Goal: Task Accomplishment & Management: Complete application form

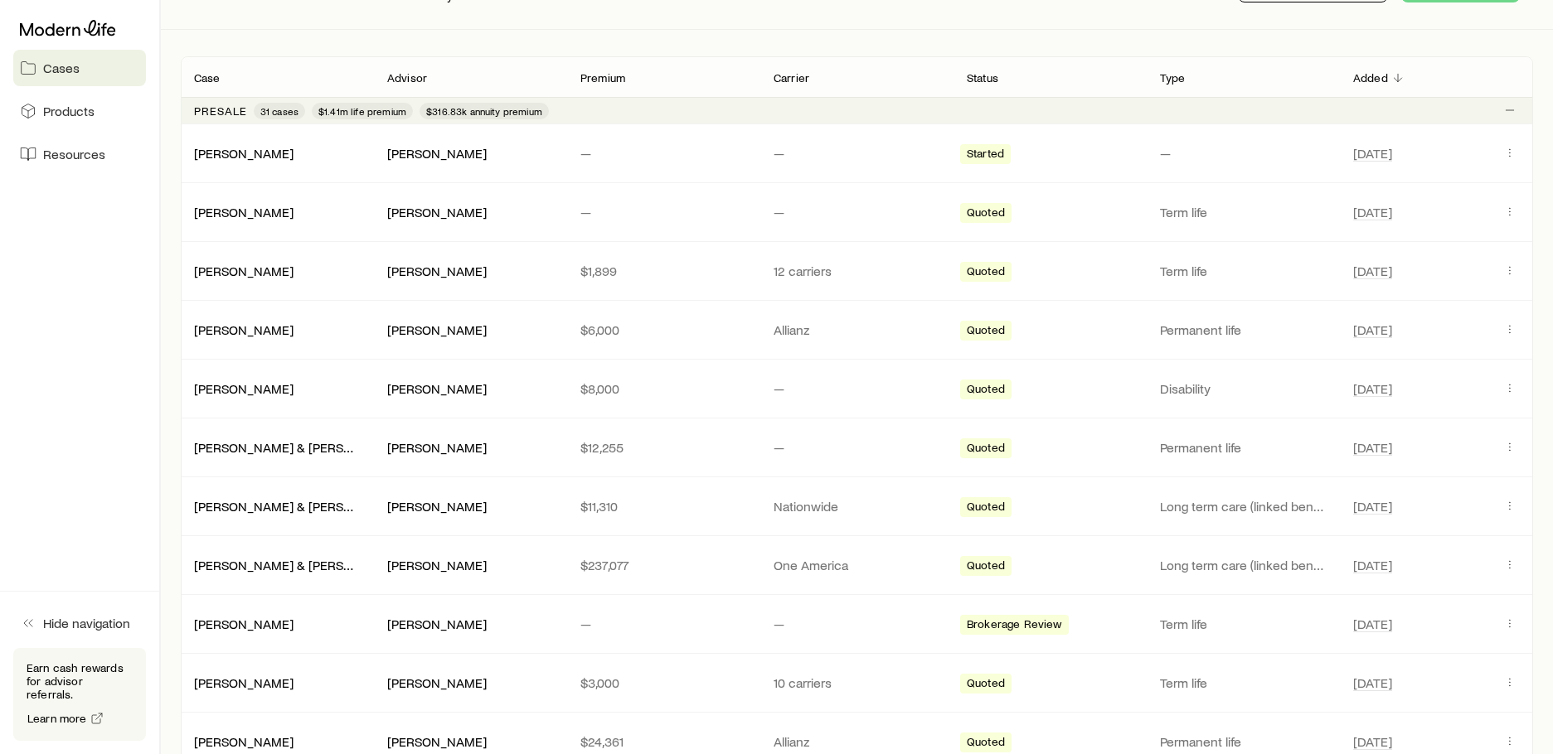
scroll to position [249, 0]
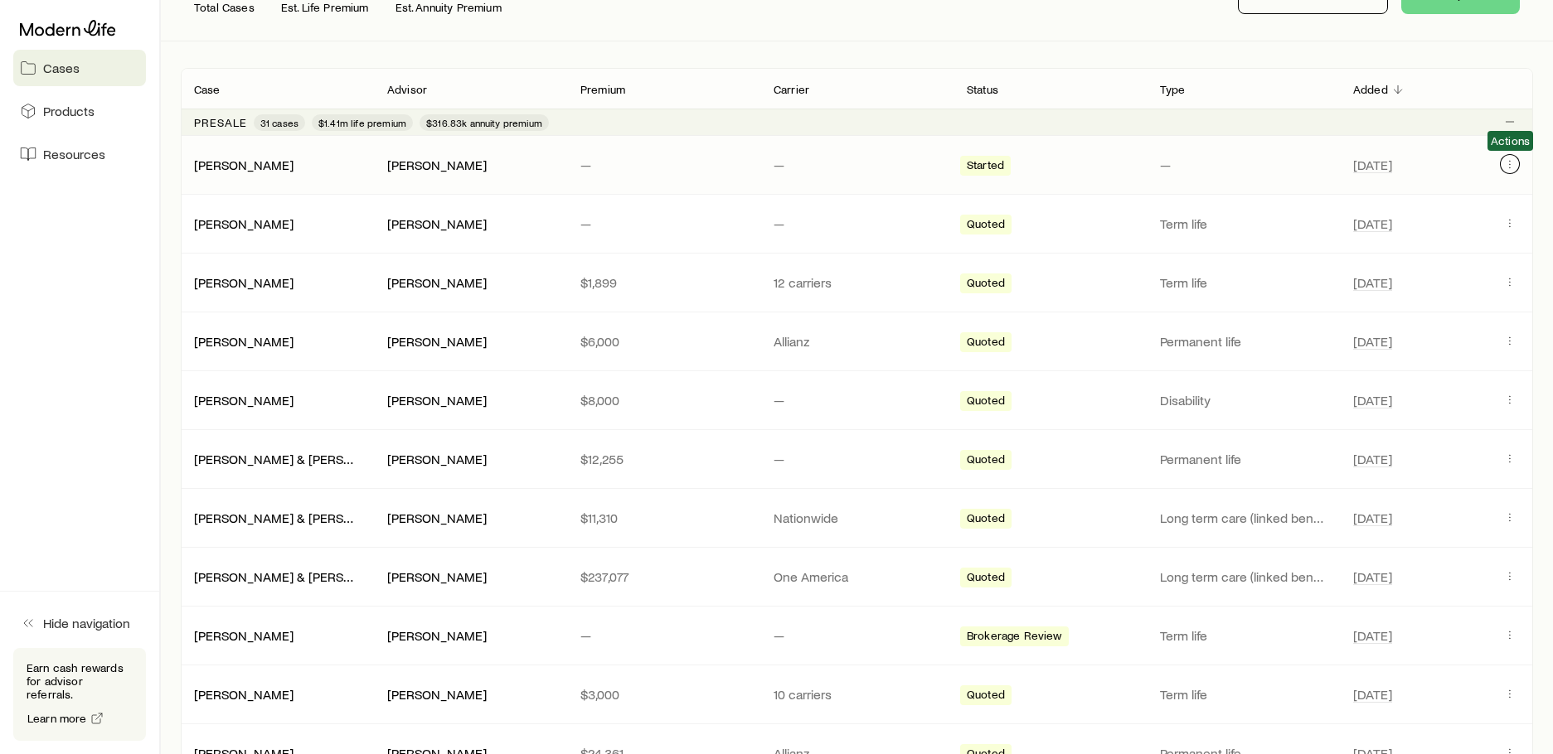
click at [1508, 163] on icon "Client cases" at bounding box center [1509, 163] width 13 height 13
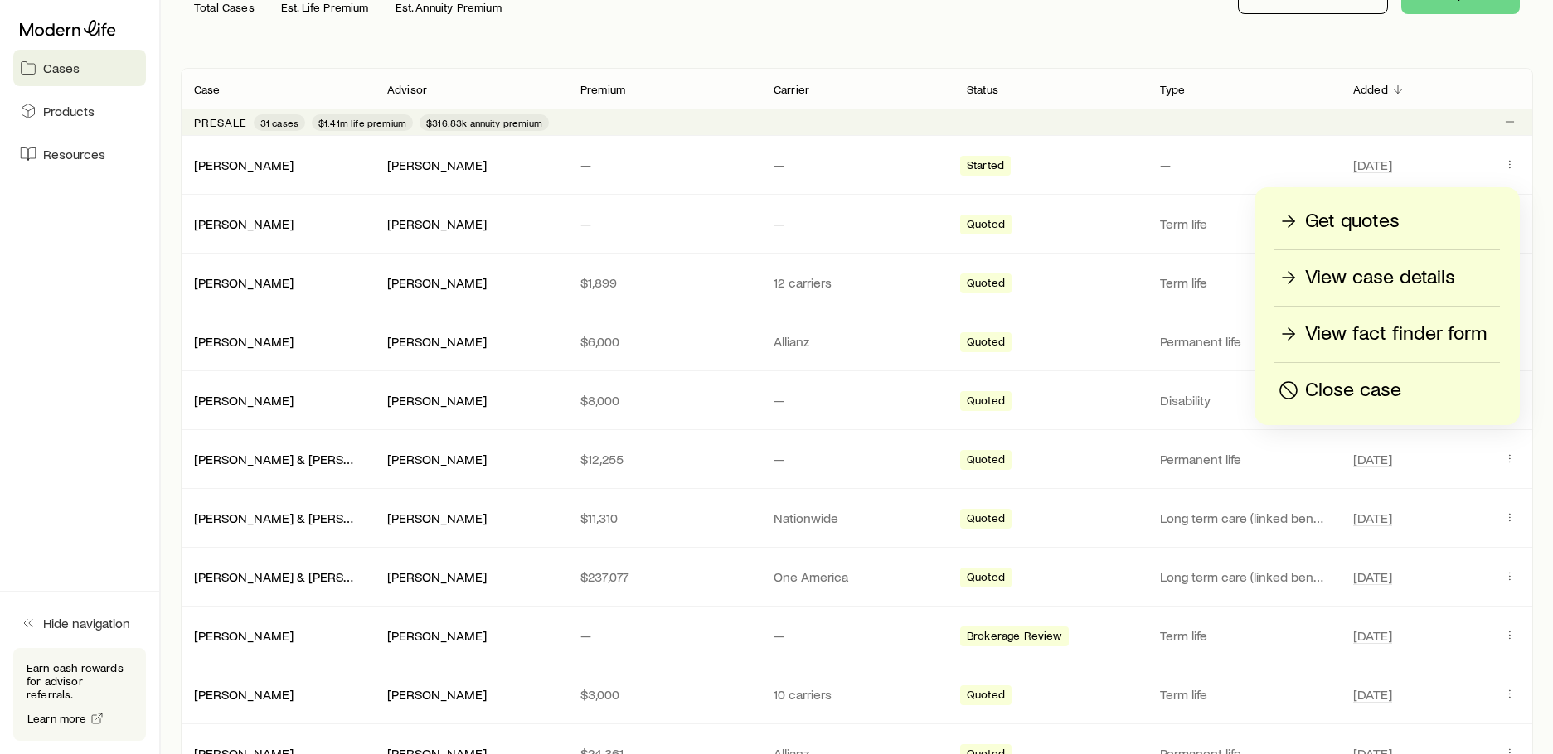
click at [1434, 325] on p "View fact finder form" at bounding box center [1396, 334] width 182 height 27
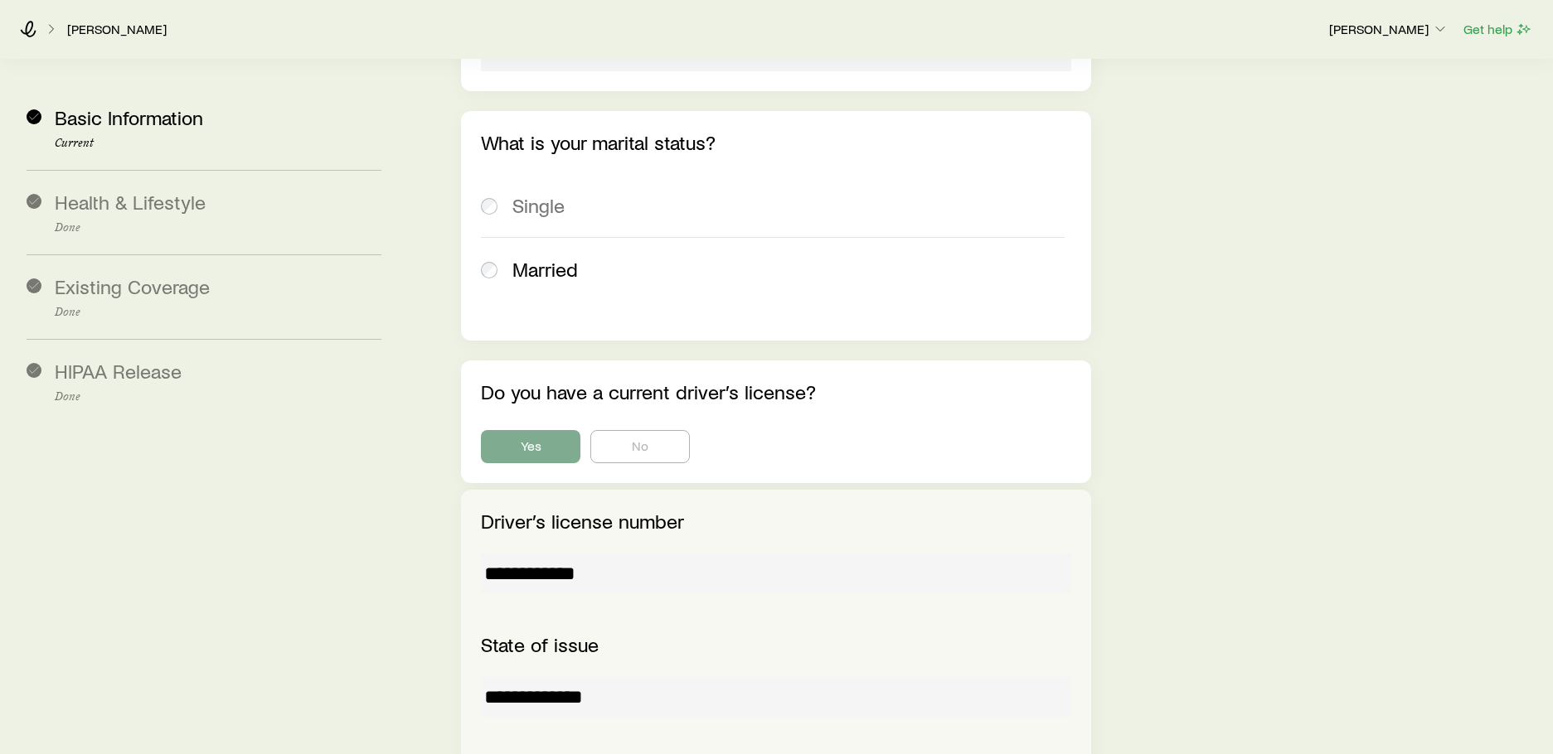
scroll to position [2653, 0]
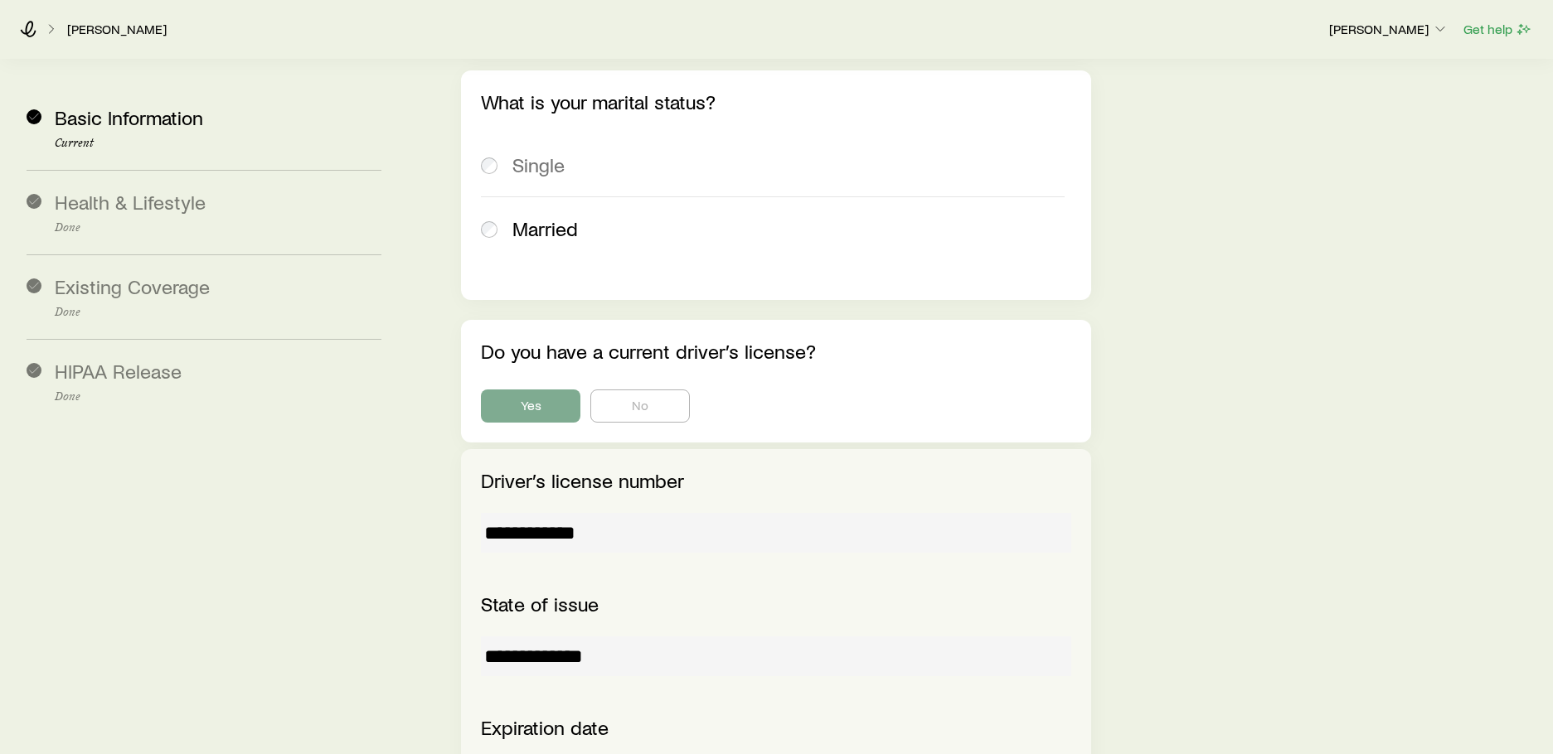
drag, startPoint x: 504, startPoint y: 441, endPoint x: 397, endPoint y: 439, distance: 106.9
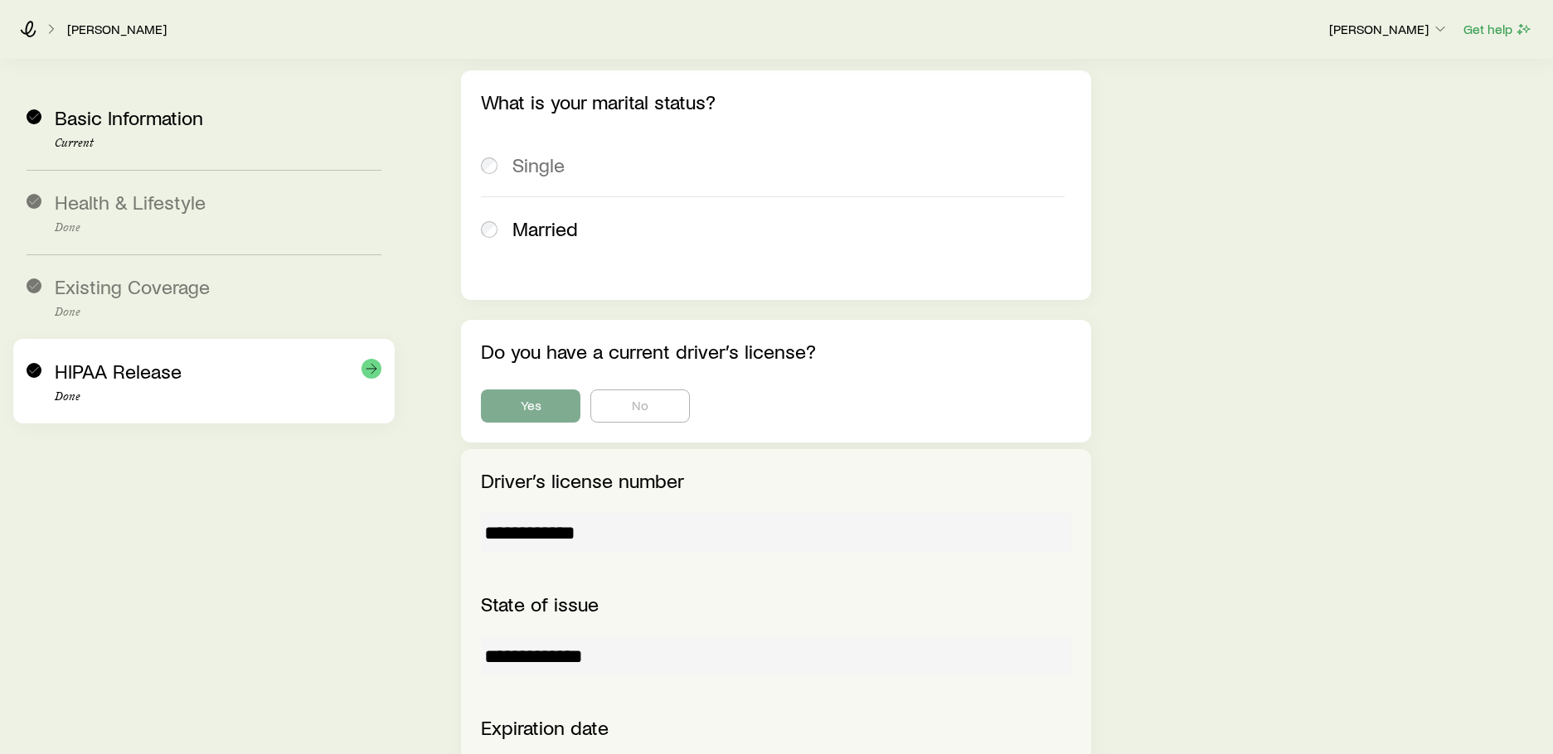
click at [170, 361] on span "HIPAA Release" at bounding box center [118, 371] width 127 height 24
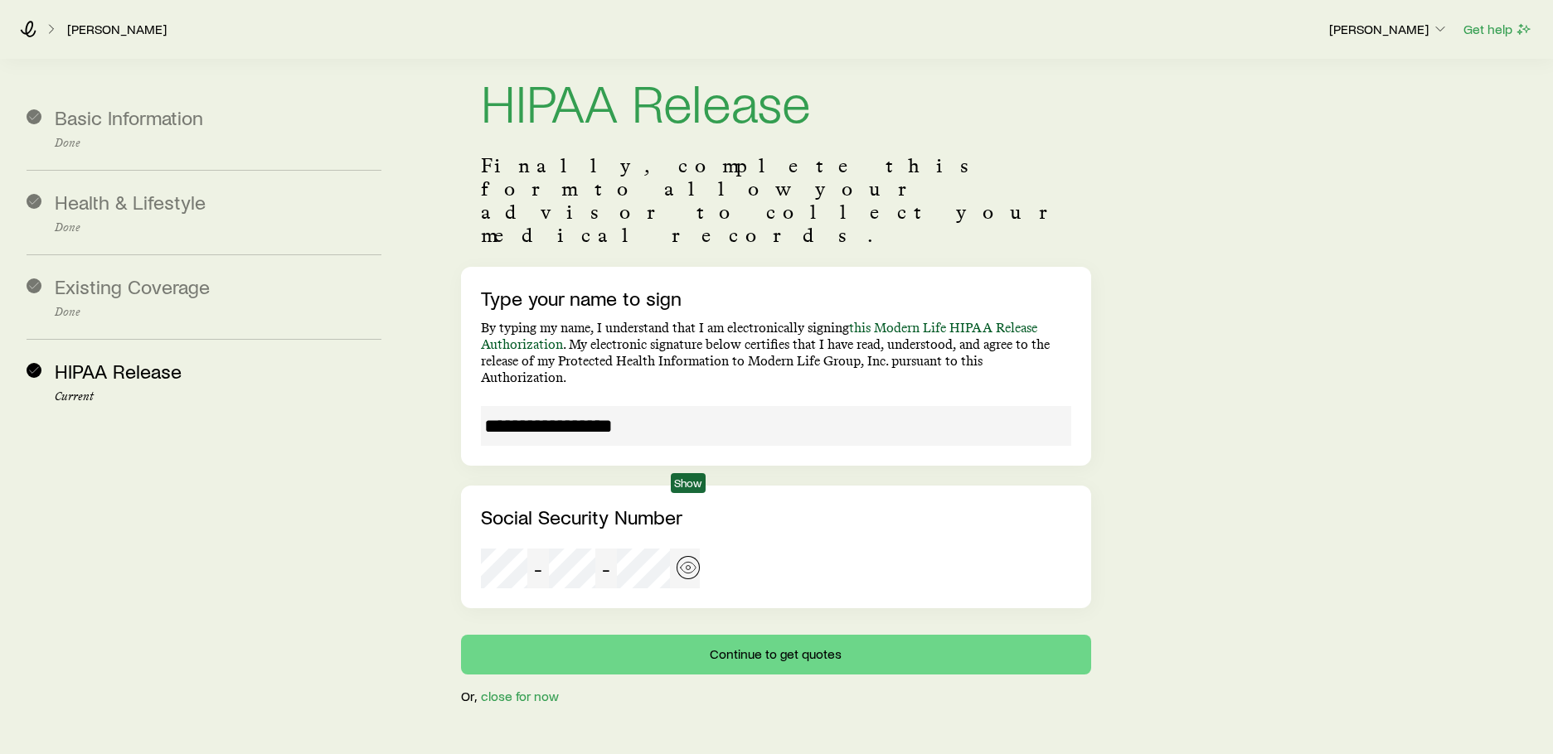
click at [685, 560] on icon "button" at bounding box center [688, 568] width 17 height 17
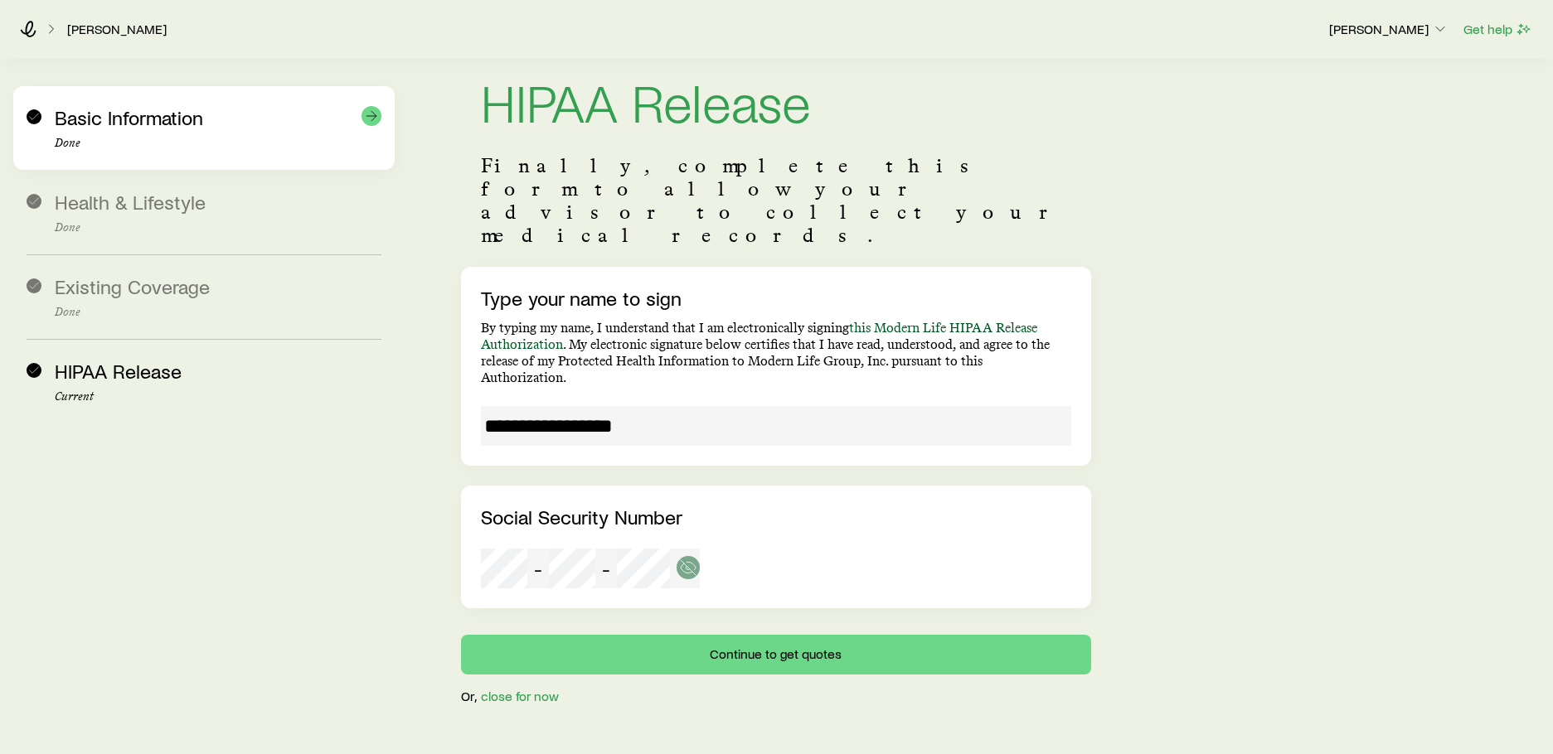
click at [187, 111] on span "Basic Information" at bounding box center [129, 117] width 148 height 24
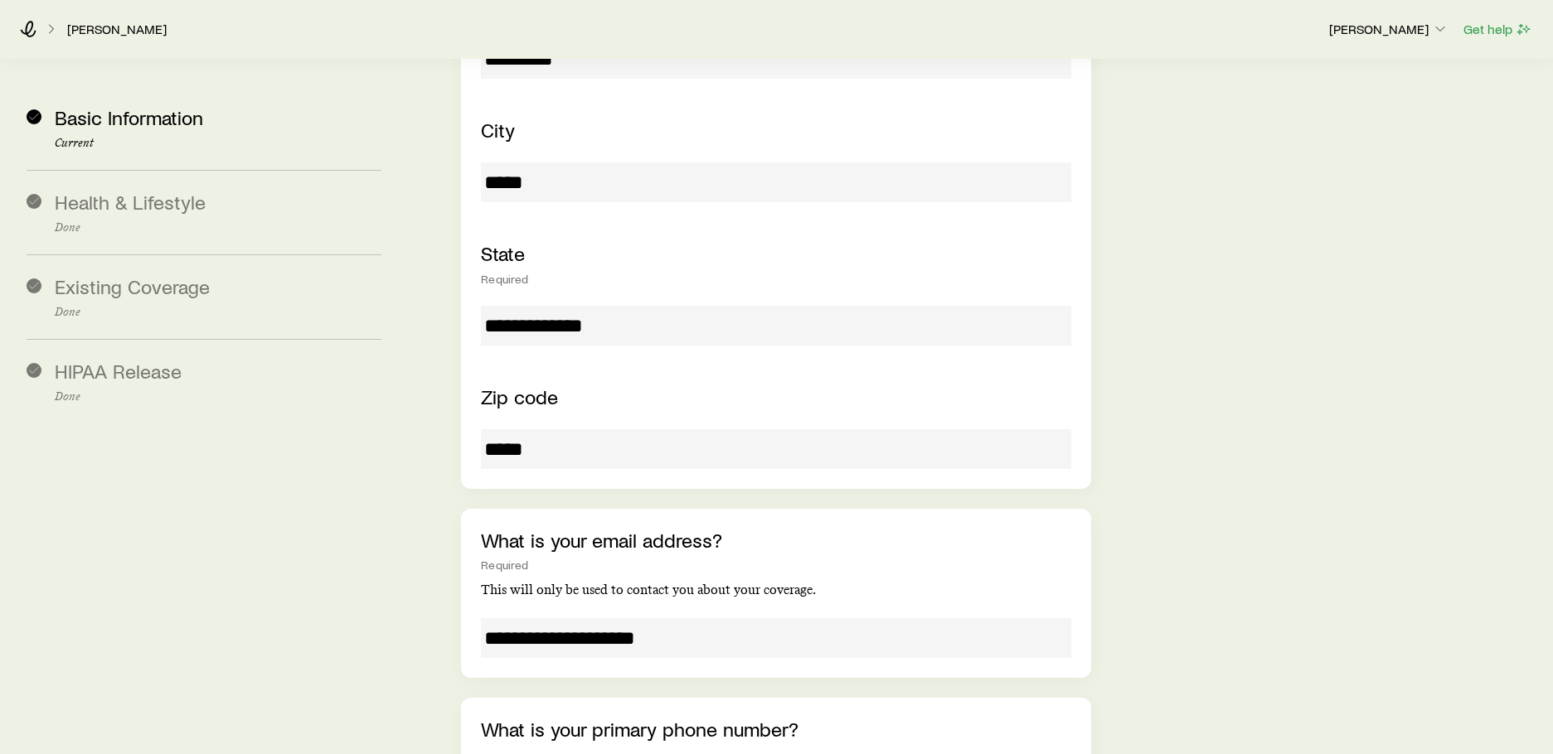
scroll to position [990, 0]
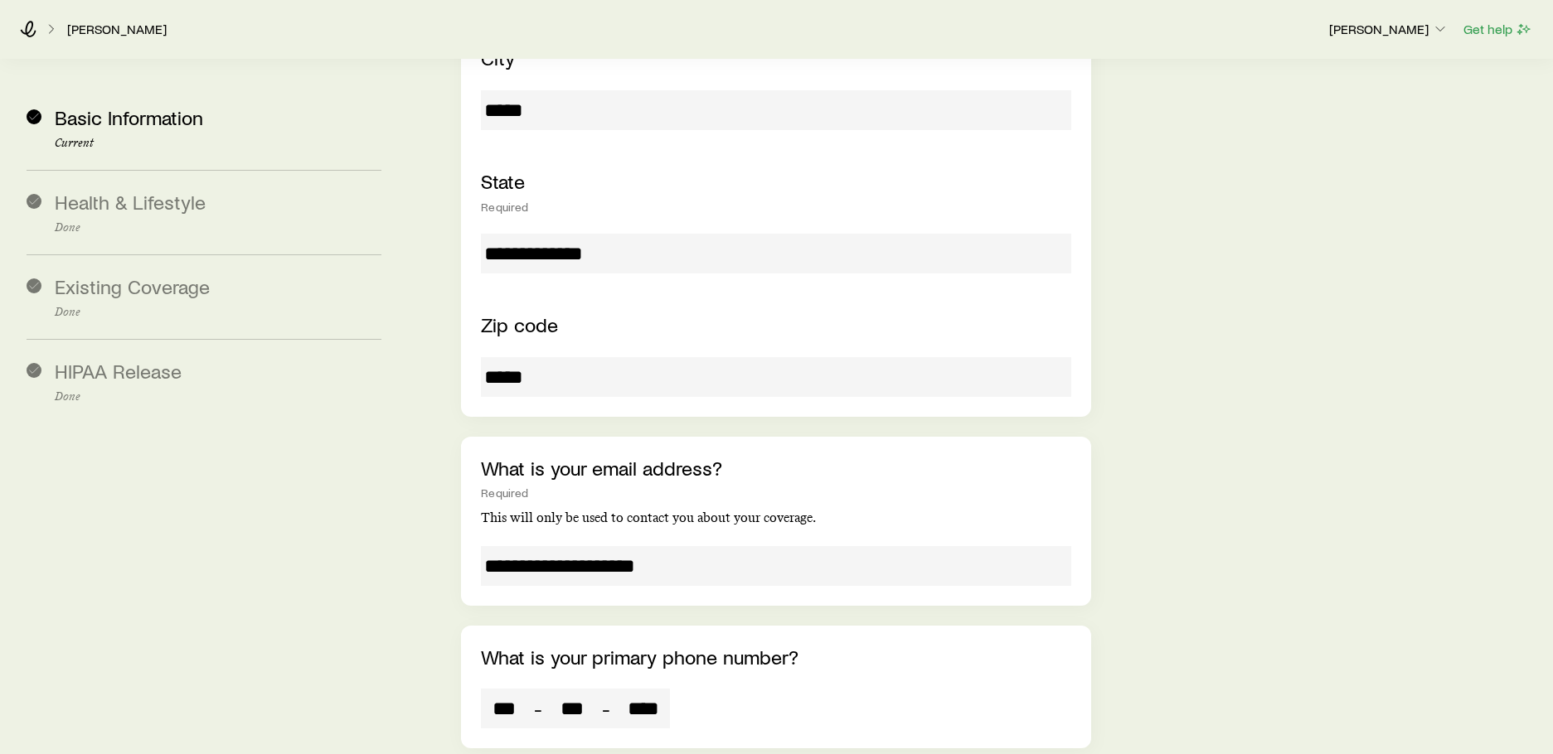
drag, startPoint x: 686, startPoint y: 472, endPoint x: 300, endPoint y: 468, distance: 386.3
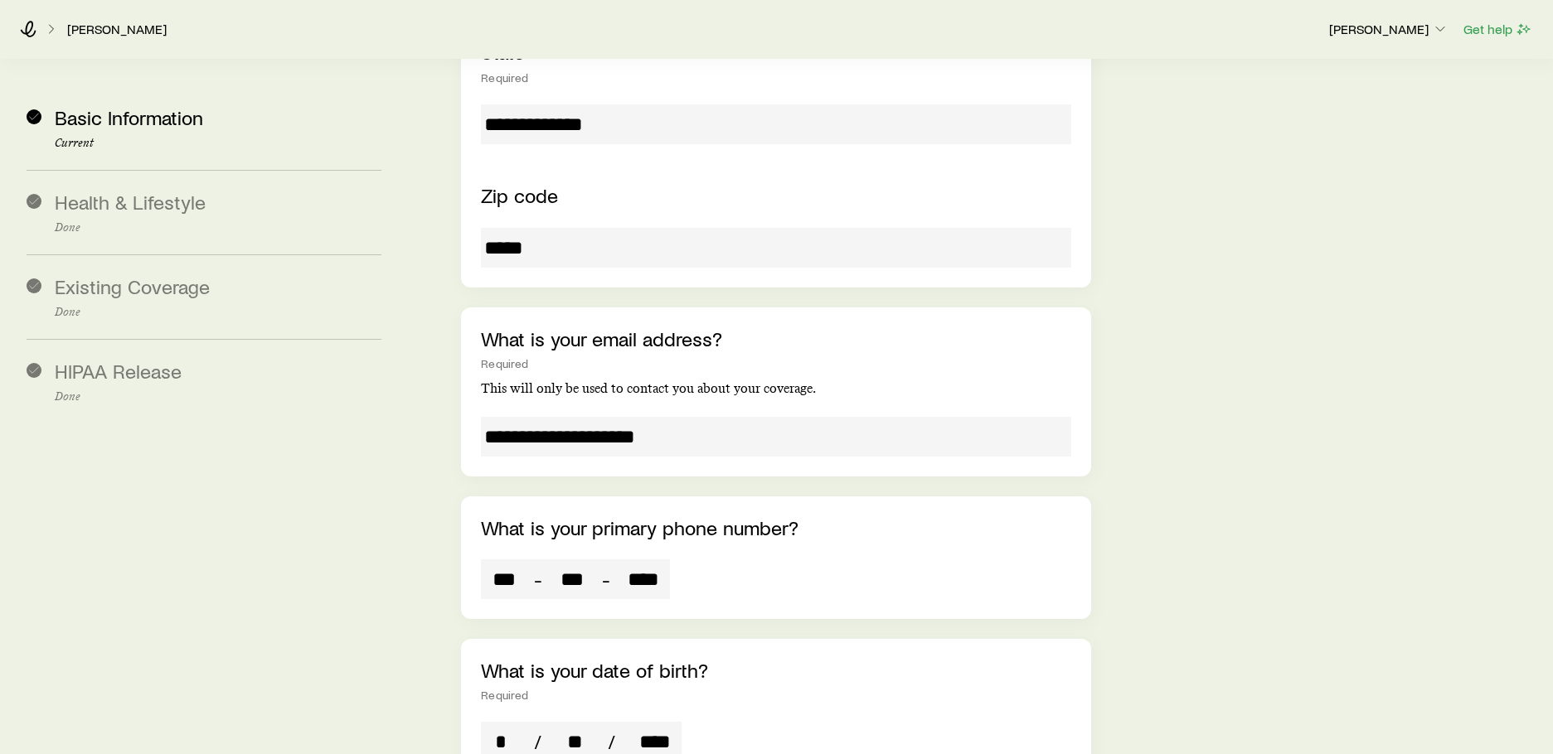
scroll to position [1321, 0]
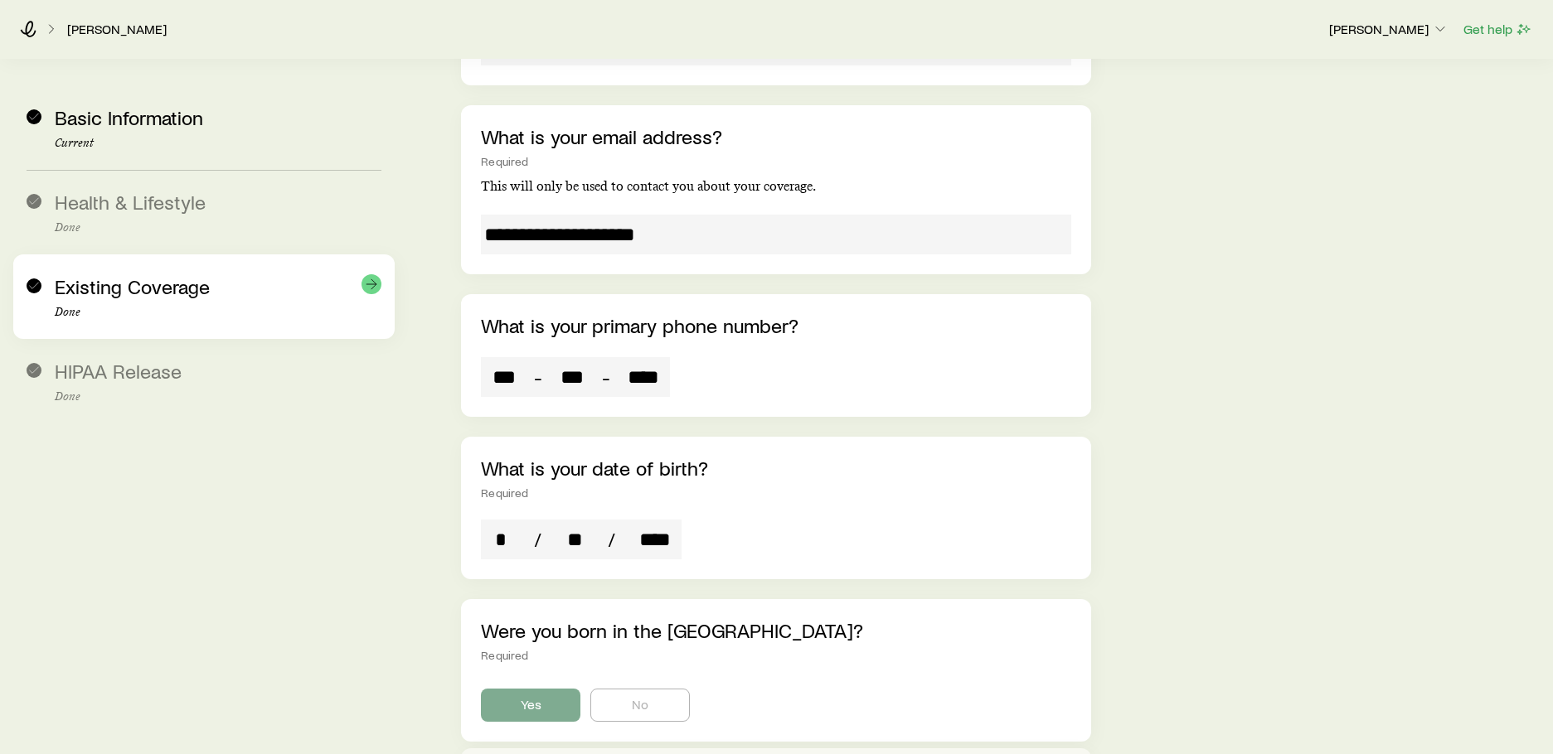
click at [192, 294] on span "Existing Coverage" at bounding box center [132, 286] width 155 height 24
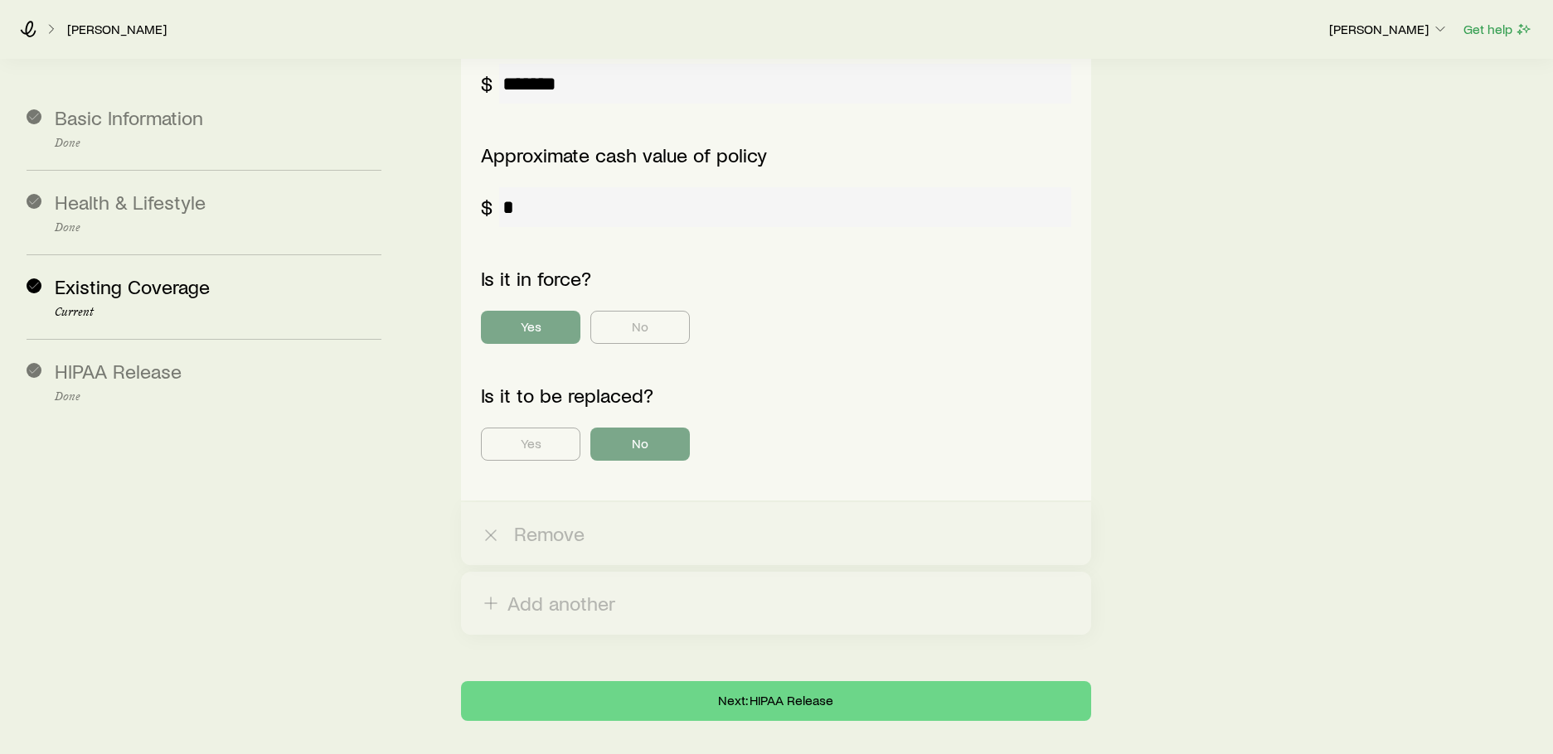
scroll to position [1650, 0]
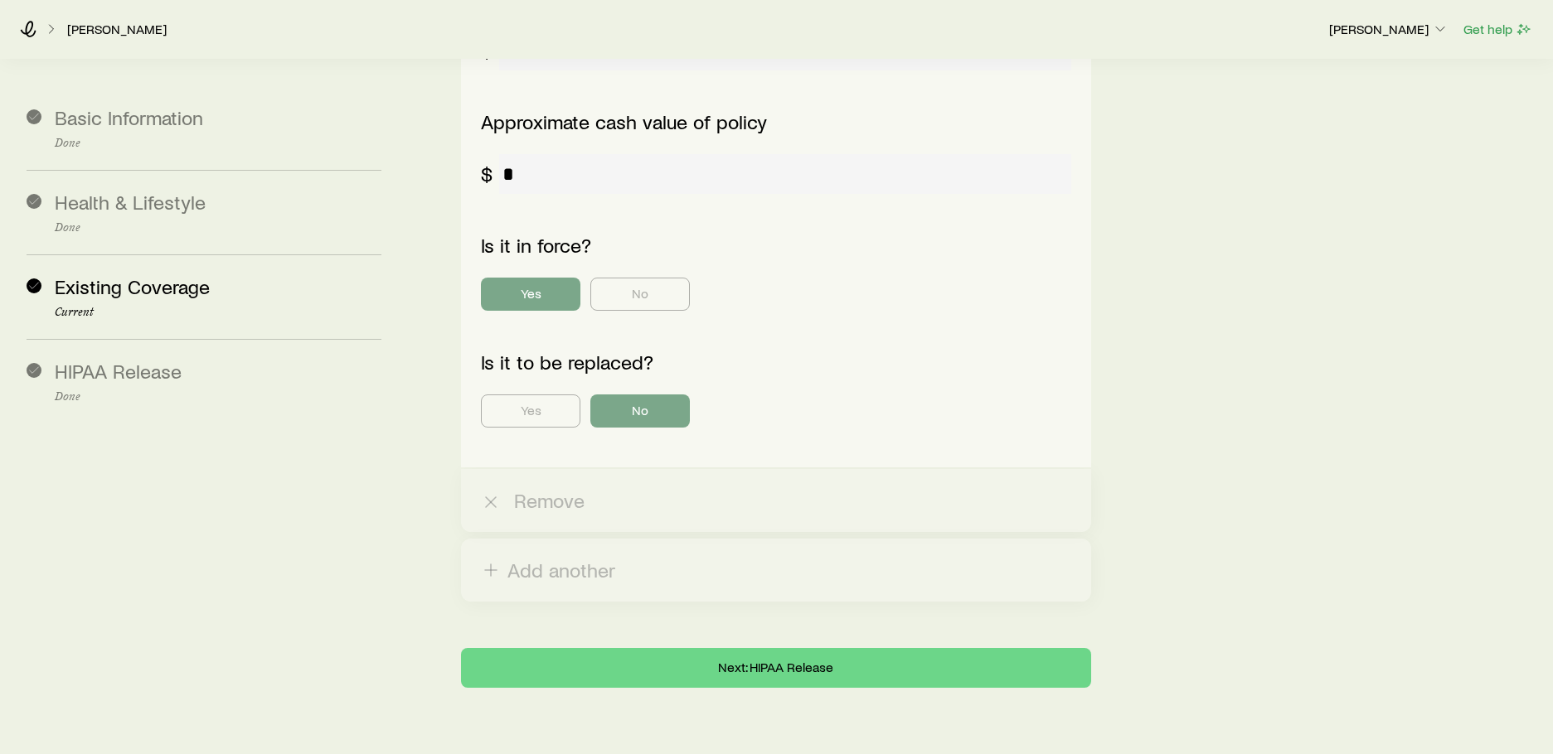
click at [957, 351] on div "Is it to be replaced?" at bounding box center [775, 363] width 589 height 24
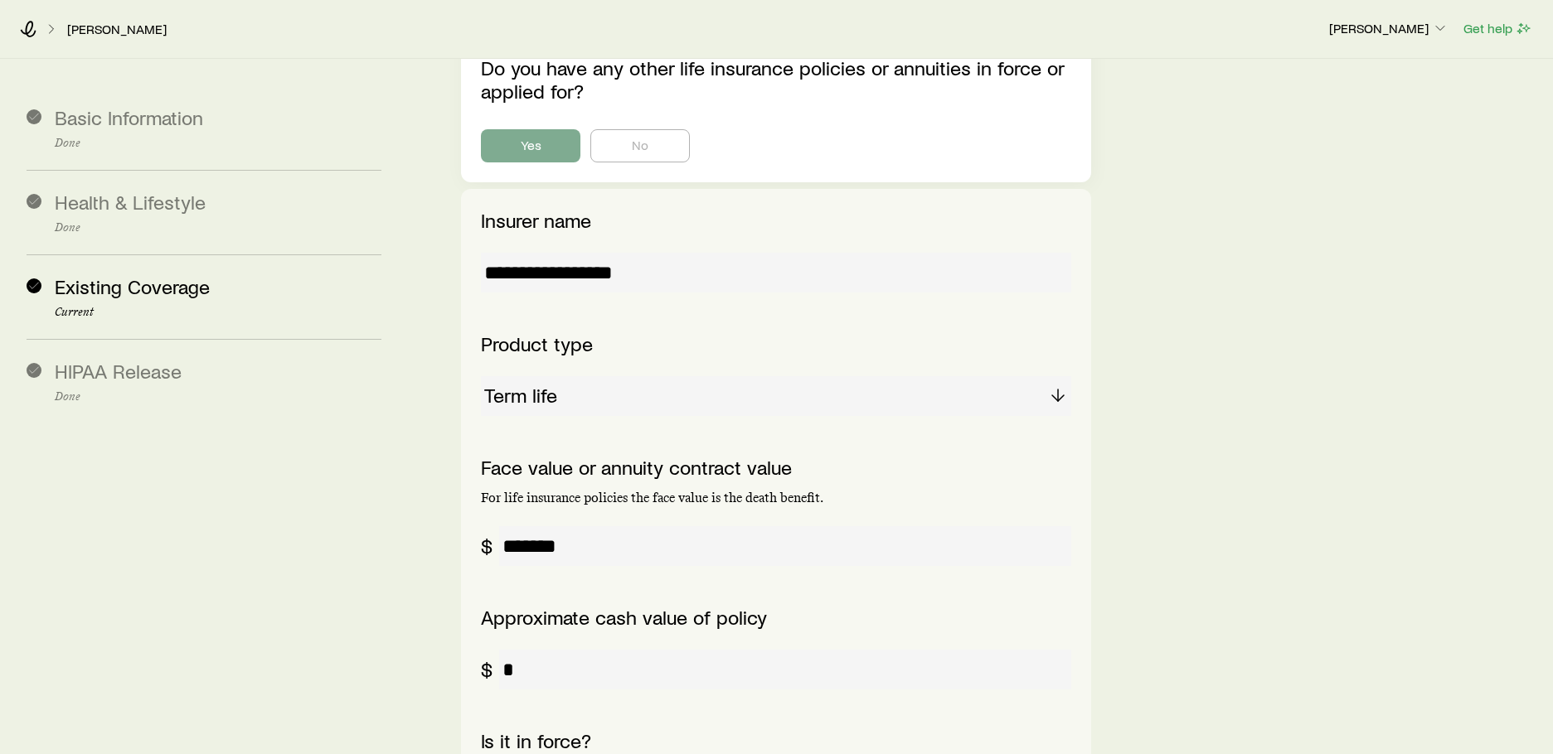
scroll to position [0, 0]
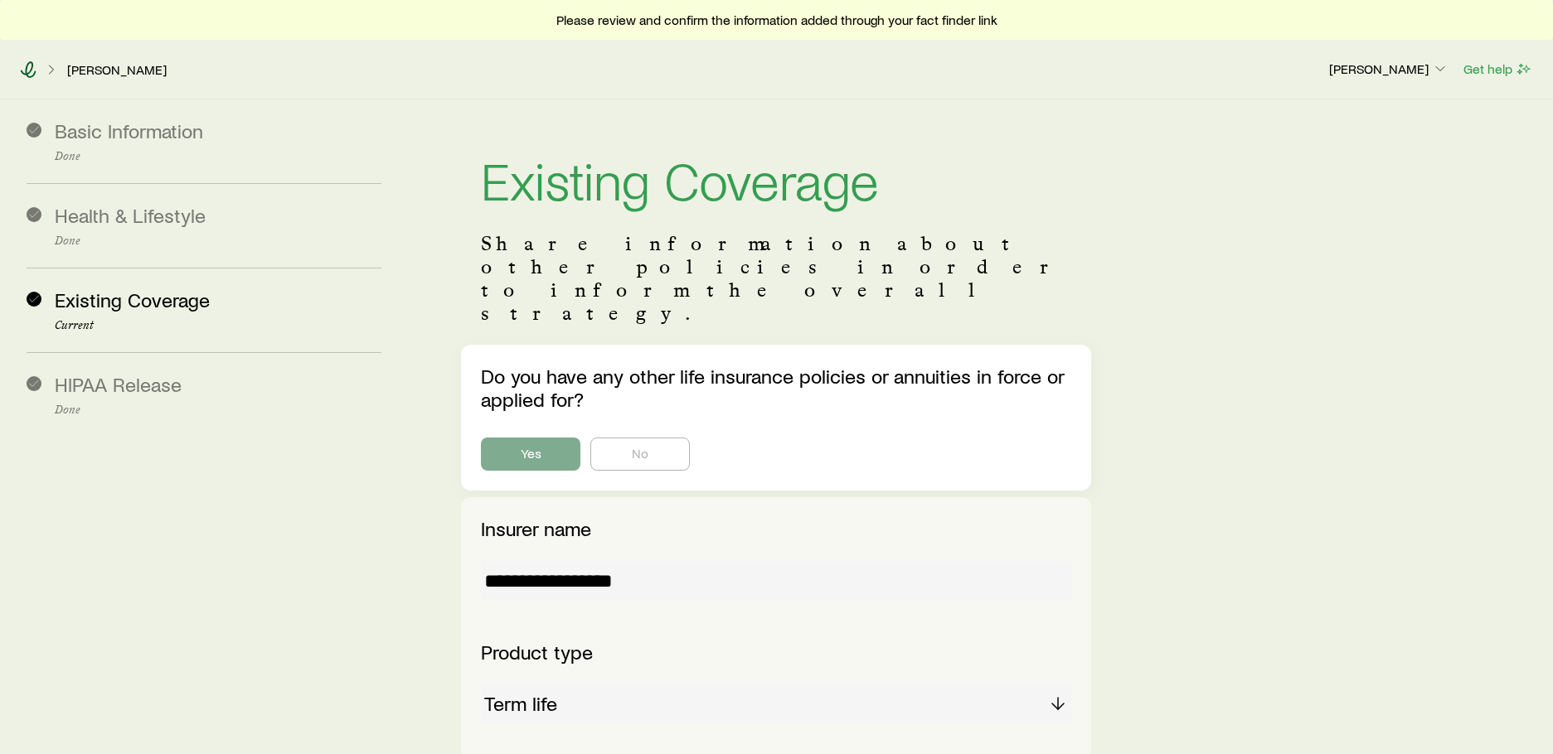
click at [24, 70] on icon at bounding box center [28, 69] width 17 height 17
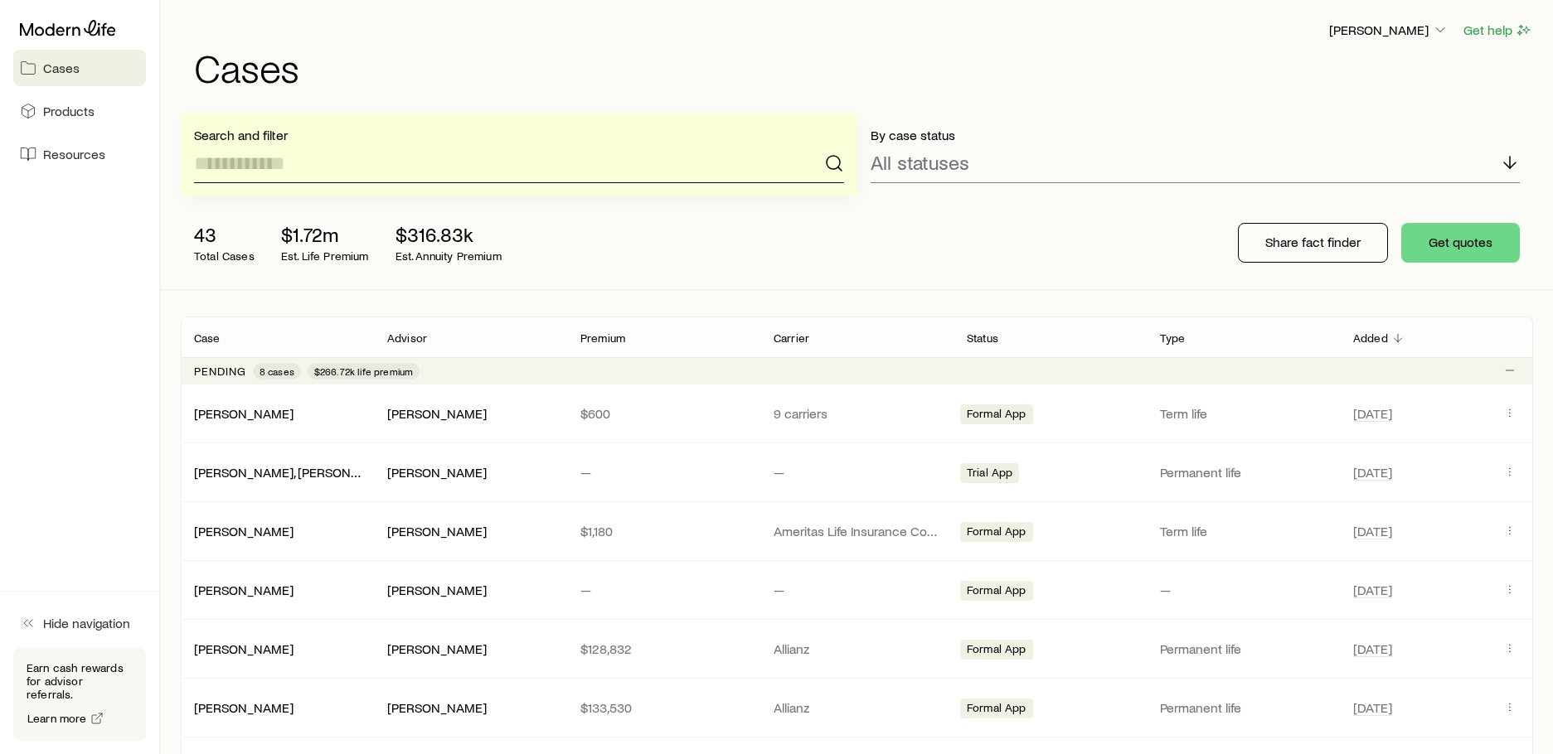
click at [263, 162] on input at bounding box center [519, 163] width 650 height 40
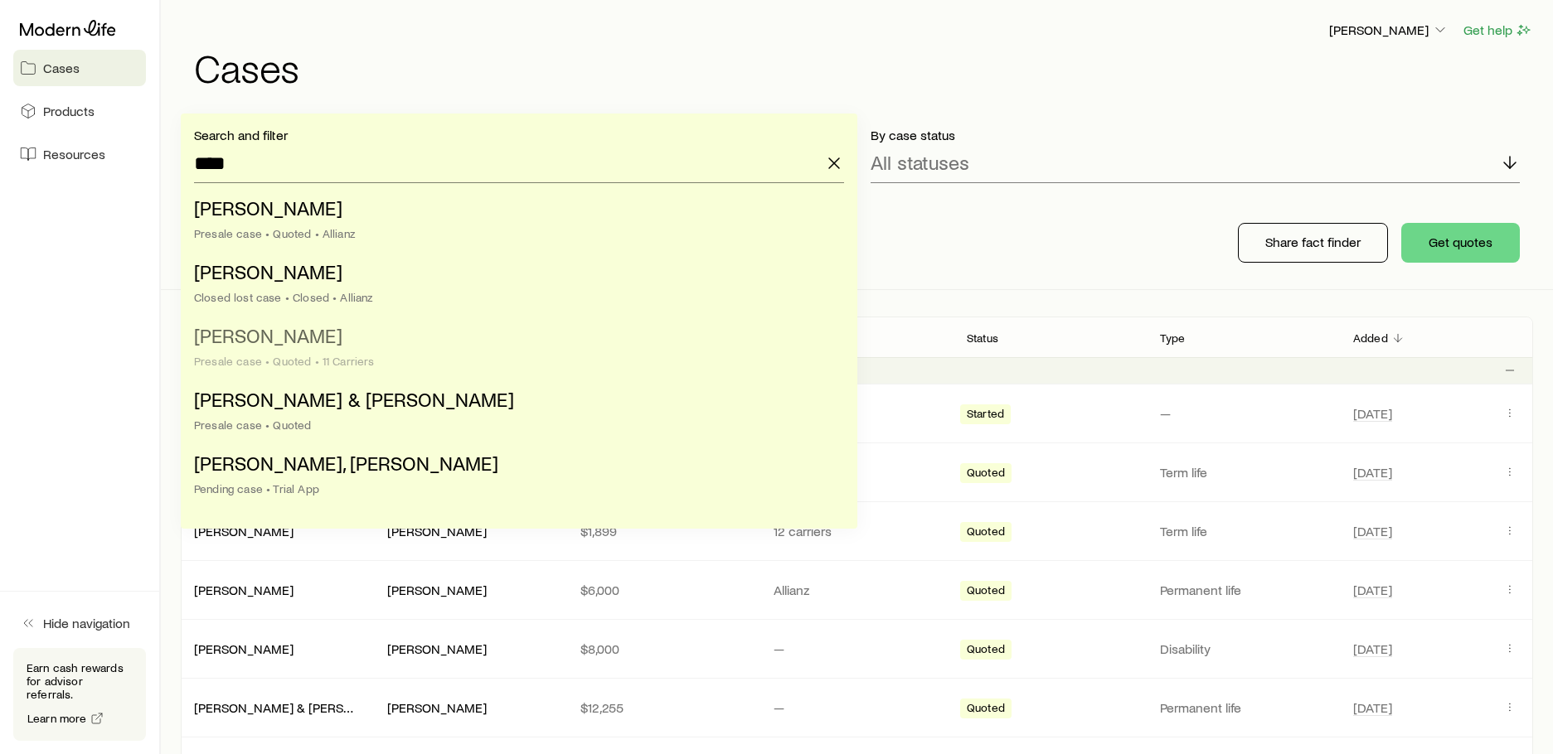
click at [276, 337] on span "[PERSON_NAME]" at bounding box center [268, 335] width 148 height 24
type input "**********"
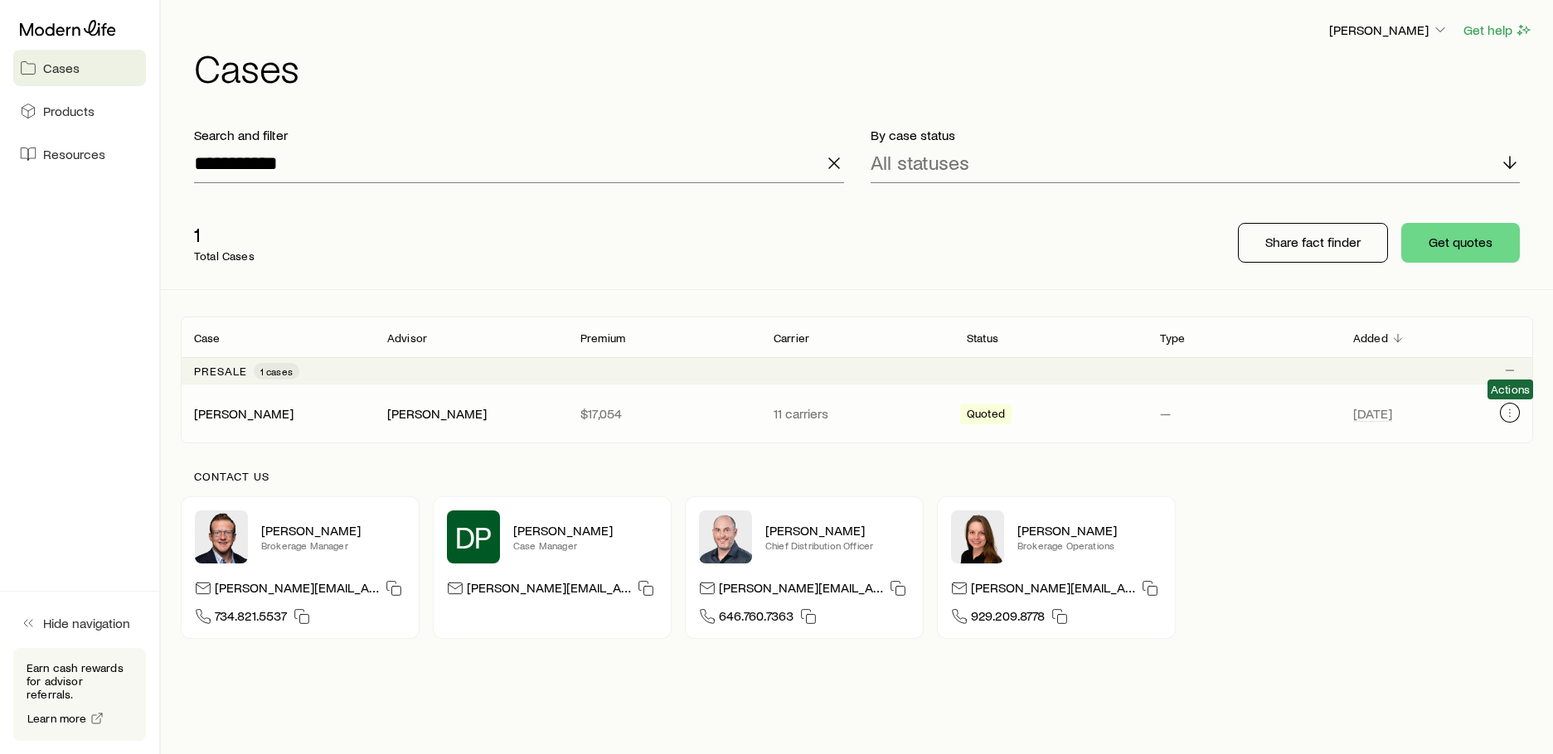
click at [1511, 415] on icon "Client cases" at bounding box center [1509, 412] width 13 height 13
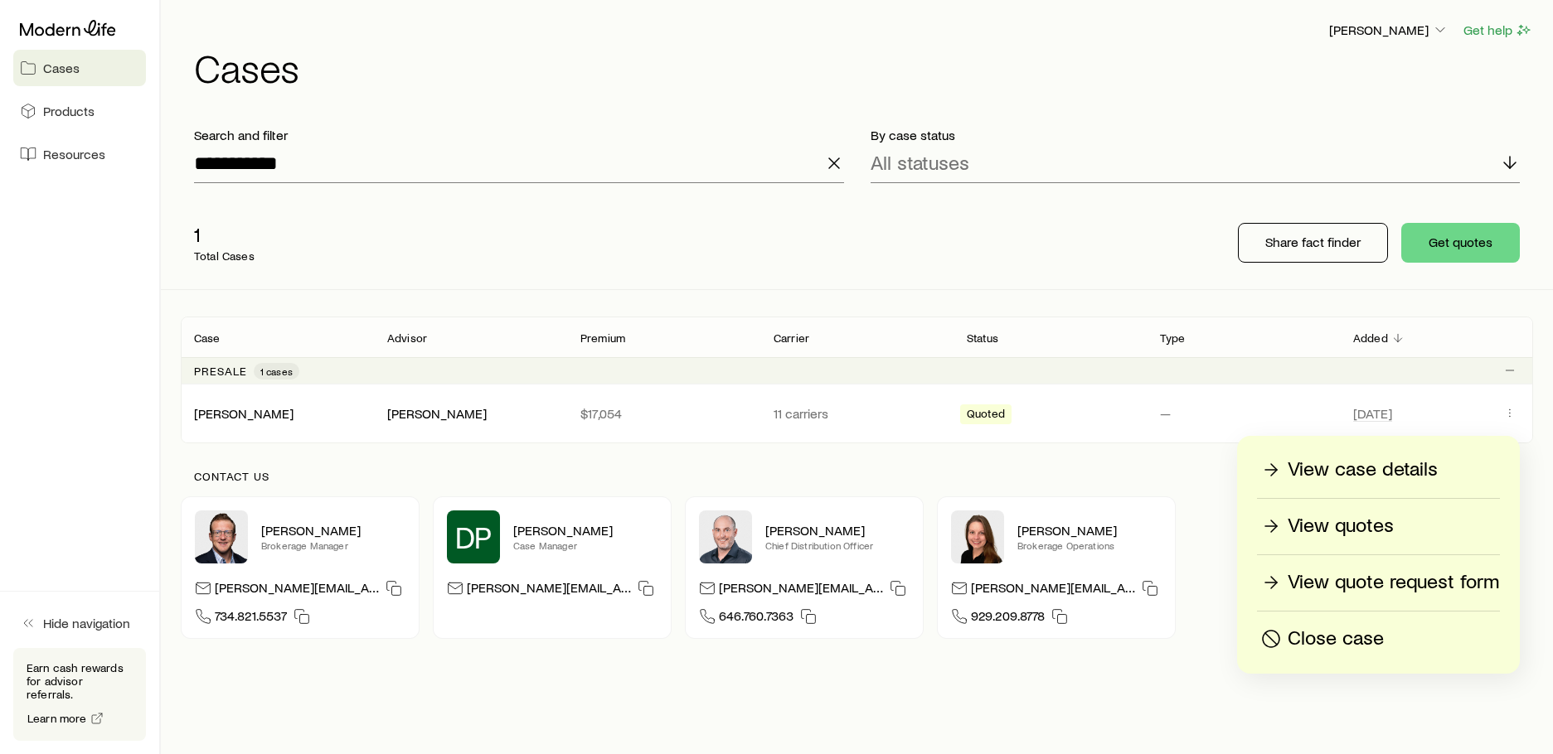
click at [831, 167] on icon "button" at bounding box center [834, 163] width 20 height 20
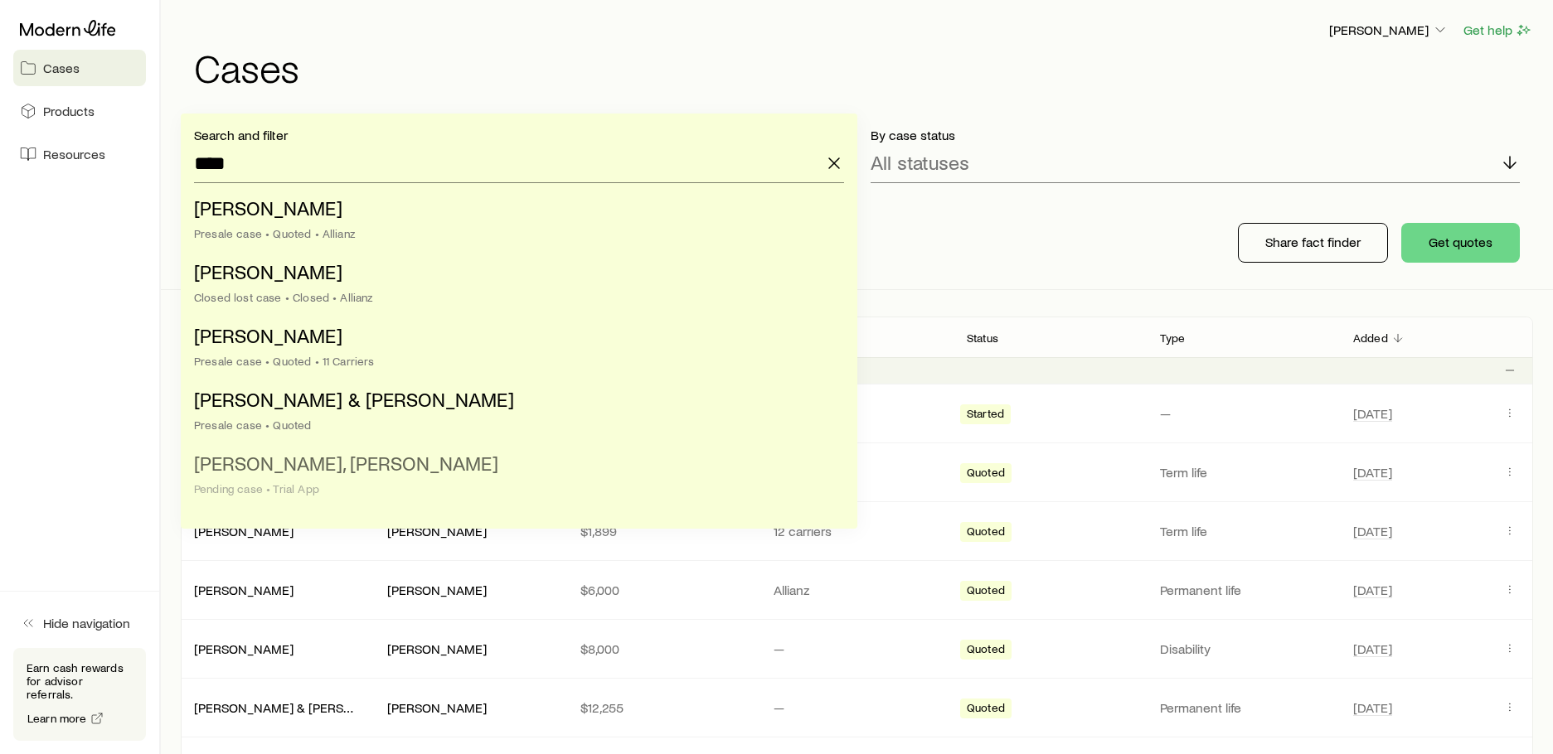
click at [306, 474] on span "[PERSON_NAME], [PERSON_NAME]" at bounding box center [346, 463] width 304 height 24
type input "**********"
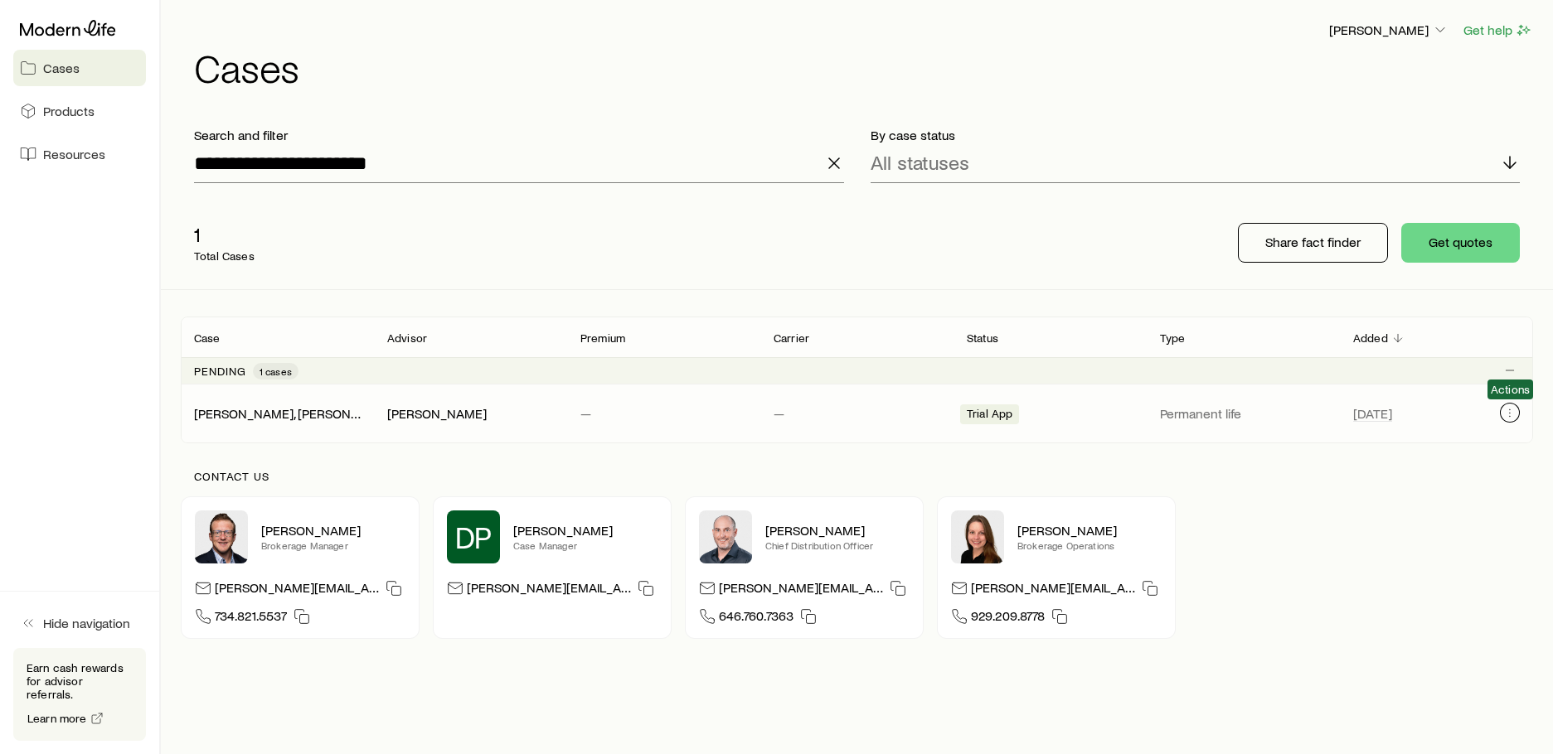
click at [1509, 414] on icon "Client cases" at bounding box center [1509, 413] width 1 height 1
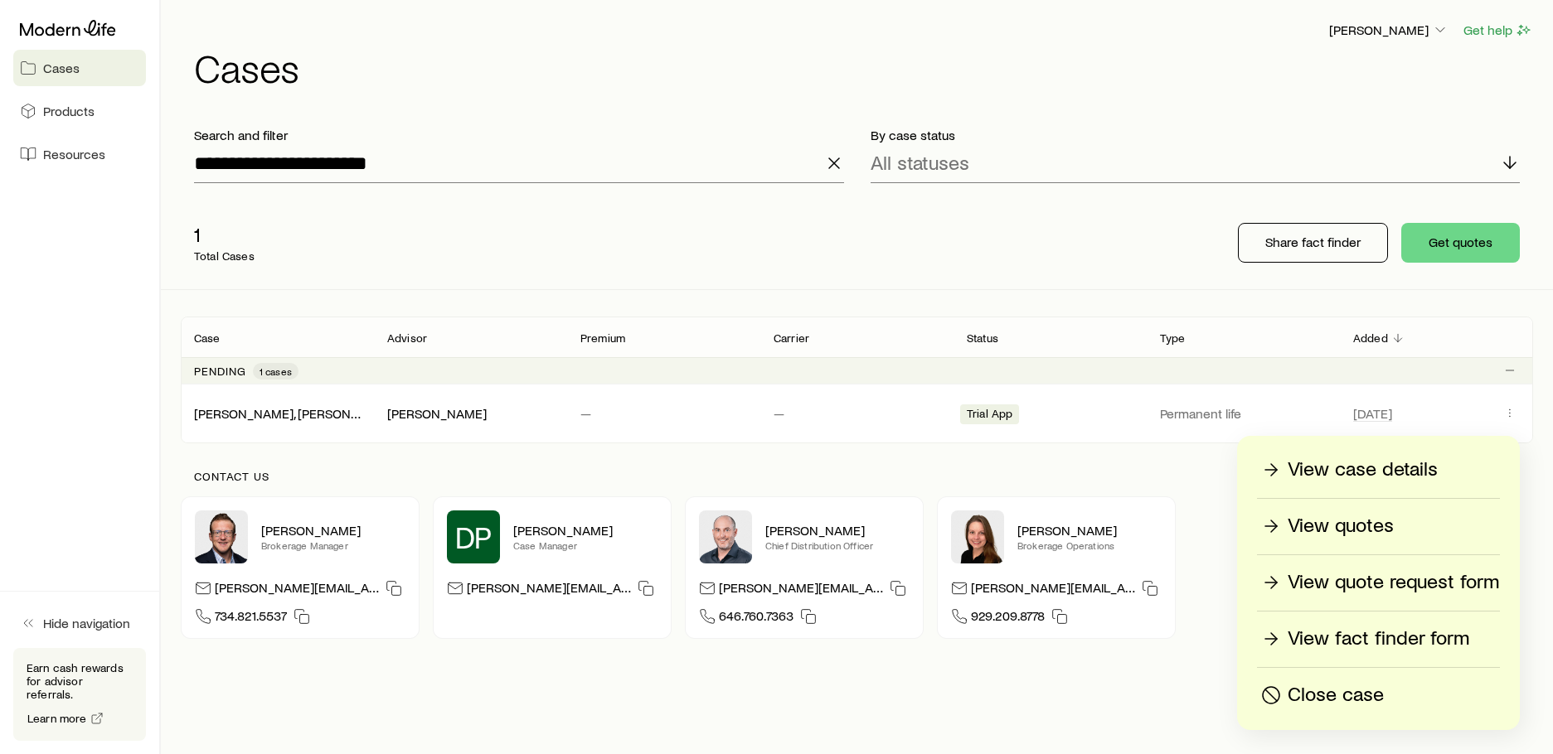
click at [1433, 642] on p "View fact finder form" at bounding box center [1378, 639] width 182 height 27
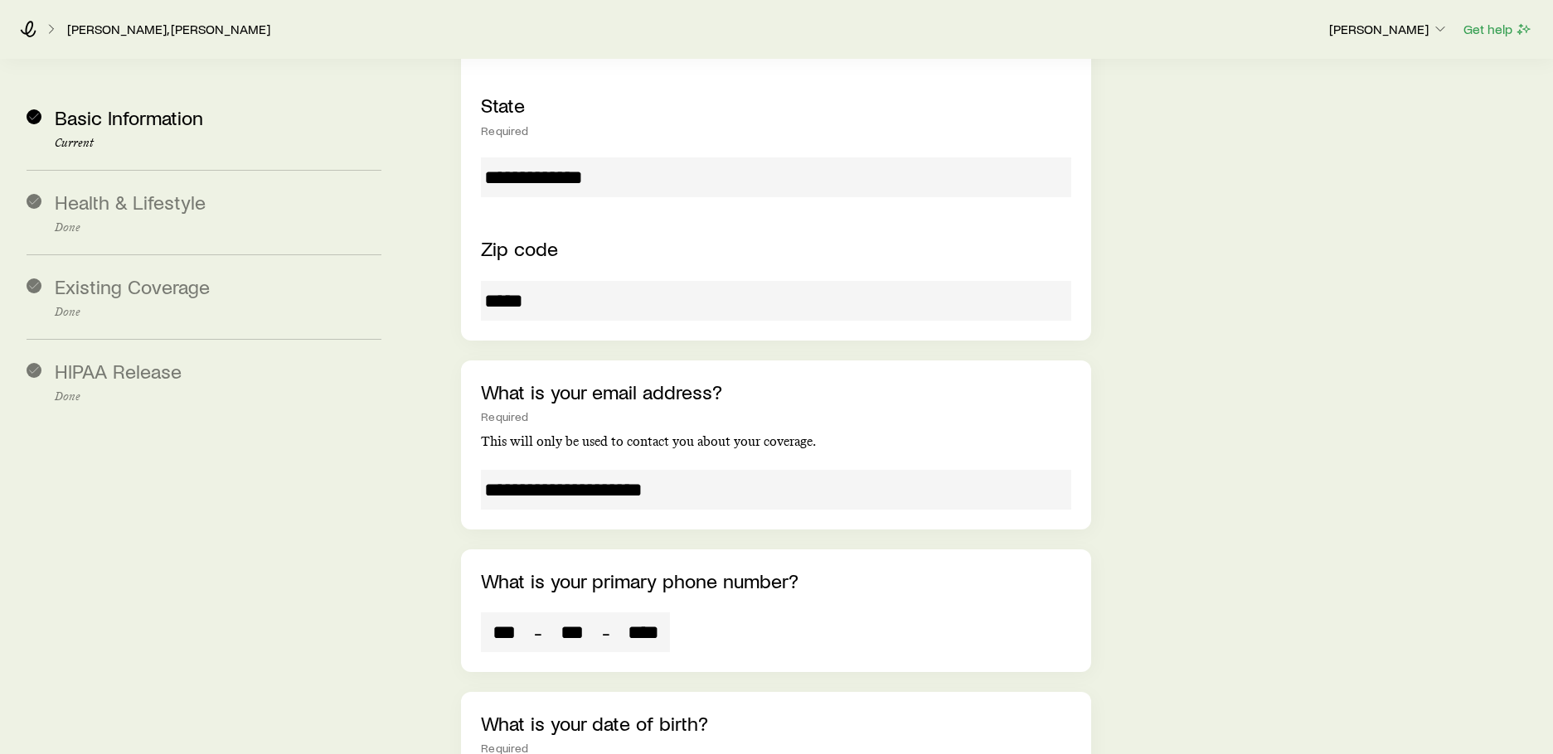
scroll to position [1078, 0]
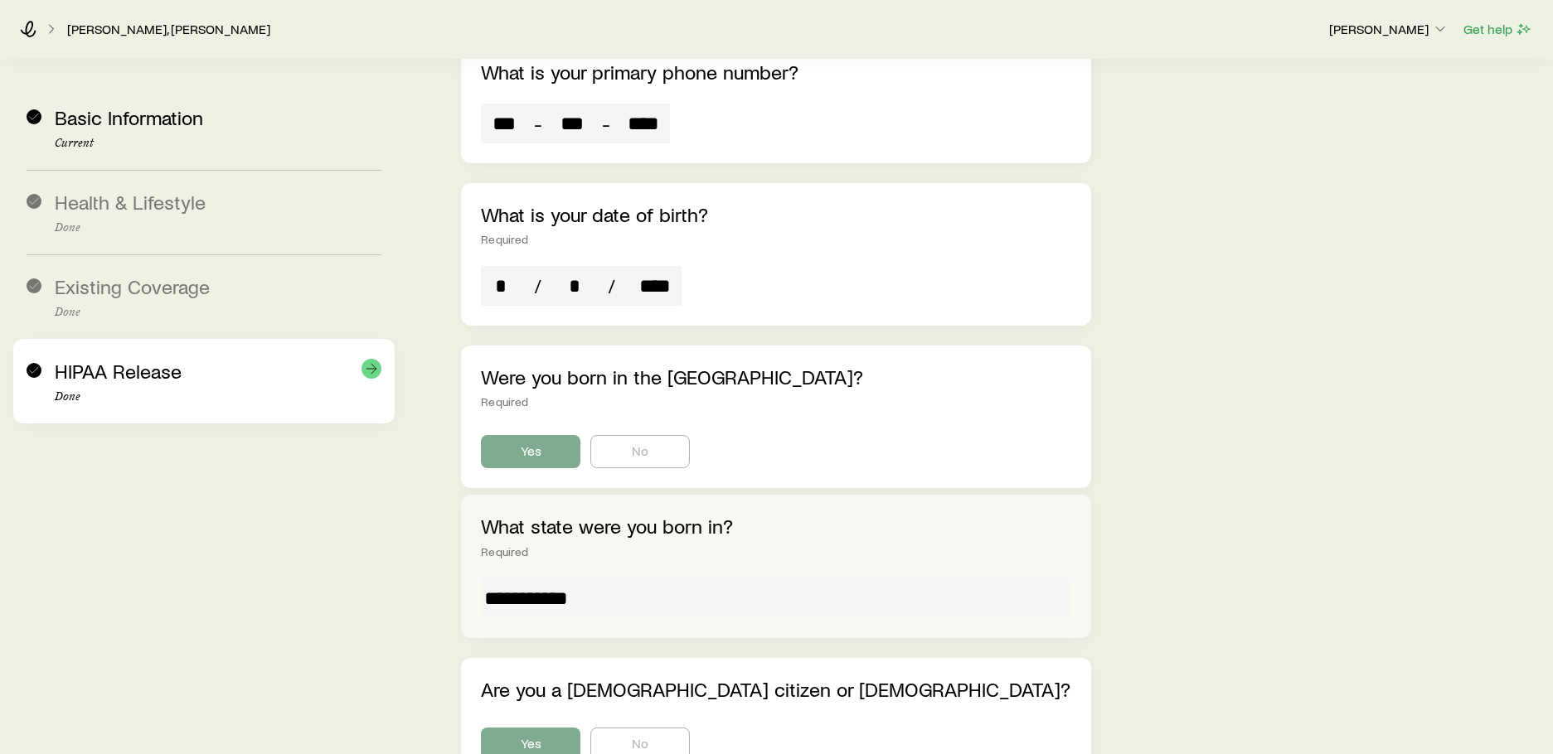
click at [197, 379] on div "HIPAA Release Done" at bounding box center [218, 382] width 327 height 44
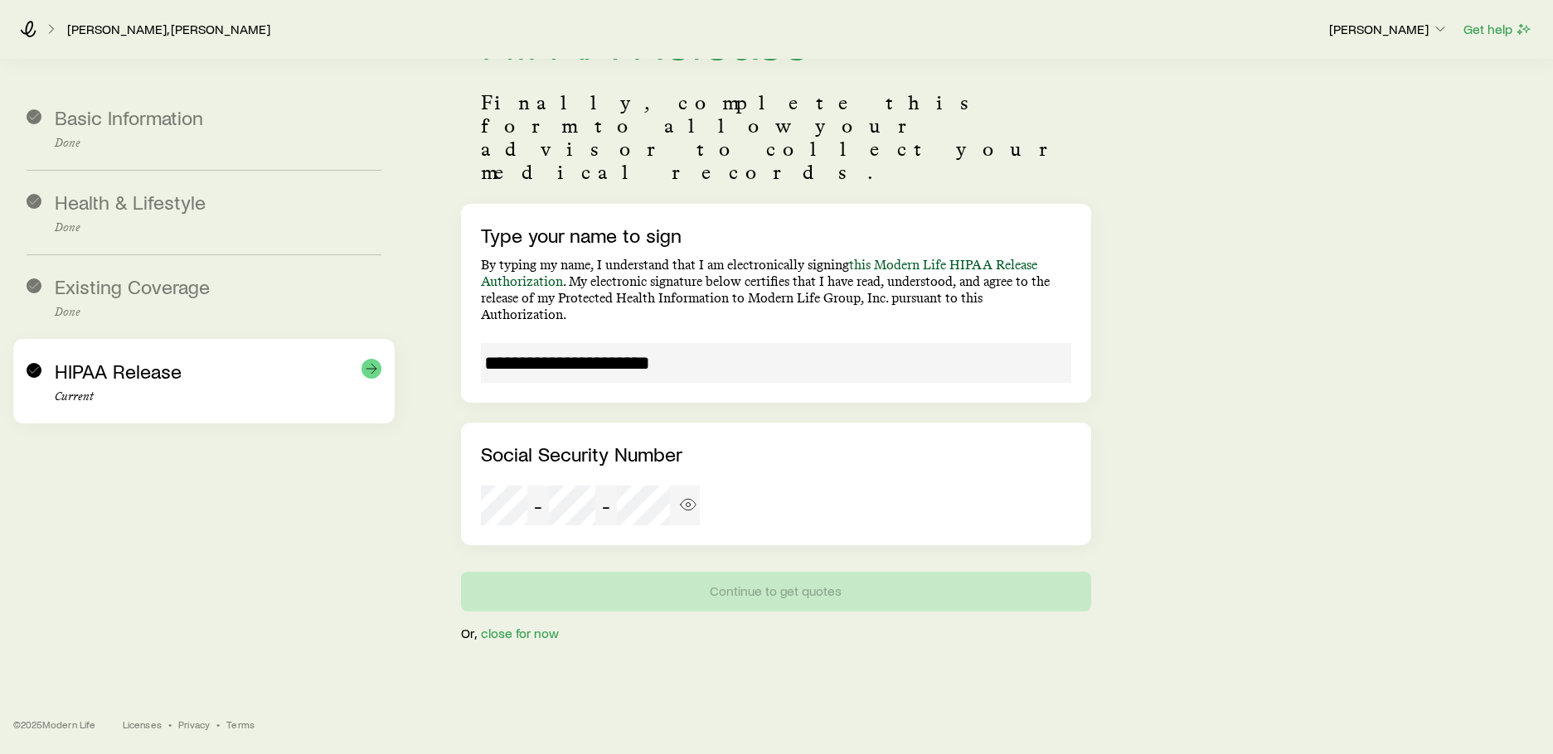
scroll to position [78, 0]
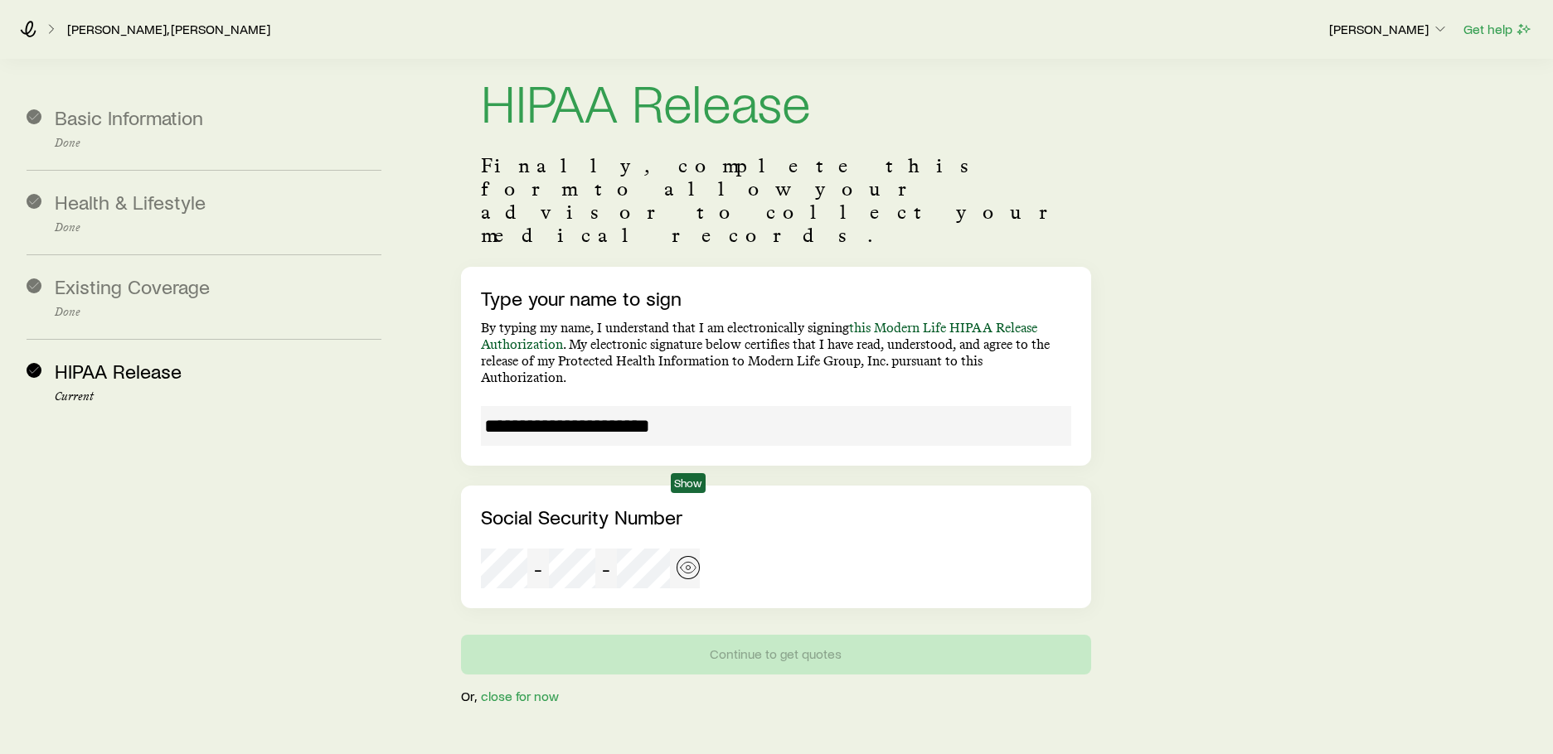
click at [688, 560] on icon "button" at bounding box center [688, 568] width 17 height 17
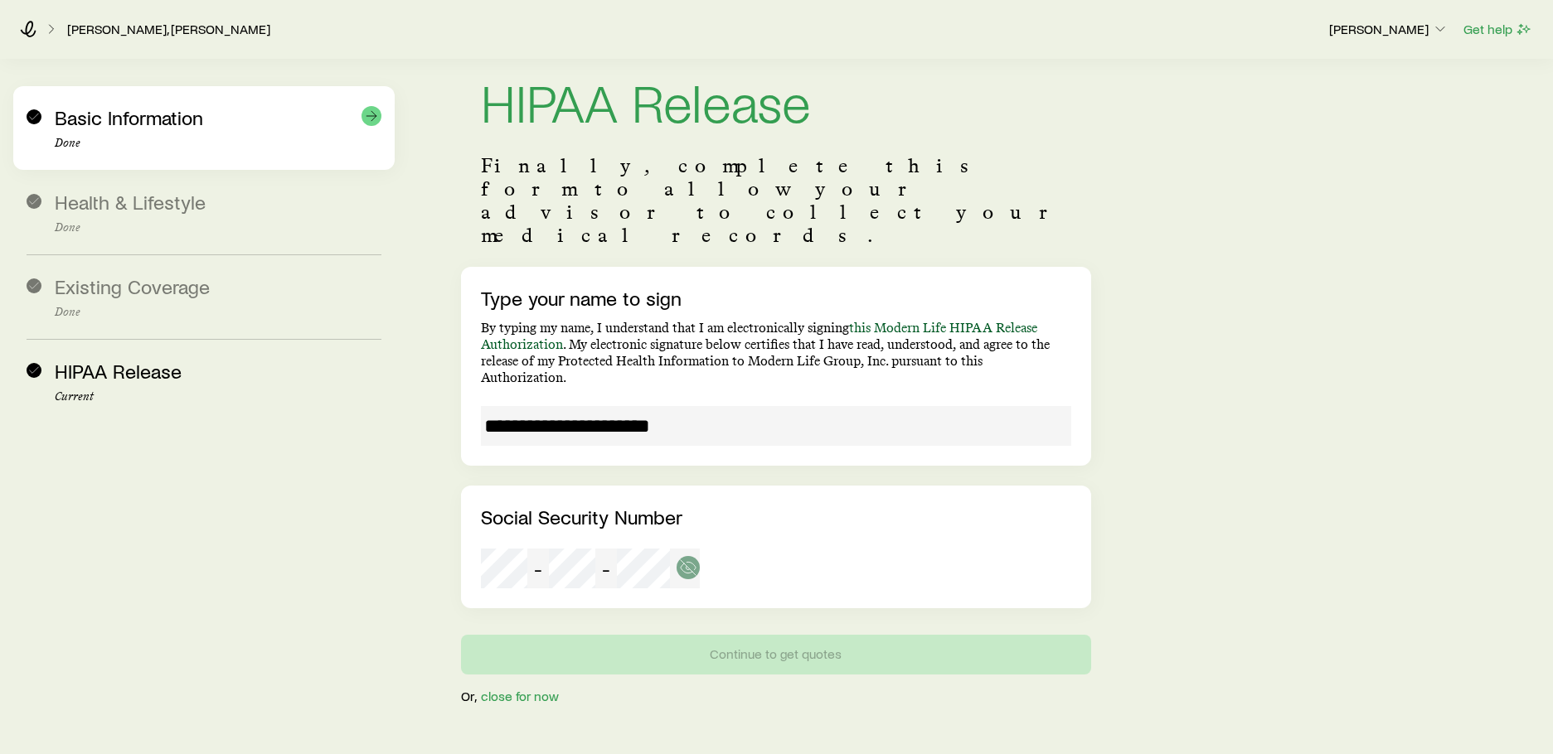
click at [171, 134] on div "Basic Information Done" at bounding box center [218, 128] width 327 height 44
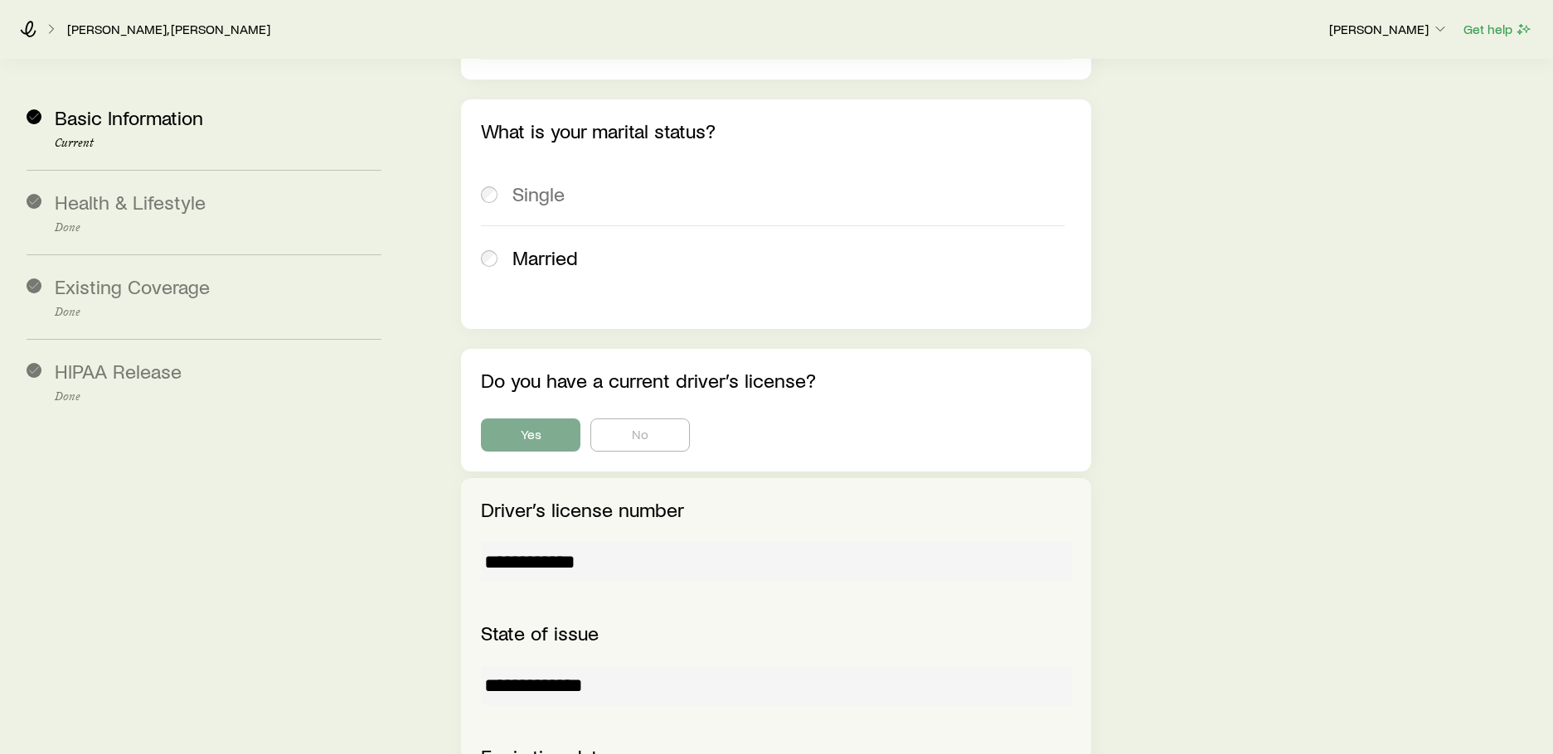
scroll to position [2648, 0]
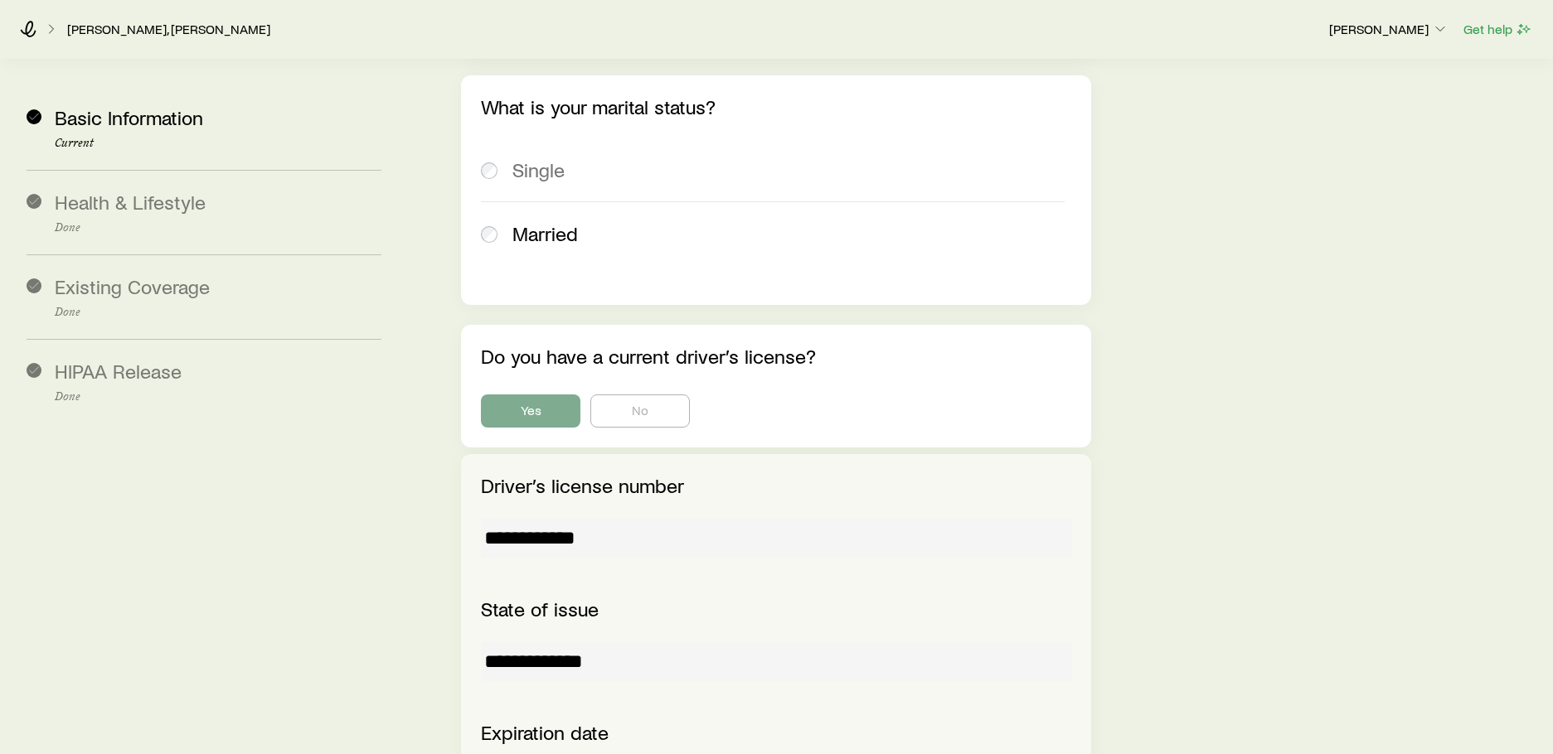
drag, startPoint x: 630, startPoint y: 449, endPoint x: 429, endPoint y: 448, distance: 200.6
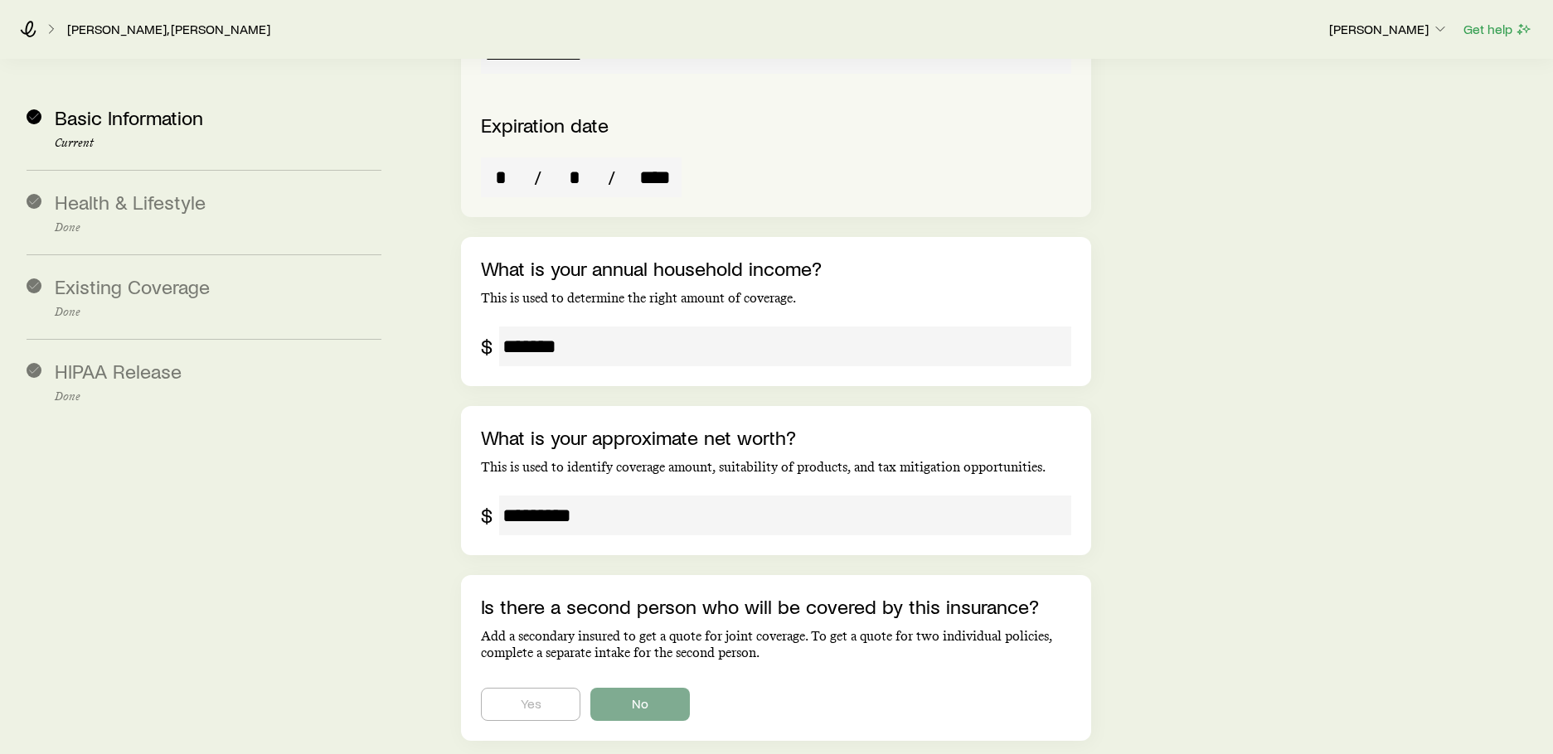
scroll to position [3311, 0]
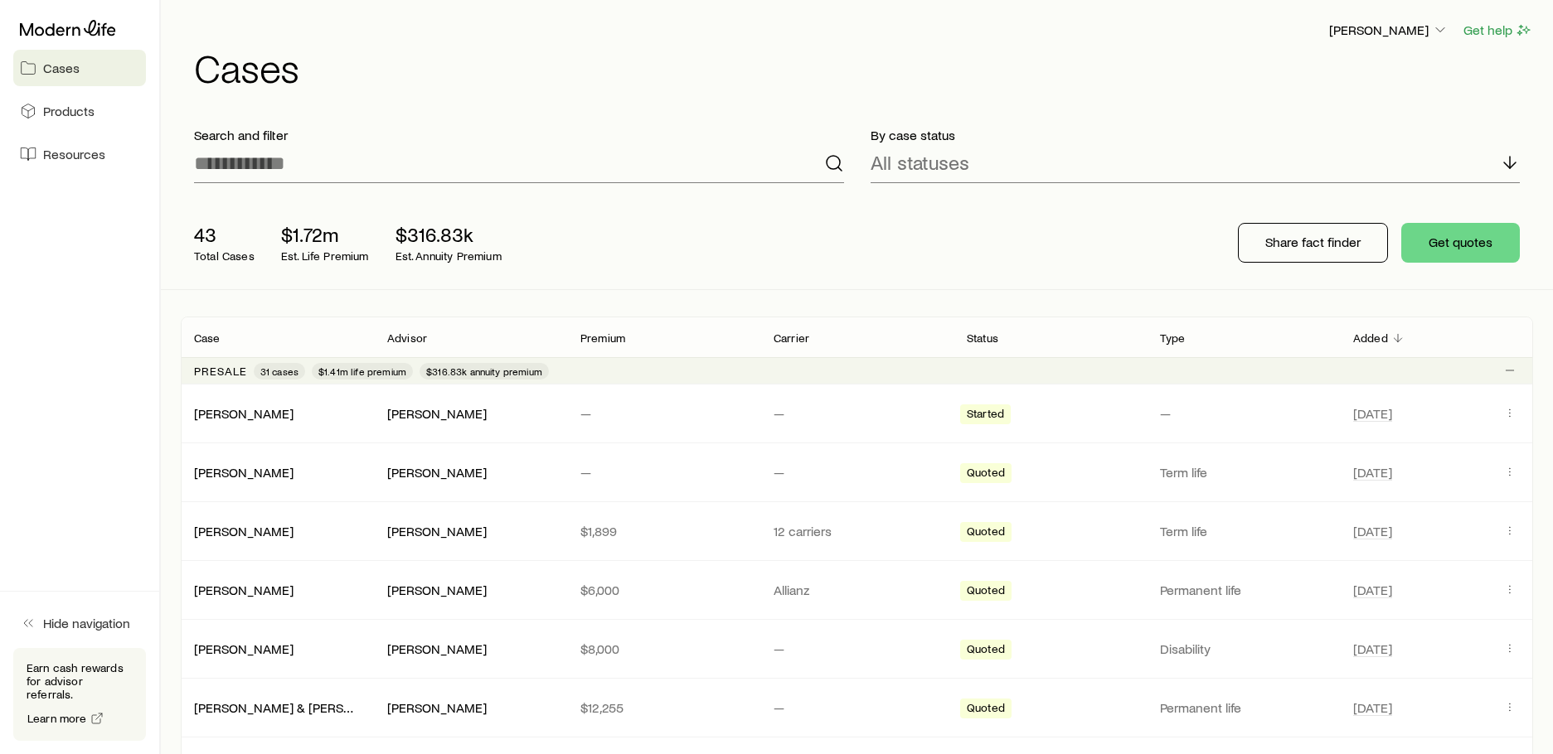
click at [200, 370] on p "Presale" at bounding box center [220, 371] width 53 height 13
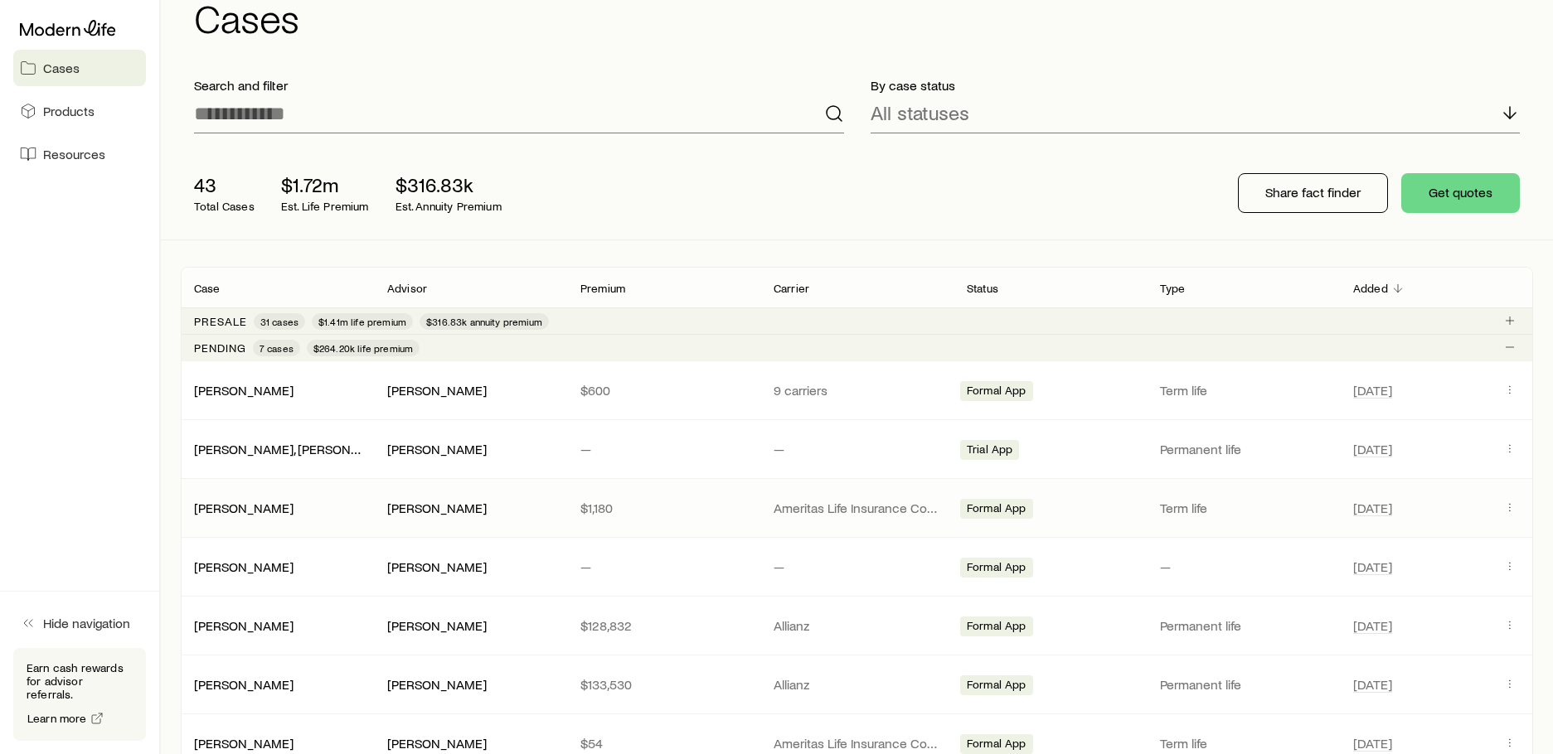
scroll to position [83, 0]
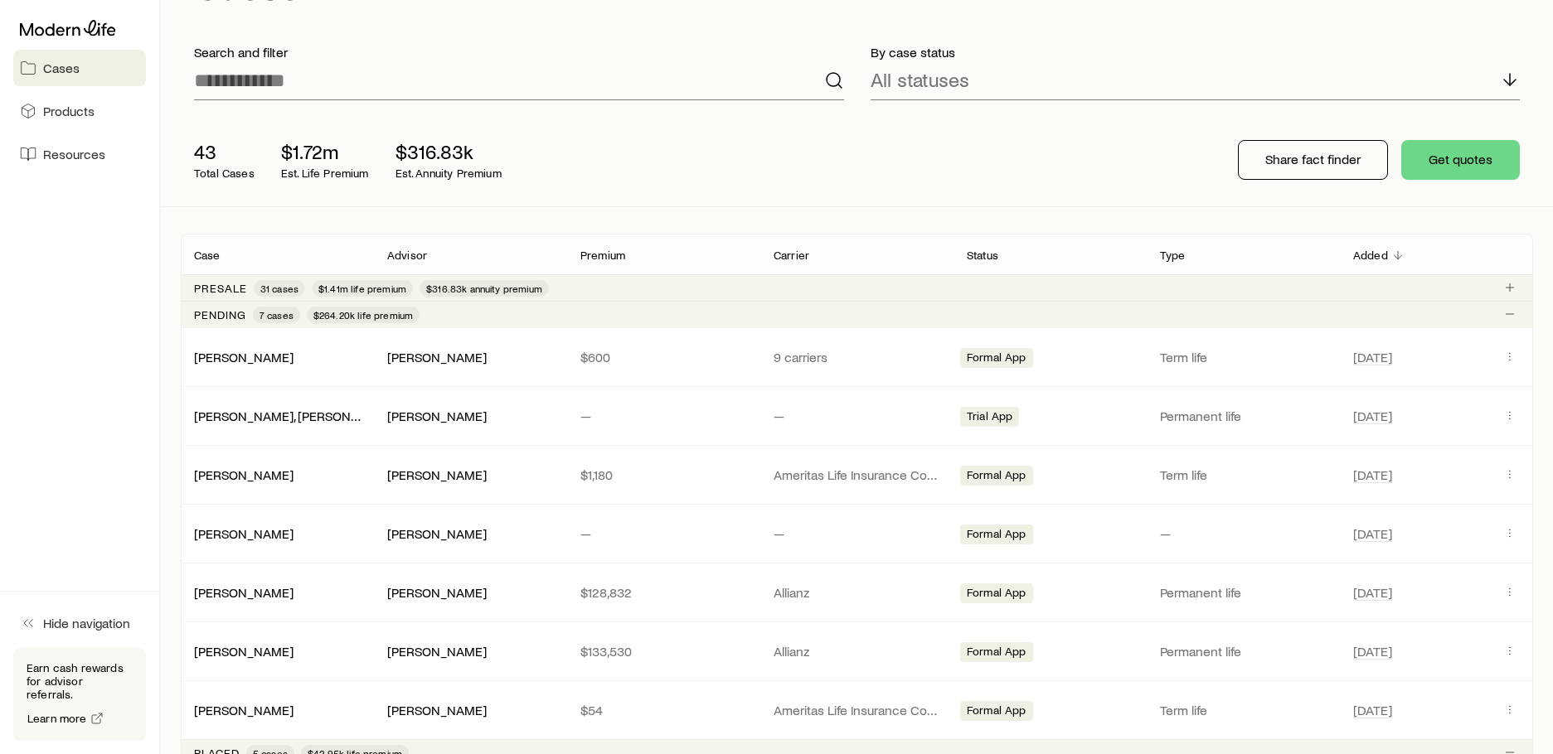
click at [213, 284] on p "Presale" at bounding box center [220, 288] width 53 height 13
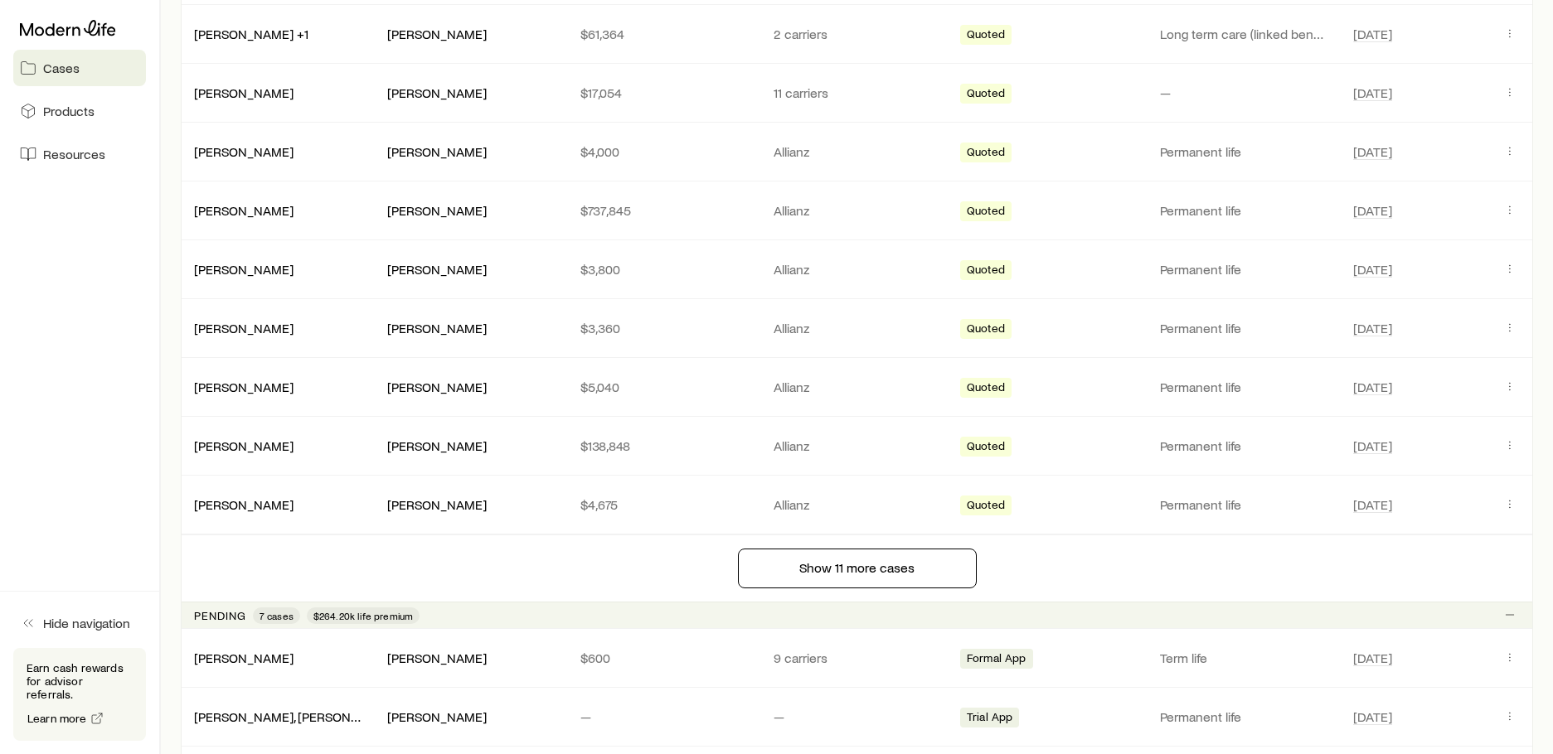
scroll to position [1078, 0]
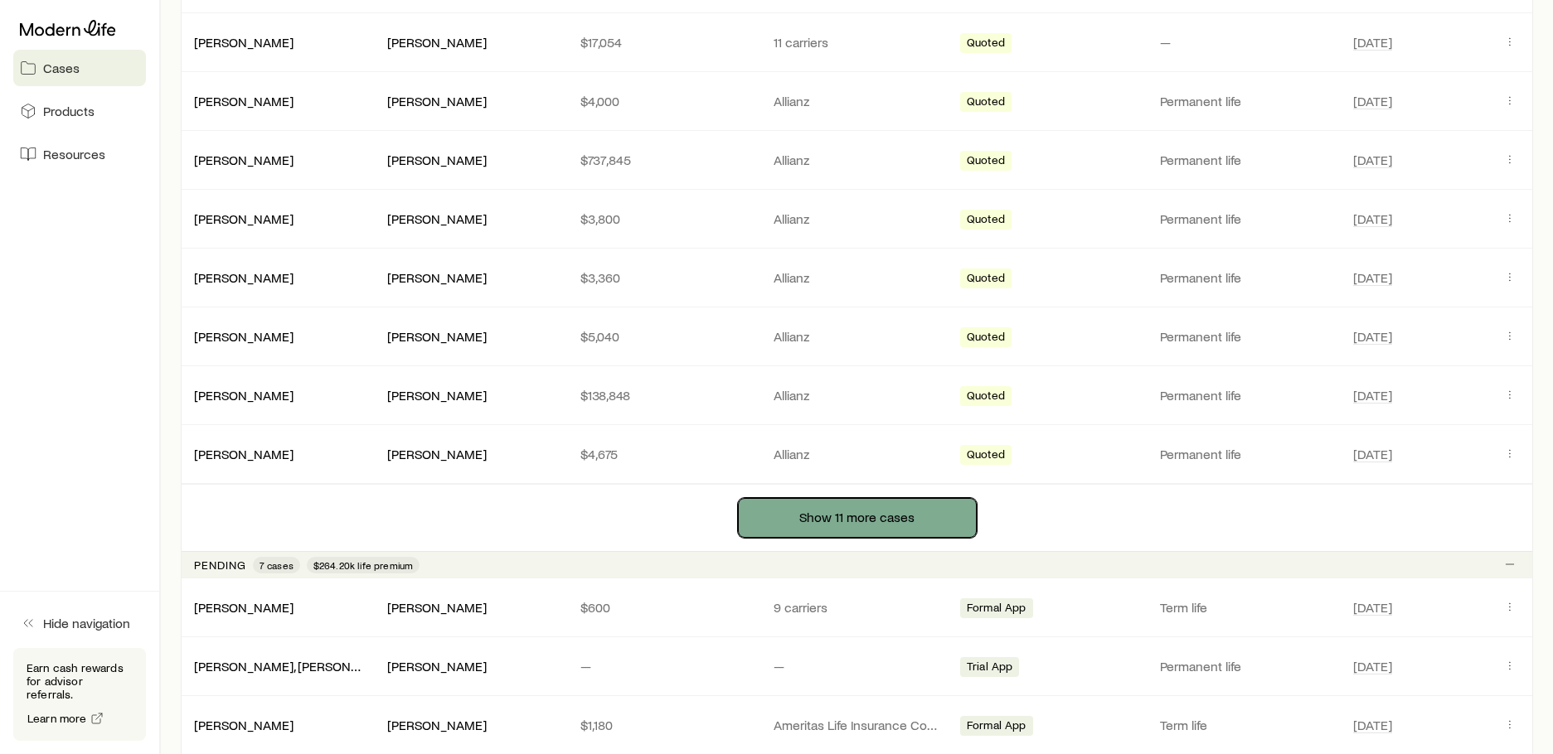
click at [831, 522] on button "Show 11 more cases" at bounding box center [857, 518] width 239 height 40
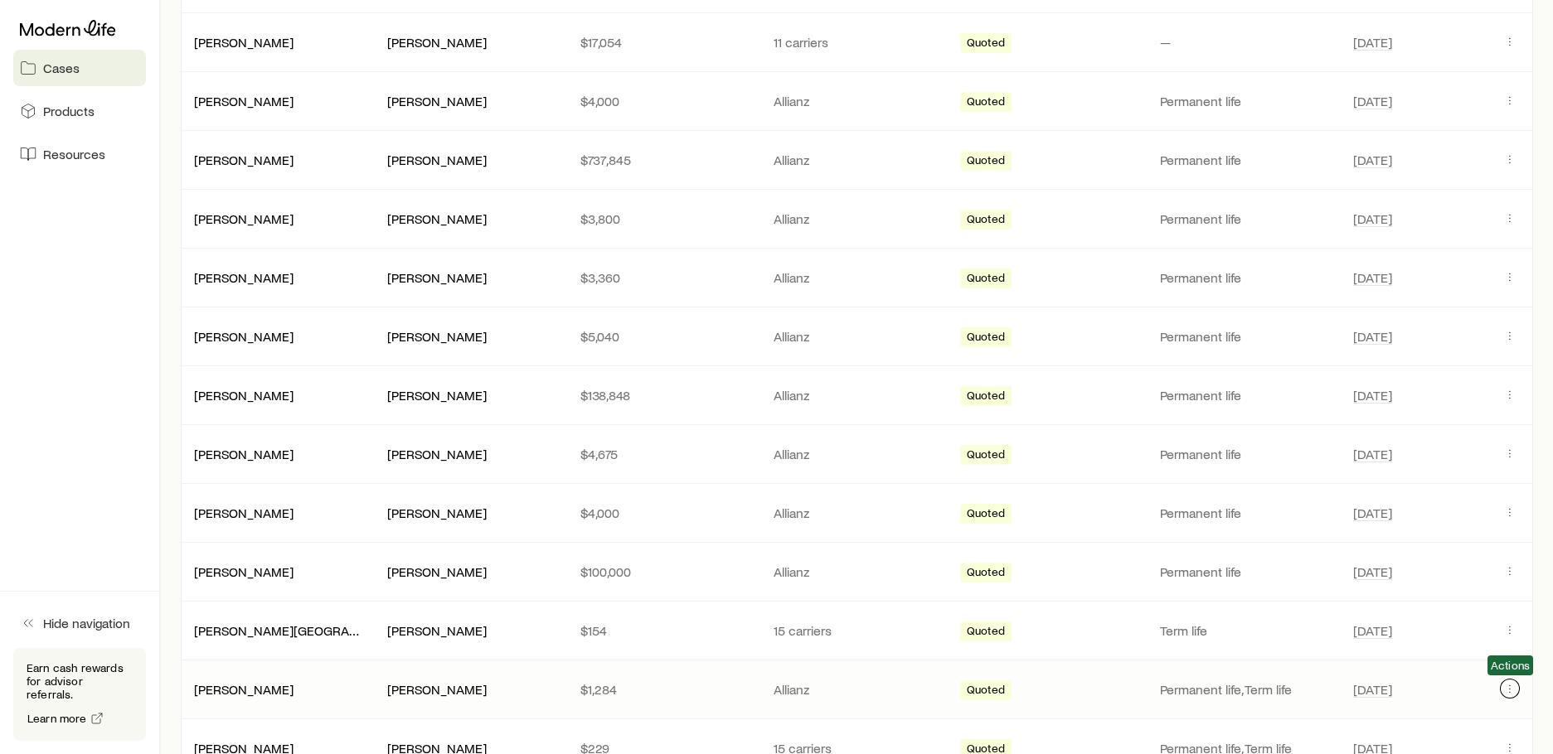
click at [1504, 686] on icon "Client cases" at bounding box center [1509, 688] width 13 height 13
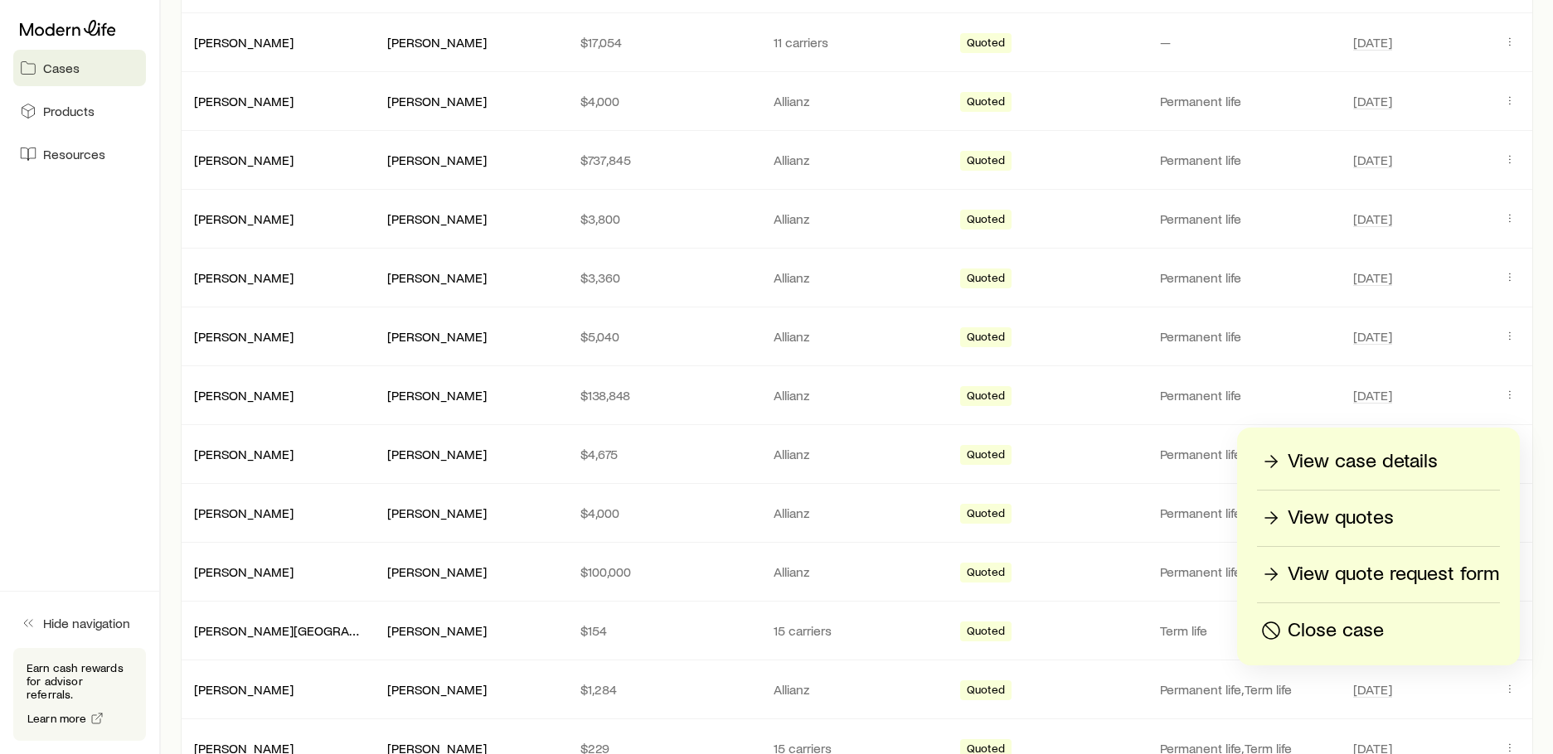
click at [1398, 462] on p "View case details" at bounding box center [1362, 461] width 150 height 27
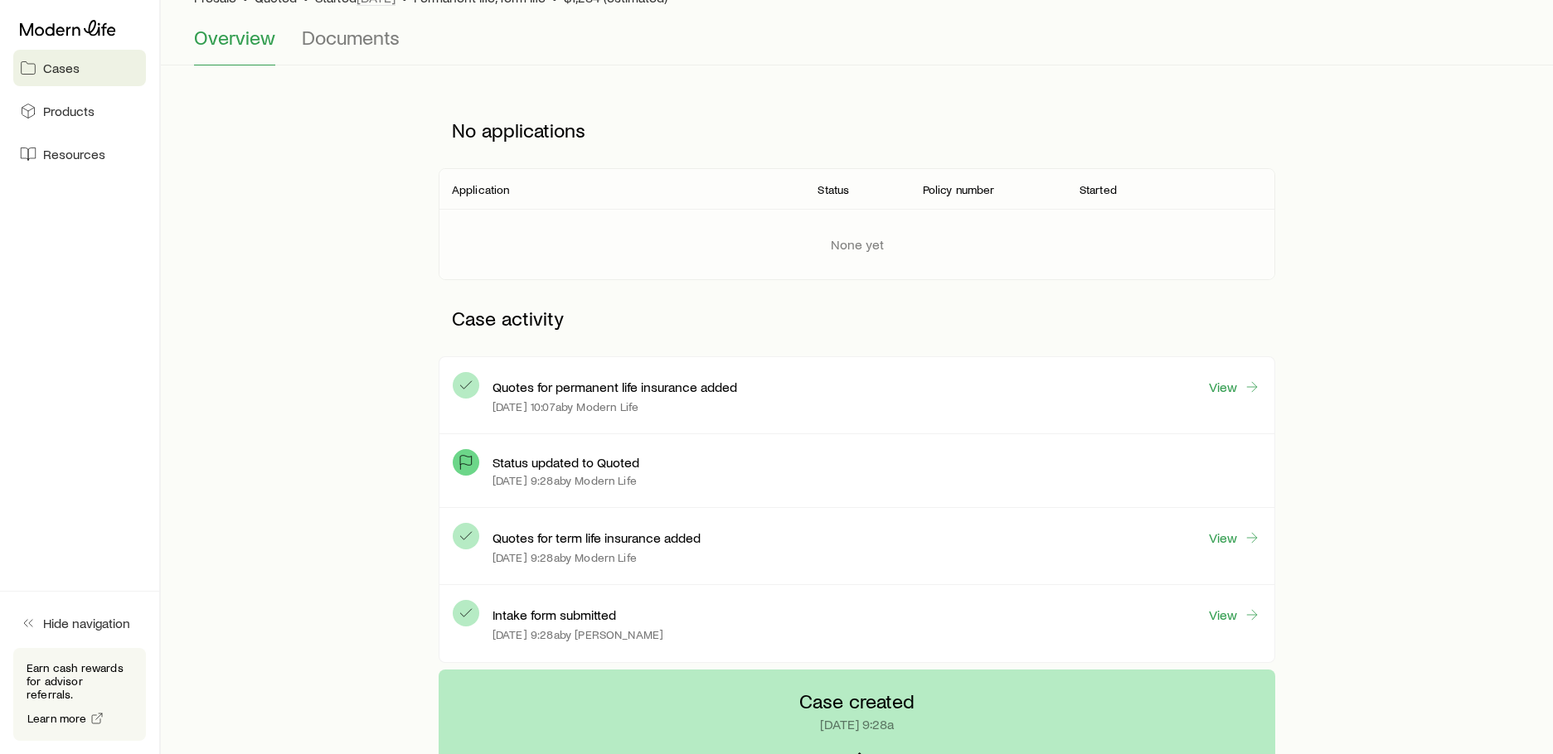
scroll to position [166, 0]
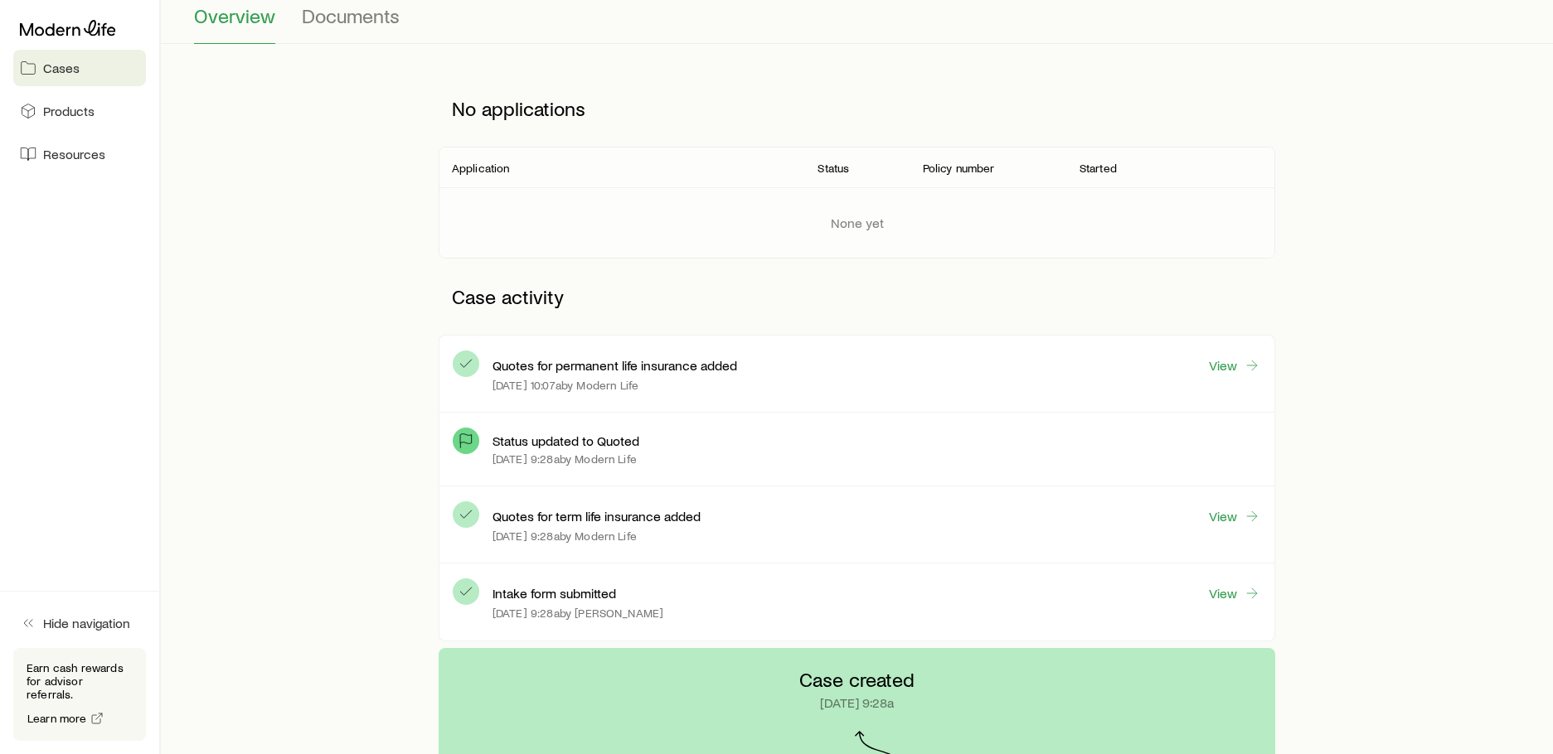
click at [879, 529] on div "Quotes for term life insurance added View [DATE] 9:28a by Modern Life" at bounding box center [876, 525] width 768 height 50
click at [1216, 522] on link "View" at bounding box center [1234, 516] width 53 height 19
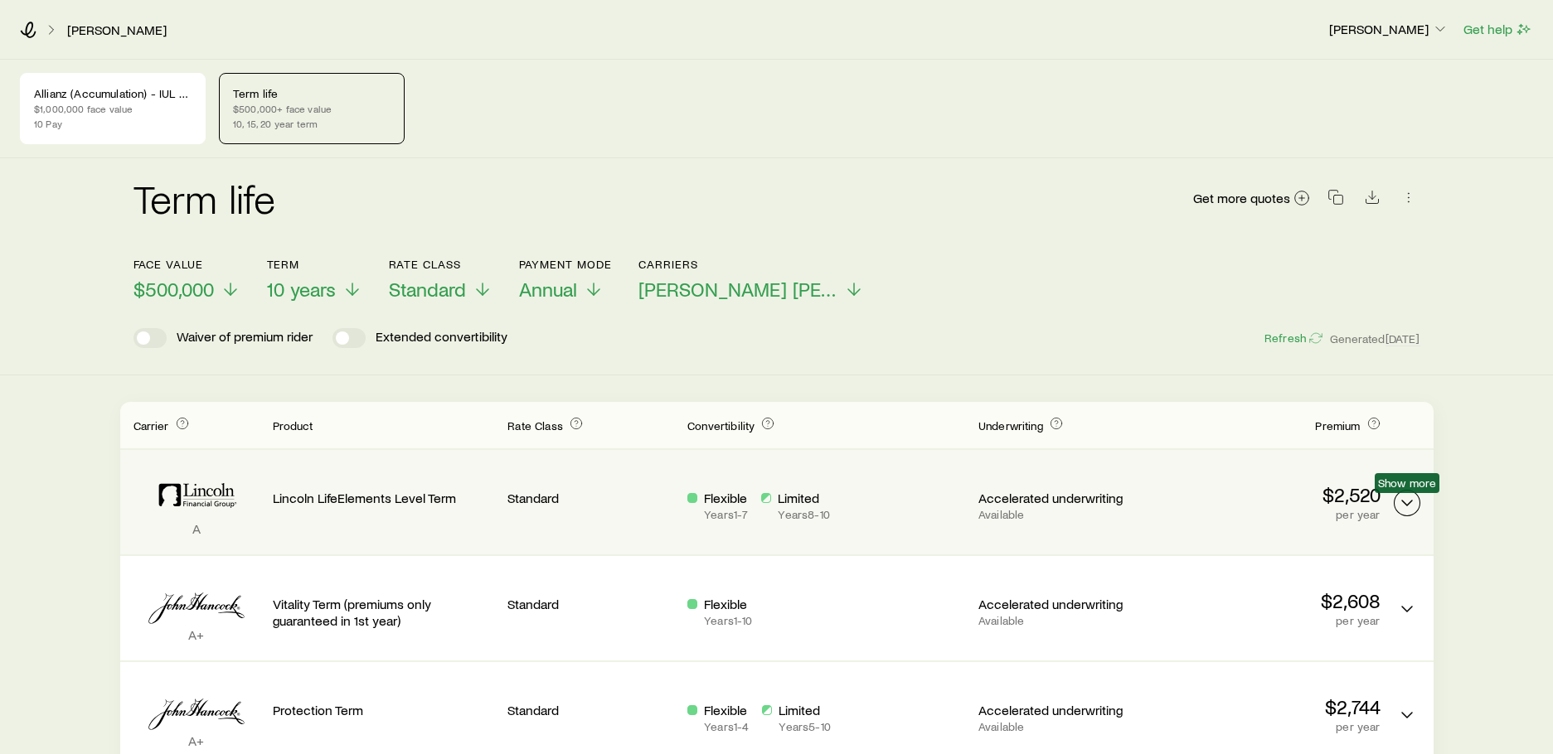
click at [1397, 501] on icon "Term quotes" at bounding box center [1407, 503] width 20 height 20
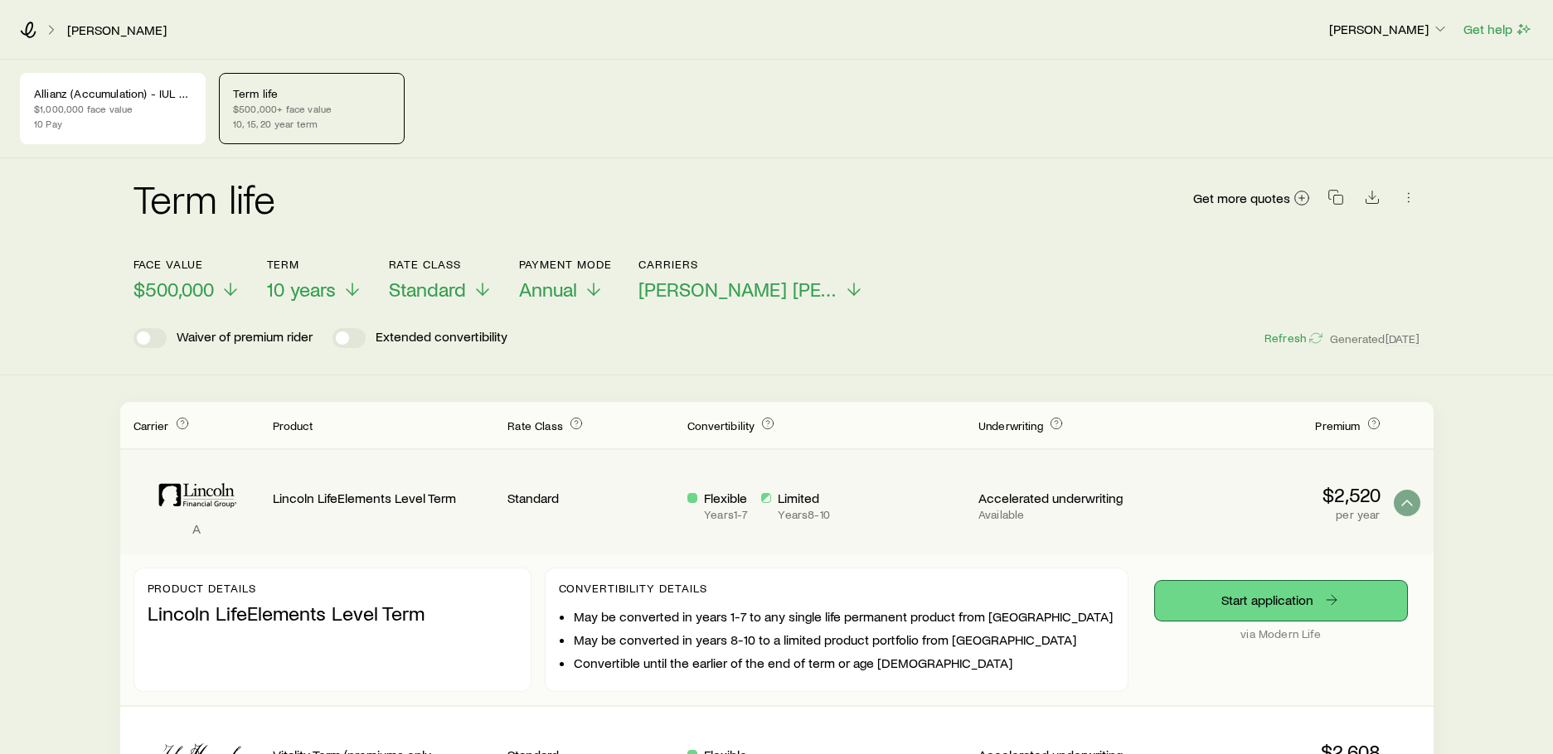
click at [1271, 594] on link "Start application" at bounding box center [1281, 601] width 252 height 40
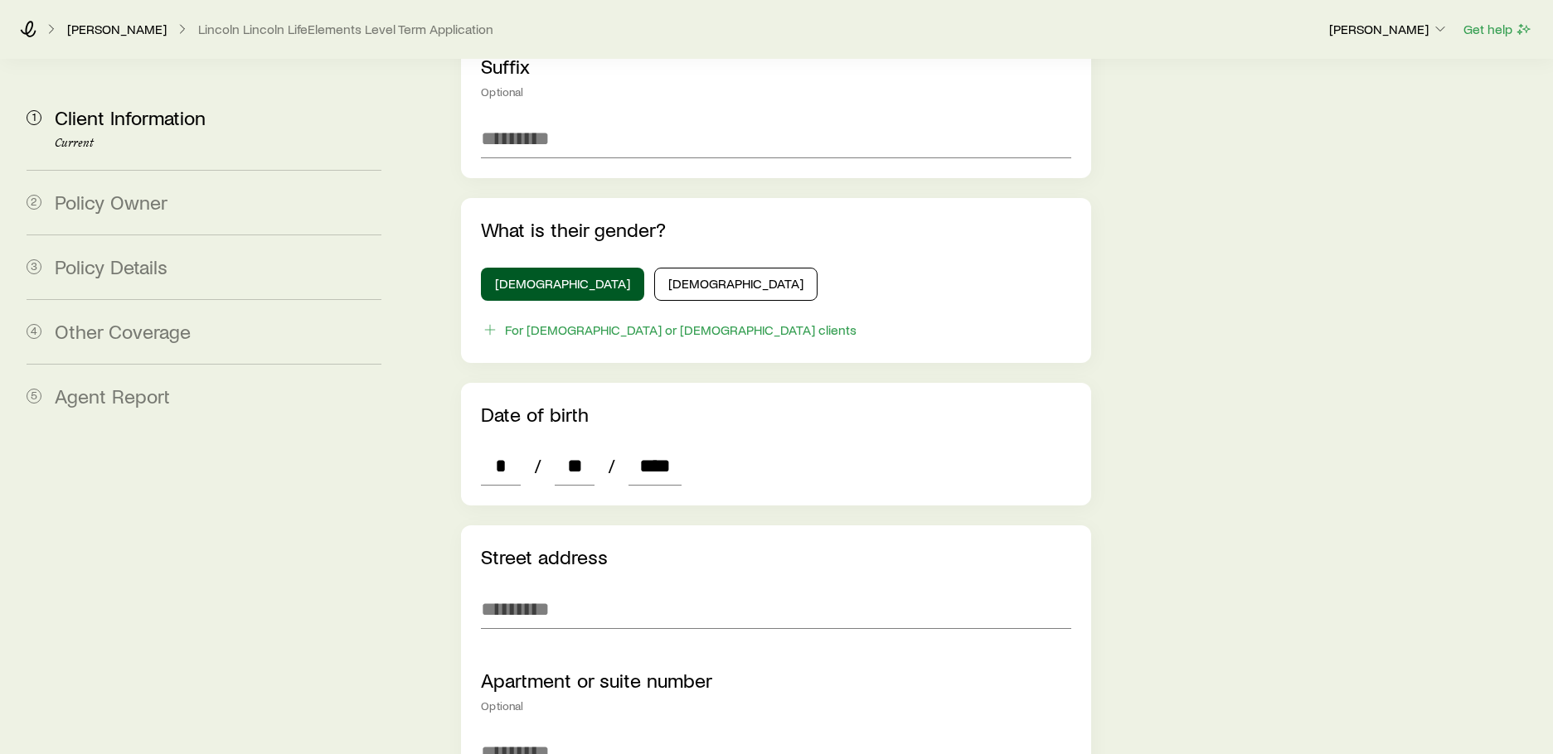
scroll to position [663, 0]
click at [603, 587] on input "text" at bounding box center [775, 607] width 589 height 40
click at [535, 587] on input "text" at bounding box center [775, 607] width 589 height 40
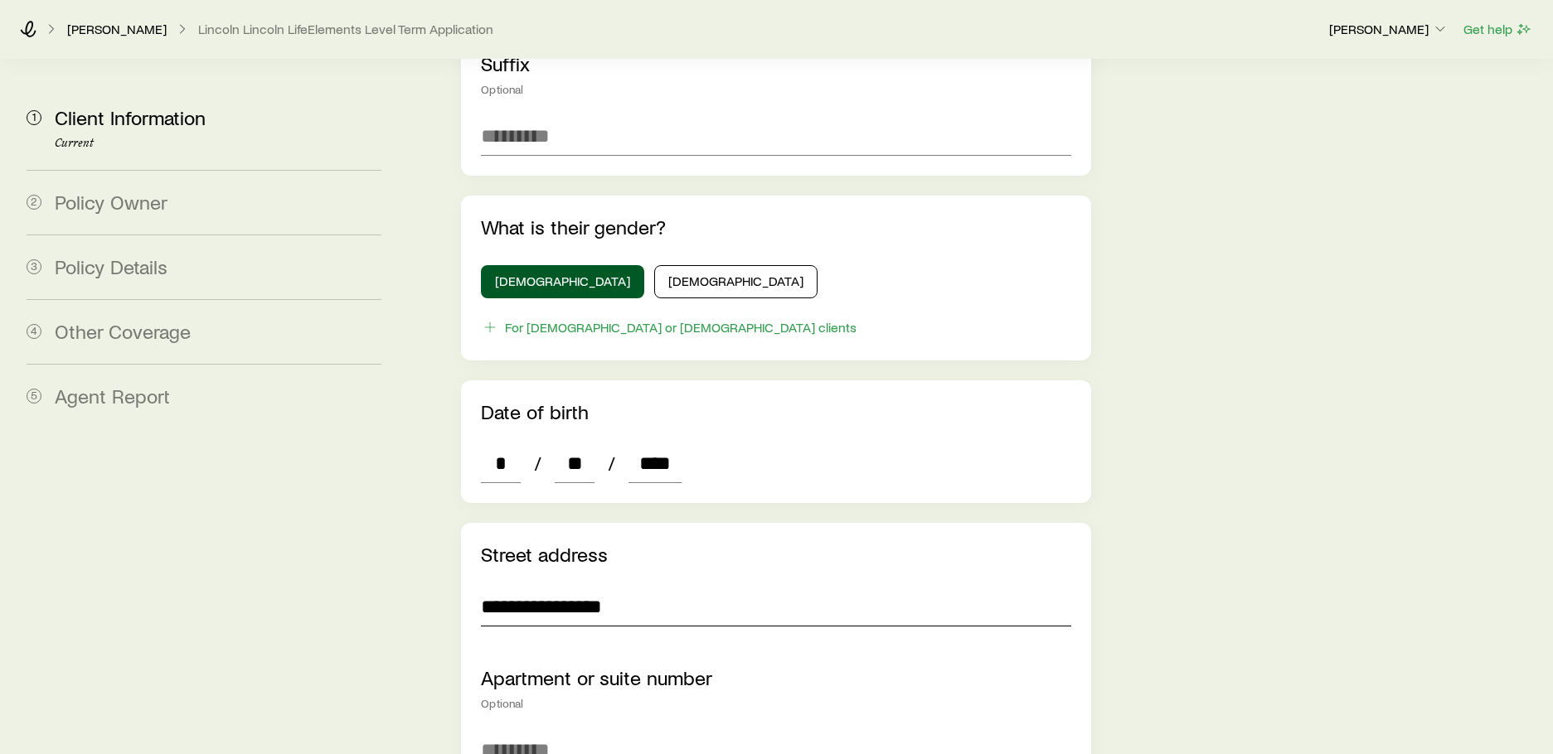
type input "**********"
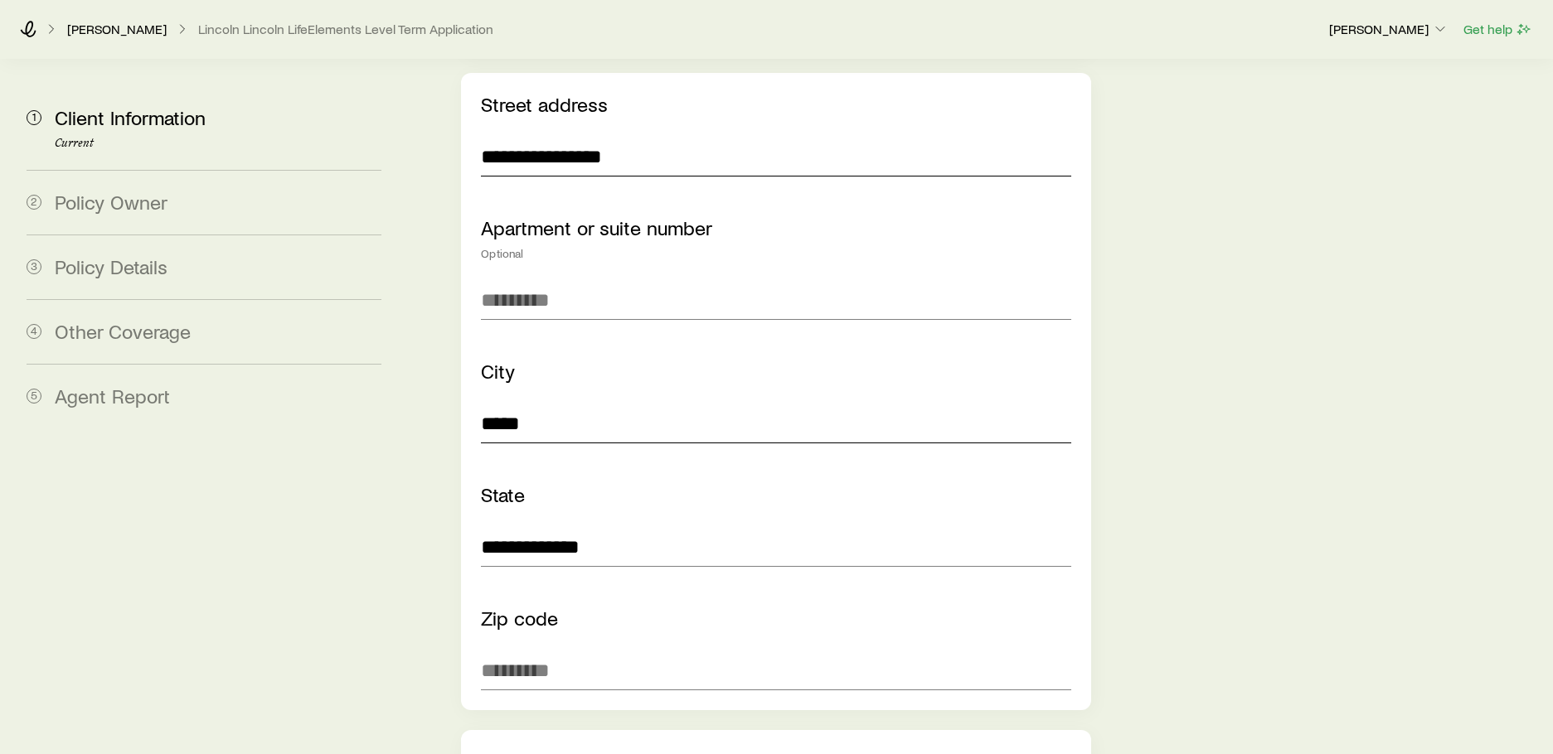
type input "*****"
click at [574, 651] on input "text" at bounding box center [775, 671] width 589 height 40
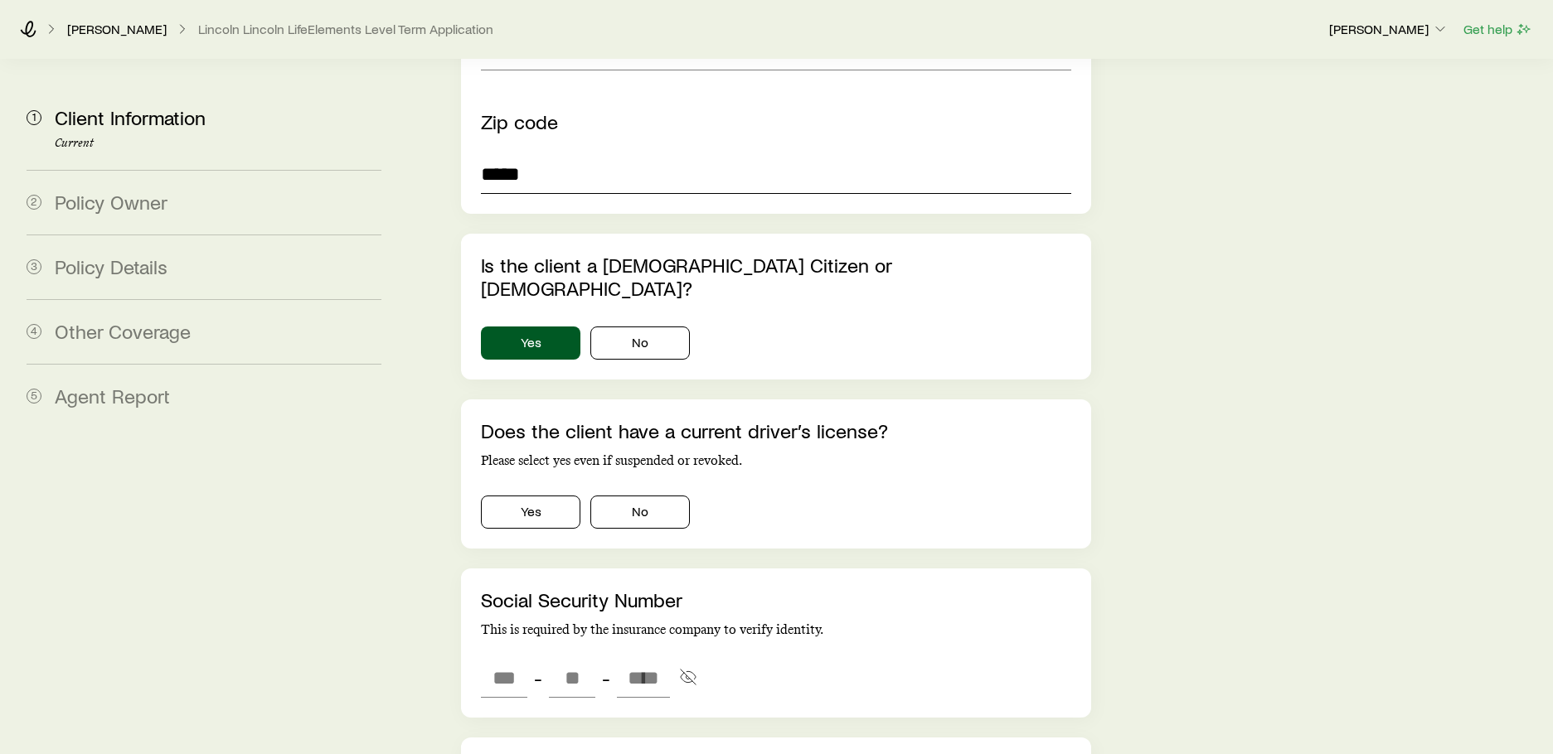
scroll to position [1611, 0]
type input "*****"
click at [531, 495] on button "Yes" at bounding box center [530, 511] width 99 height 33
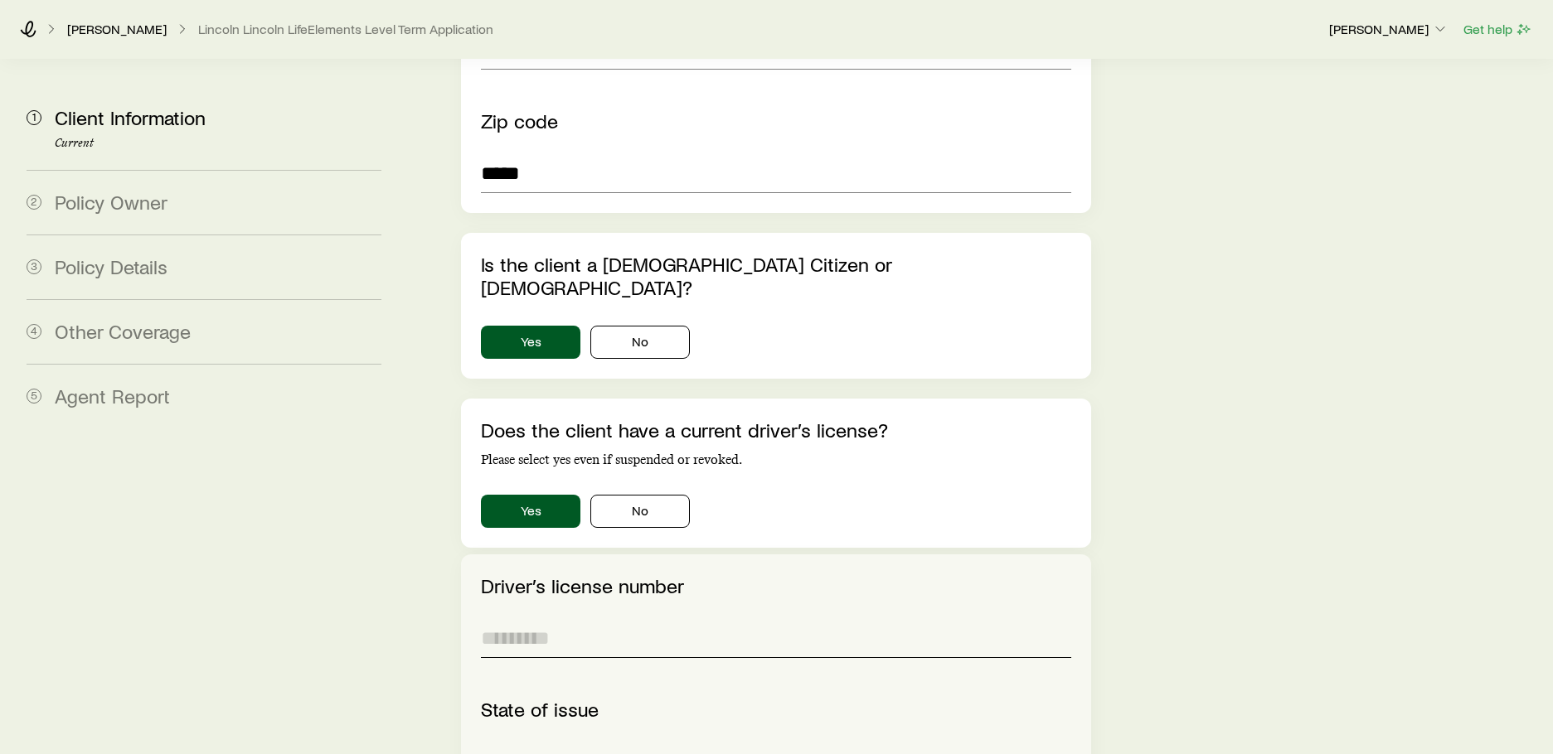
click at [538, 618] on input "text" at bounding box center [775, 638] width 589 height 40
paste input "**********"
type input "**********"
click at [603, 742] on input at bounding box center [775, 762] width 589 height 40
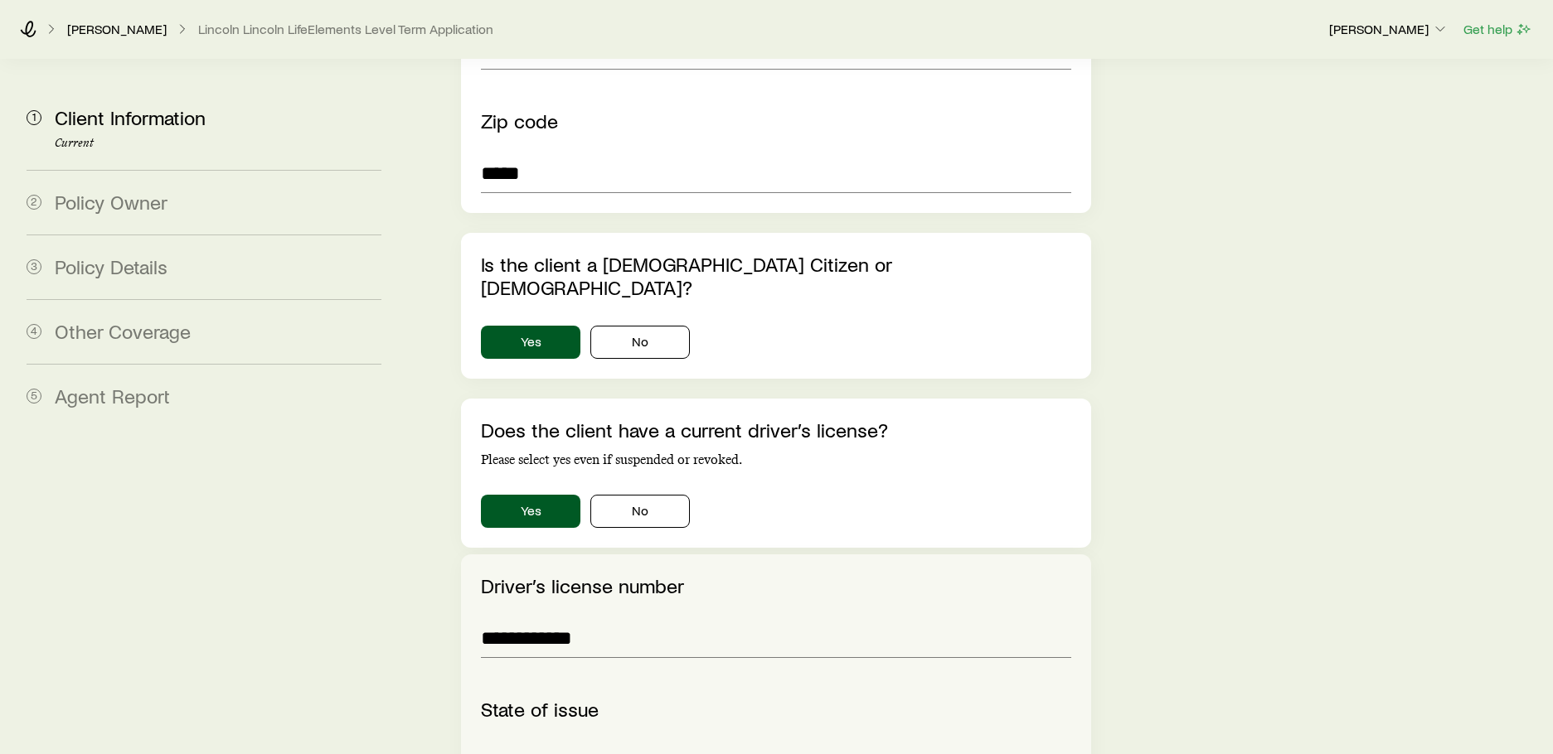
type input "**********"
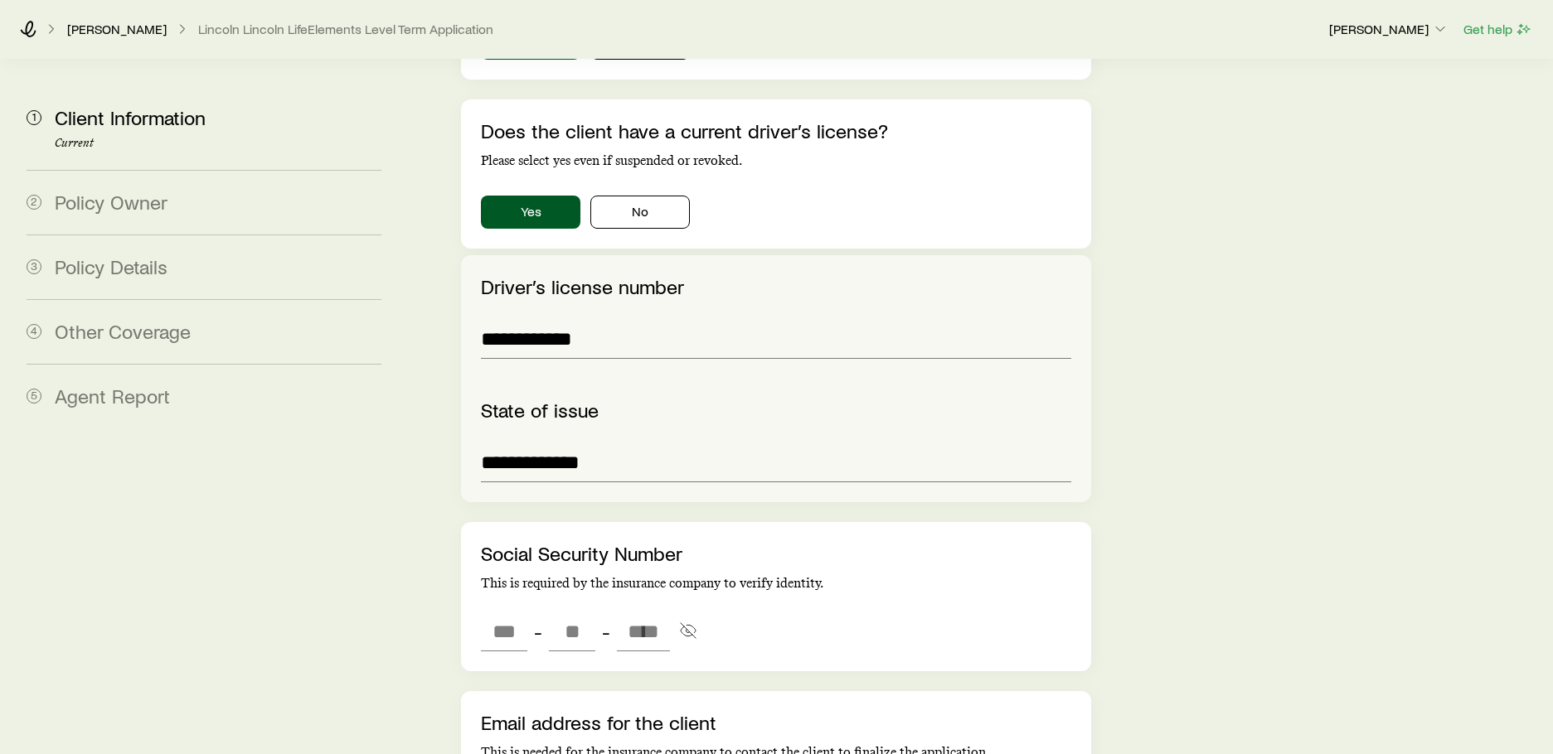
scroll to position [1942, 0]
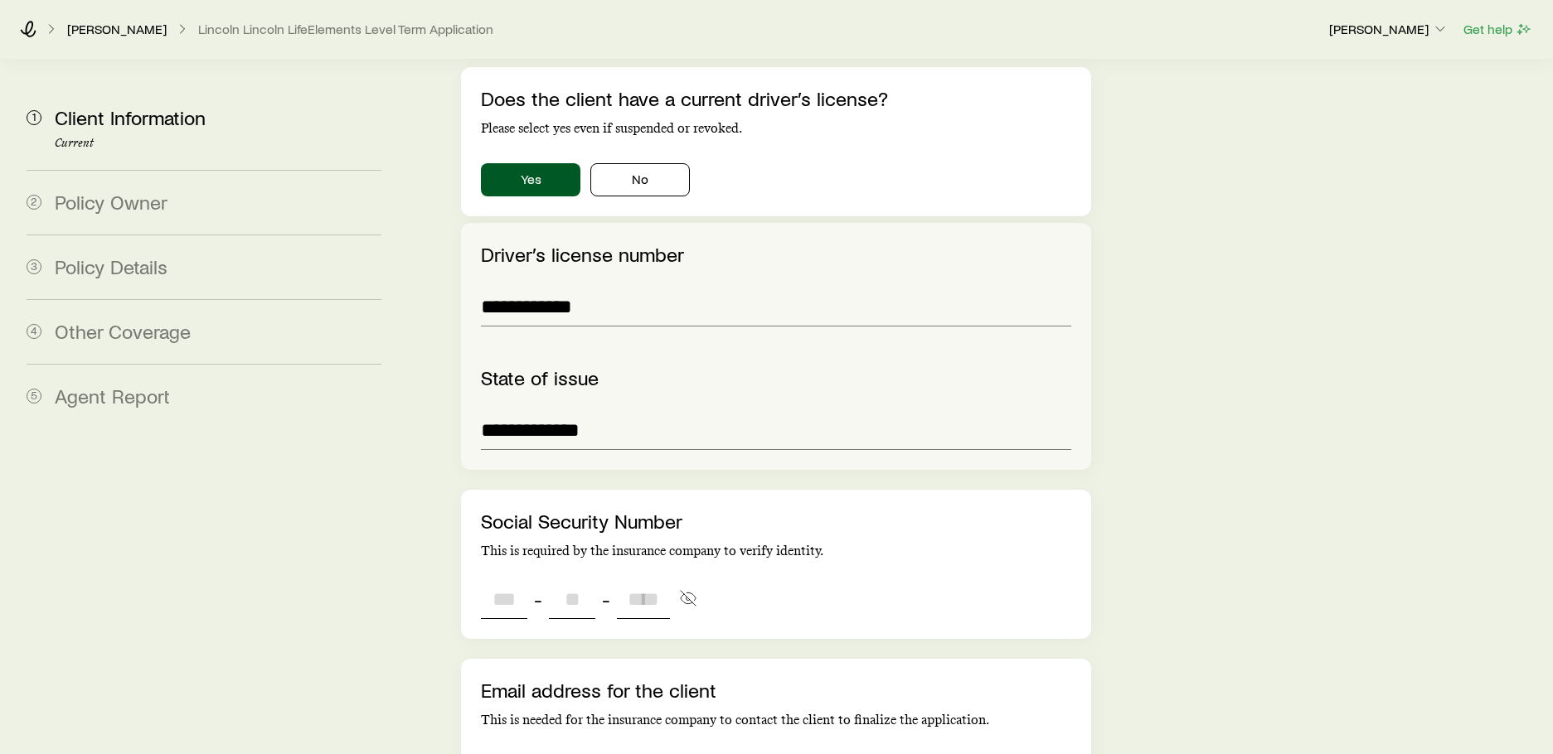
click at [510, 579] on input "tel" at bounding box center [504, 599] width 46 height 40
click at [501, 579] on input "tel" at bounding box center [504, 599] width 46 height 40
type input "***"
type input "**"
type input "****"
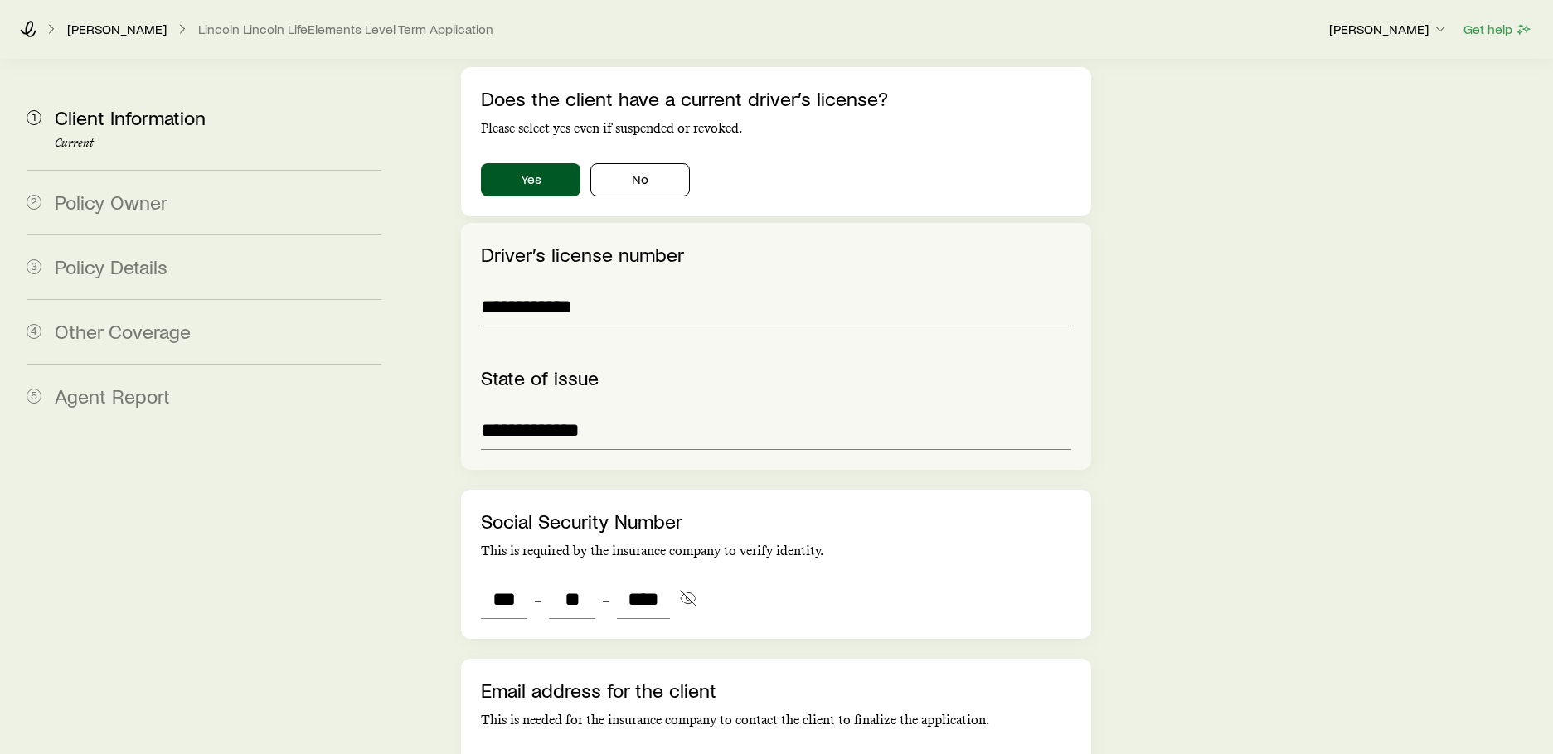
drag, startPoint x: 503, startPoint y: 685, endPoint x: 448, endPoint y: 679, distance: 55.0
click at [503, 749] on input "email" at bounding box center [775, 769] width 589 height 40
type input "***"
type input "**"
click at [542, 749] on input "email" at bounding box center [775, 769] width 589 height 40
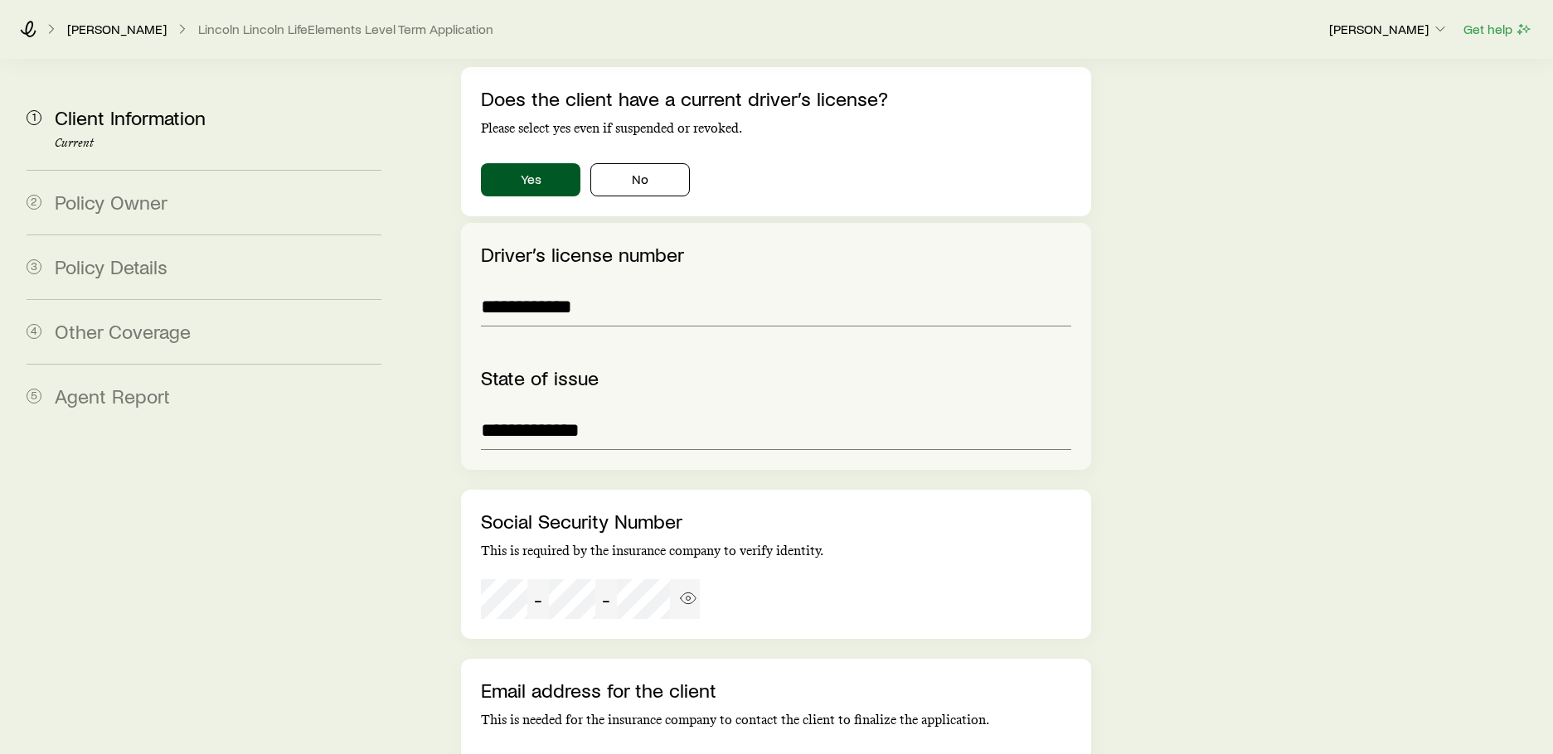
paste input "**********"
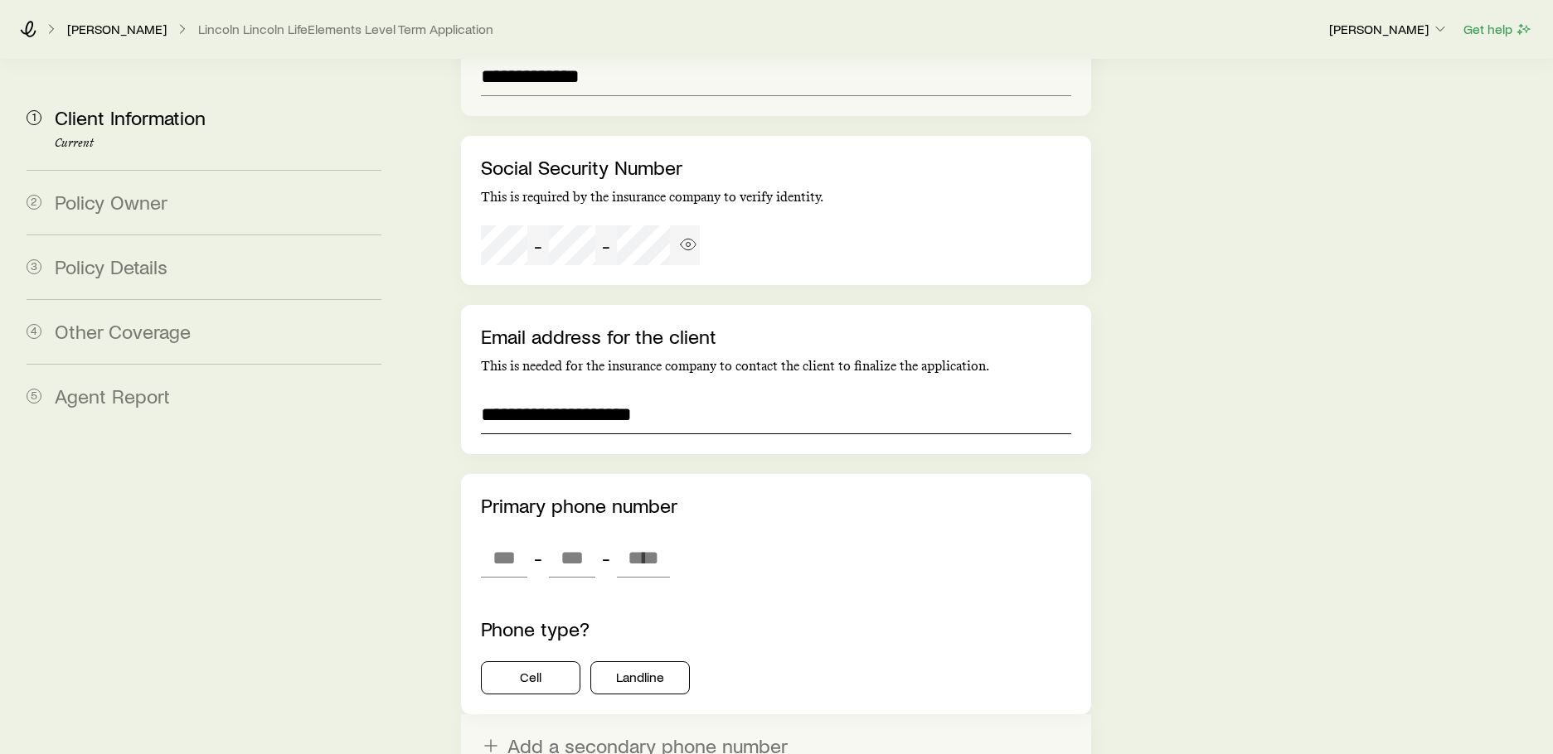
scroll to position [2357, 0]
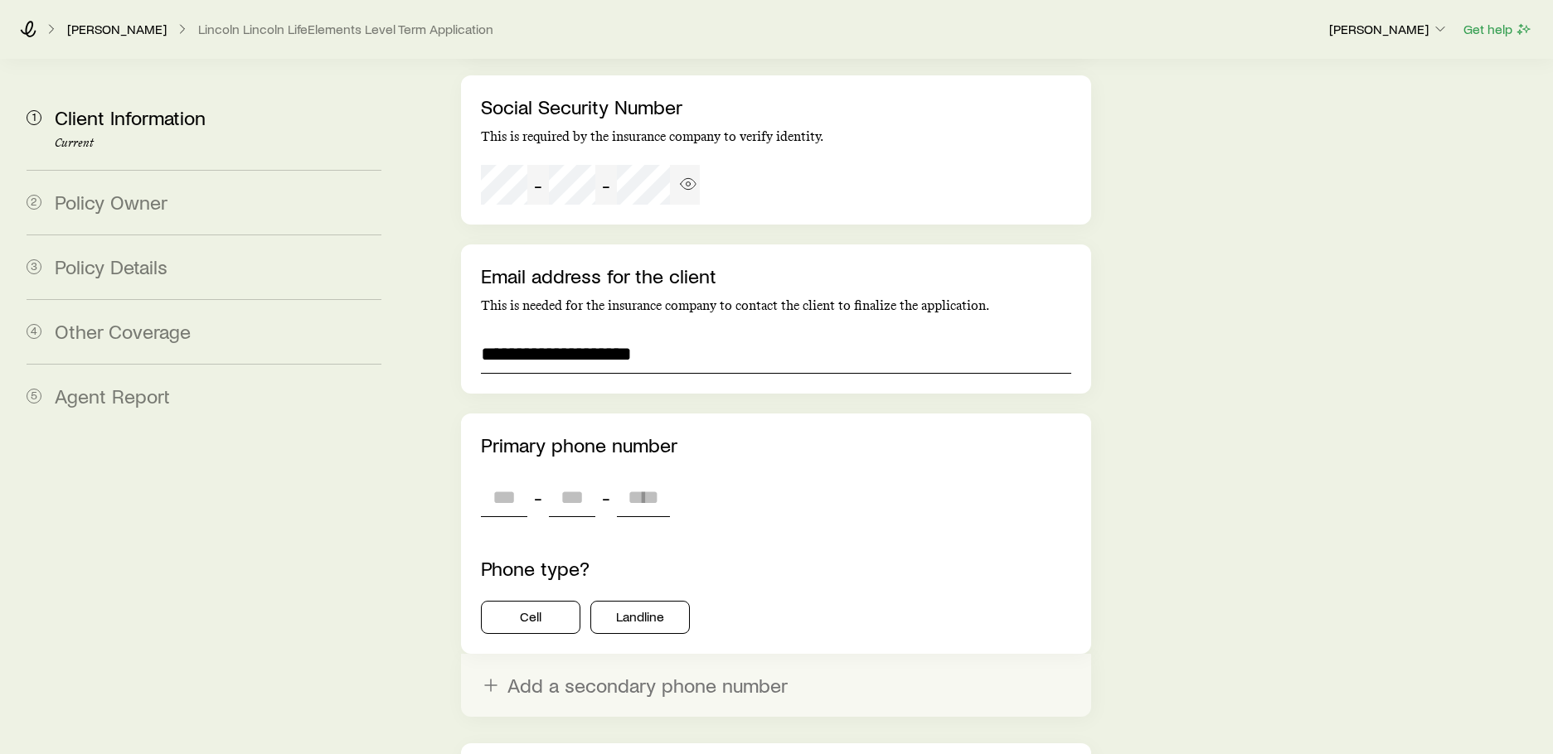
type input "**********"
click at [507, 477] on input "tel" at bounding box center [504, 497] width 46 height 40
type input "***"
type input "****"
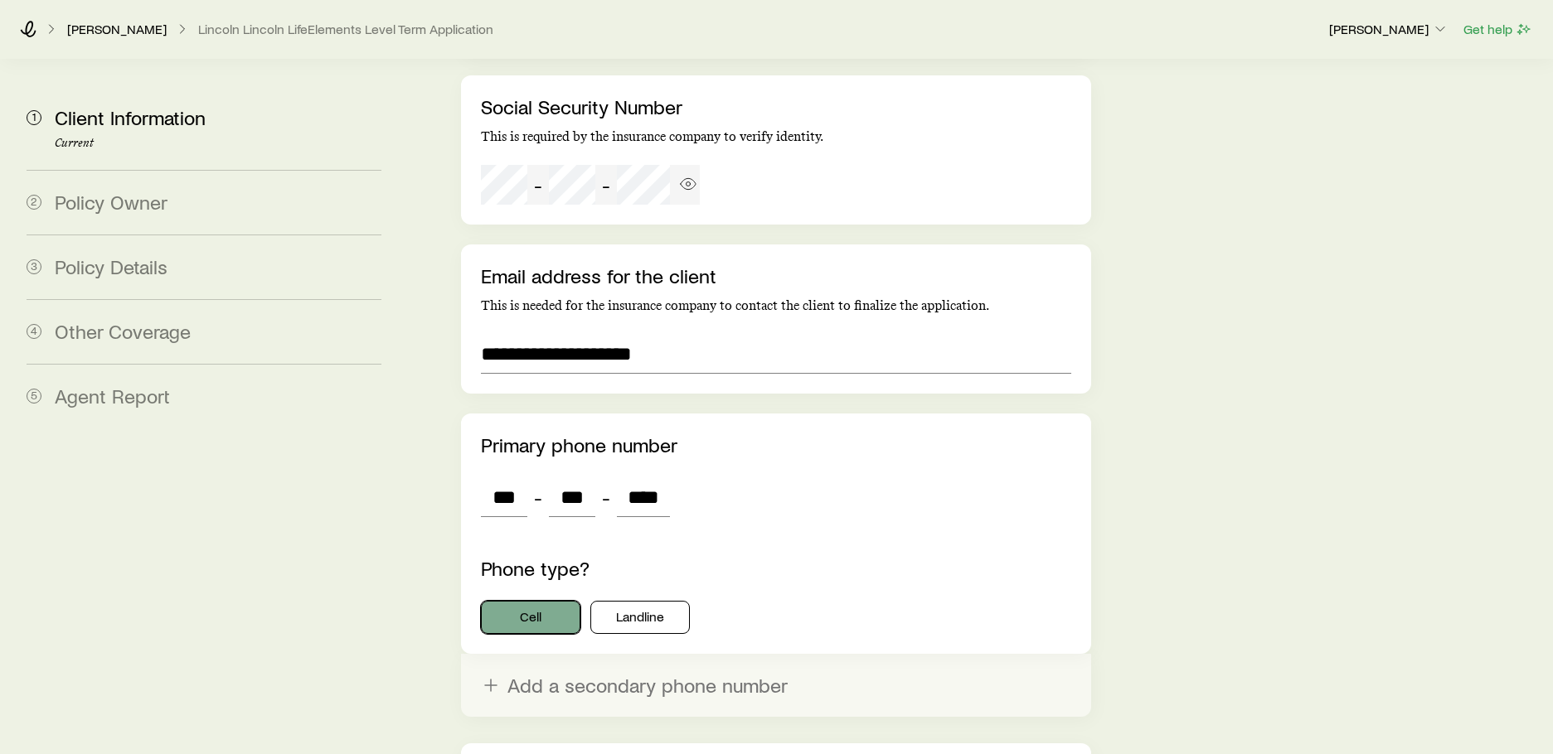
click at [544, 601] on button "Cell" at bounding box center [530, 617] width 99 height 33
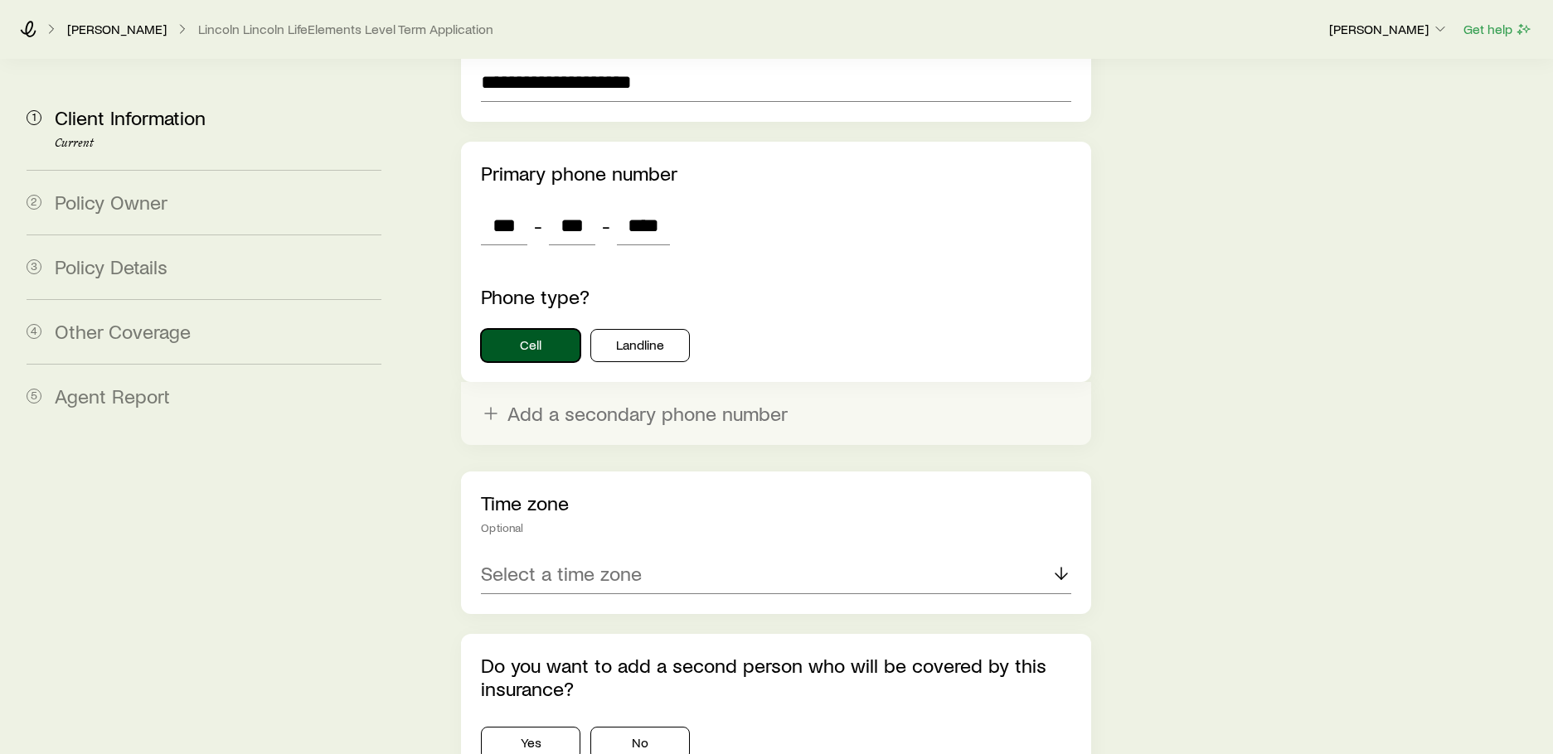
scroll to position [2688, 0]
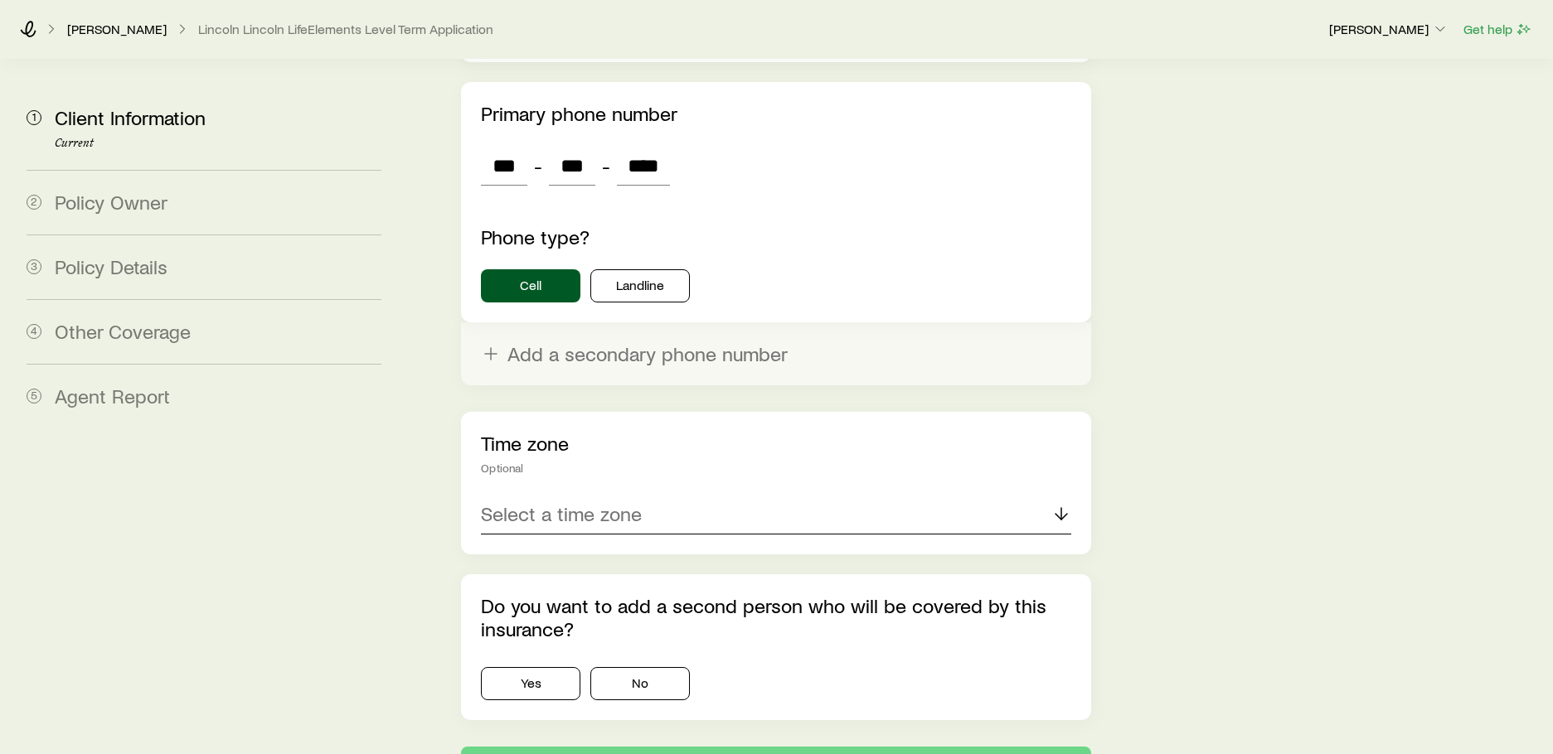
click at [557, 502] on p "Select a time zone" at bounding box center [561, 513] width 161 height 23
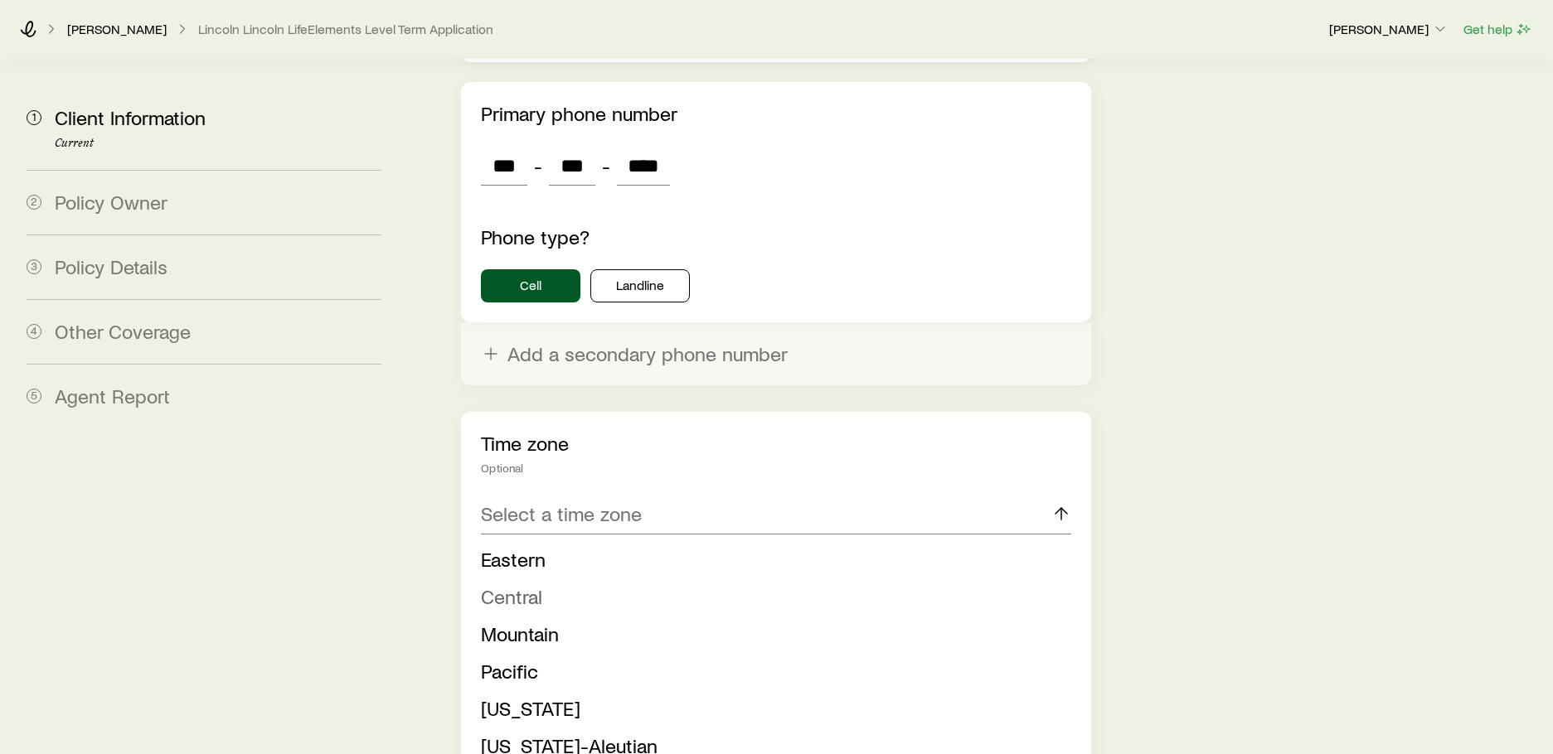
click at [560, 579] on li "Central" at bounding box center [770, 597] width 579 height 37
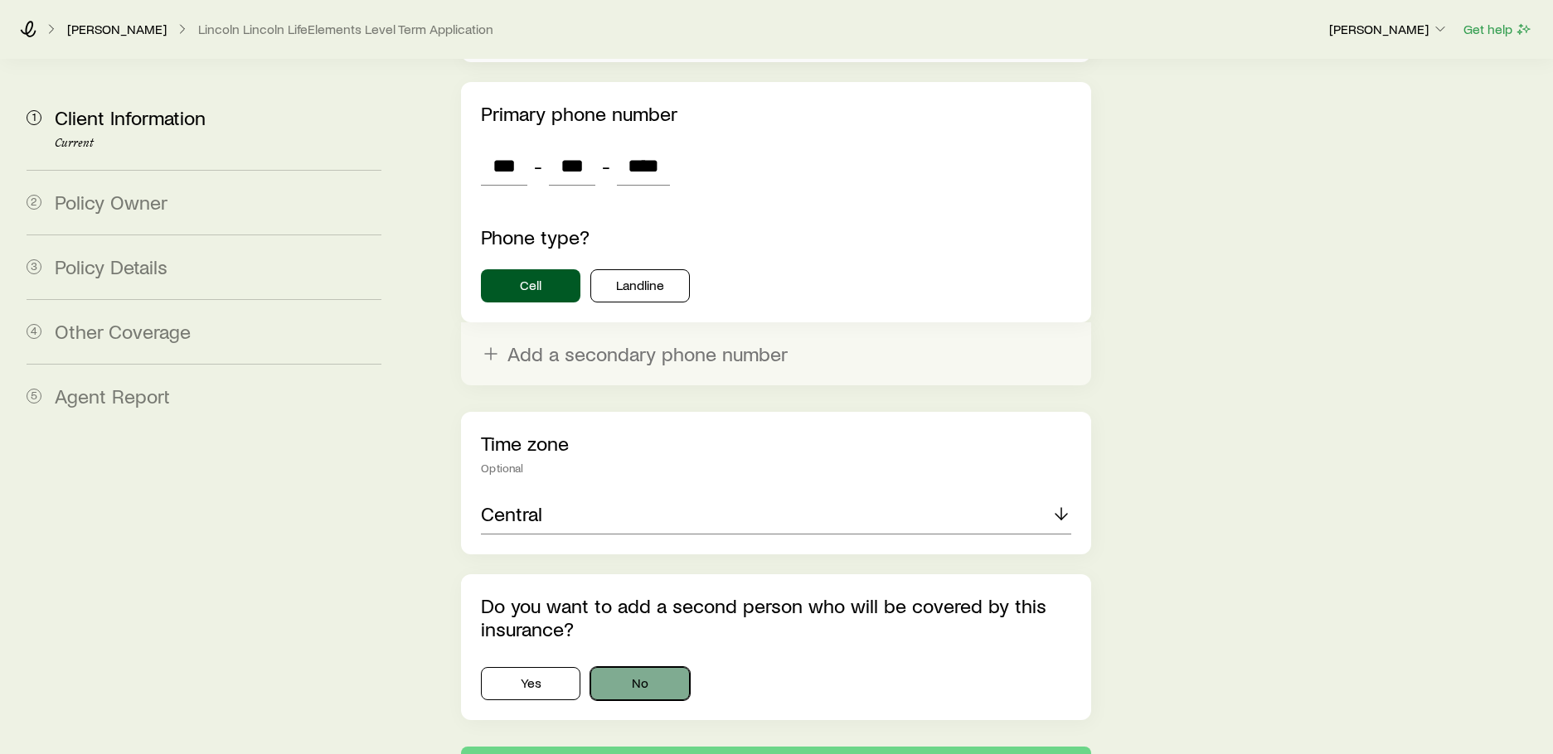
click at [625, 667] on button "No" at bounding box center [639, 683] width 99 height 33
click at [671, 747] on button "Next: Policy Owner" at bounding box center [775, 767] width 629 height 40
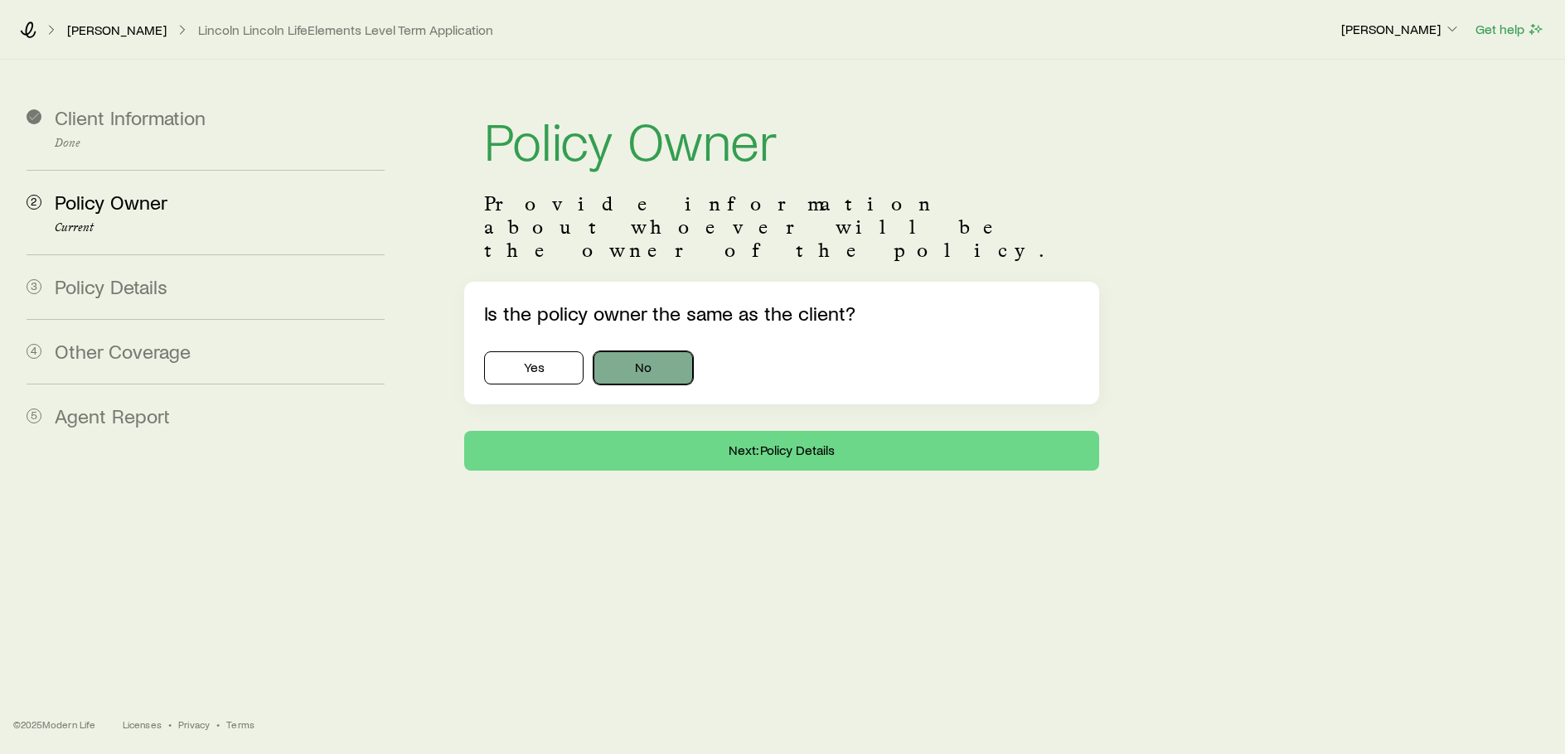
click at [632, 351] on button "No" at bounding box center [643, 367] width 99 height 33
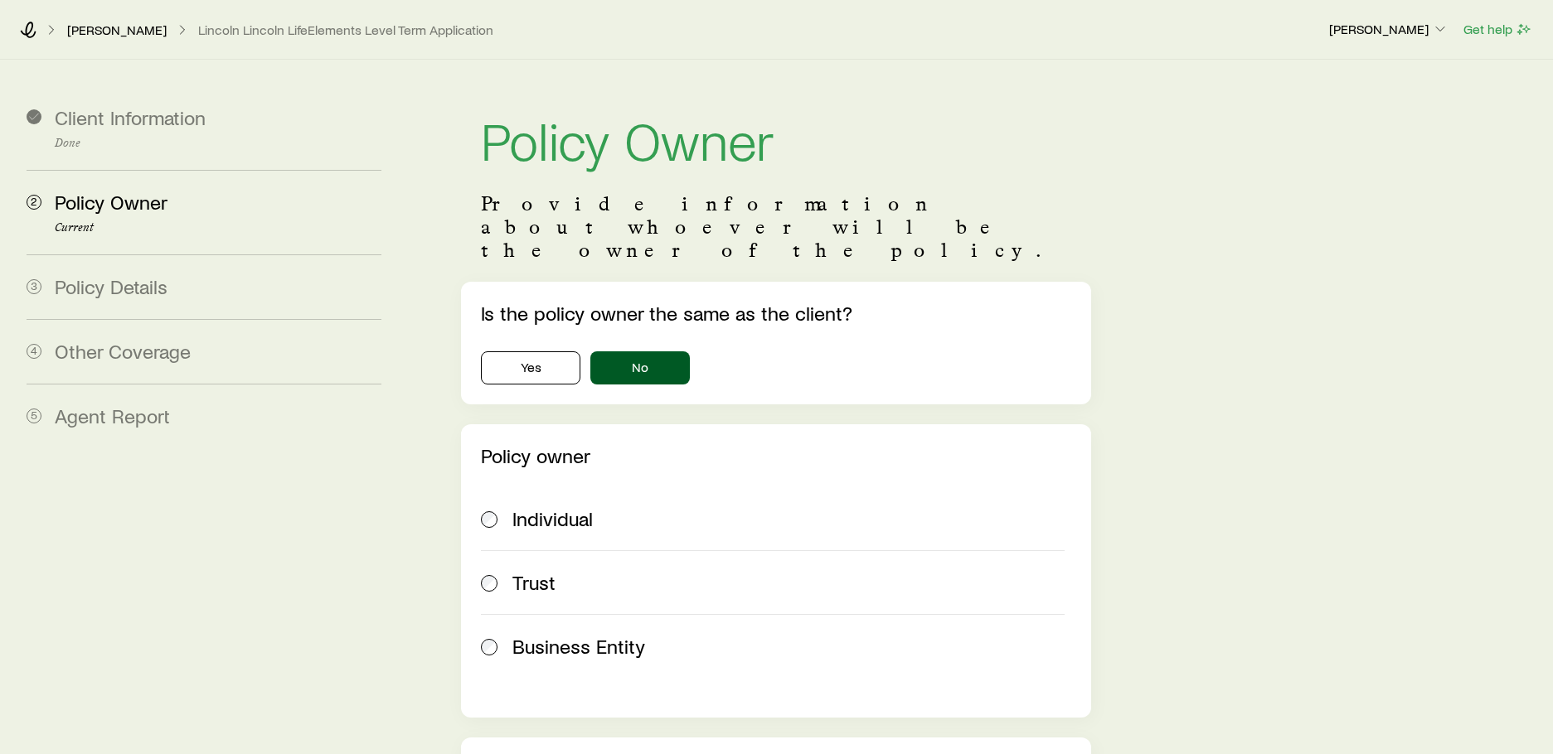
click at [528, 635] on span "Business Entity" at bounding box center [578, 646] width 133 height 23
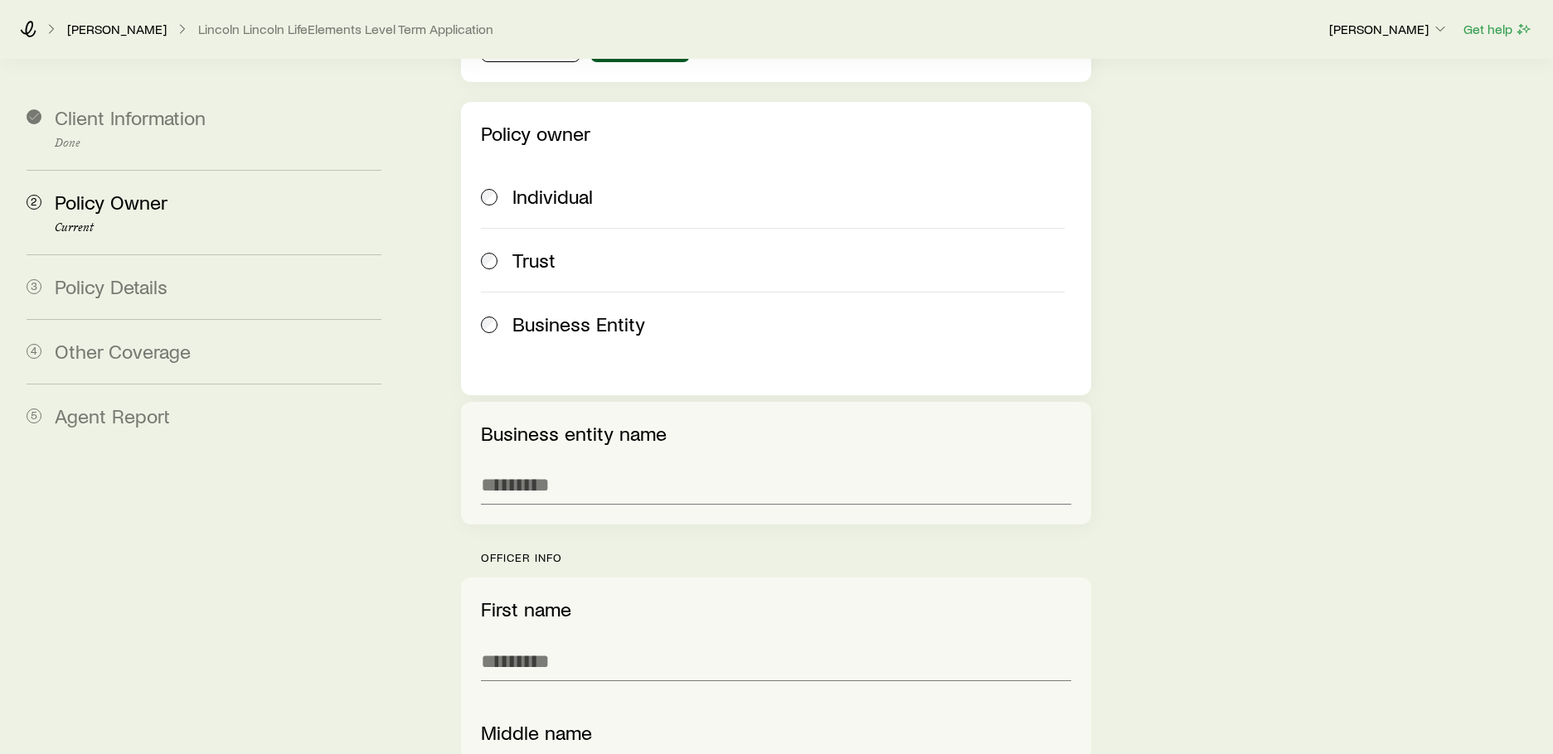
scroll to position [332, 0]
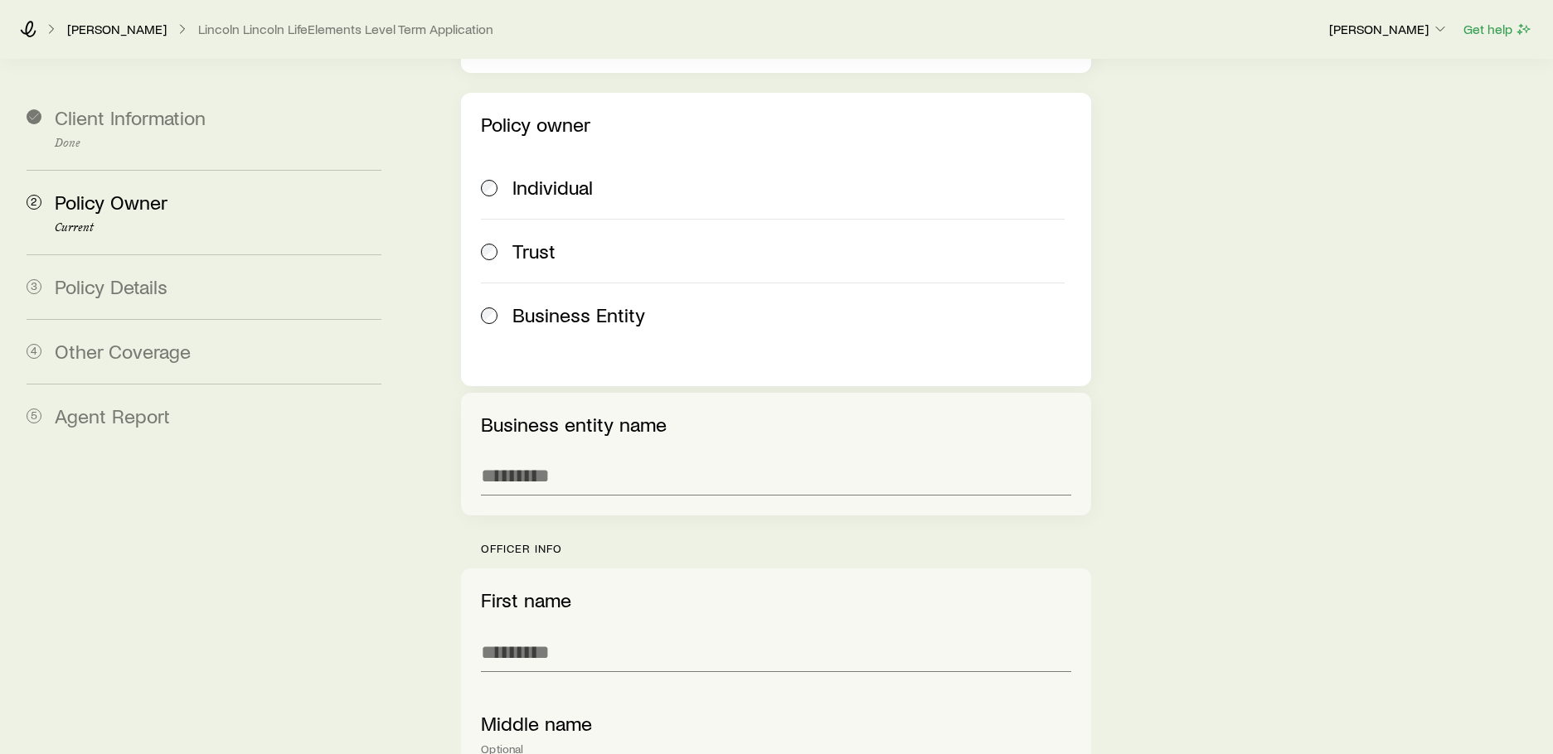
click at [414, 547] on div "Policy Owner Provide information about whoever will be the owner of the policy.…" at bounding box center [976, 701] width 1125 height 1947
click at [578, 456] on input "text" at bounding box center [775, 476] width 589 height 40
click at [532, 456] on input "text" at bounding box center [775, 476] width 589 height 40
type input "**********"
type input "*****"
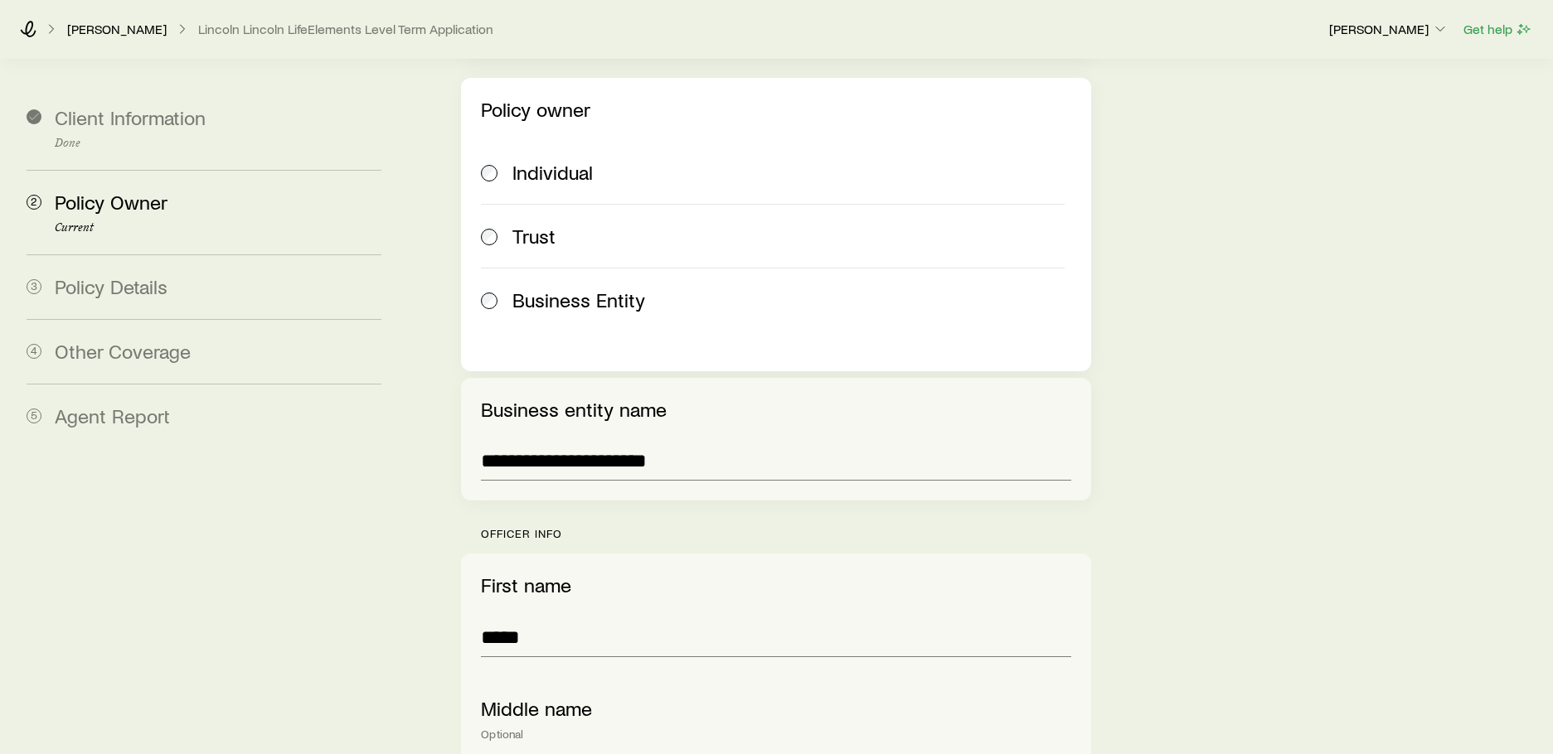
scroll to position [512, 0]
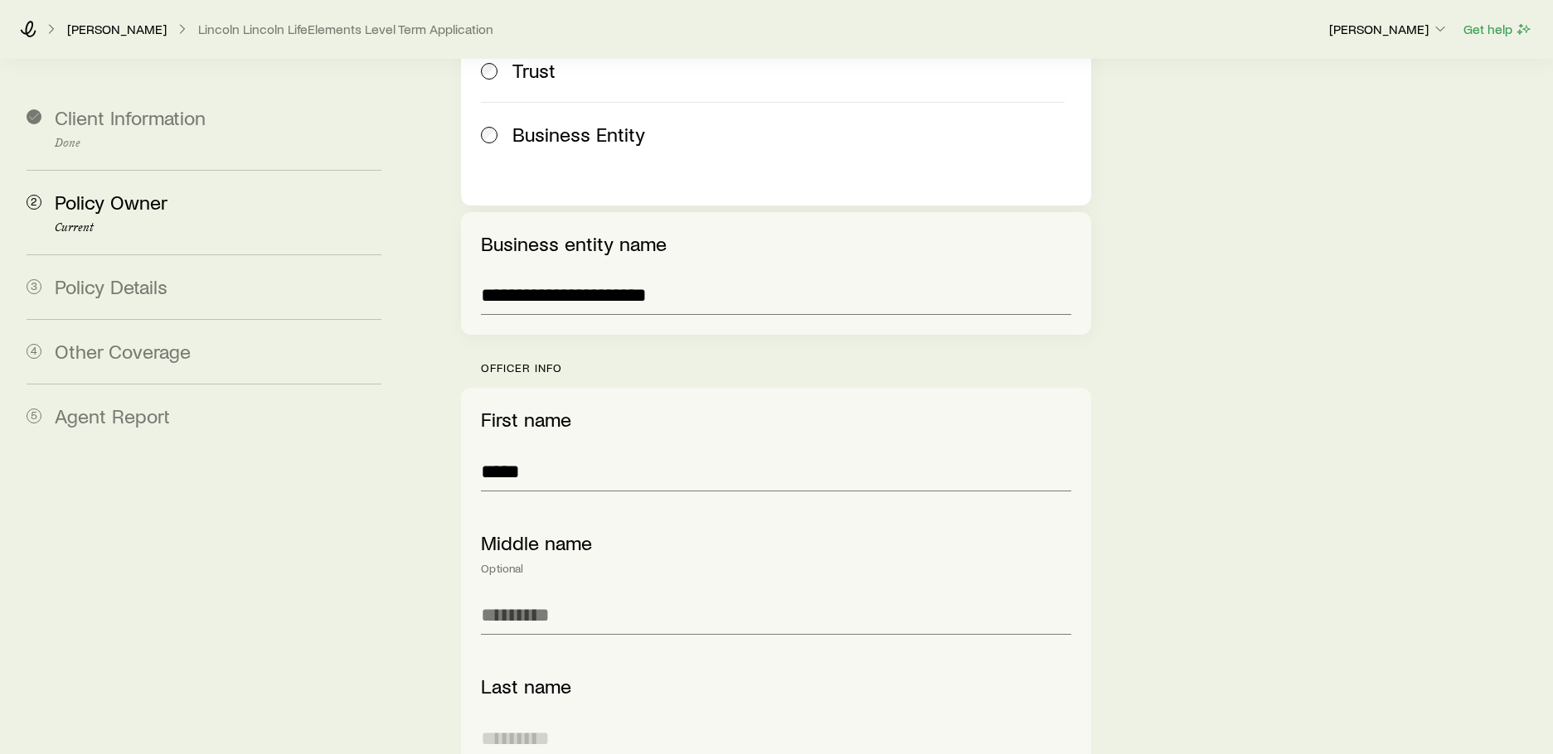
click at [550, 719] on input "text" at bounding box center [775, 739] width 589 height 40
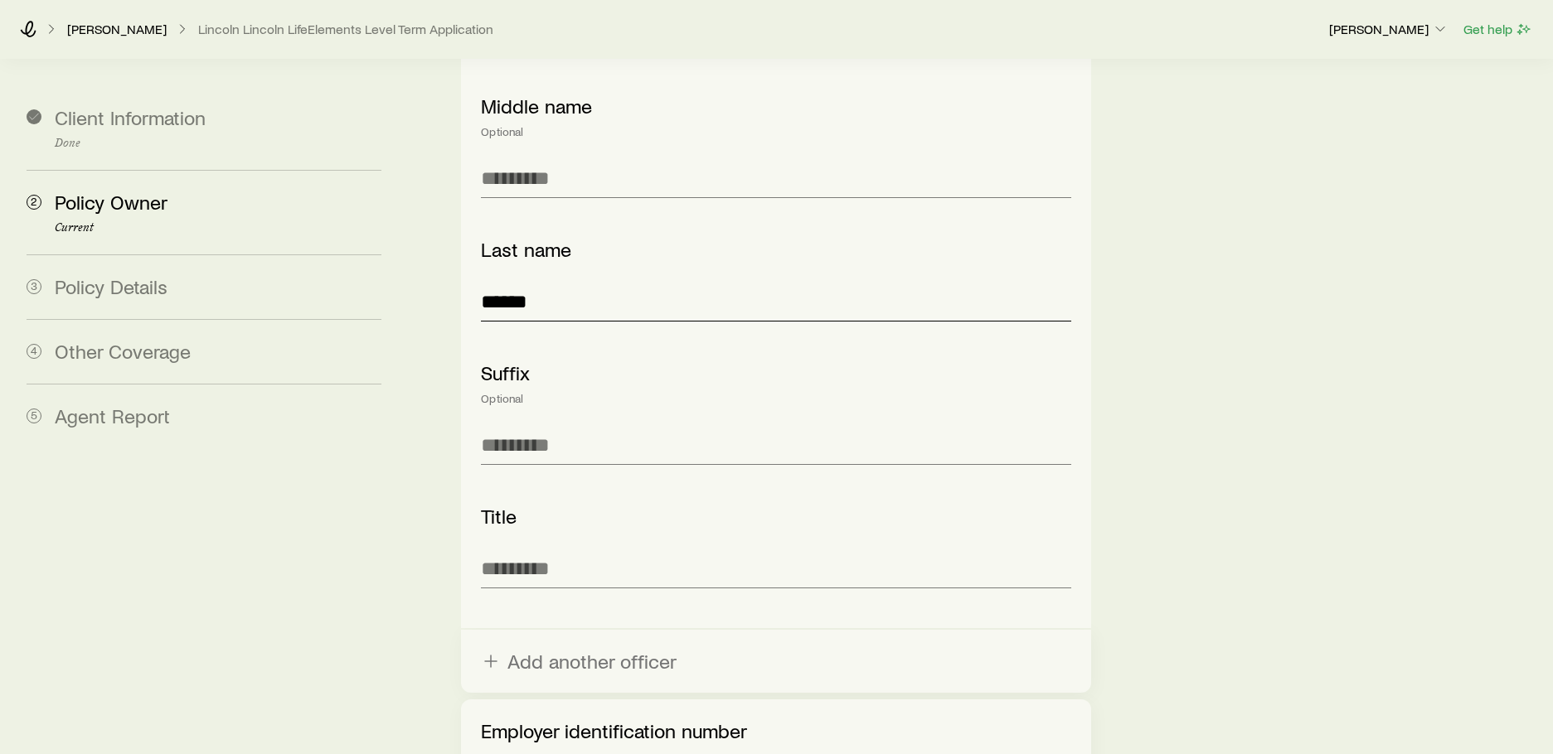
scroll to position [1175, 0]
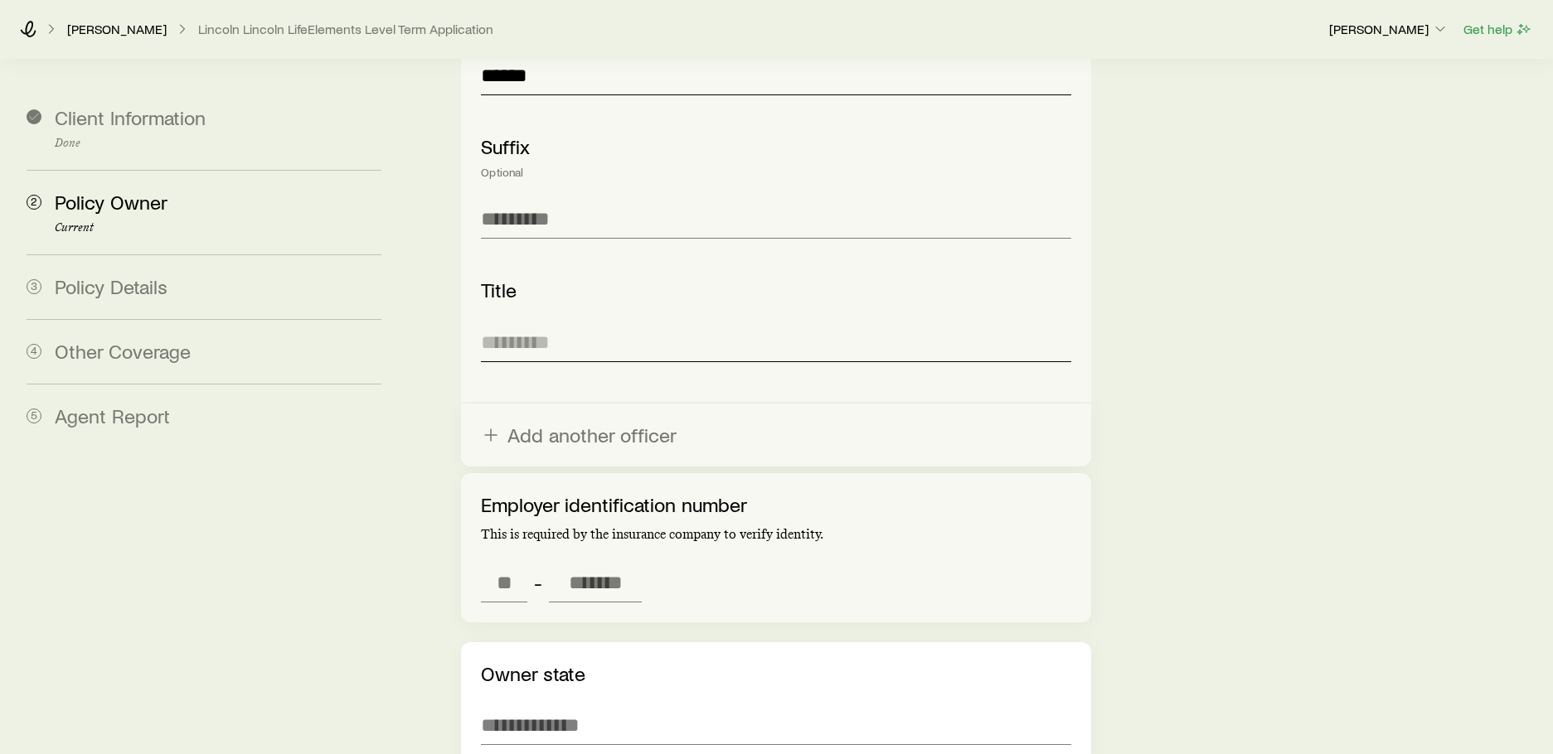
type input "******"
click at [605, 322] on input "text" at bounding box center [775, 342] width 589 height 40
click at [501, 563] on input "tel" at bounding box center [504, 583] width 46 height 40
type input "**"
type input "*******"
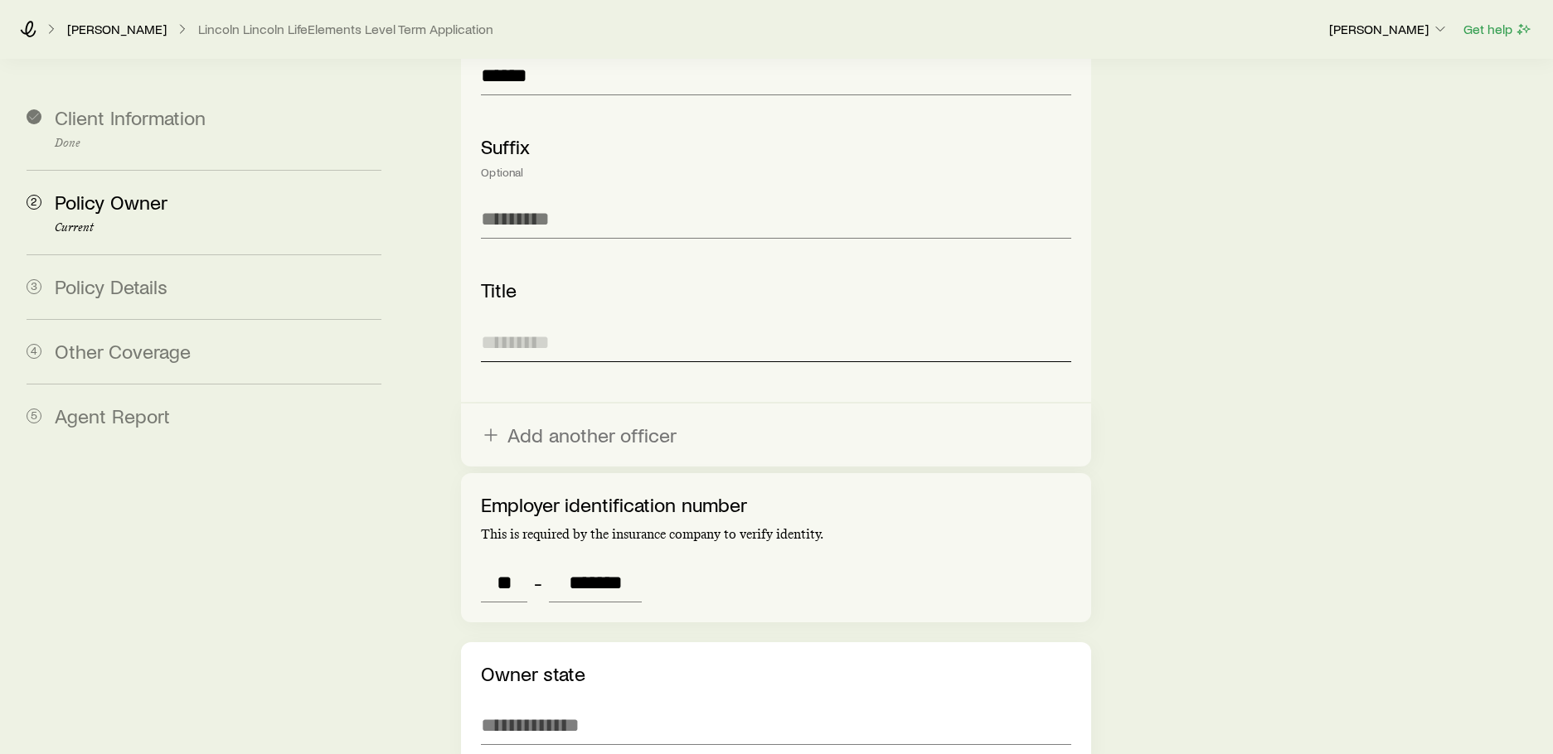
click at [586, 322] on input "text" at bounding box center [775, 342] width 589 height 40
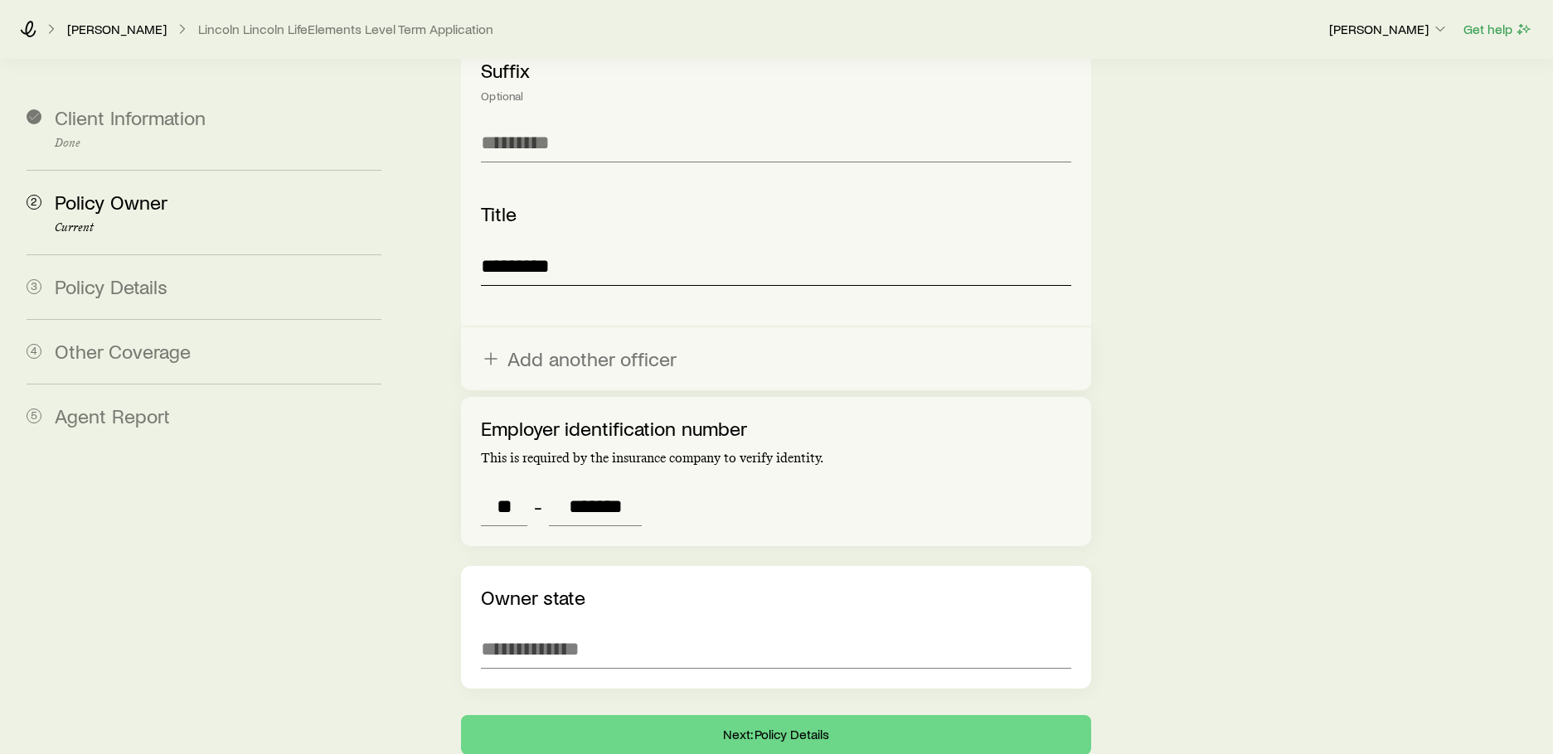
scroll to position [1319, 0]
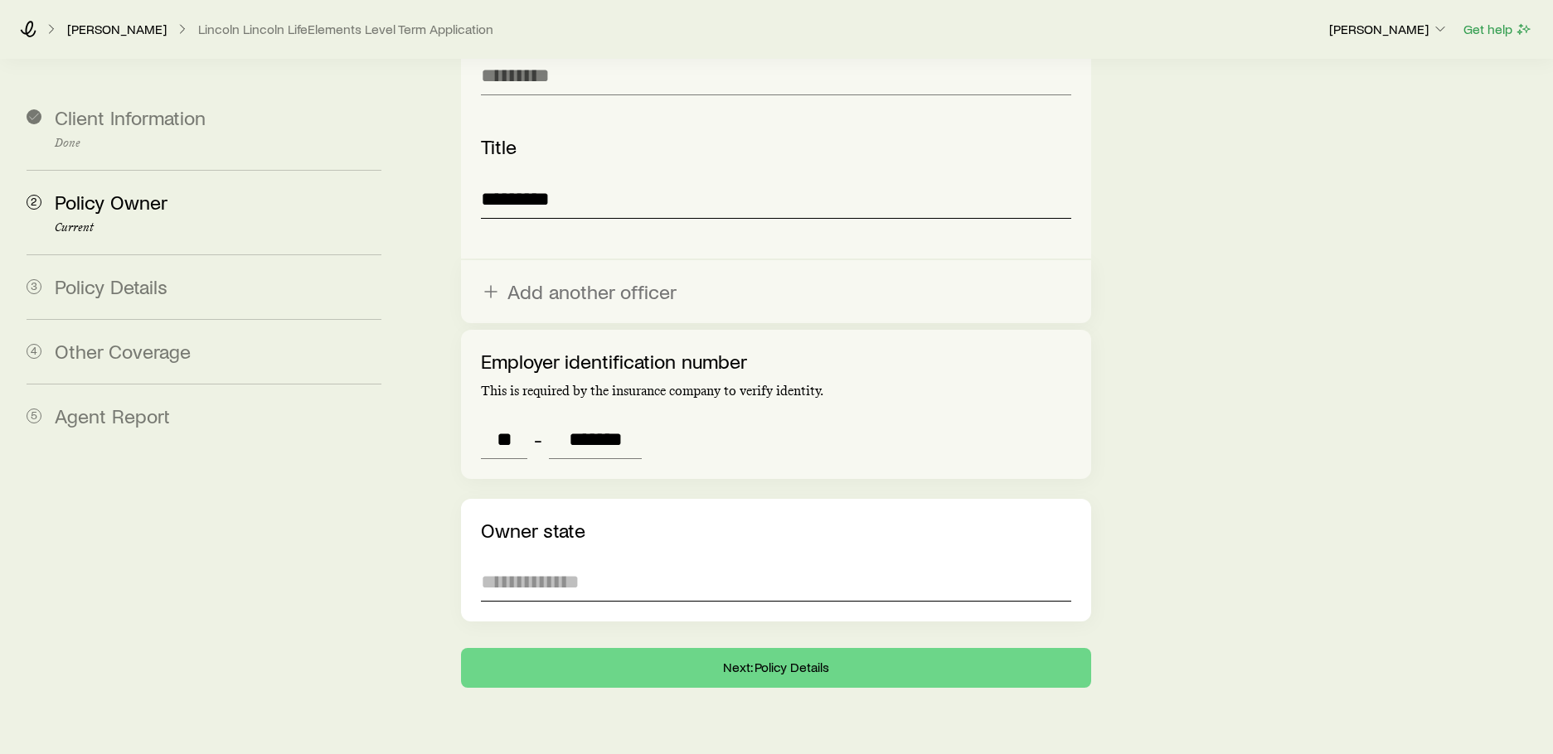
type input "*********"
click at [574, 562] on input at bounding box center [775, 582] width 589 height 40
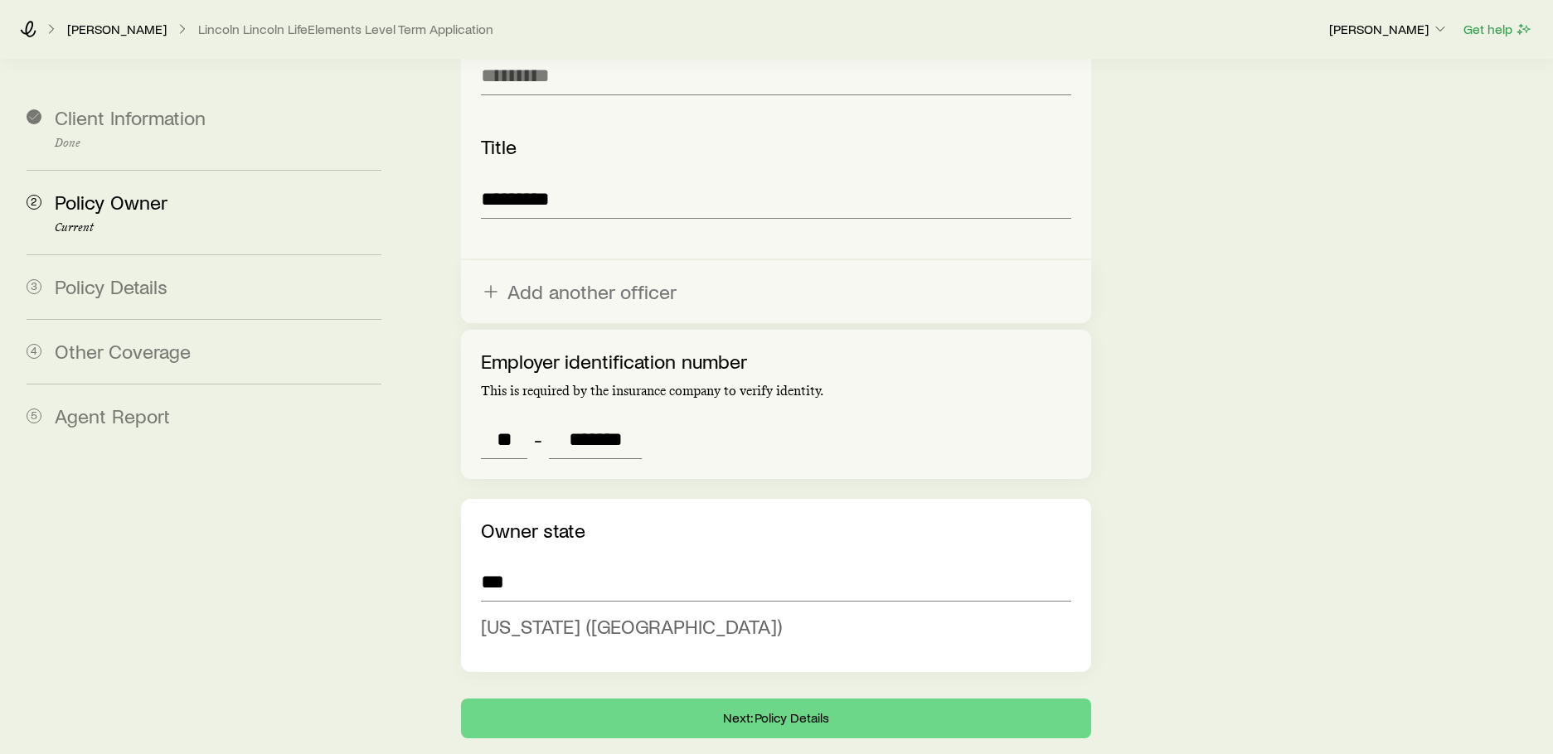
click at [563, 608] on li "[US_STATE] ([GEOGRAPHIC_DATA])" at bounding box center [770, 626] width 579 height 37
type input "**********"
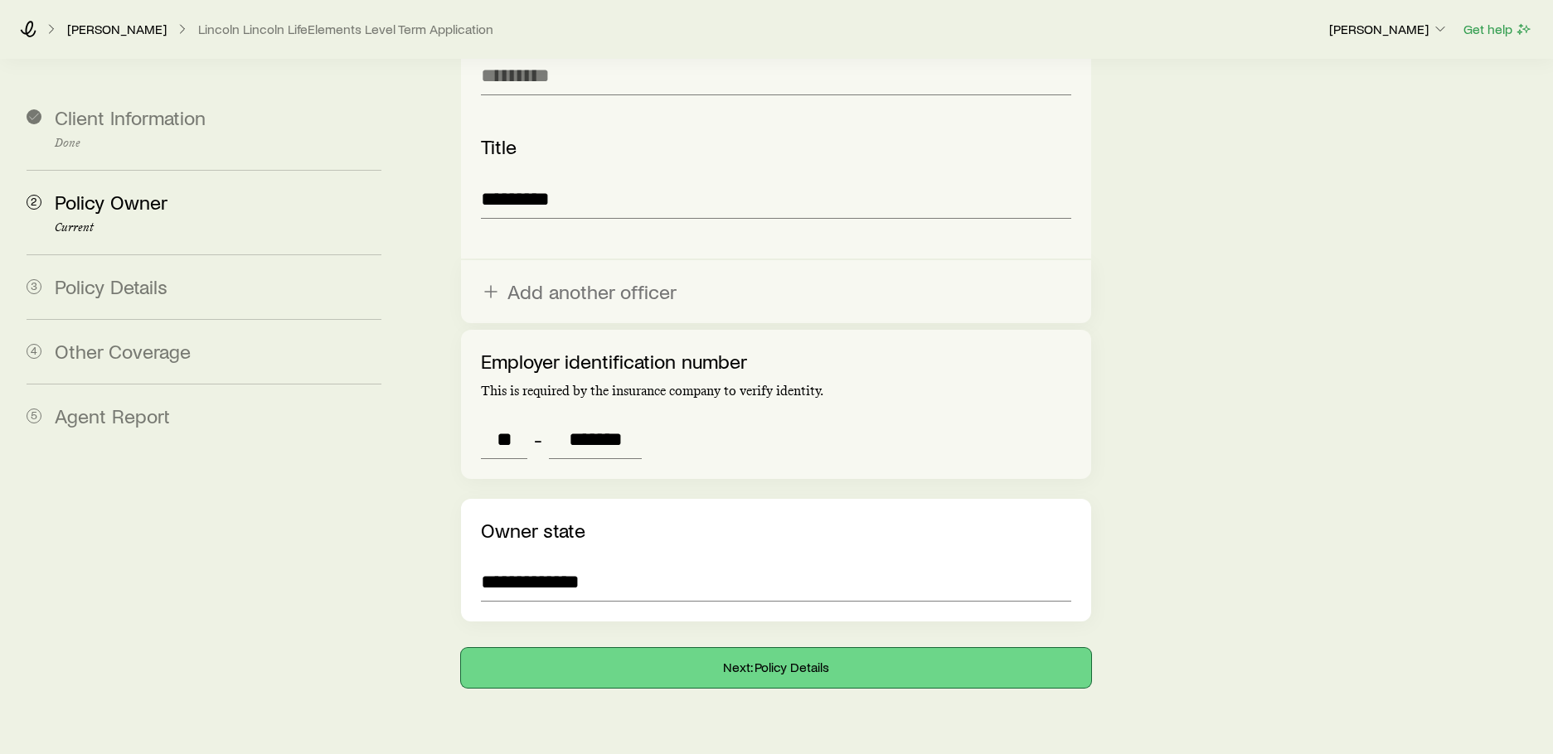
click at [600, 648] on button "Next: Policy Details" at bounding box center [775, 668] width 629 height 40
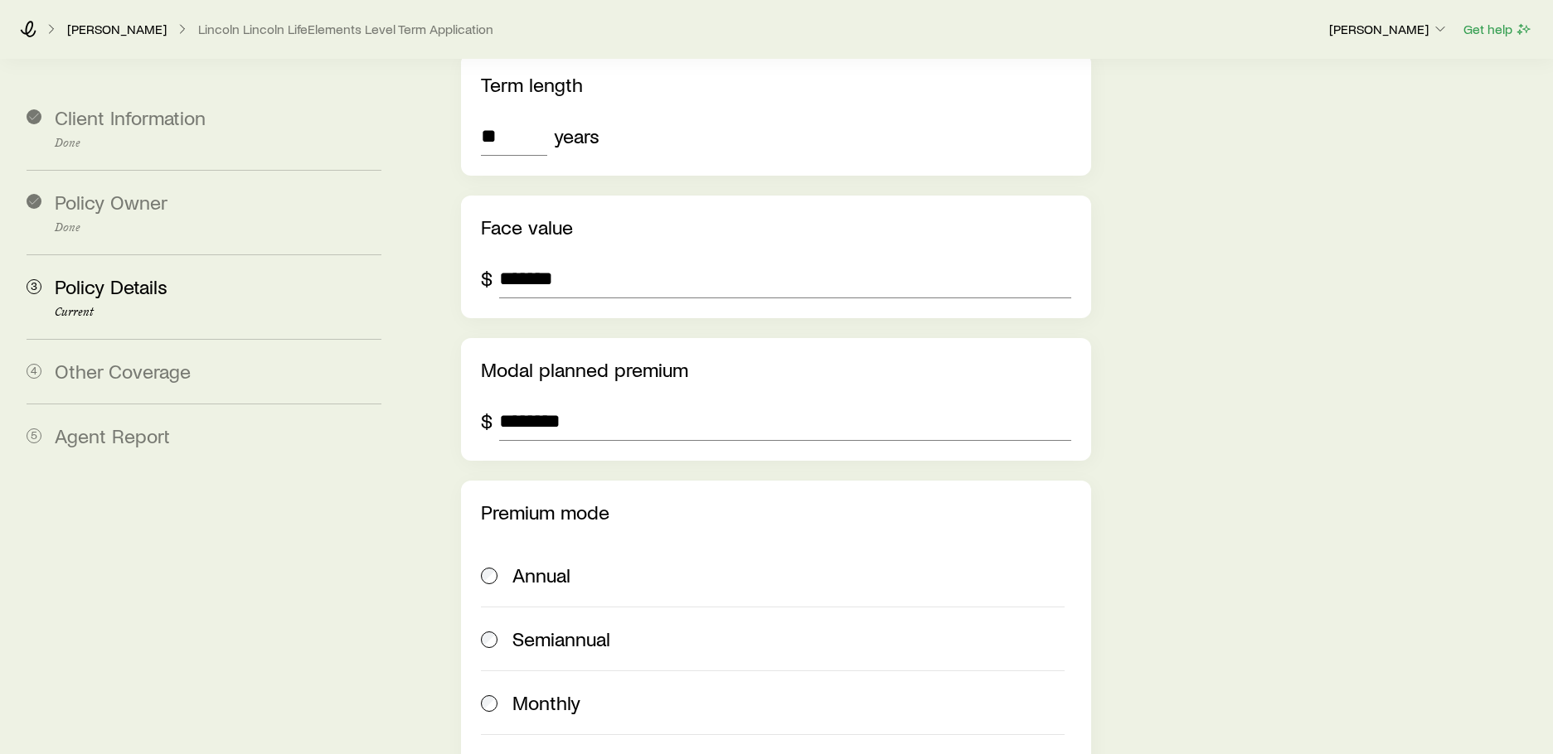
scroll to position [663, 0]
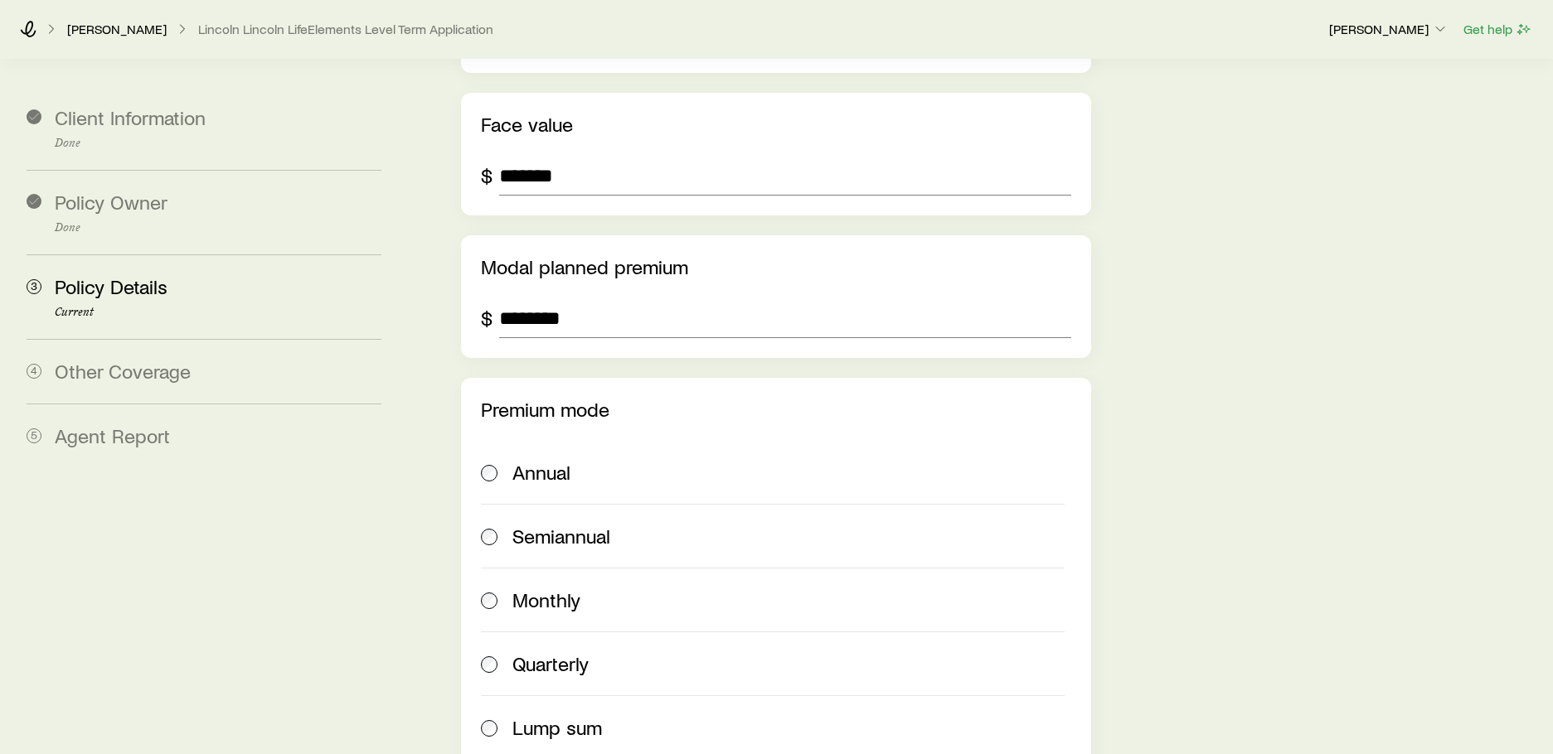
click at [535, 589] on span "Monthly" at bounding box center [546, 600] width 68 height 23
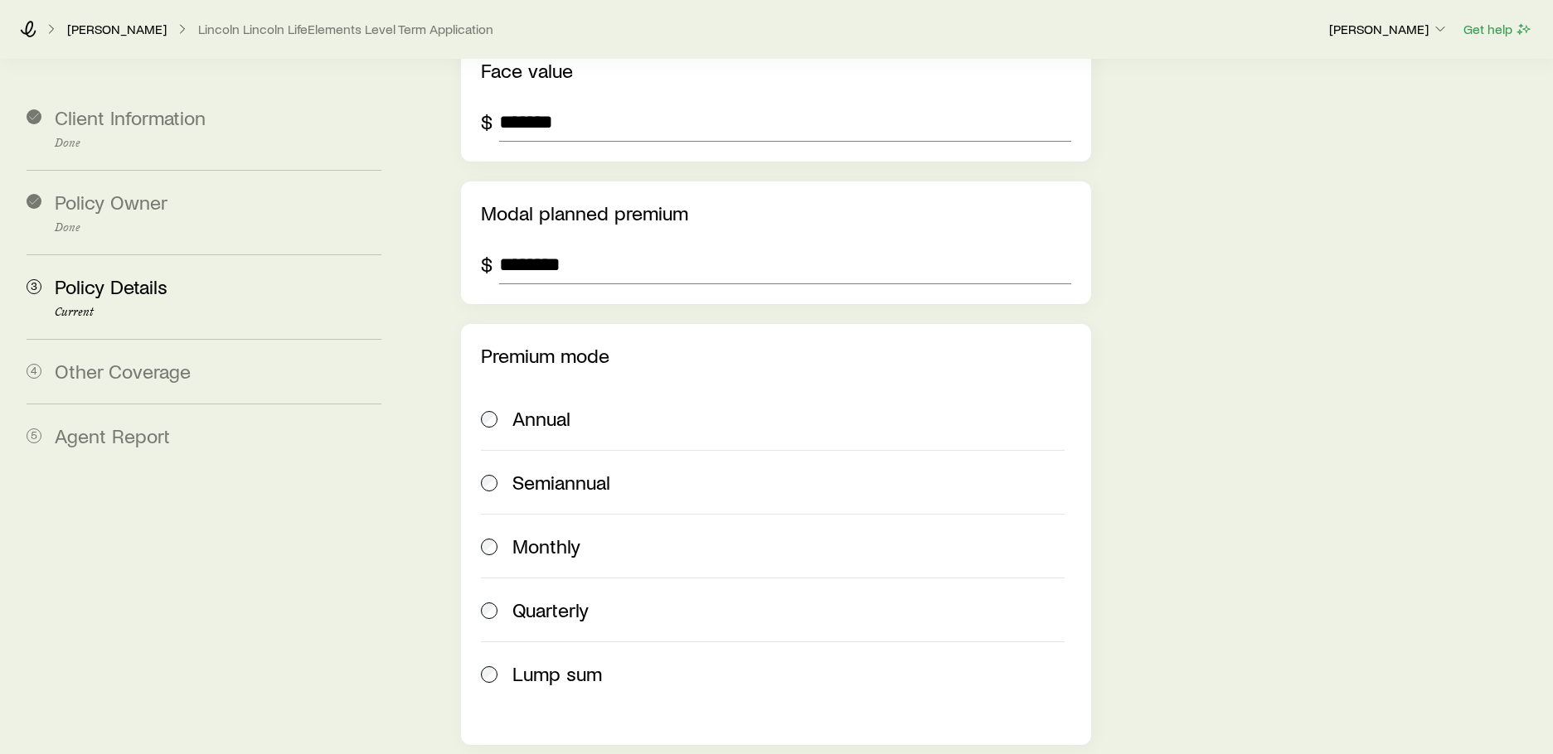
scroll to position [746, 0]
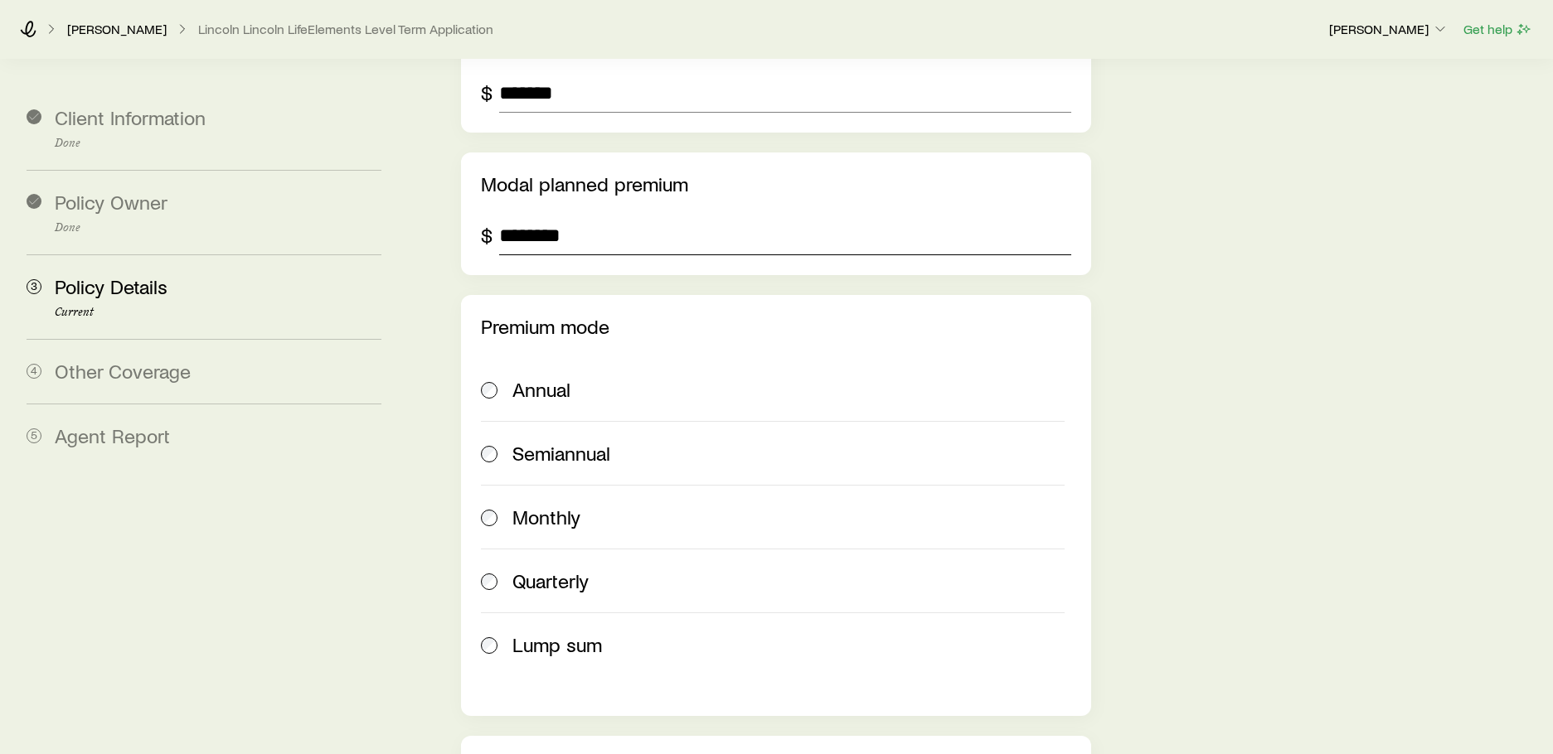
click at [595, 216] on input "********" at bounding box center [784, 236] width 571 height 40
click at [521, 378] on span "Annual" at bounding box center [541, 389] width 58 height 23
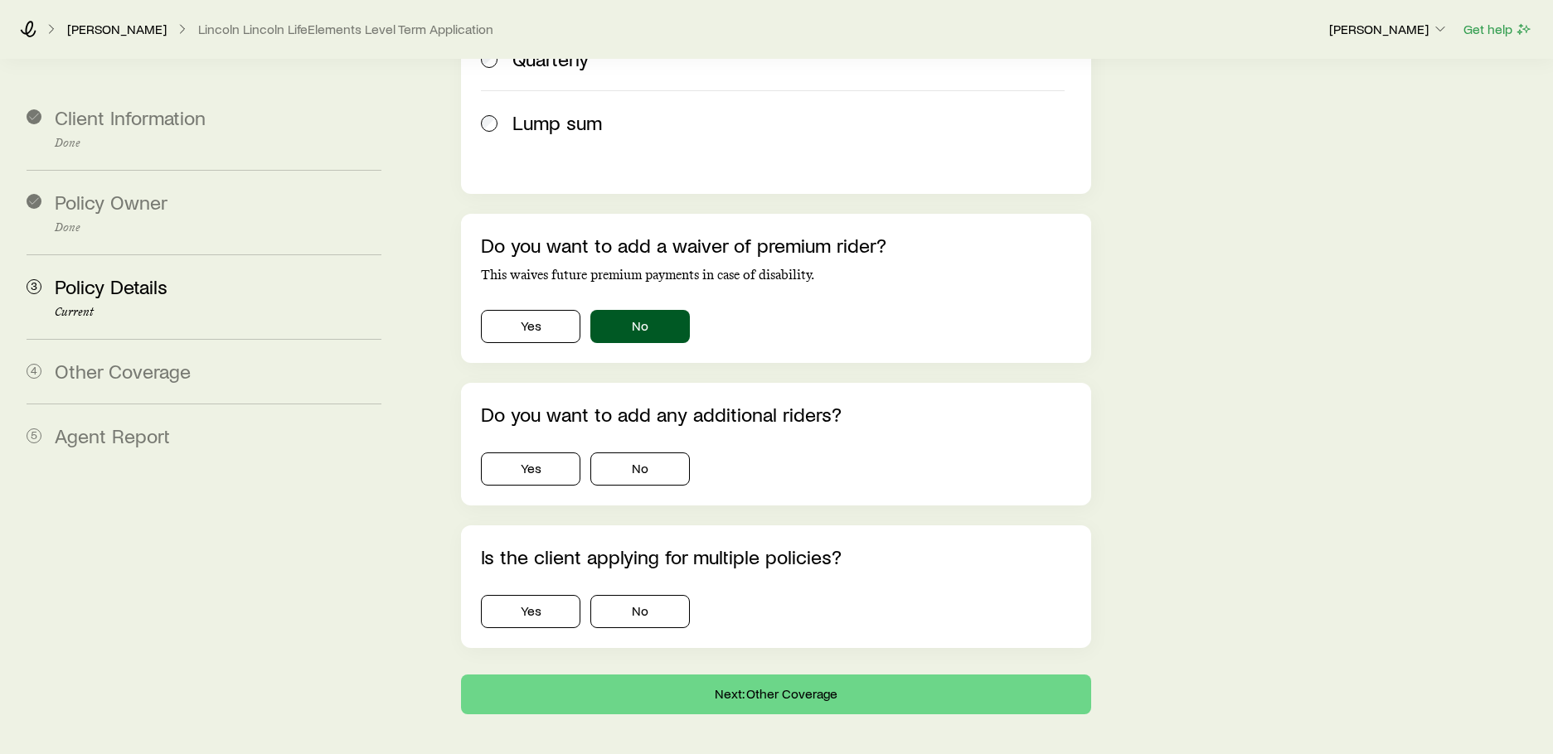
scroll to position [1272, 0]
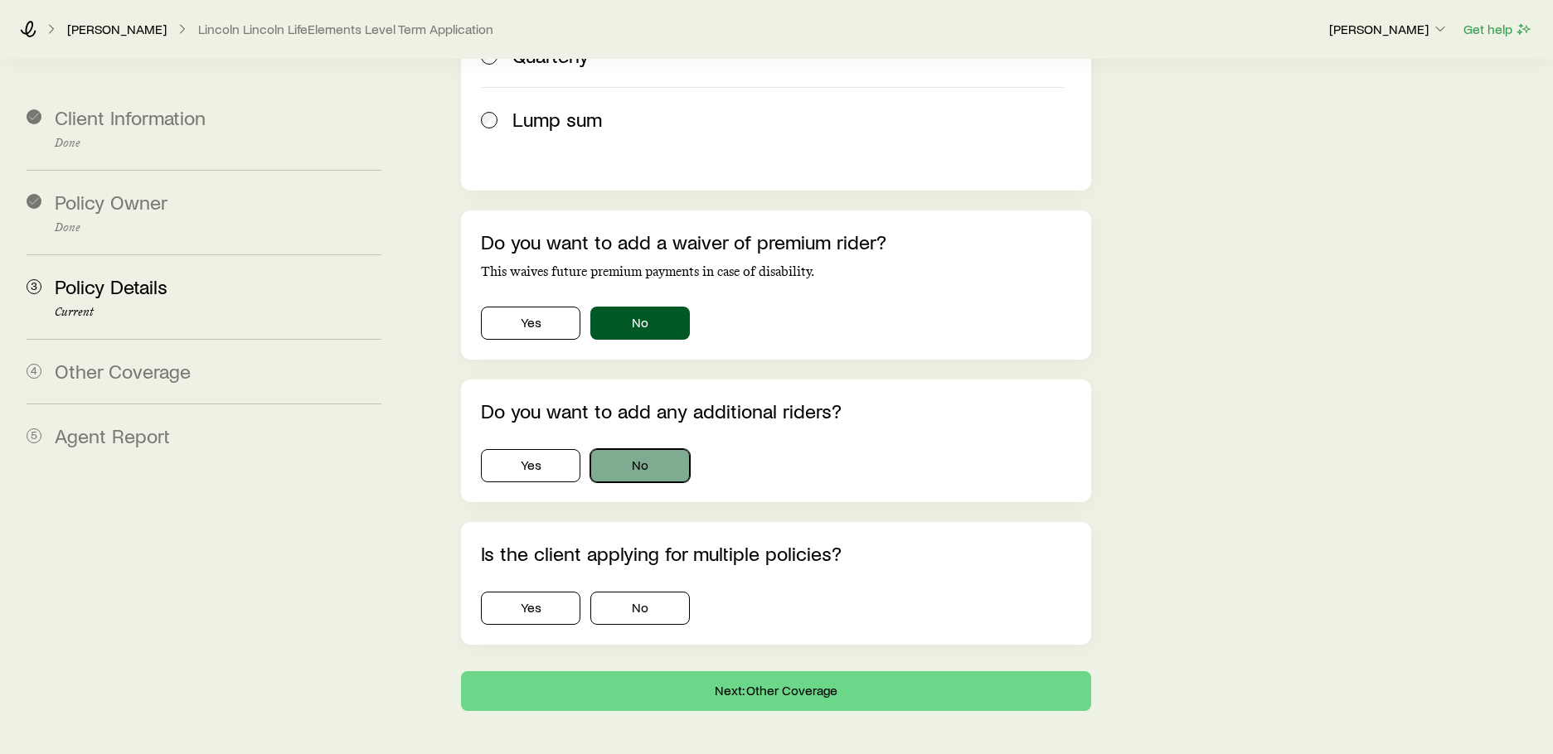
click at [647, 449] on button "No" at bounding box center [639, 465] width 99 height 33
click at [676, 592] on button "No" at bounding box center [639, 608] width 99 height 33
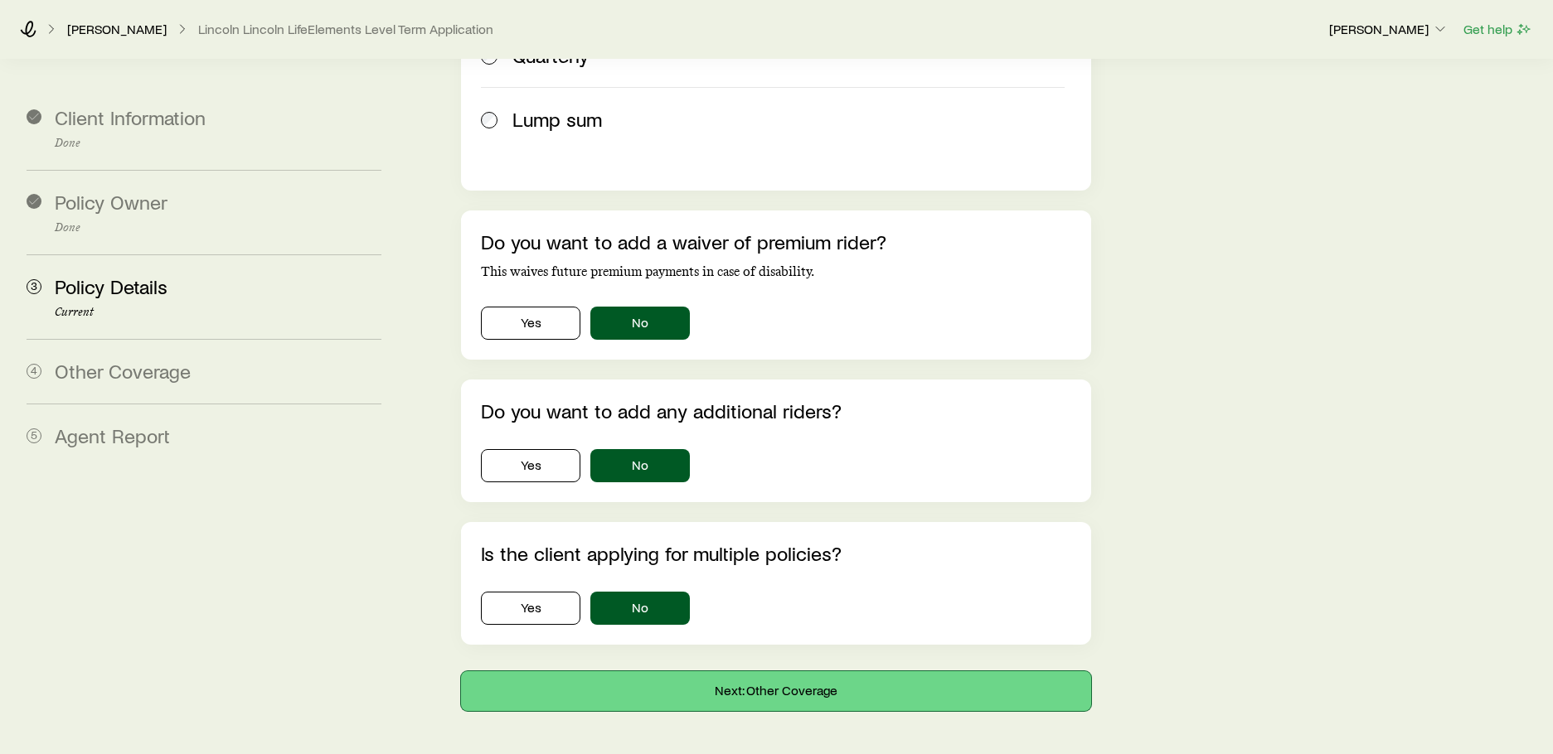
click at [690, 671] on button "Next: Other Coverage" at bounding box center [775, 691] width 629 height 40
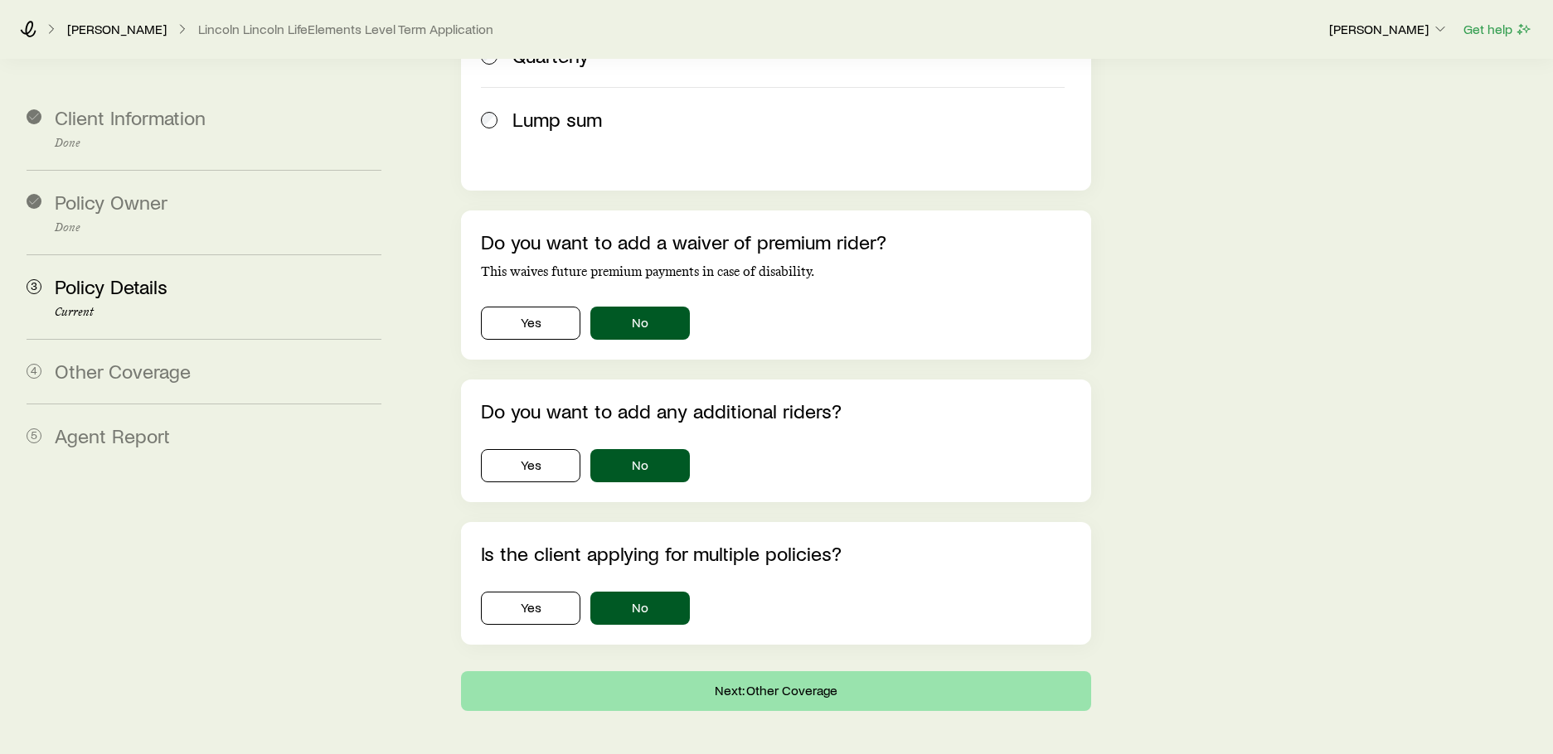
scroll to position [0, 0]
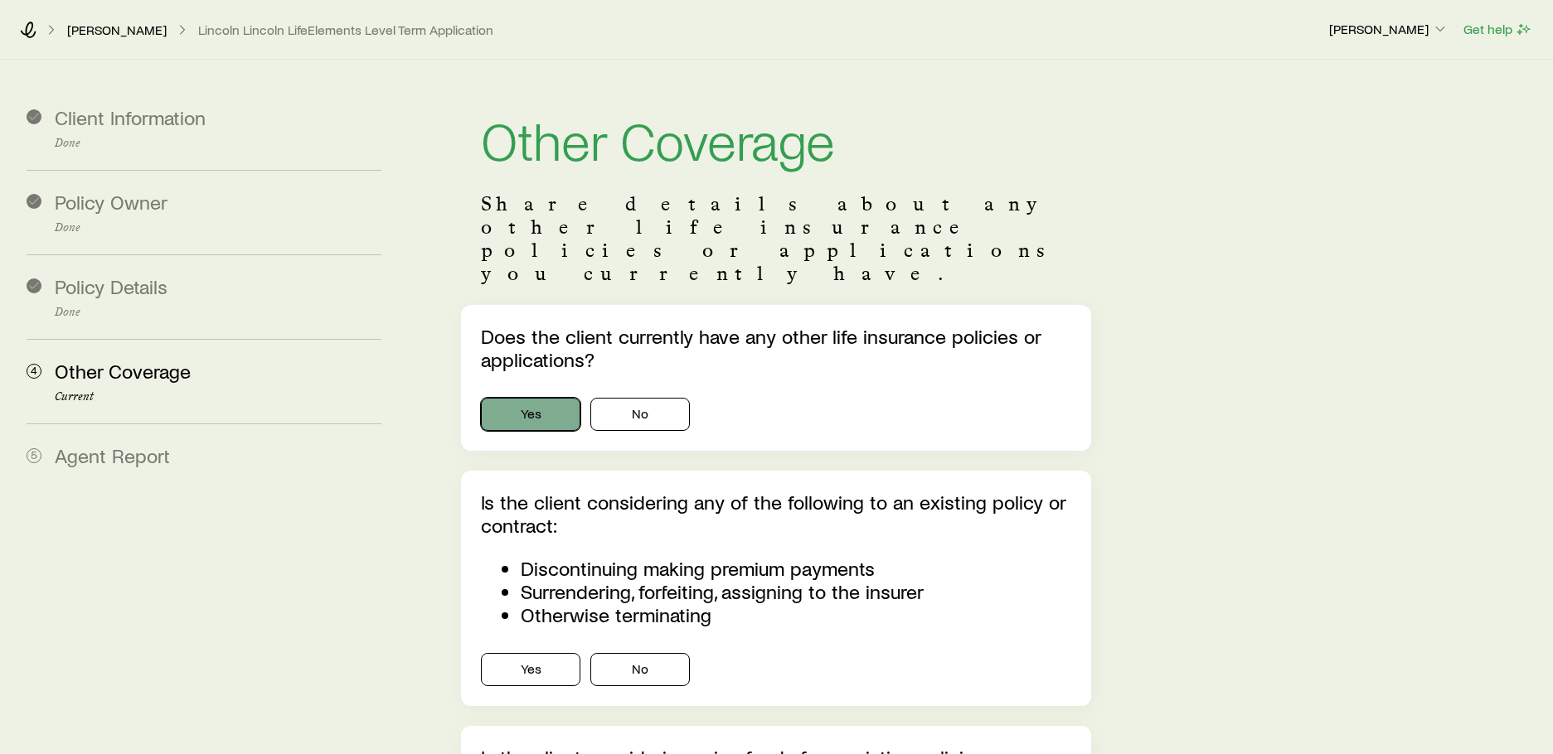
click at [548, 398] on button "Yes" at bounding box center [530, 414] width 99 height 33
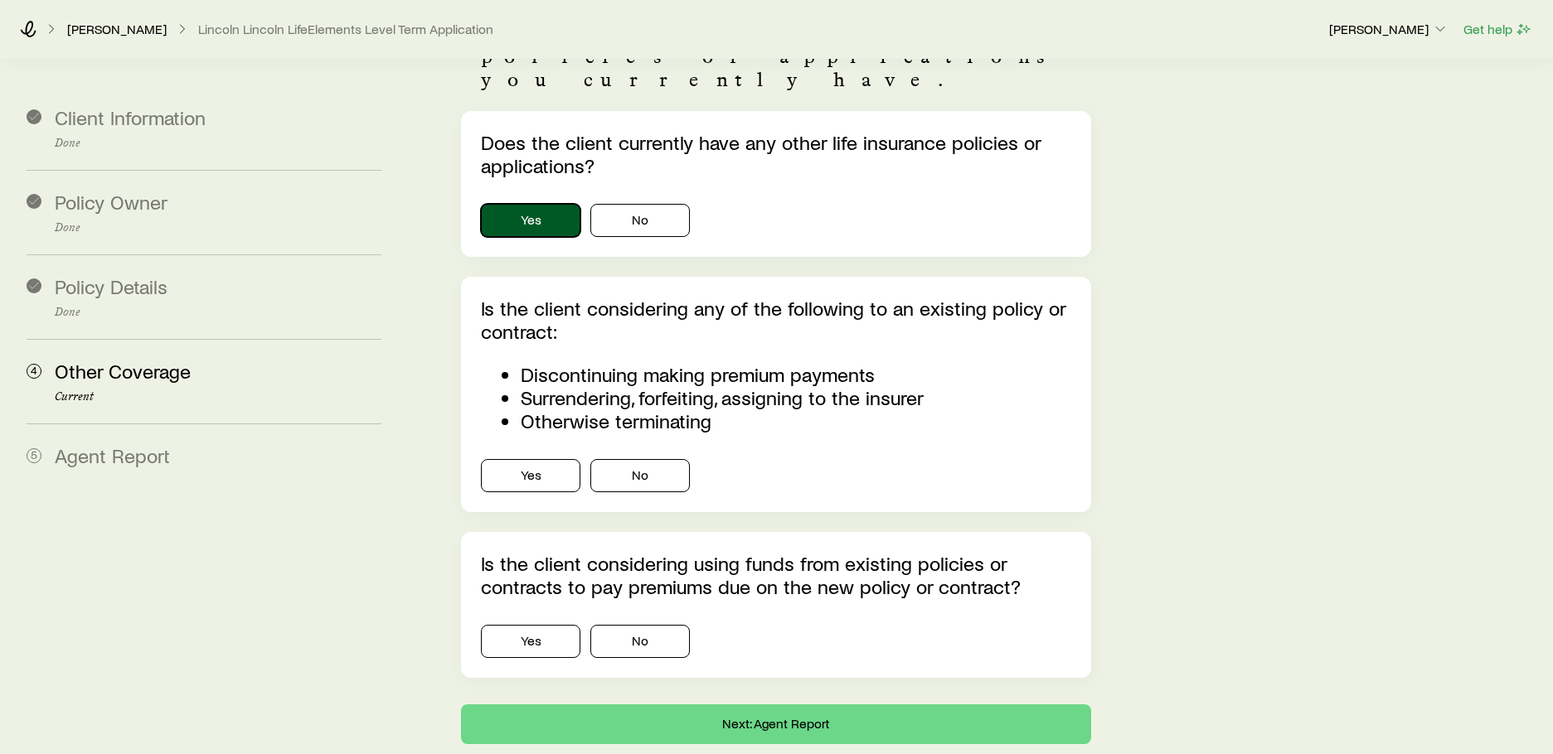
scroll to position [249, 0]
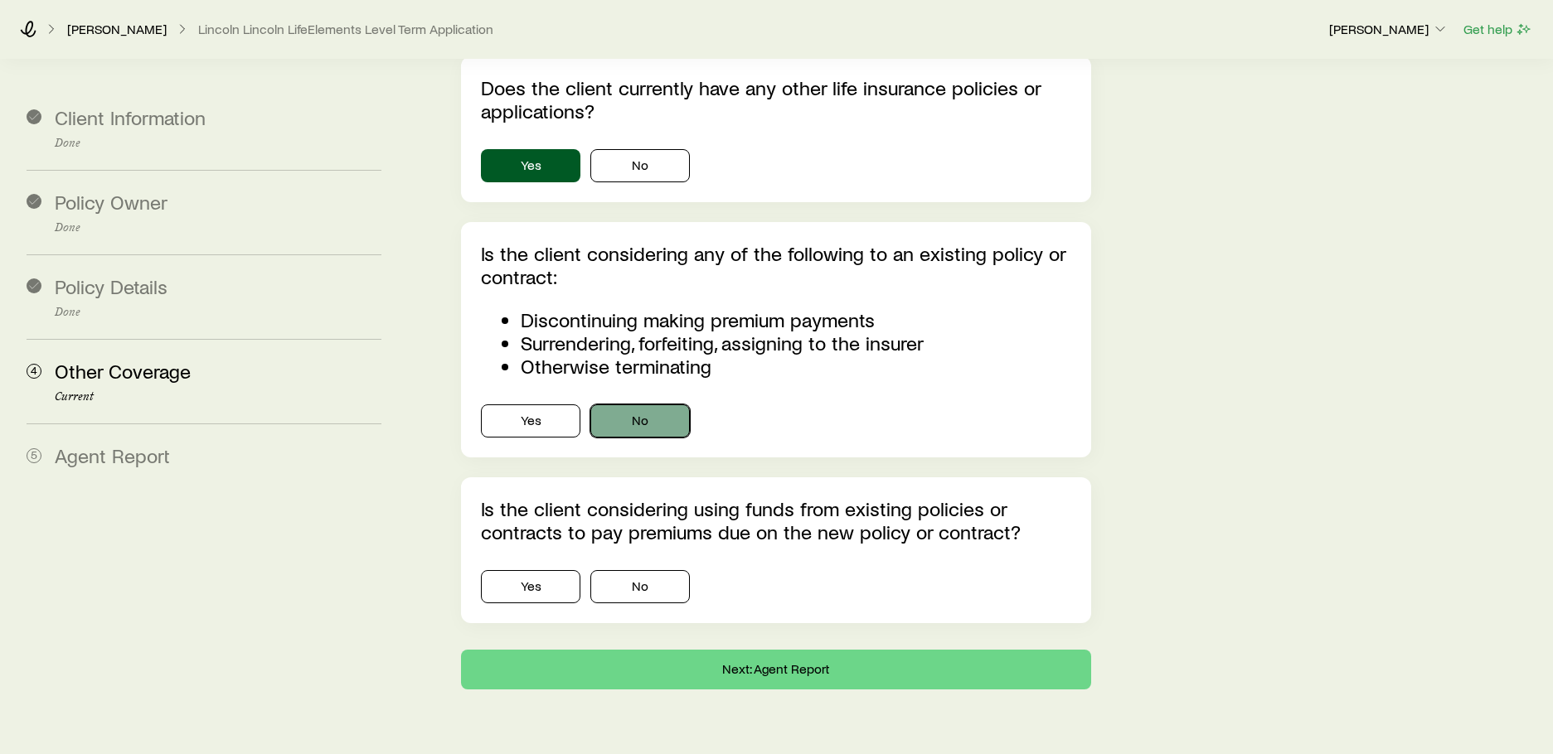
click at [656, 405] on button "No" at bounding box center [639, 421] width 99 height 33
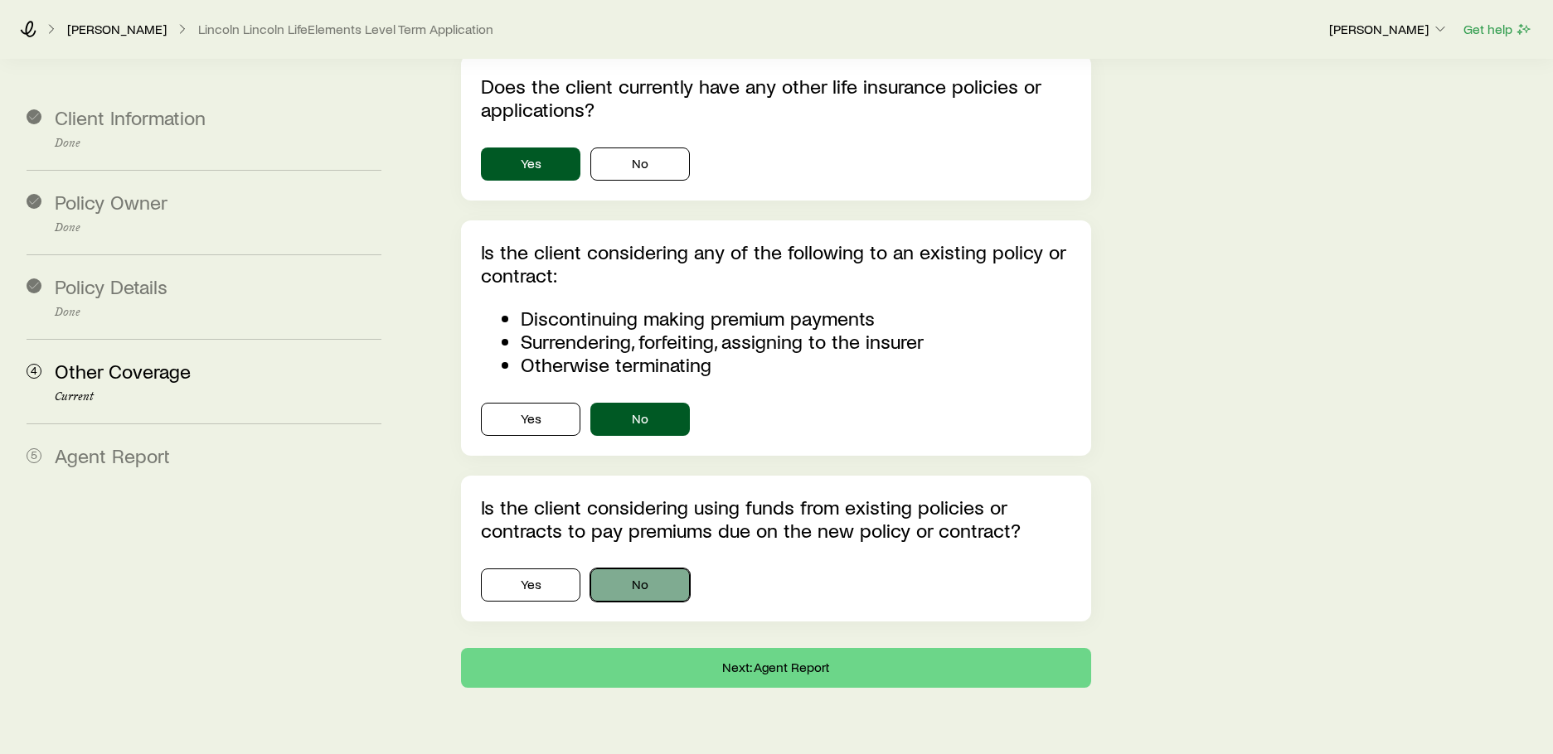
click at [632, 569] on button "No" at bounding box center [639, 585] width 99 height 33
drag, startPoint x: 640, startPoint y: 614, endPoint x: 1085, endPoint y: 239, distance: 582.4
click at [1080, 239] on div "Does the client currently have any other life insurance policies or application…" at bounding box center [775, 371] width 629 height 633
click at [751, 648] on button "Next: Agent Report" at bounding box center [775, 668] width 629 height 40
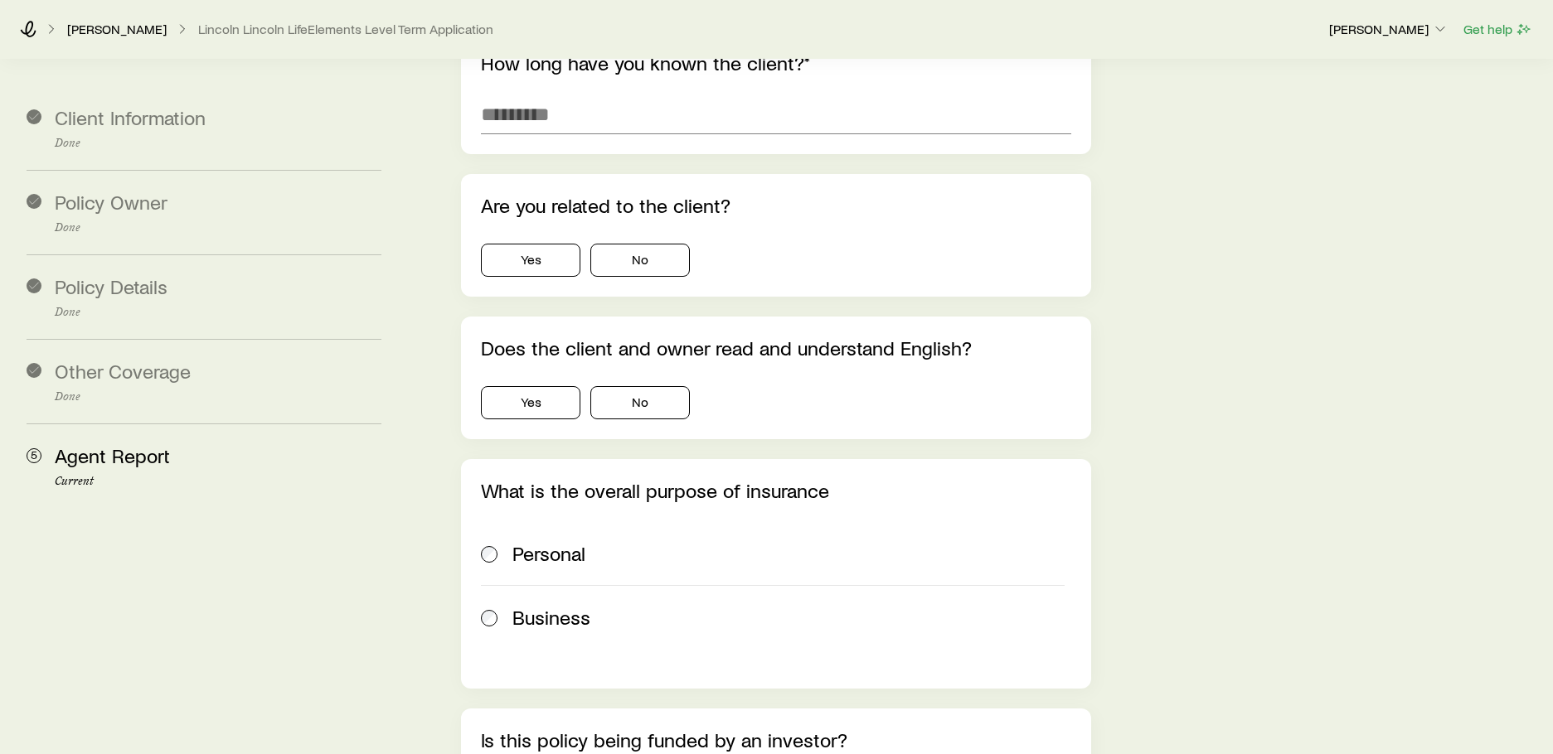
scroll to position [0, 0]
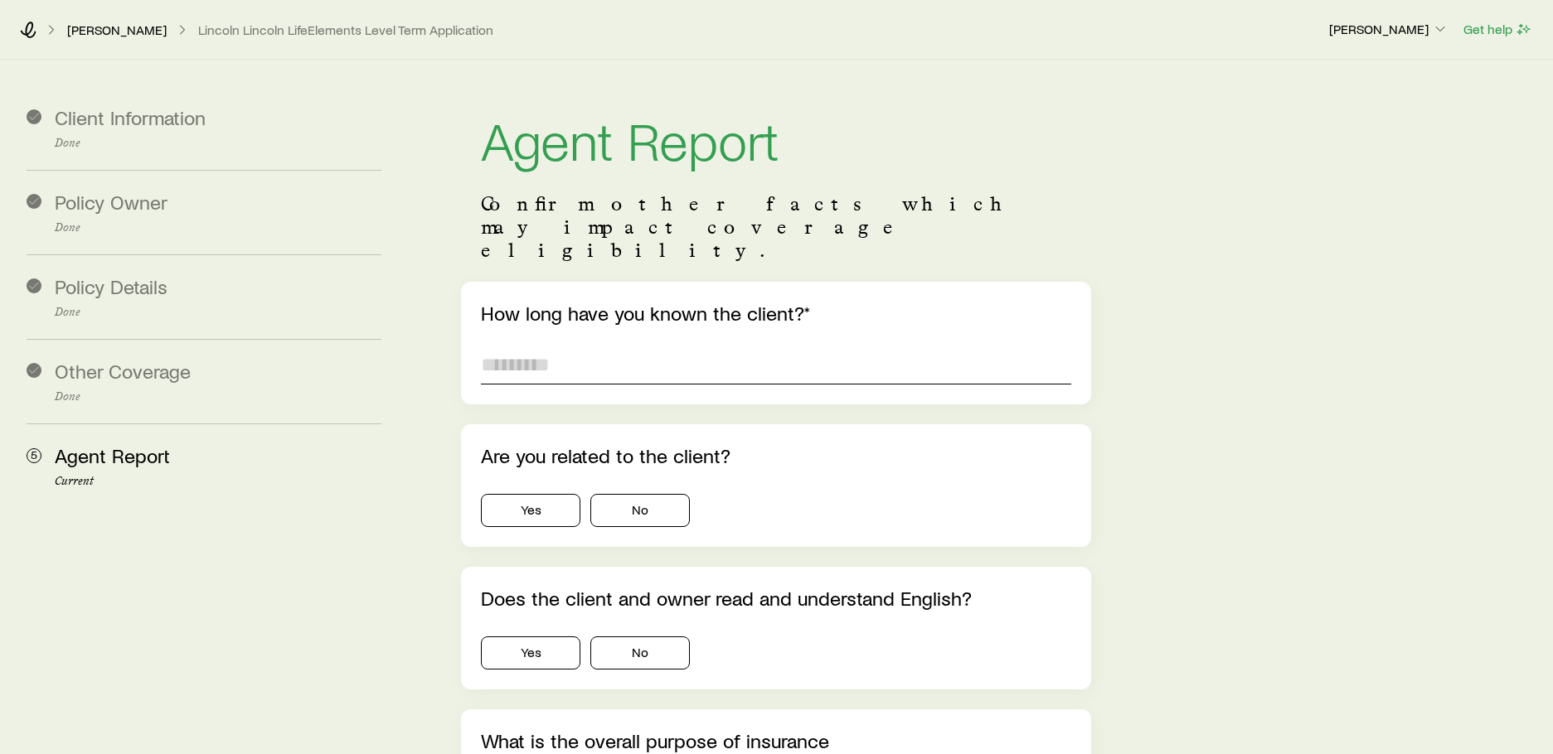
click at [675, 345] on input "text" at bounding box center [775, 365] width 589 height 40
type input "**********"
click at [666, 494] on button "No" at bounding box center [639, 510] width 99 height 33
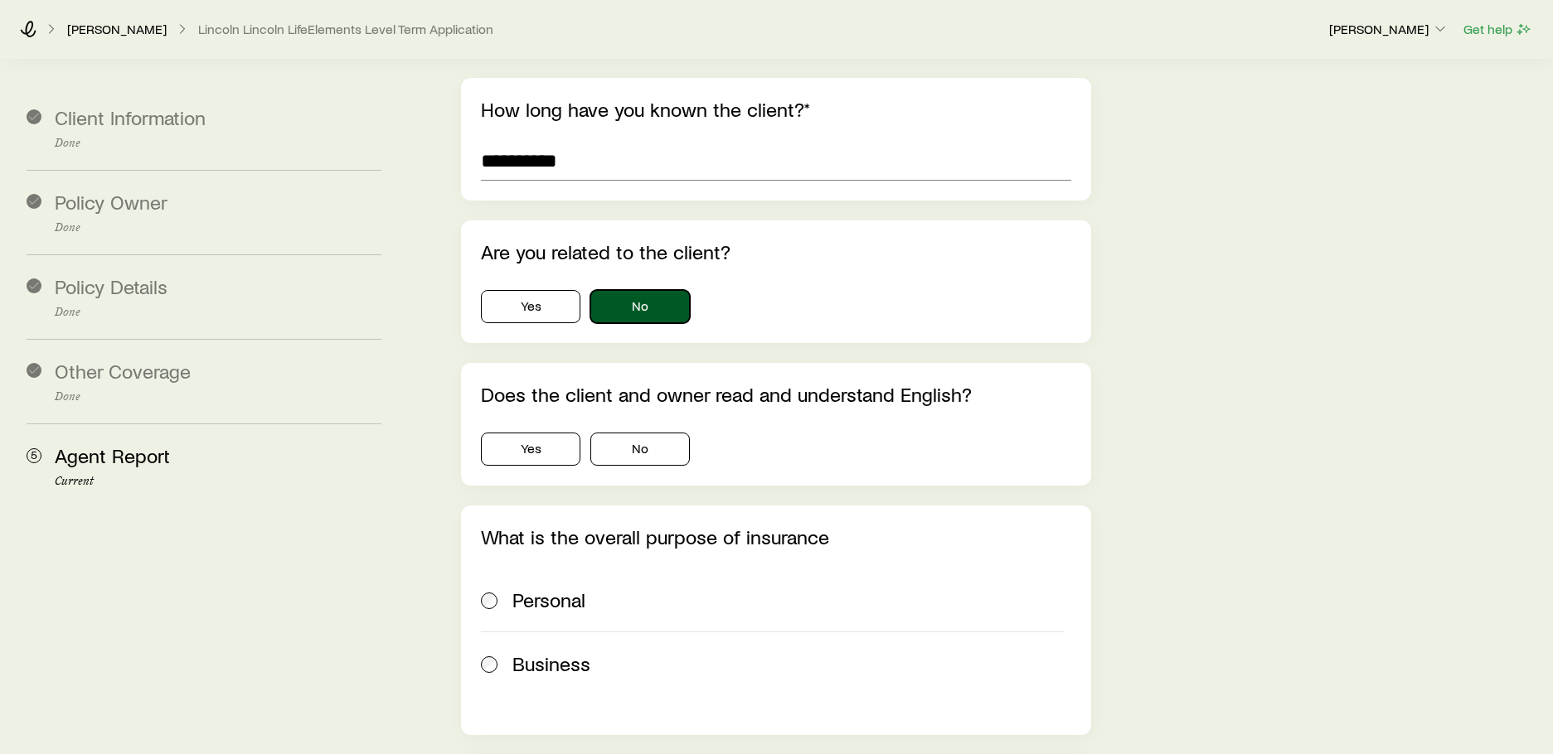
scroll to position [249, 0]
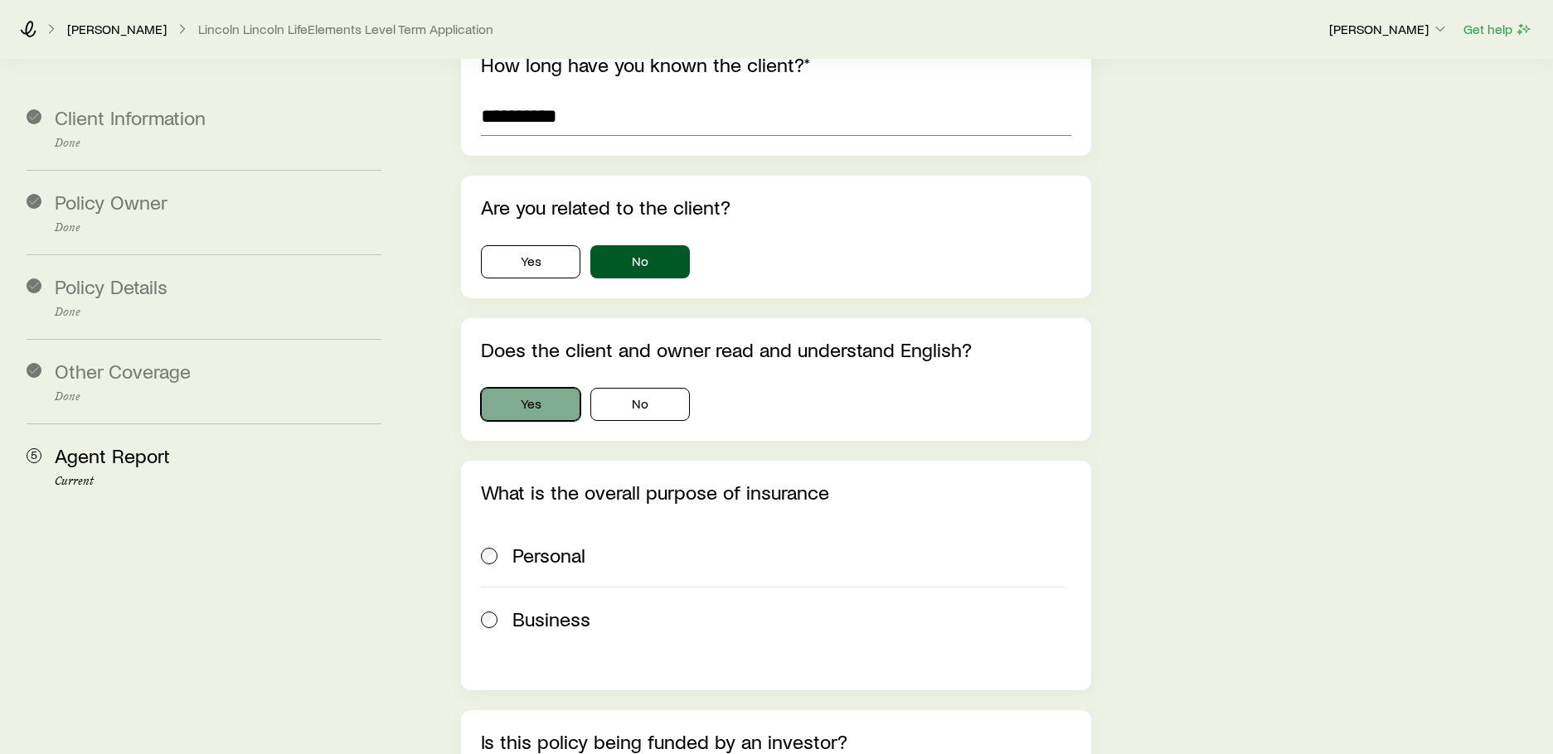
click at [546, 388] on button "Yes" at bounding box center [530, 404] width 99 height 33
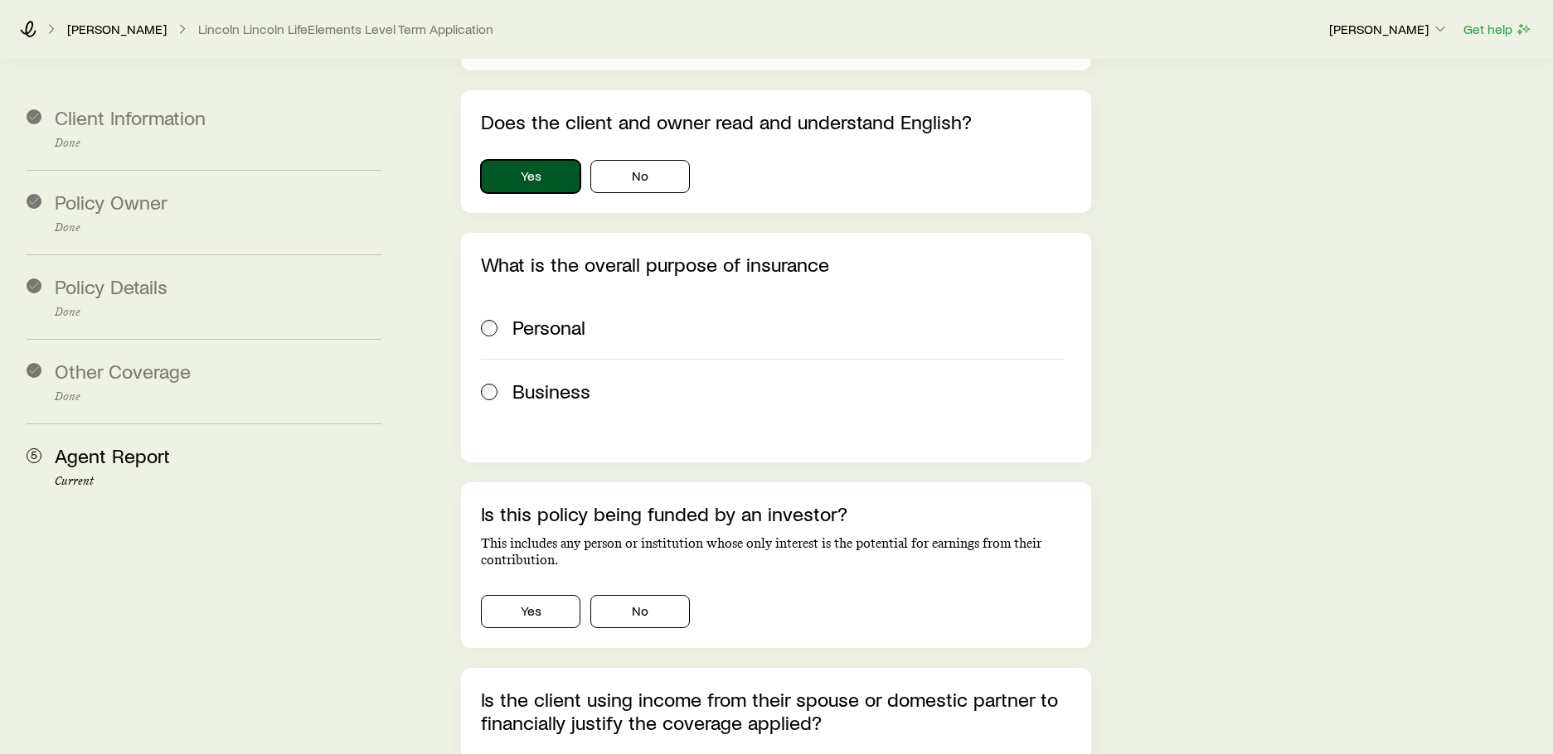
scroll to position [497, 0]
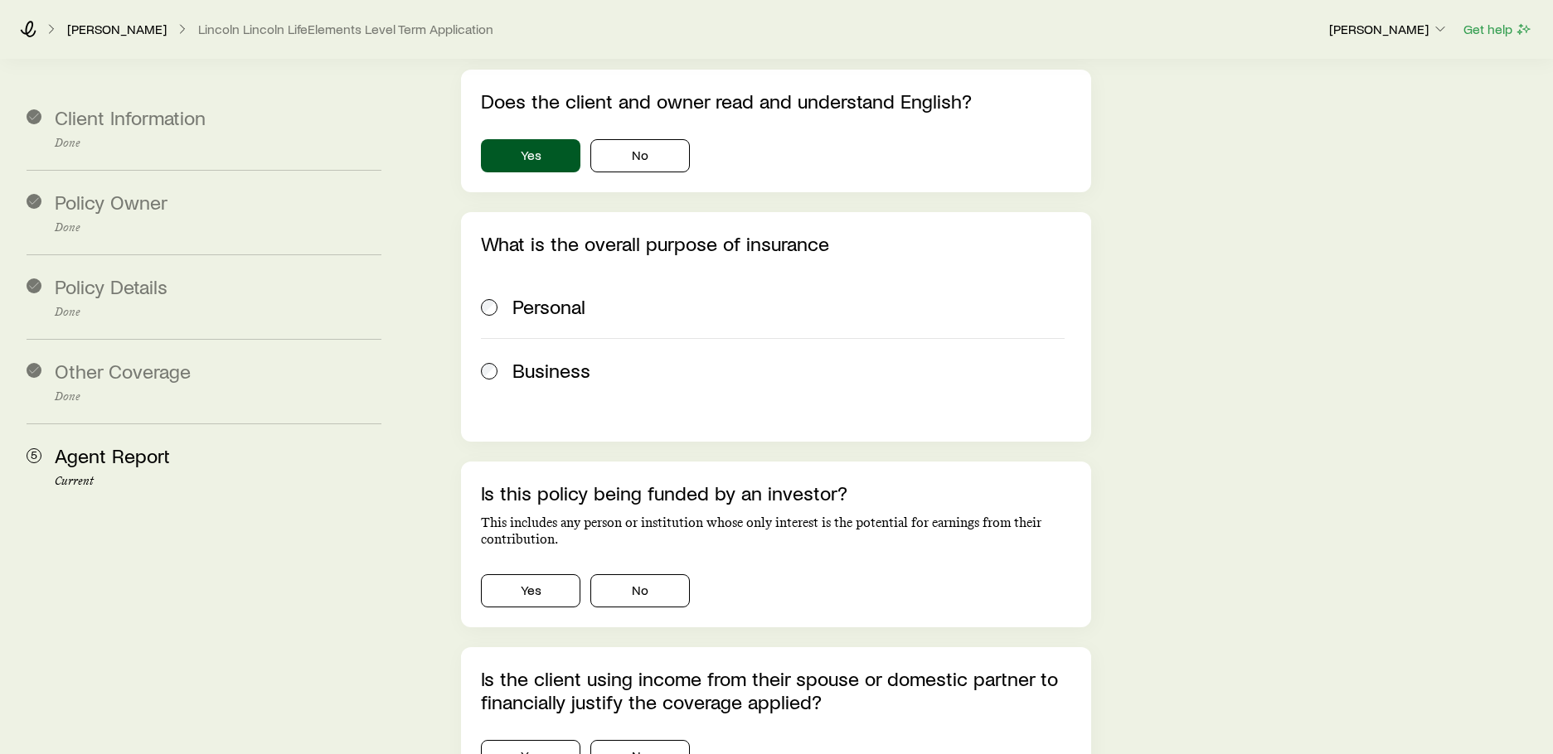
click at [540, 359] on span "Business" at bounding box center [551, 370] width 78 height 23
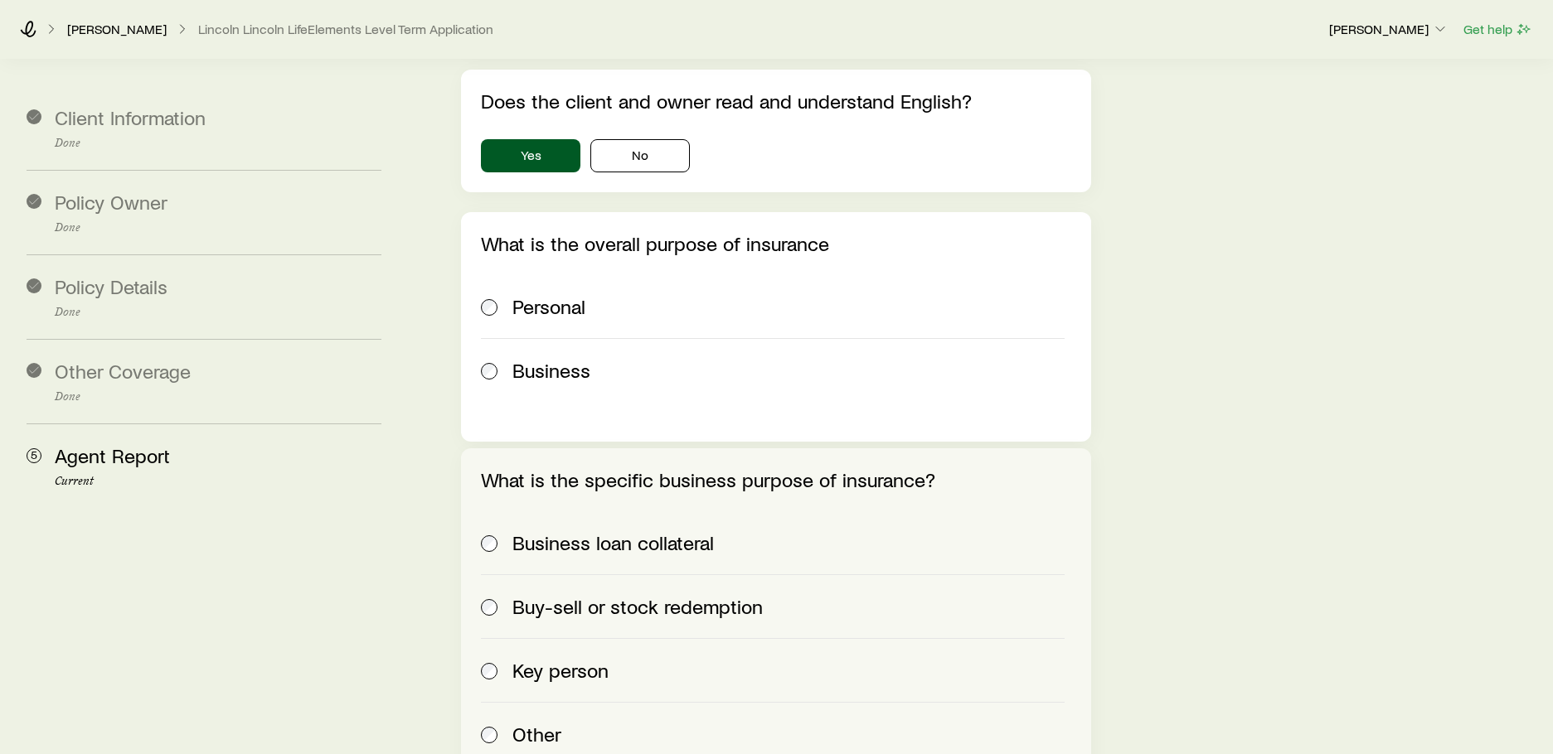
scroll to position [746, 0]
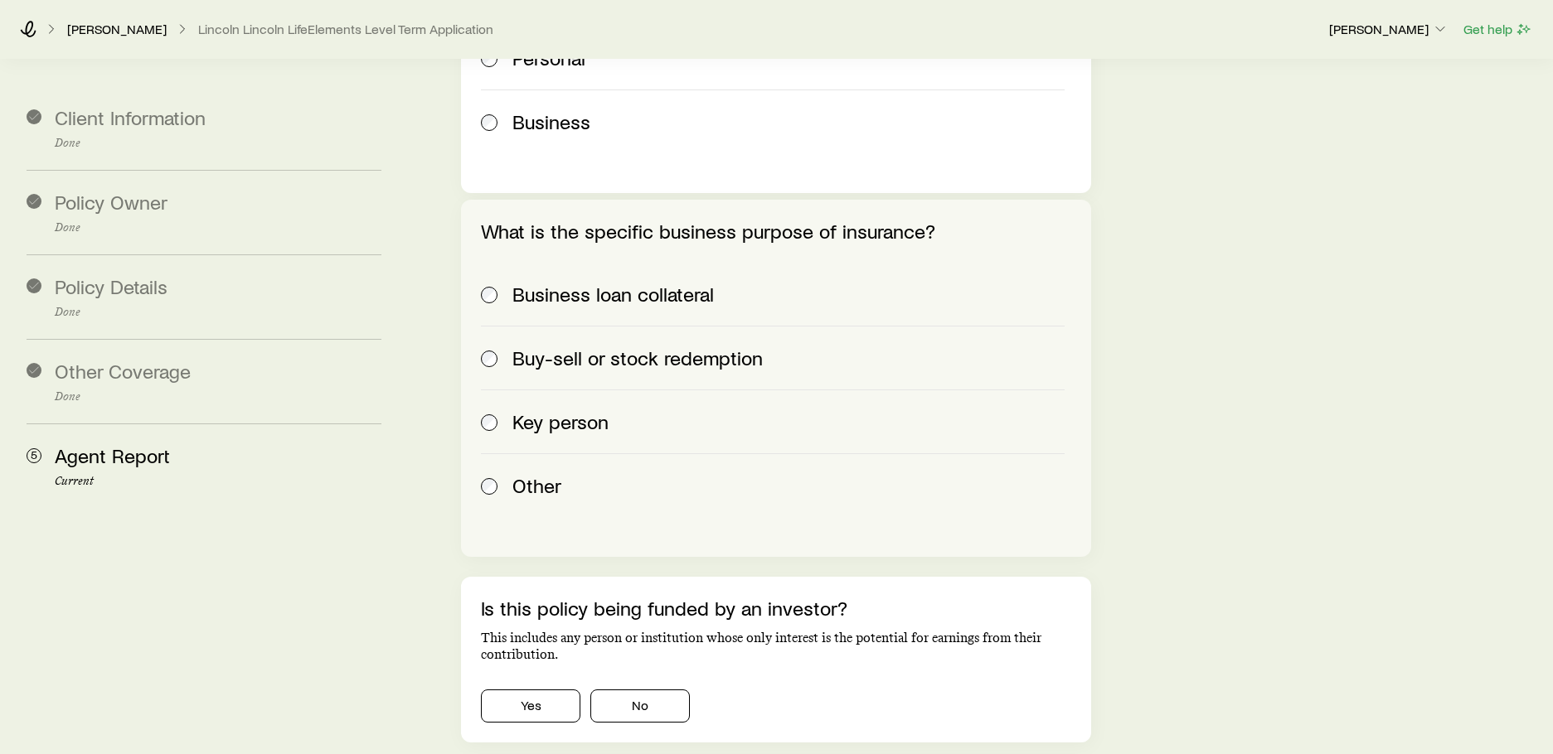
click at [550, 346] on span "Buy-sell or stock redemption" at bounding box center [637, 357] width 250 height 23
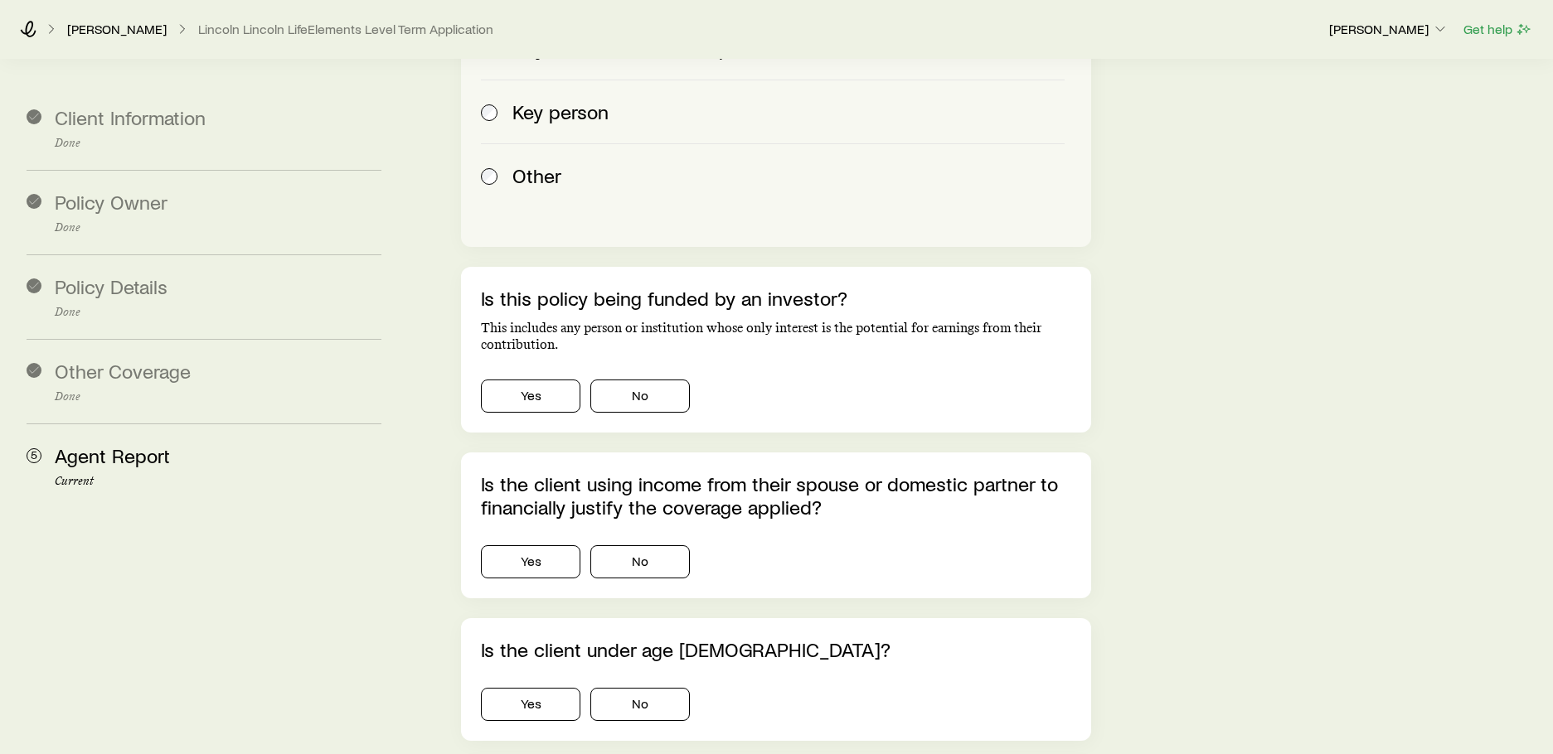
scroll to position [1078, 0]
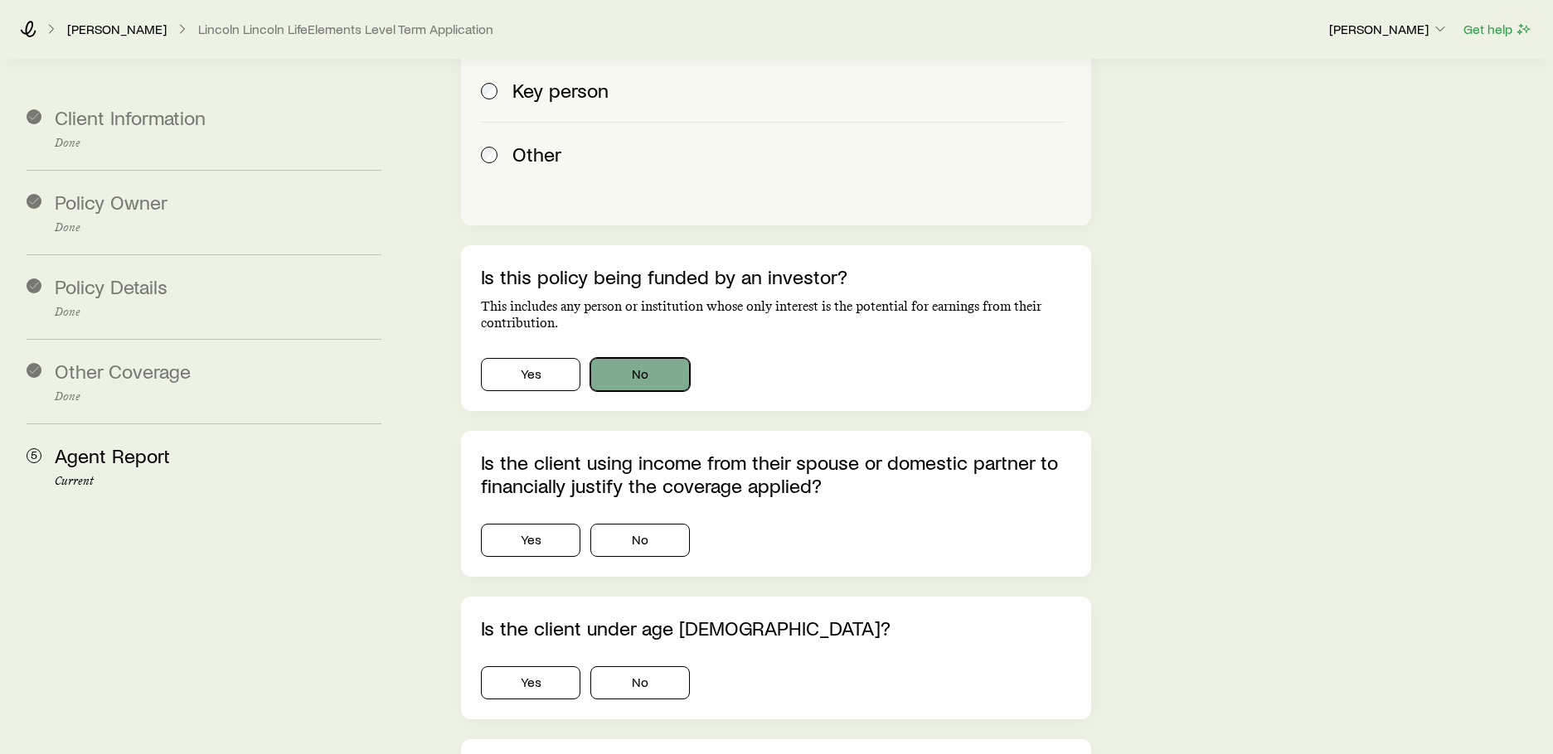
click at [628, 358] on button "No" at bounding box center [639, 374] width 99 height 33
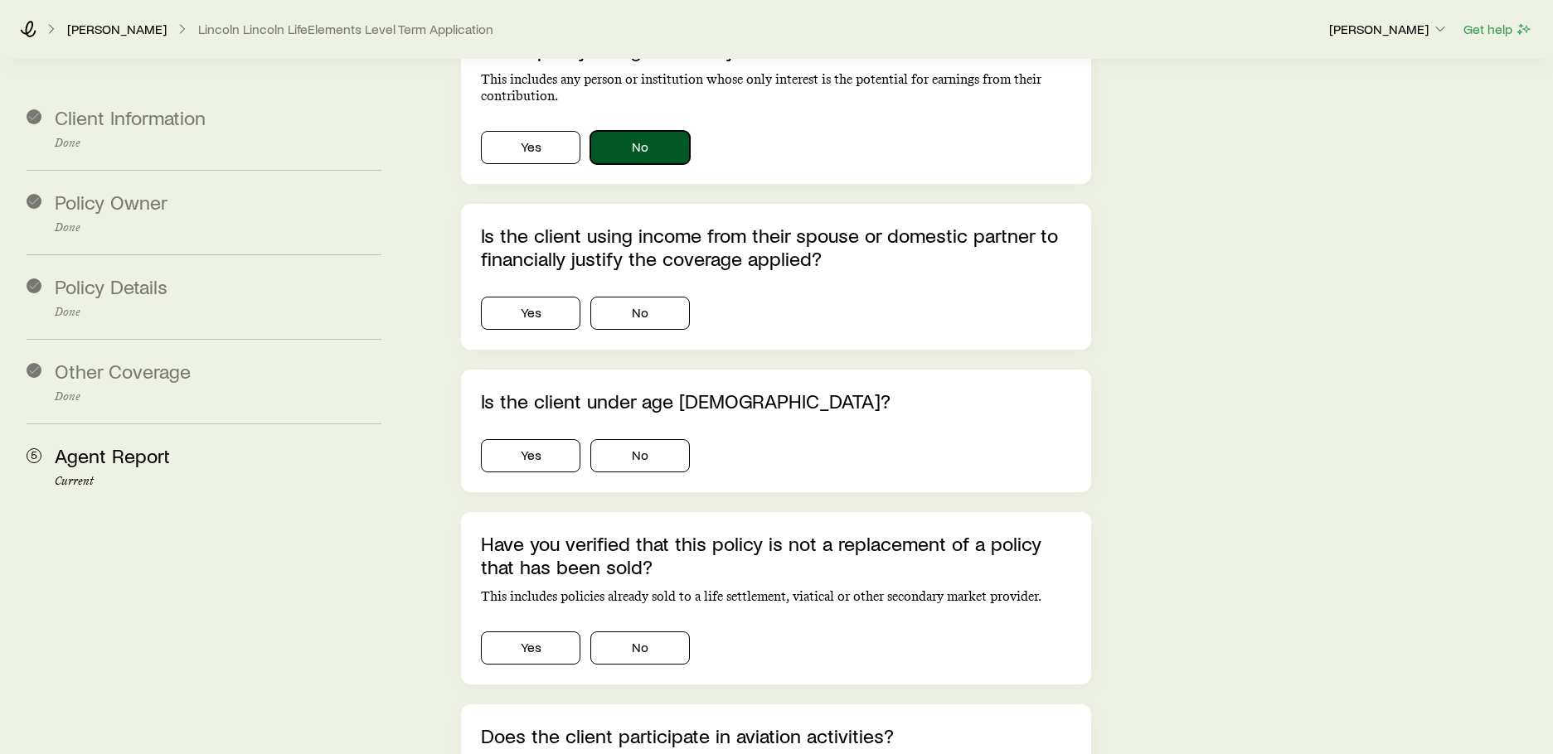
scroll to position [1326, 0]
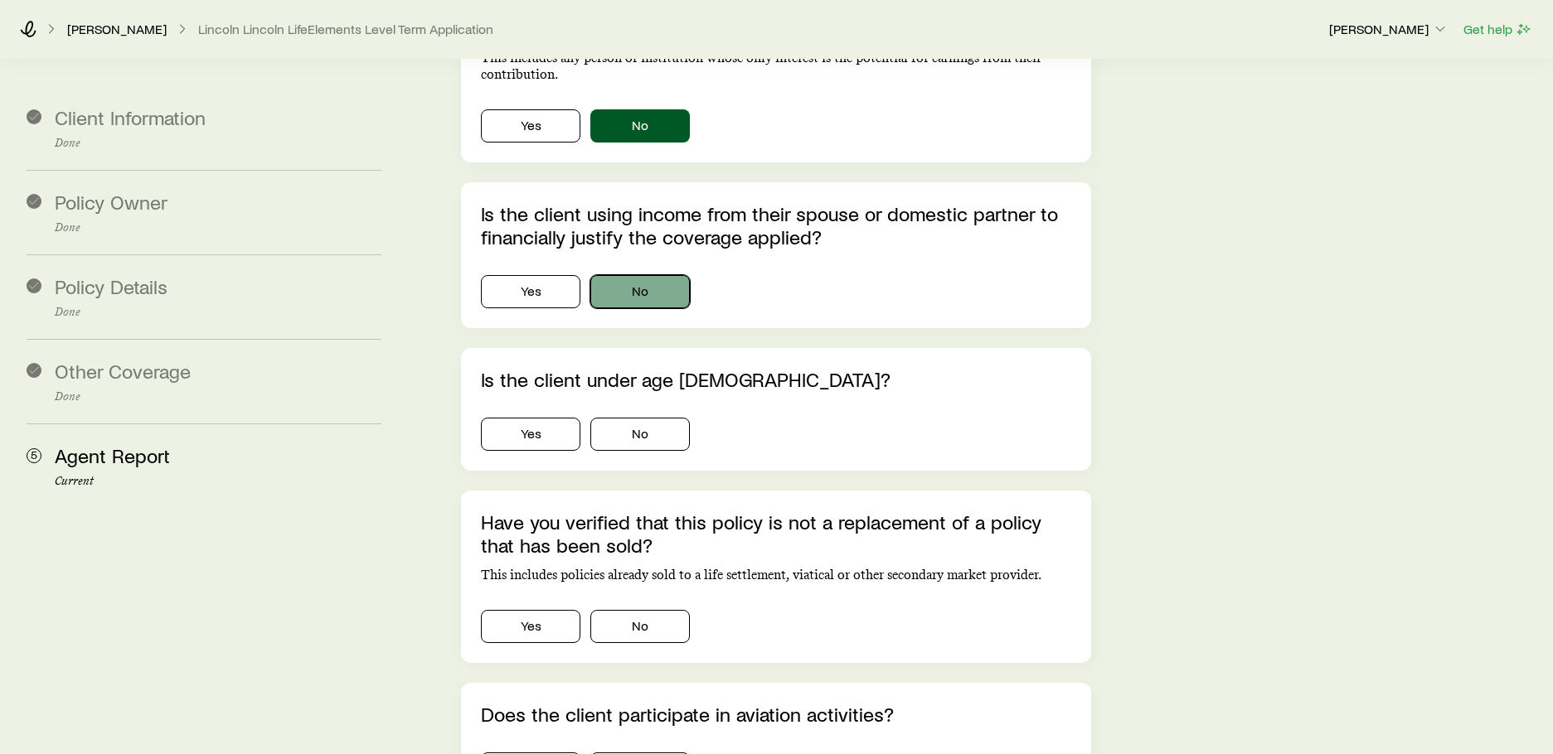
click at [633, 275] on button "No" at bounding box center [639, 291] width 99 height 33
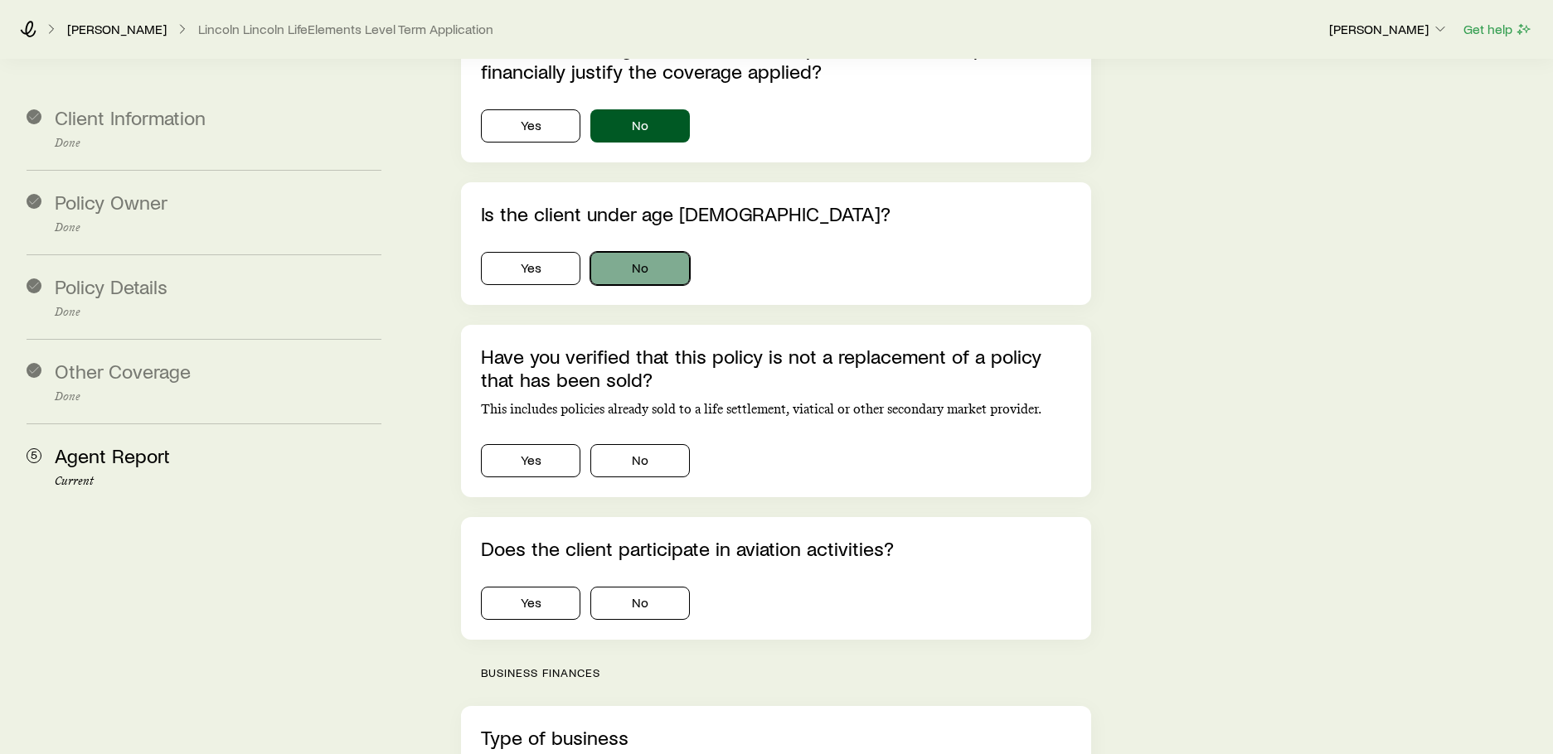
click at [626, 252] on button "No" at bounding box center [639, 268] width 99 height 33
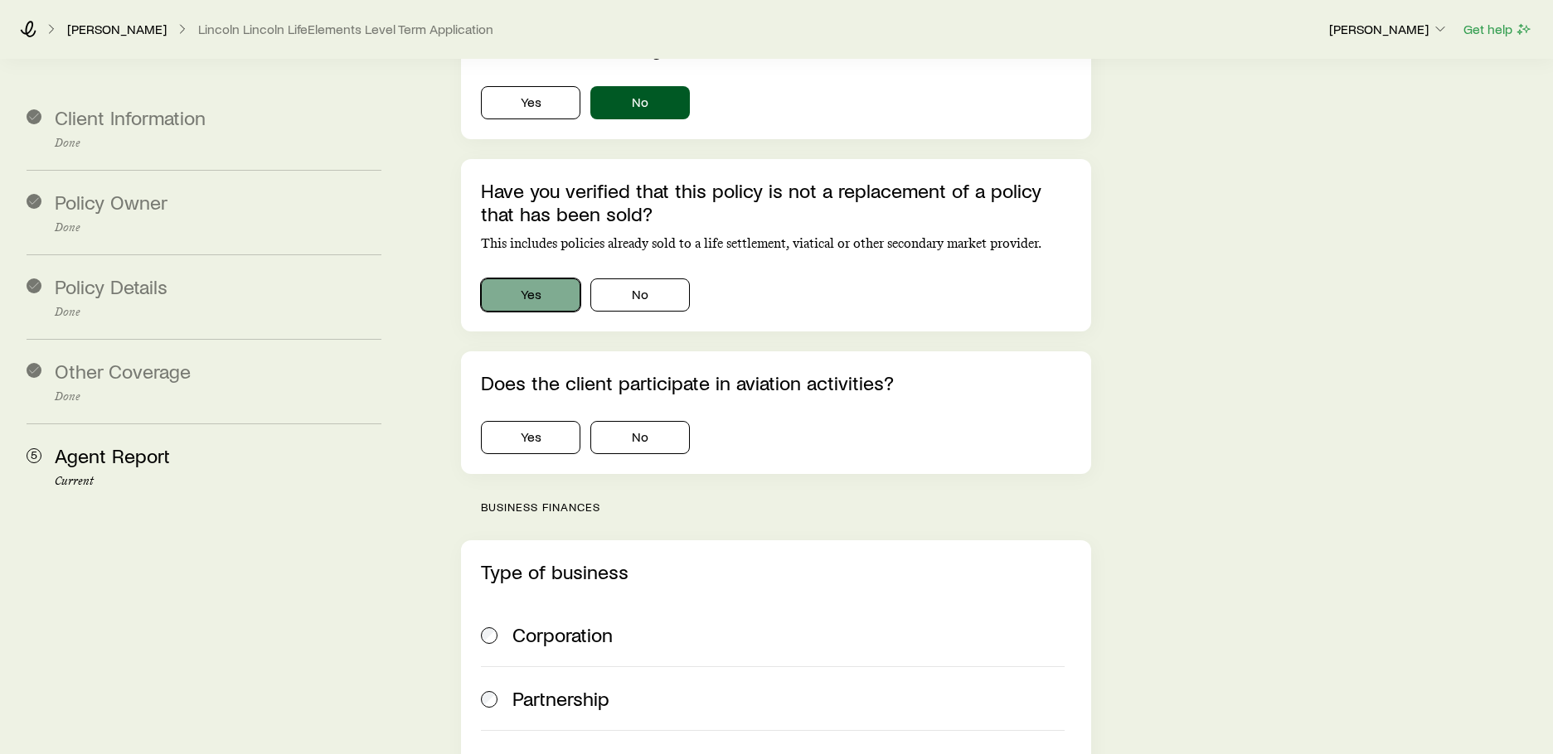
click at [560, 279] on button "Yes" at bounding box center [530, 295] width 99 height 33
click at [618, 421] on button "No" at bounding box center [639, 437] width 99 height 33
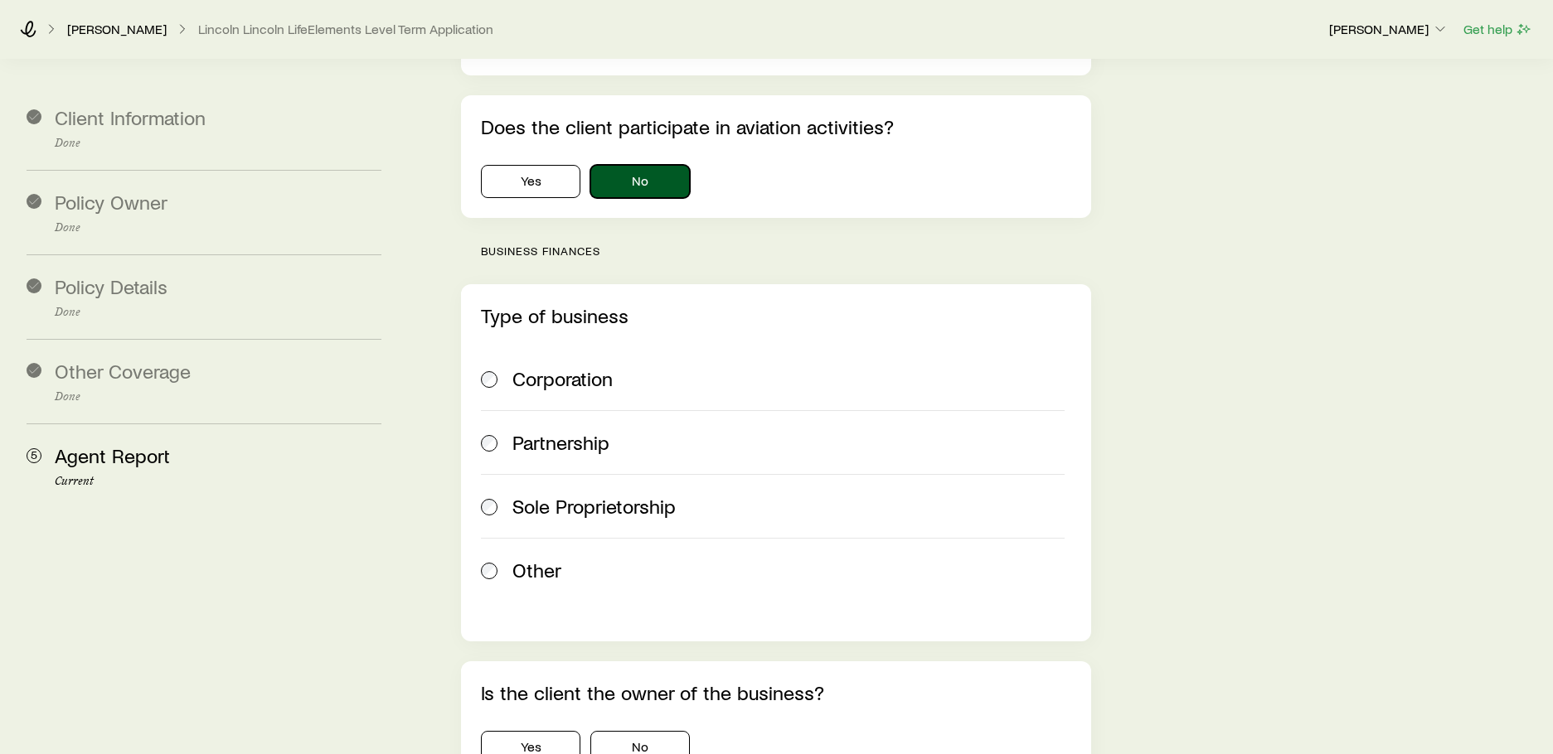
scroll to position [1989, 0]
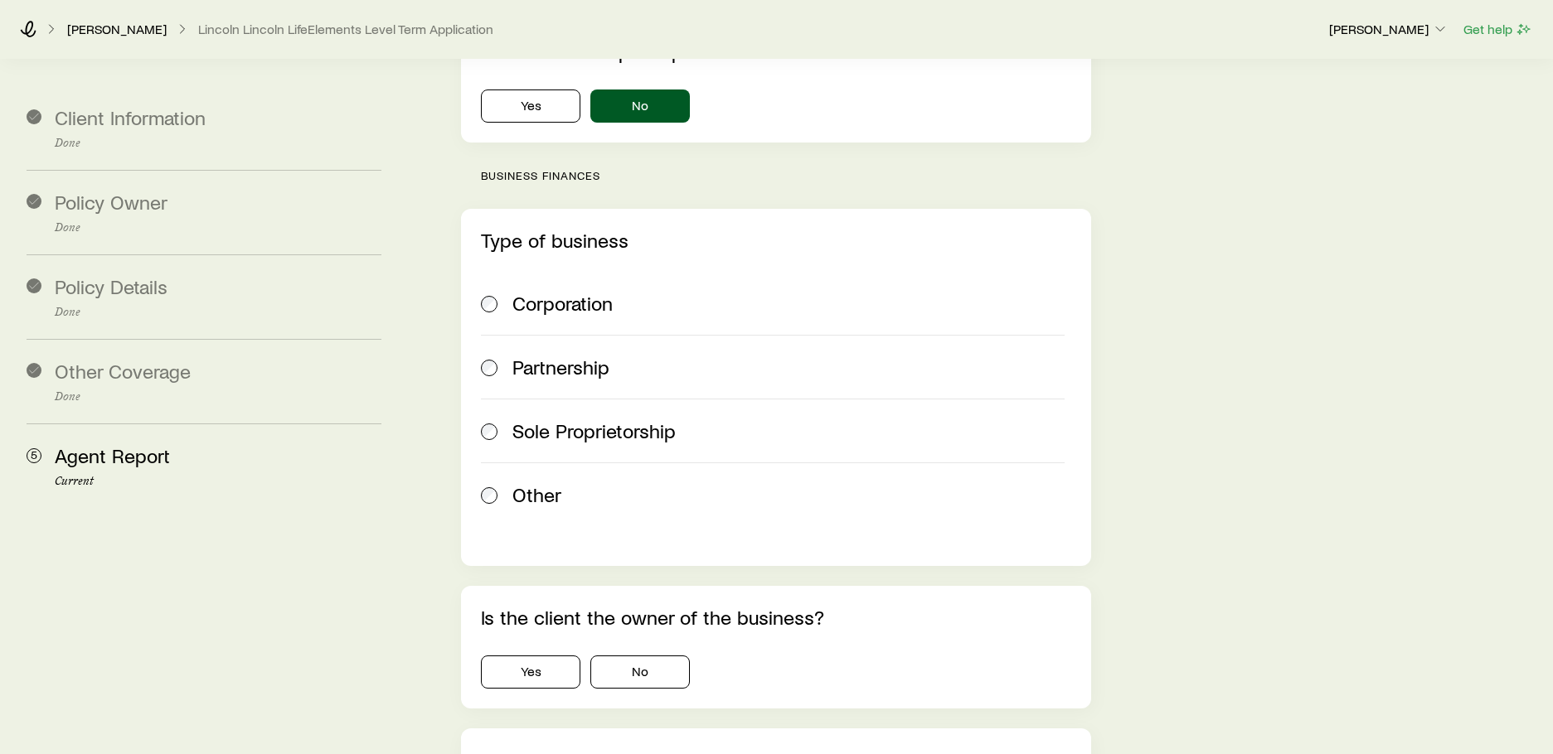
click at [598, 292] on span "Corporation" at bounding box center [562, 303] width 100 height 23
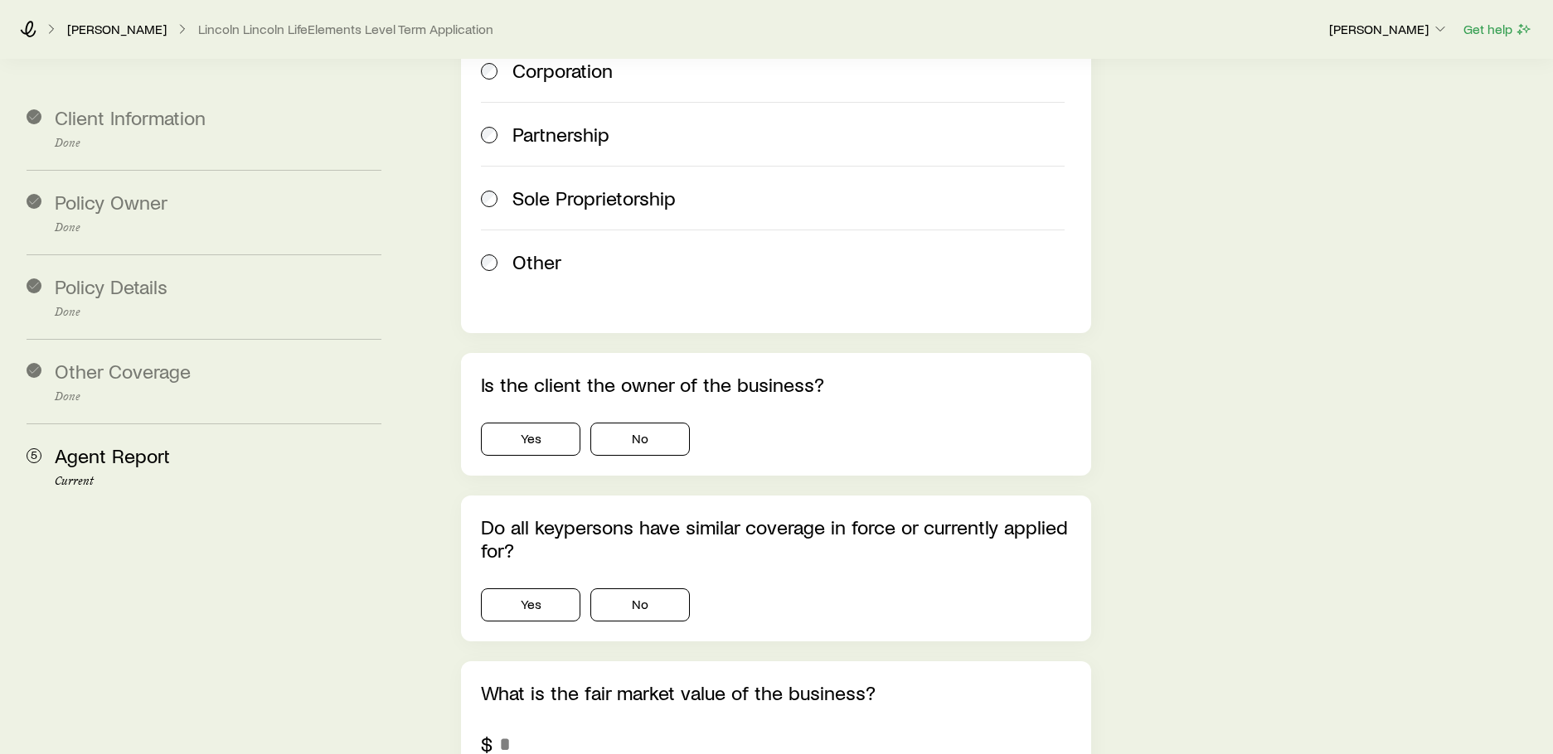
scroll to position [2238, 0]
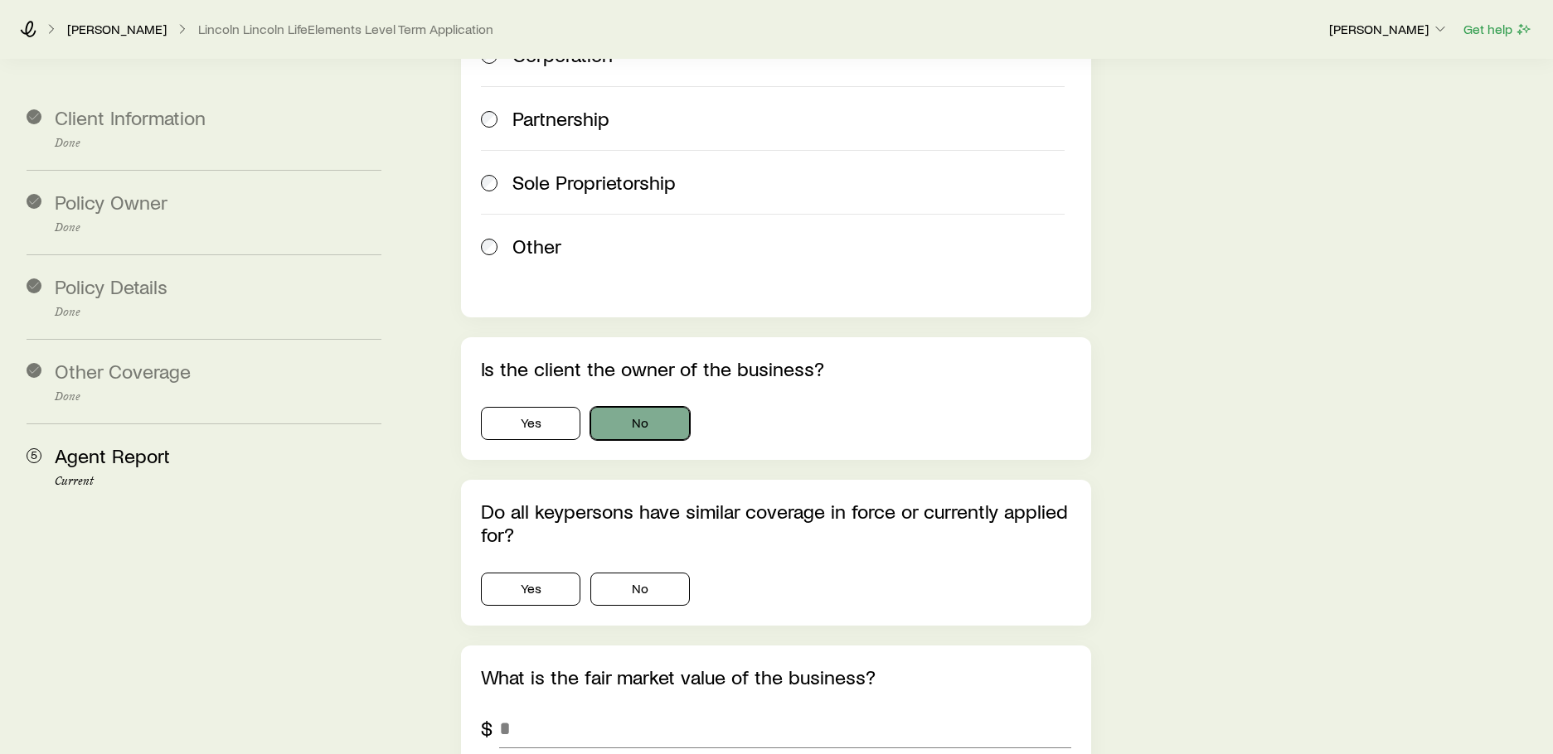
click at [605, 407] on button "No" at bounding box center [639, 423] width 99 height 33
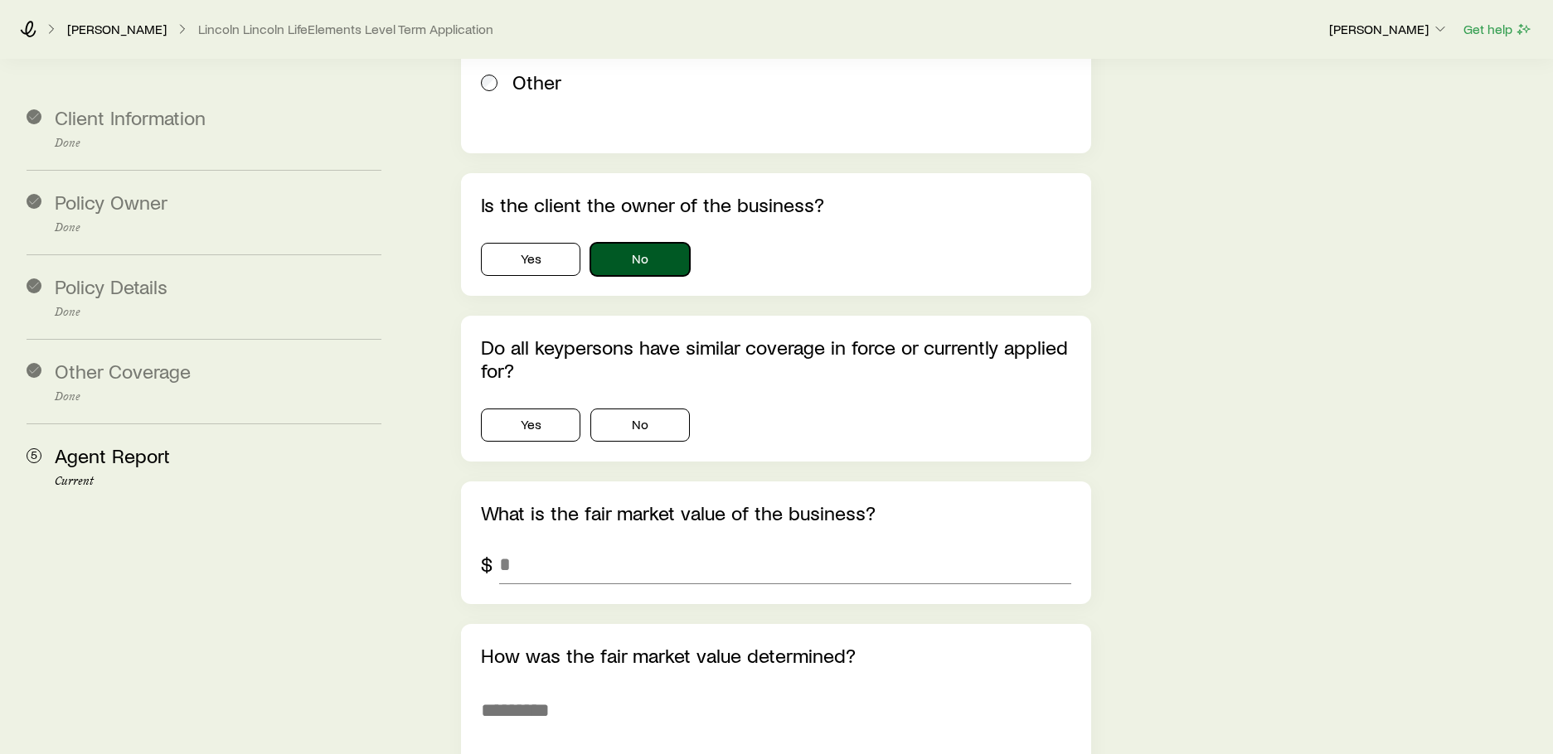
scroll to position [2404, 0]
click at [562, 407] on button "Yes" at bounding box center [530, 423] width 99 height 33
click at [548, 543] on input "tel" at bounding box center [784, 563] width 571 height 40
type input "*********"
click at [547, 712] on textarea at bounding box center [775, 731] width 589 height 90
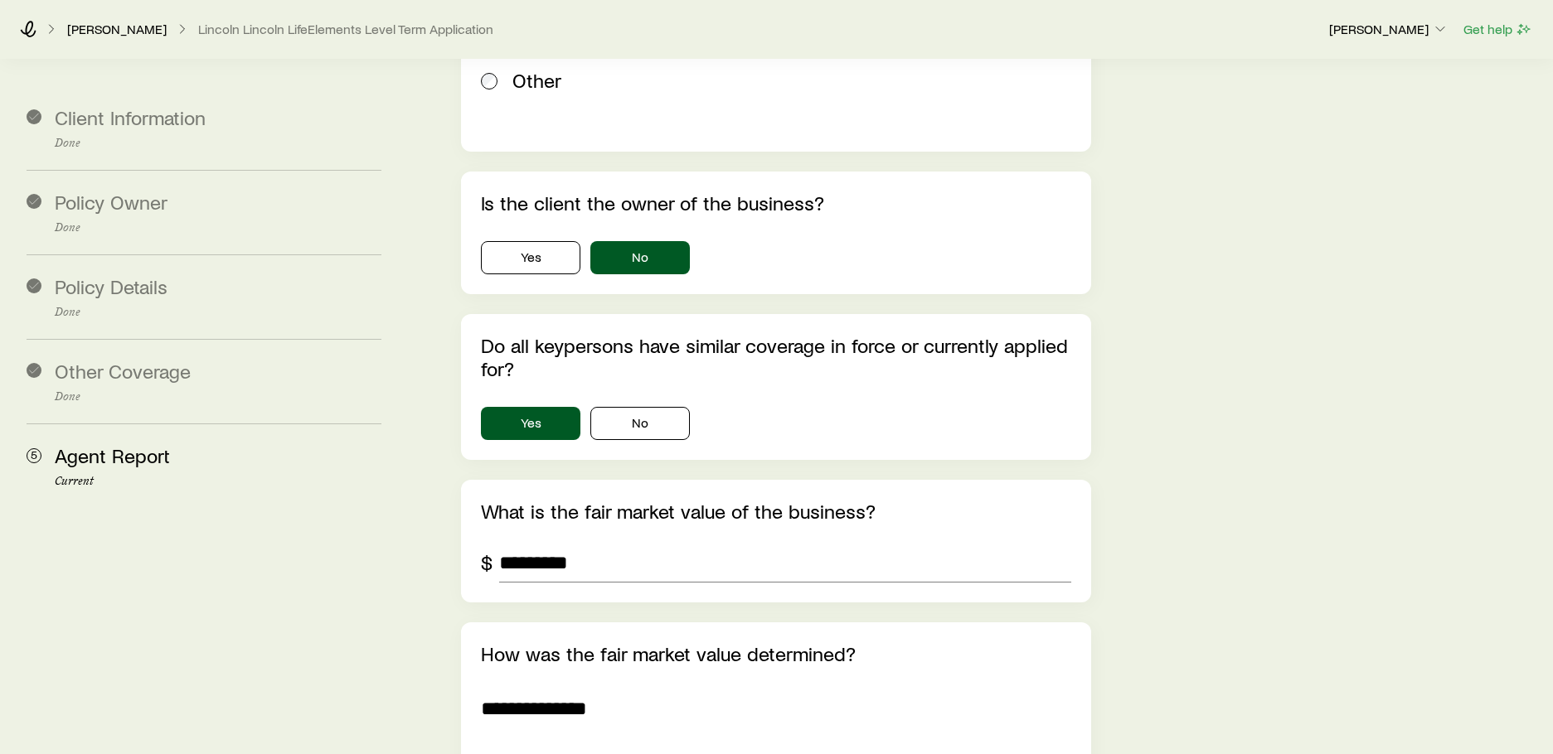
click at [555, 686] on textarea "**********" at bounding box center [775, 731] width 589 height 90
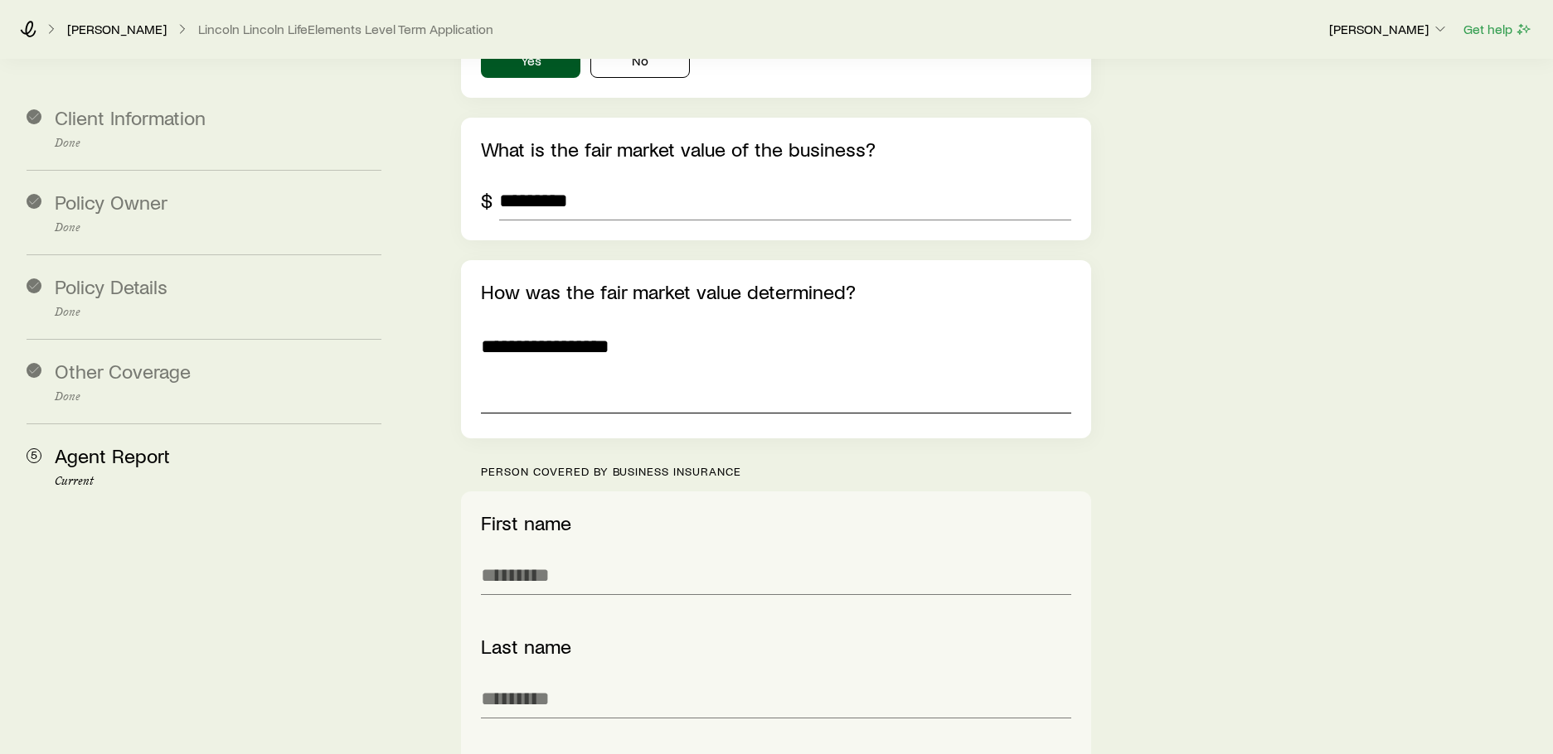
scroll to position [2818, 0]
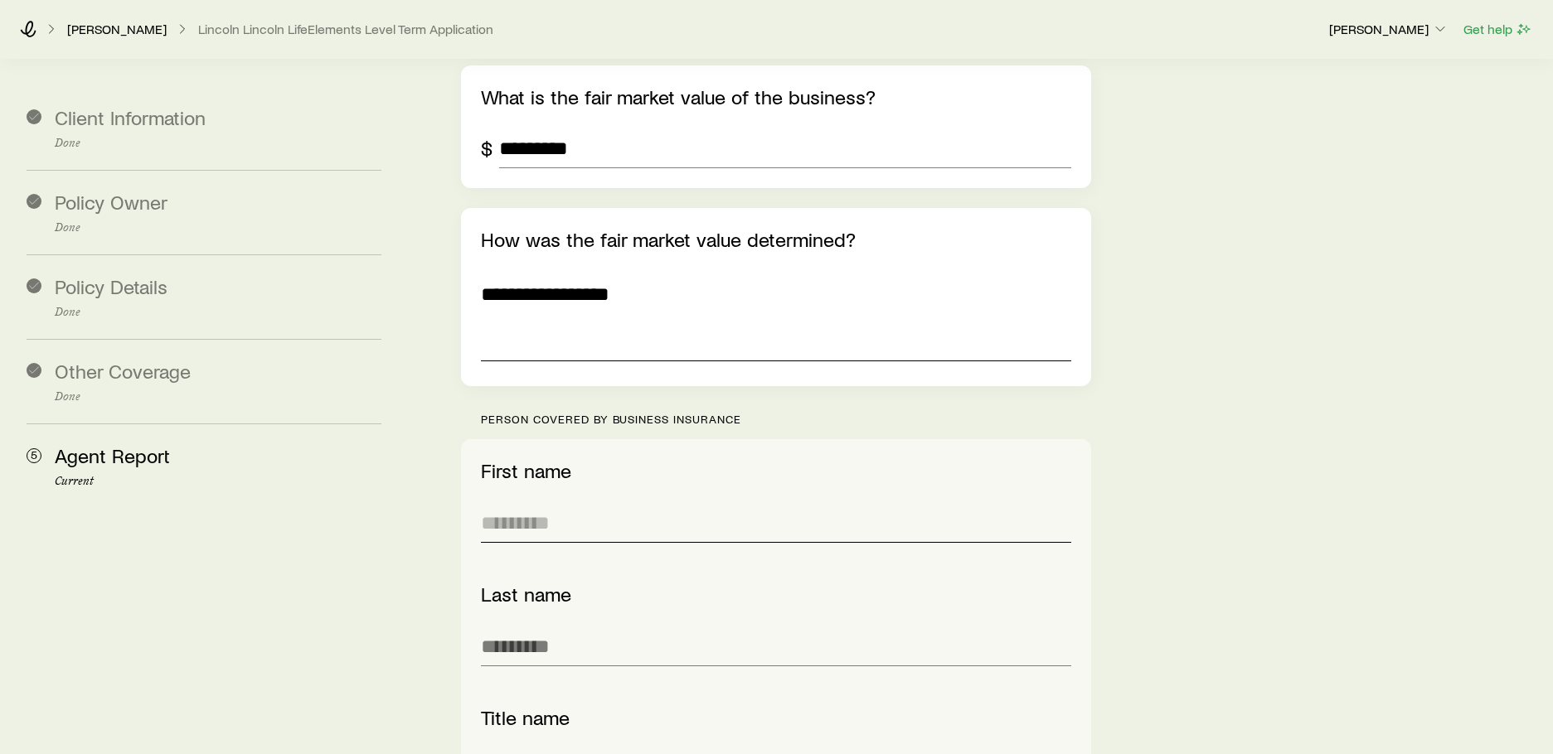
type textarea "**********"
click at [647, 503] on input "text" at bounding box center [775, 523] width 589 height 40
type input "*****"
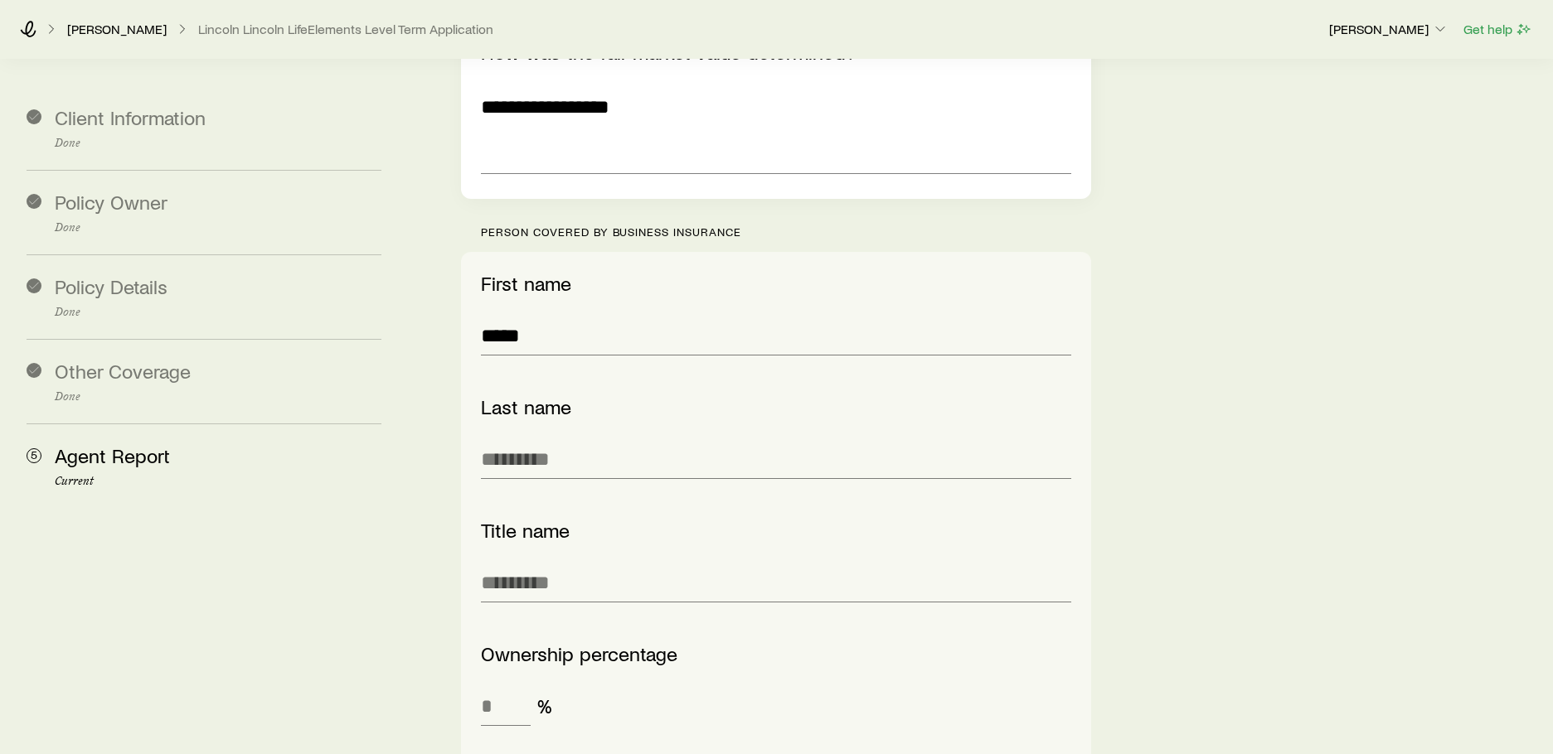
scroll to position [2984, 0]
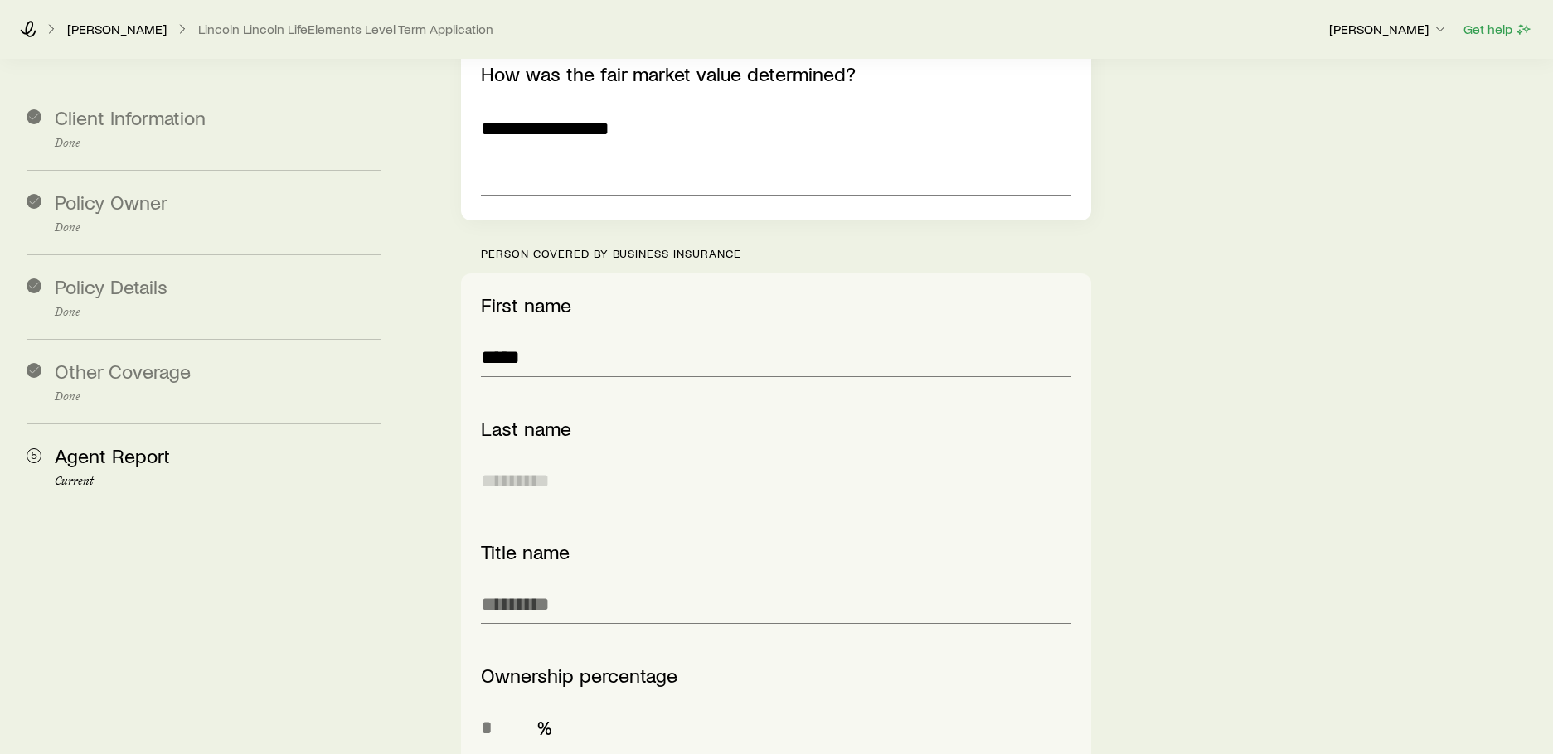
click at [559, 461] on input "text" at bounding box center [775, 481] width 589 height 40
type input "******"
type input "*********"
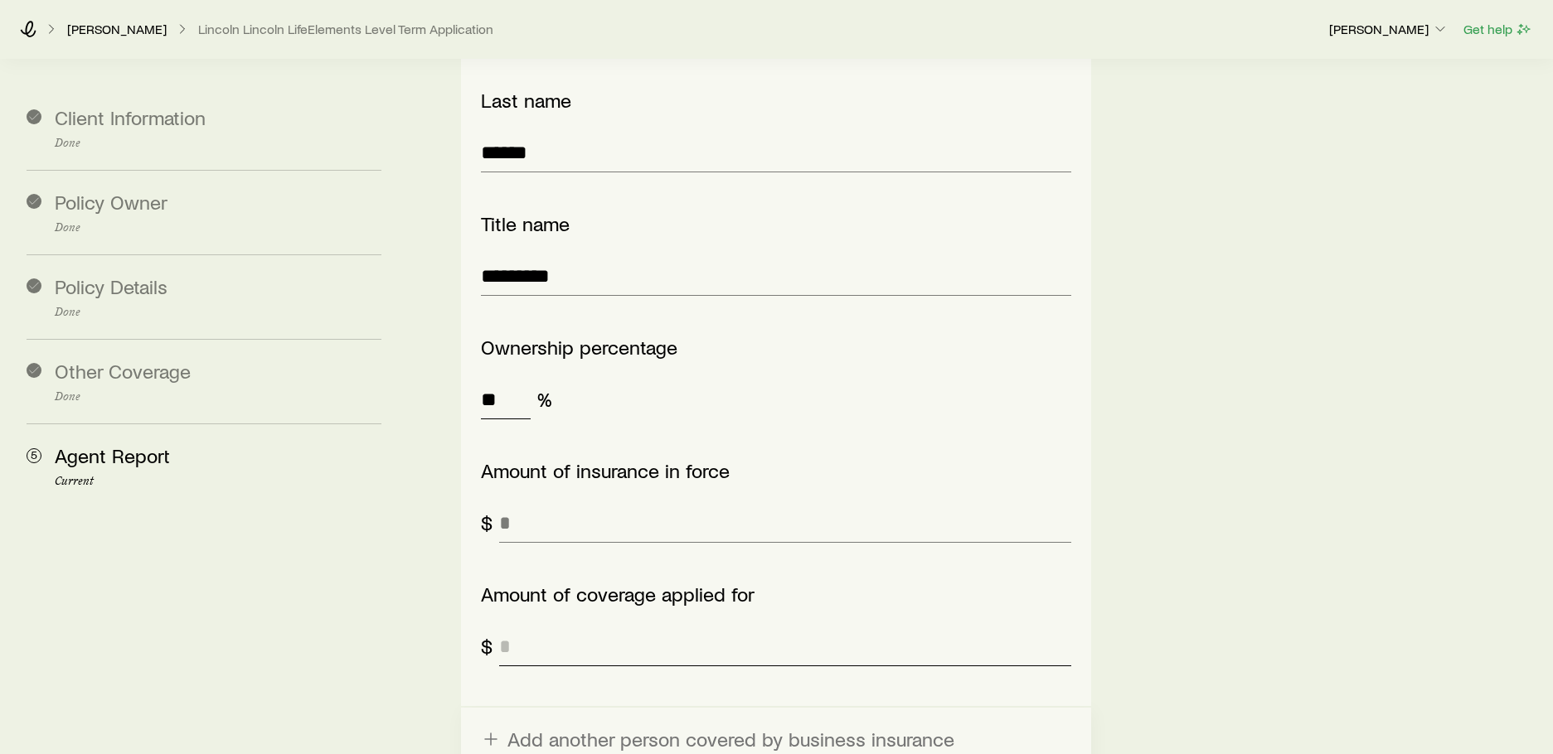
scroll to position [3316, 0]
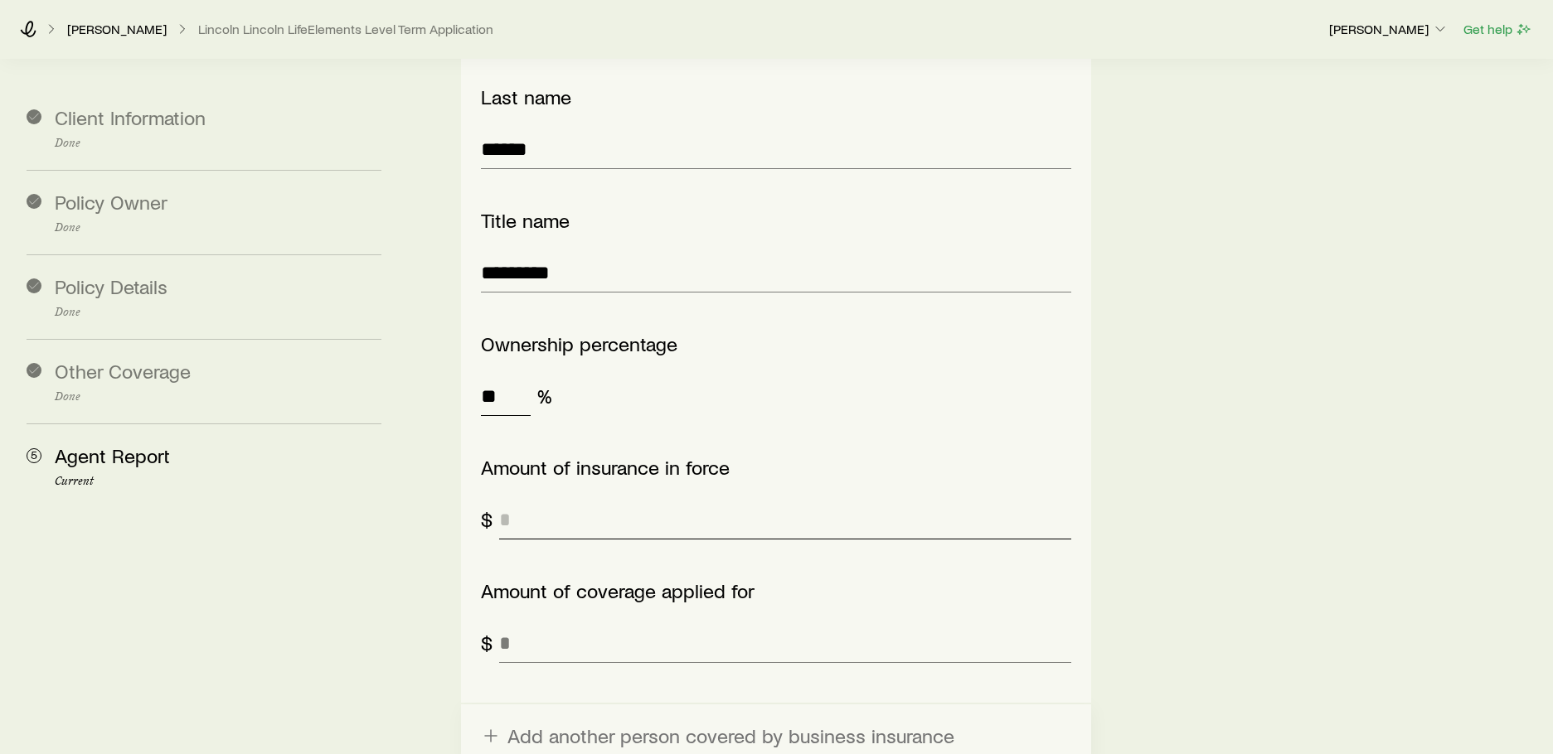
type input "**"
click at [564, 500] on input "tel" at bounding box center [784, 520] width 571 height 40
type input "*****"
click at [517, 618] on div "First name ***** Last name ****** Title name ********* Ownership percentage ** …" at bounding box center [775, 322] width 629 height 761
click at [513, 623] on input "tel" at bounding box center [784, 643] width 571 height 40
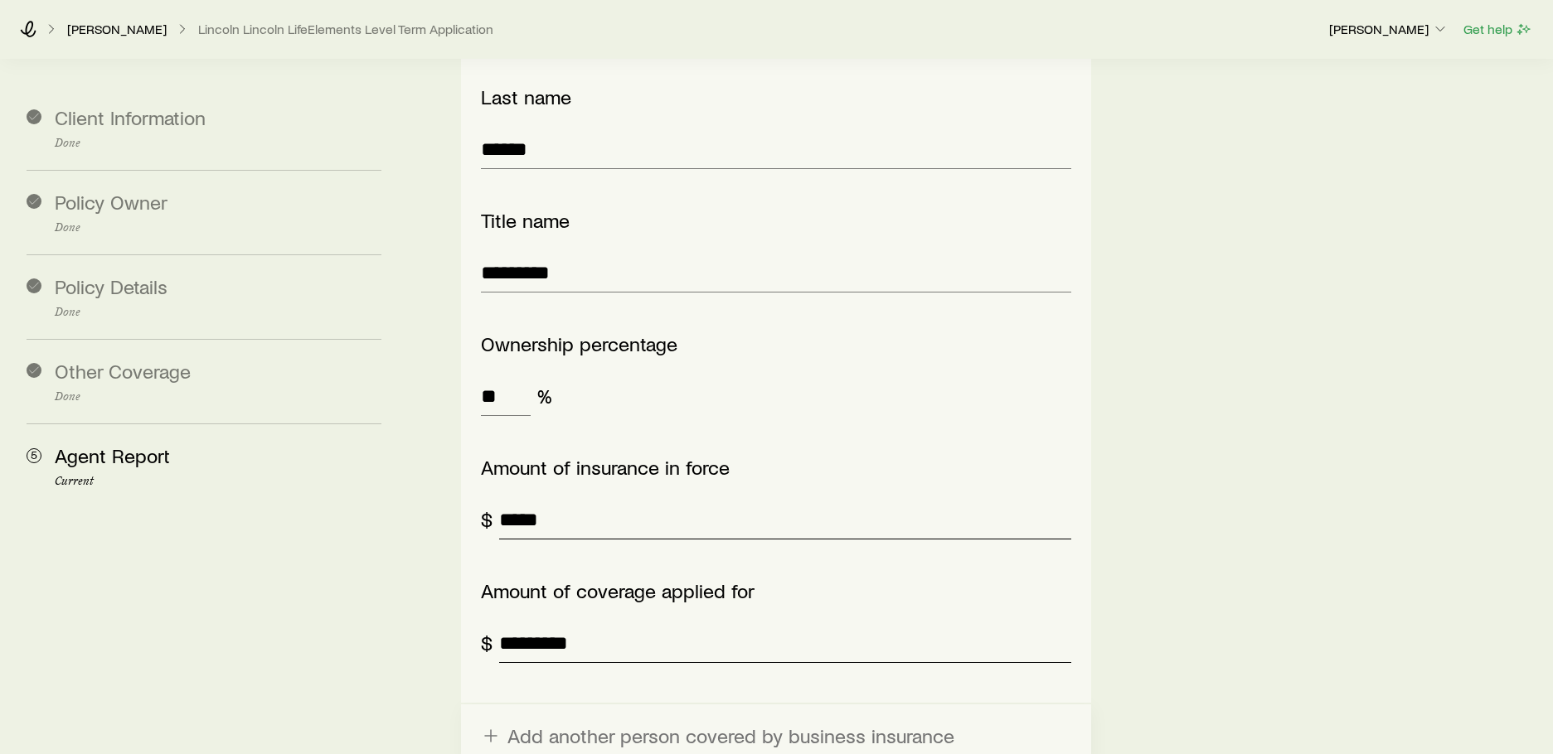
type input "*********"
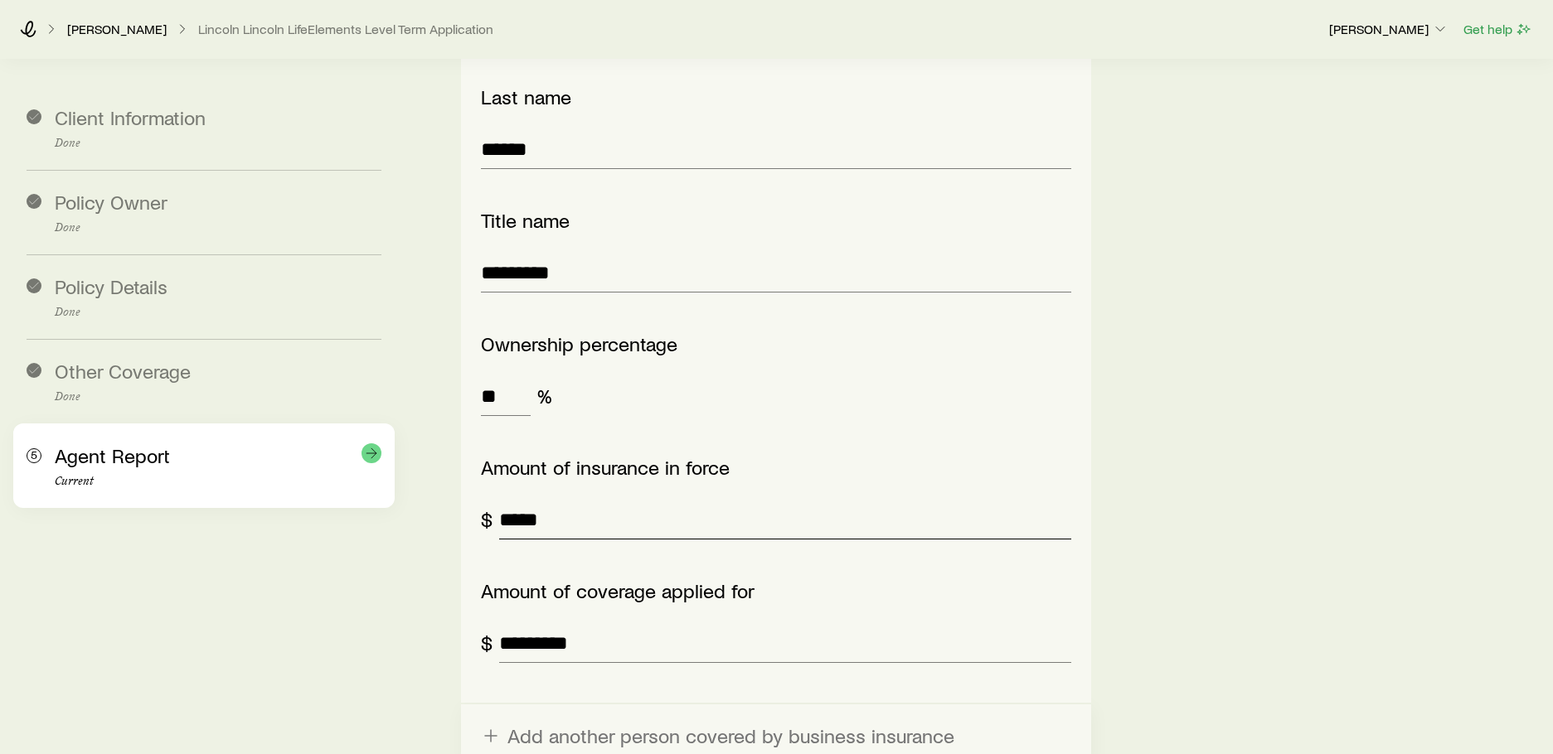
drag, startPoint x: 563, startPoint y: 469, endPoint x: 310, endPoint y: 434, distance: 255.3
type input "*"
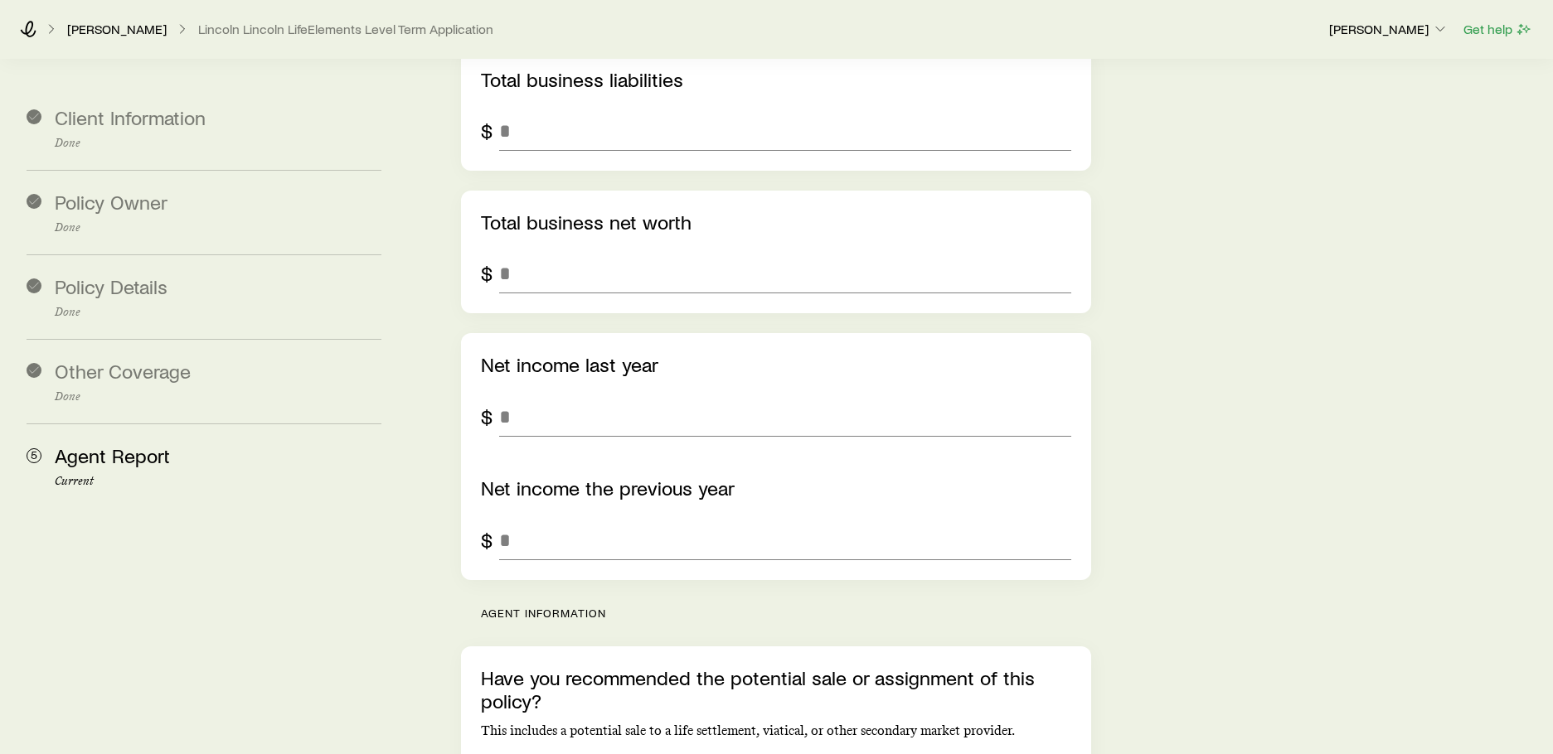
scroll to position [4227, 0]
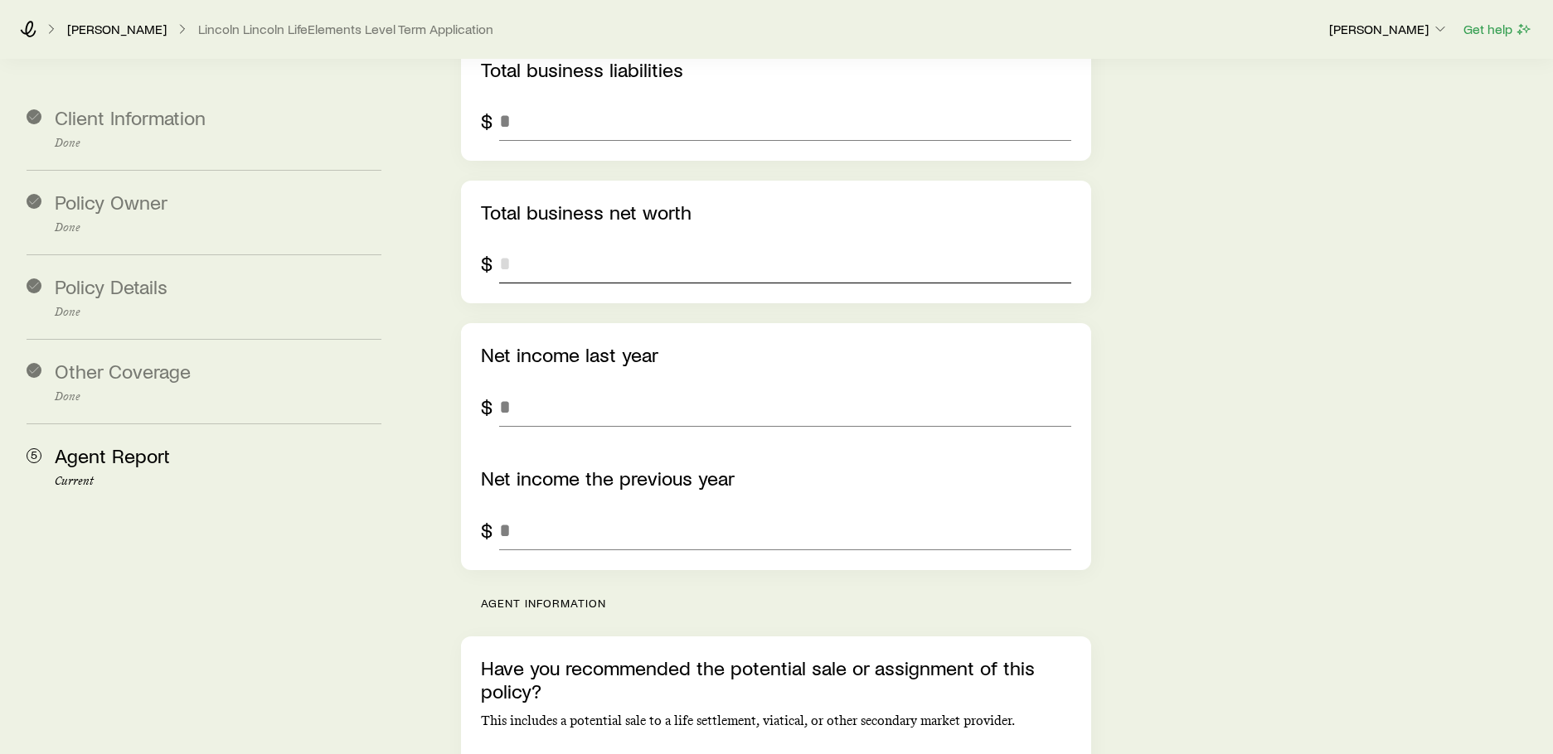
click at [591, 244] on input "tel" at bounding box center [784, 264] width 571 height 40
type input "*********"
click at [530, 387] on input "tel" at bounding box center [784, 407] width 571 height 40
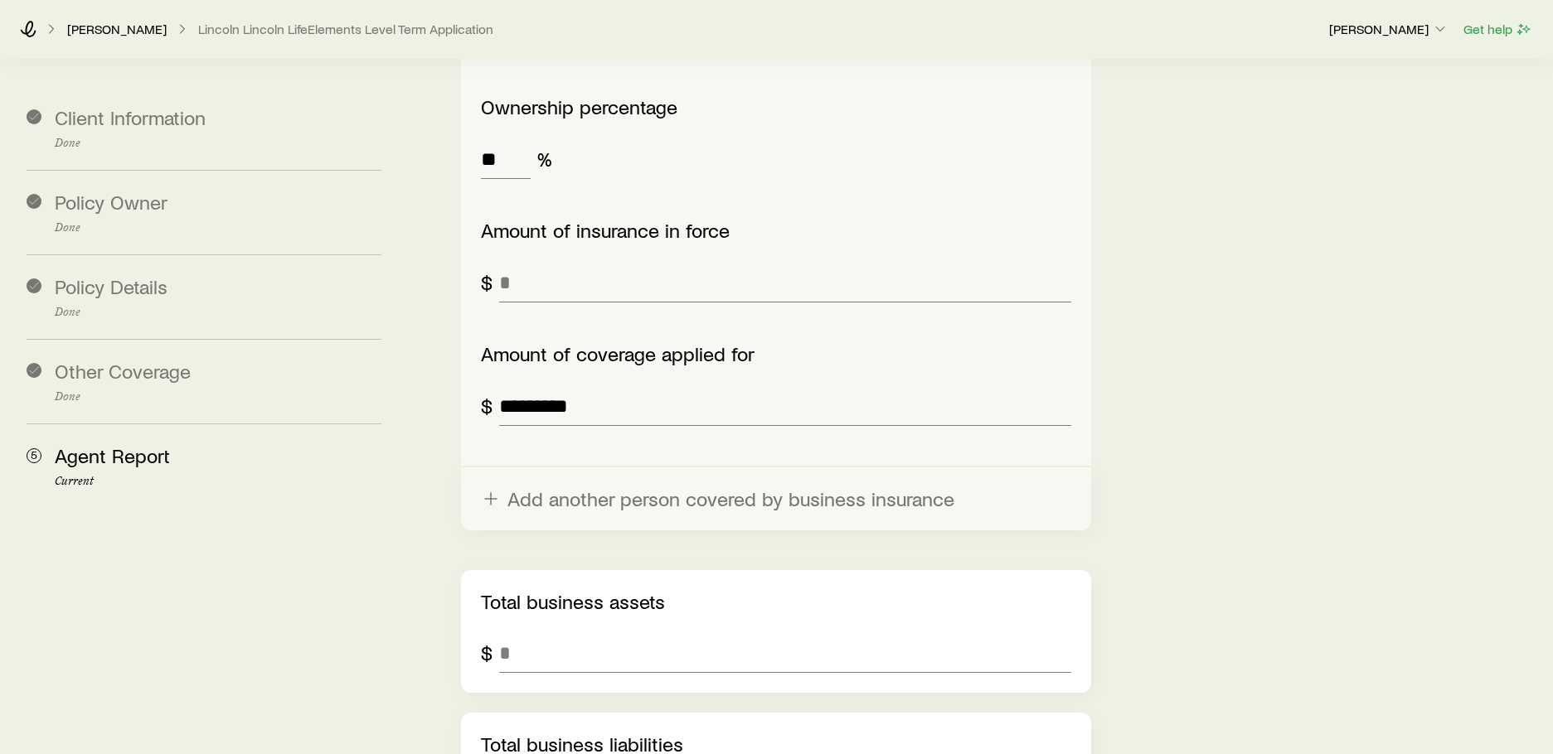
scroll to position [3813, 0]
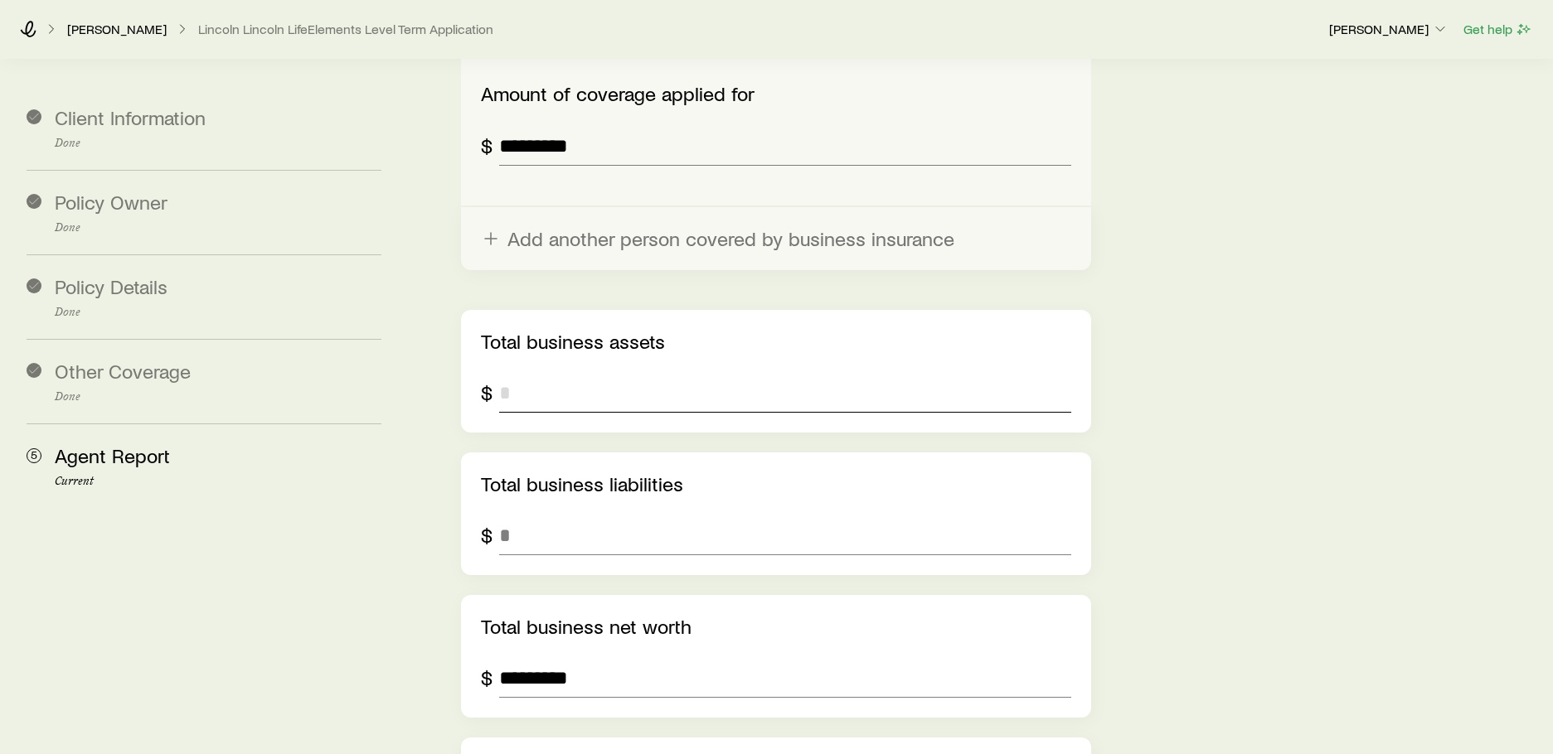
click at [524, 373] on input "tel" at bounding box center [784, 393] width 571 height 40
type input "*"
type input "*******"
click at [564, 516] on input "tel" at bounding box center [784, 536] width 571 height 40
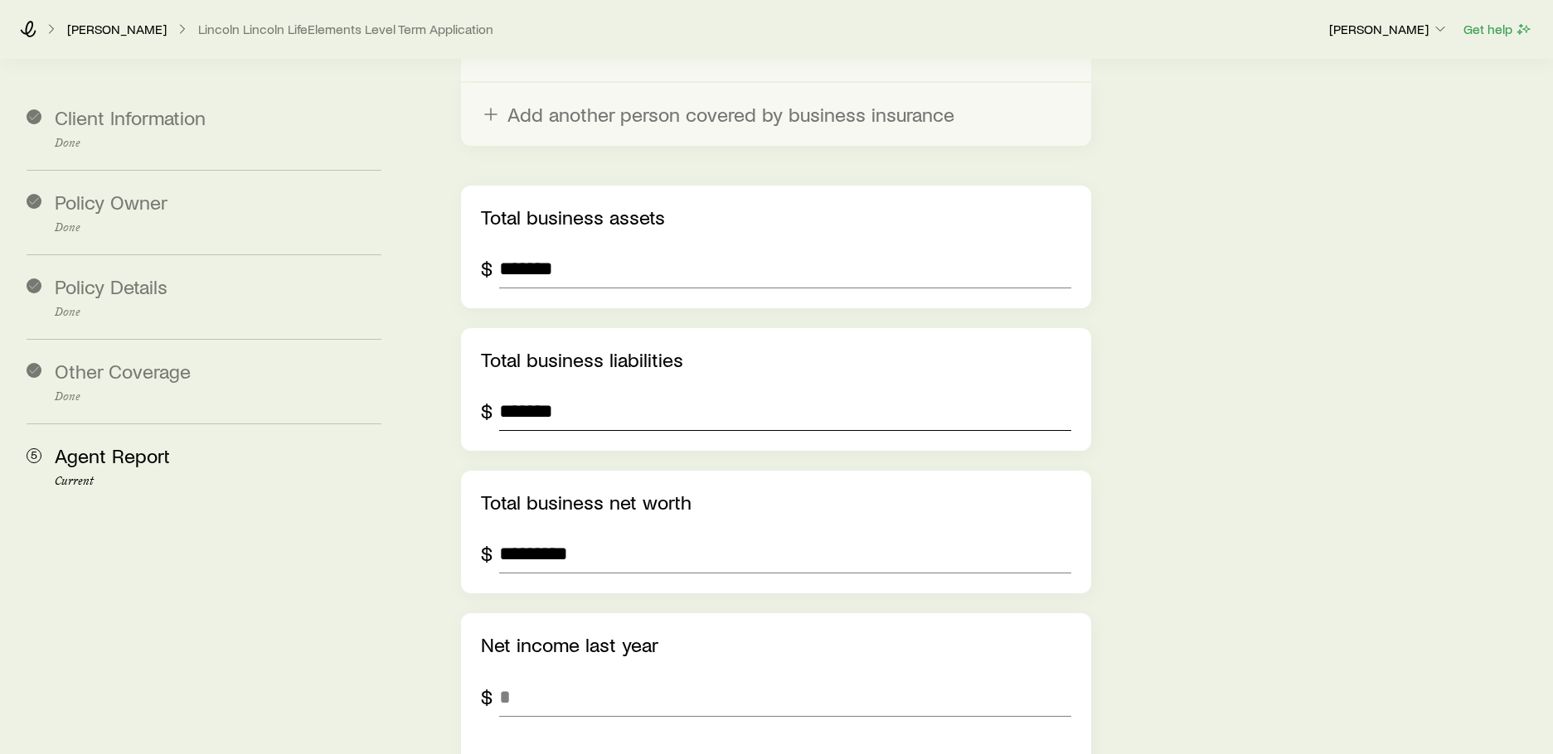
scroll to position [4145, 0]
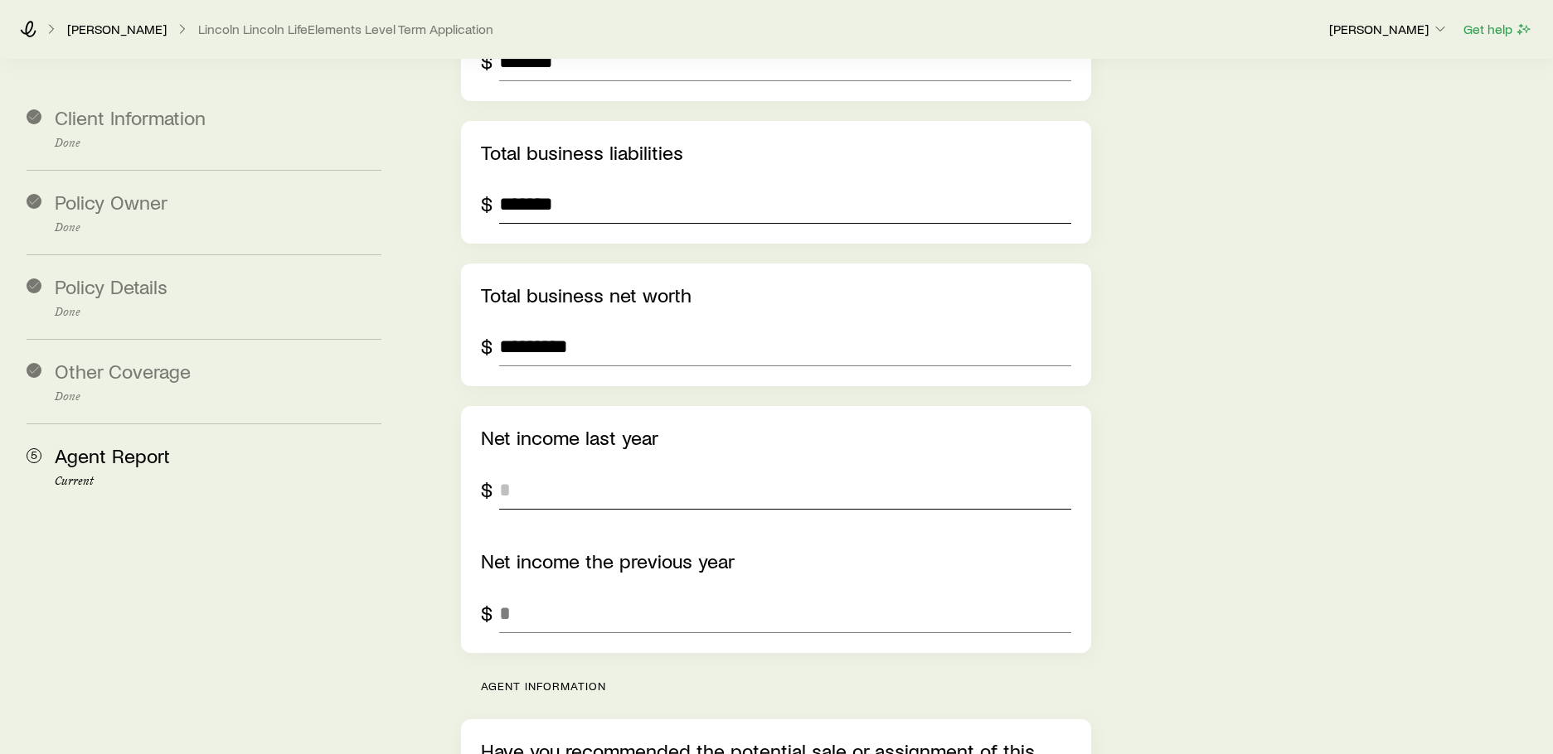
type input "*******"
click at [569, 470] on input "tel" at bounding box center [784, 490] width 571 height 40
type input "*******"
click at [501, 594] on input "tel" at bounding box center [784, 614] width 571 height 40
type input "*******"
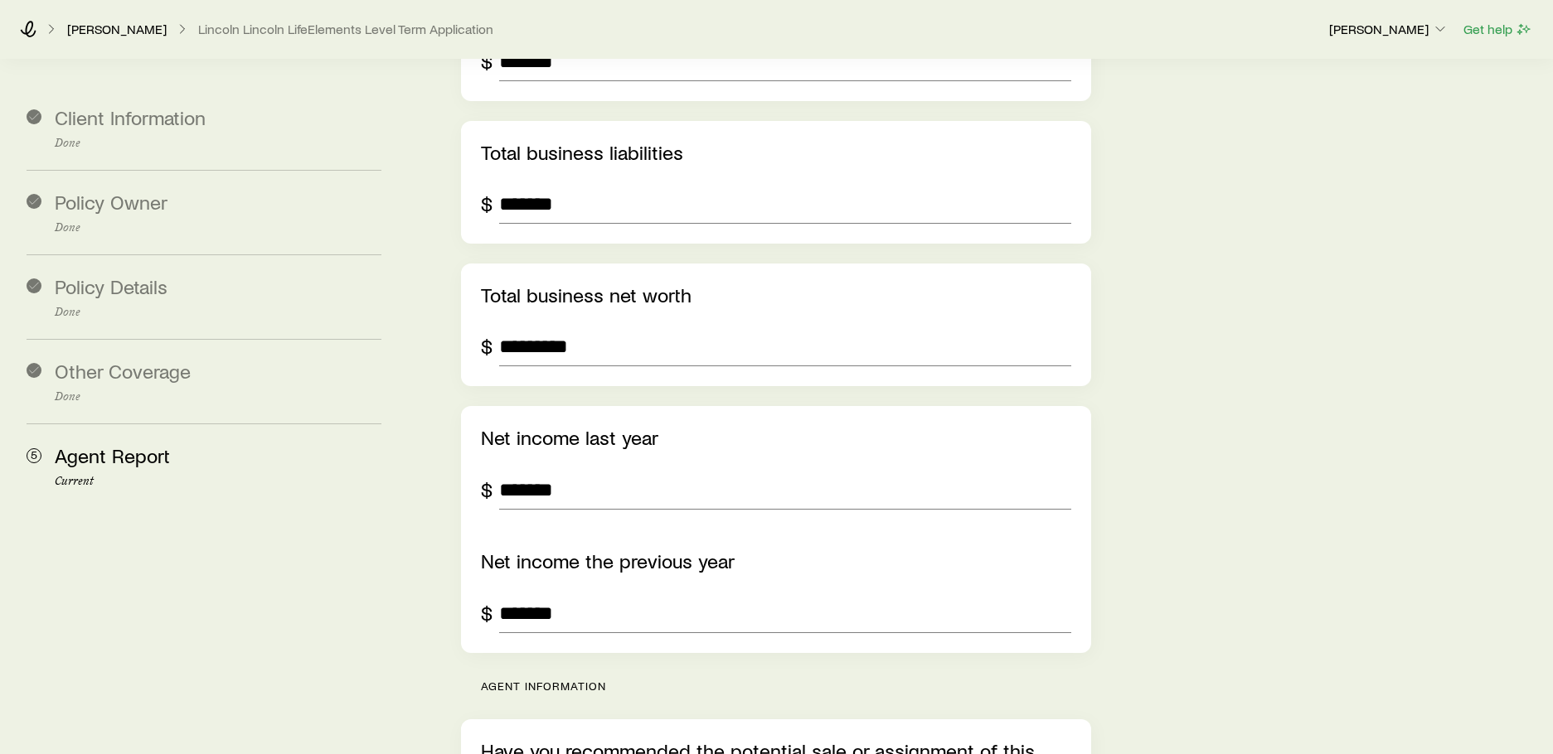
click at [841, 495] on div "Net income last year $ ******* Net income the previous year $ *******" at bounding box center [775, 529] width 589 height 207
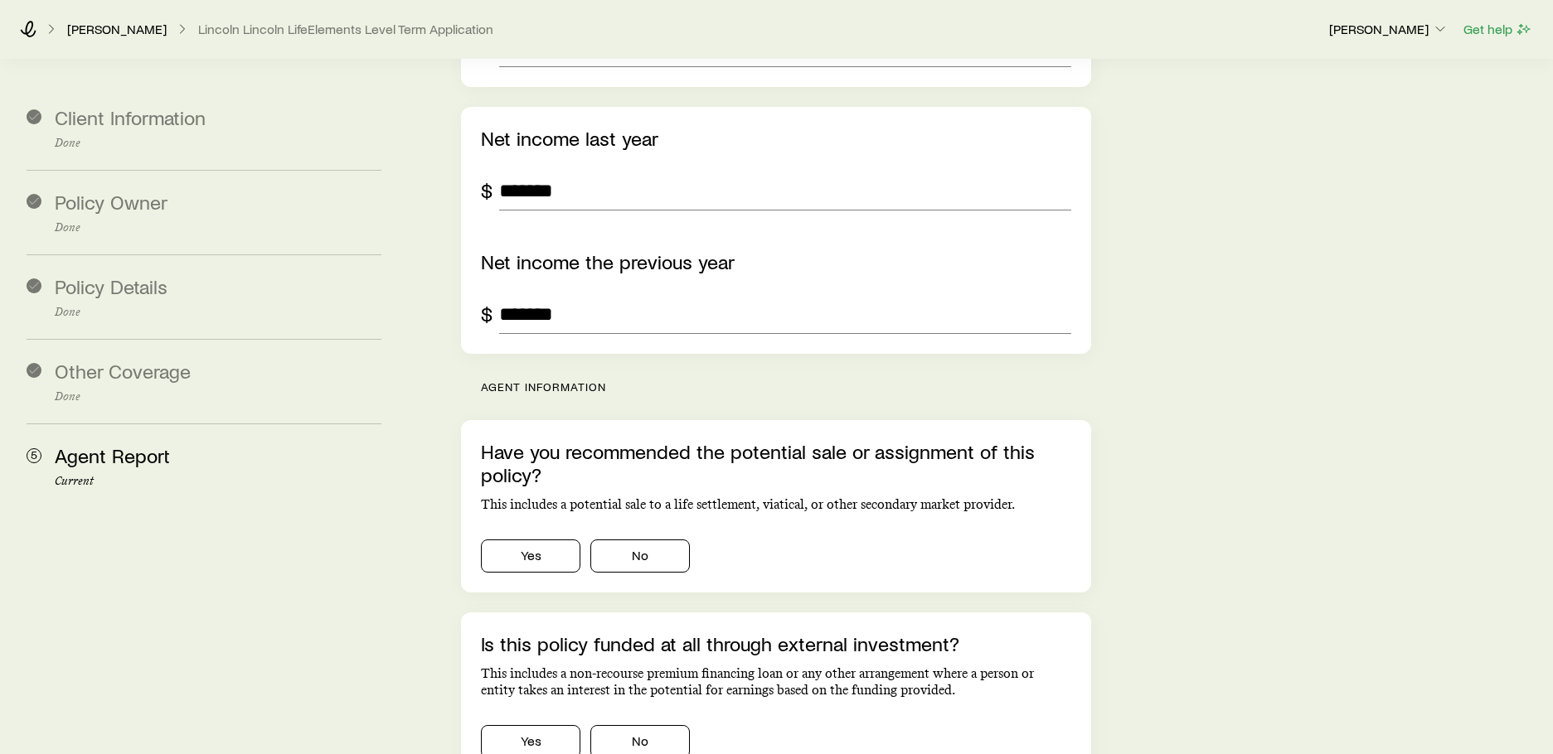
scroll to position [4476, 0]
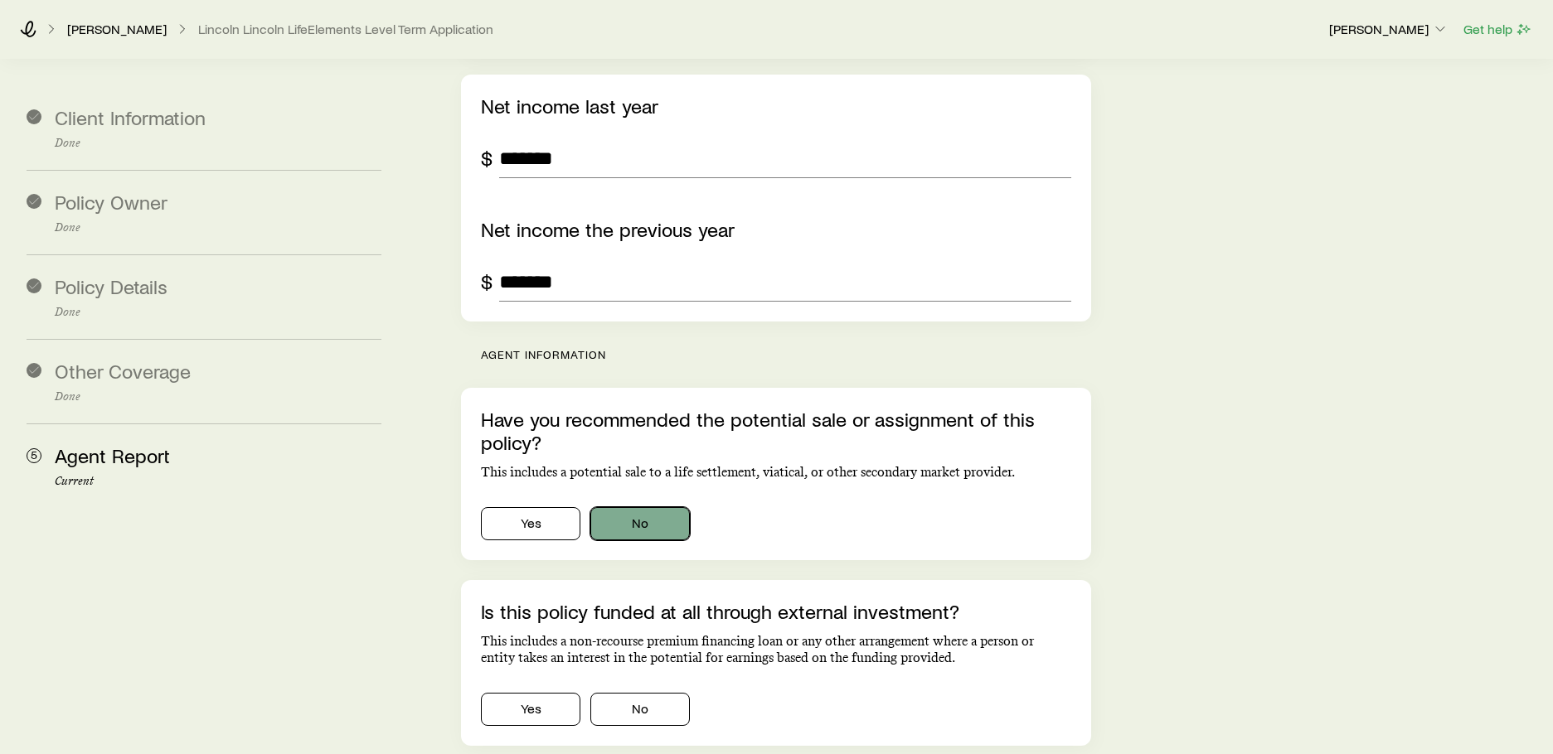
click at [671, 507] on button "No" at bounding box center [639, 523] width 99 height 33
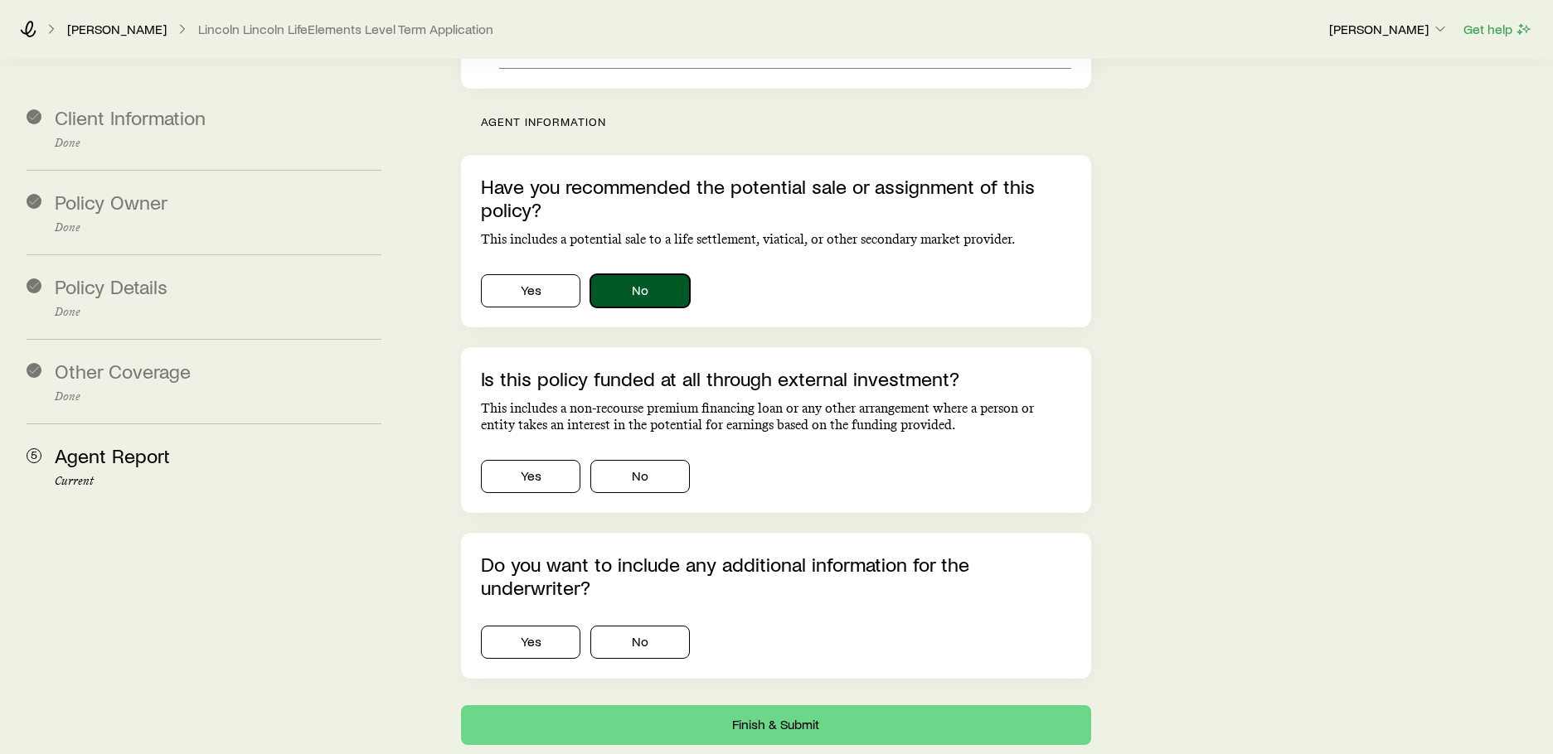
scroll to position [4725, 0]
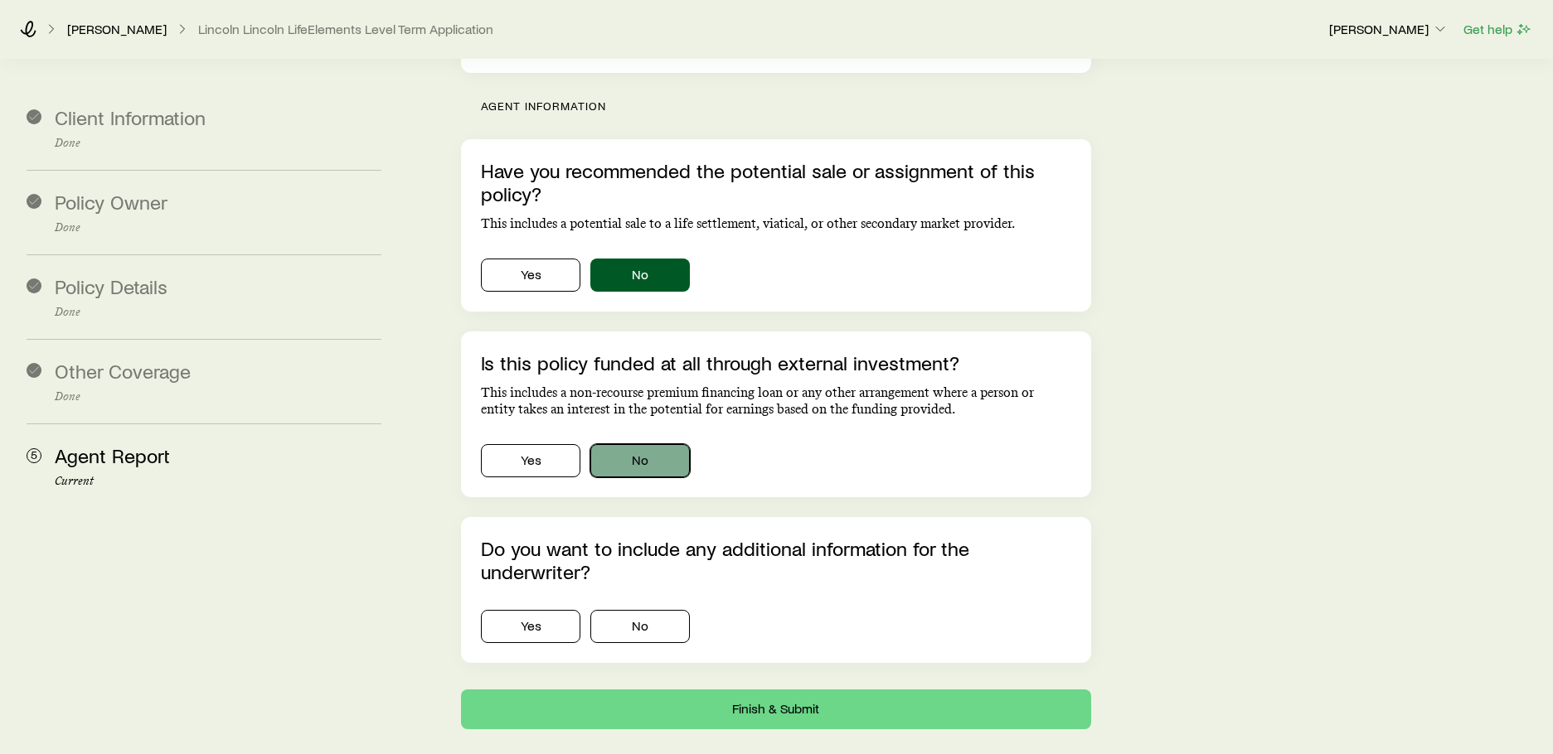
click at [647, 444] on button "No" at bounding box center [639, 460] width 99 height 33
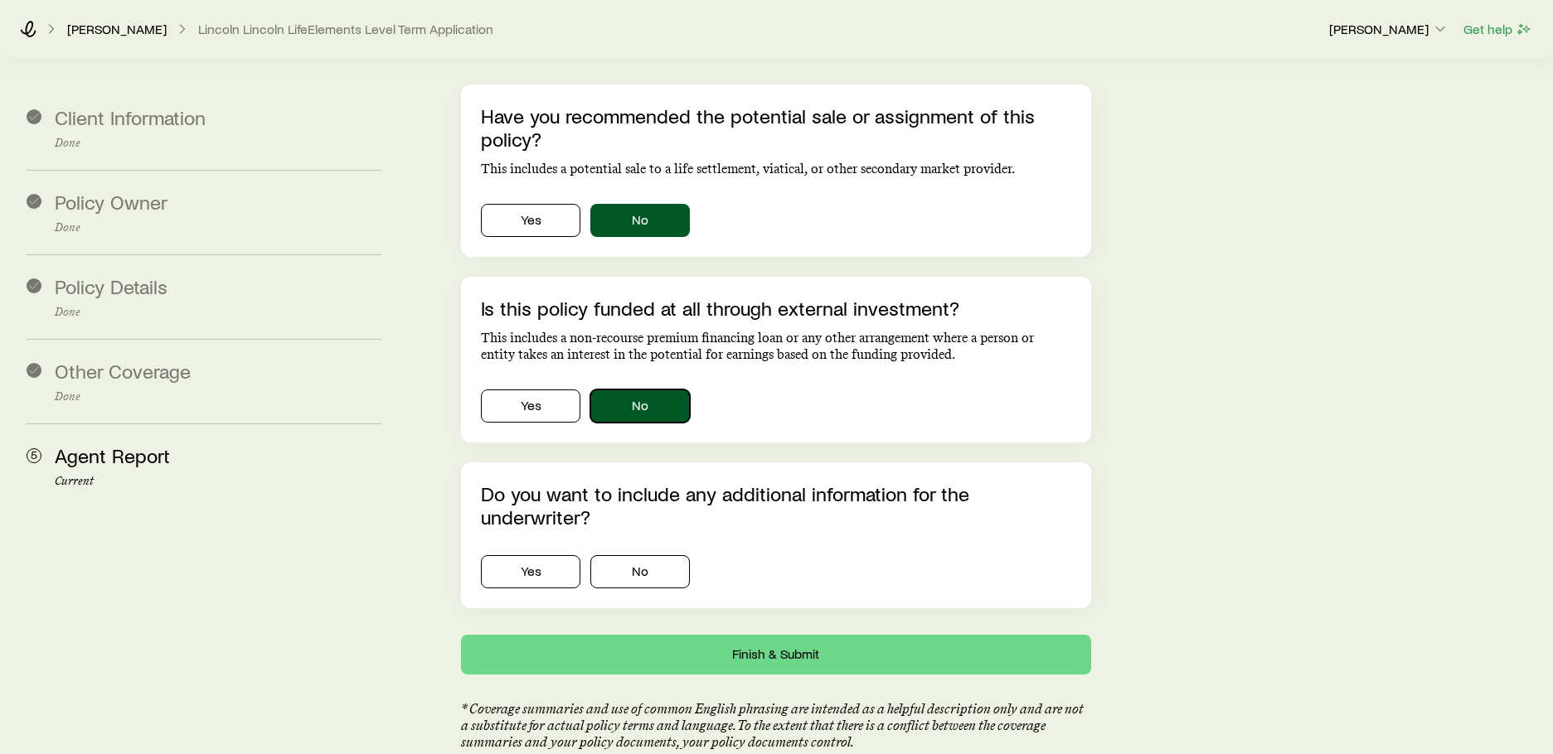
scroll to position [4843, 0]
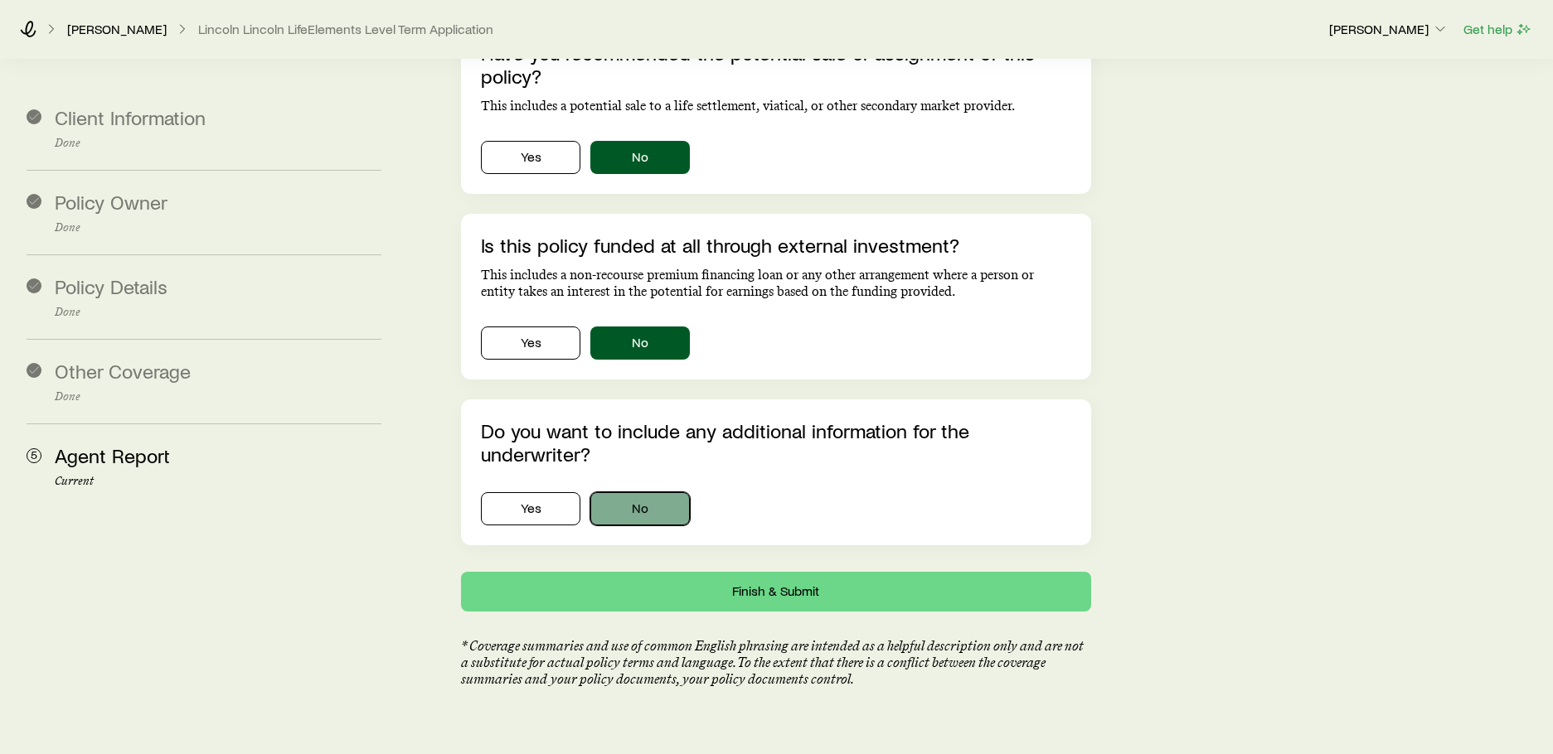
click at [614, 492] on button "No" at bounding box center [639, 508] width 99 height 33
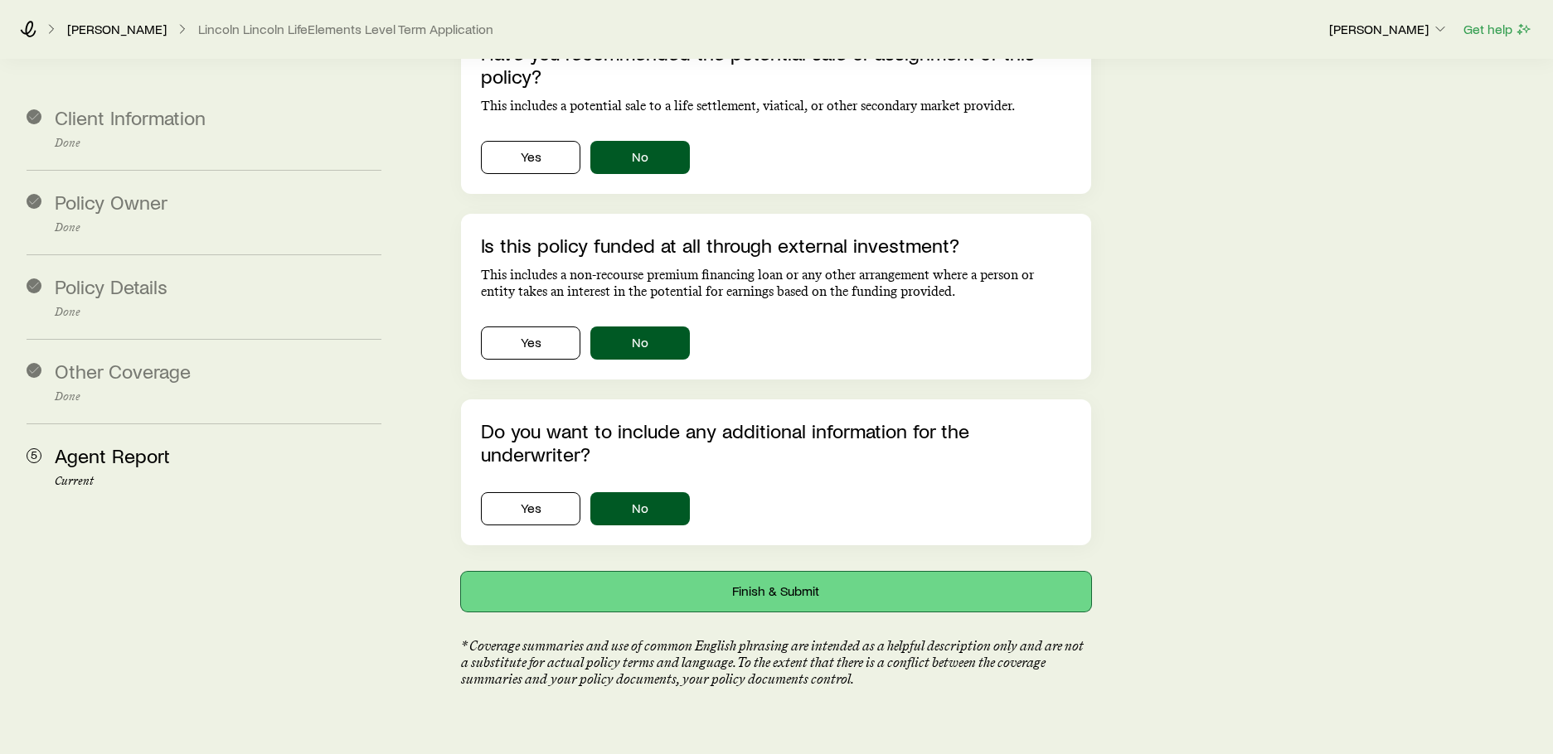
click at [656, 572] on button "Finish & Submit" at bounding box center [775, 592] width 629 height 40
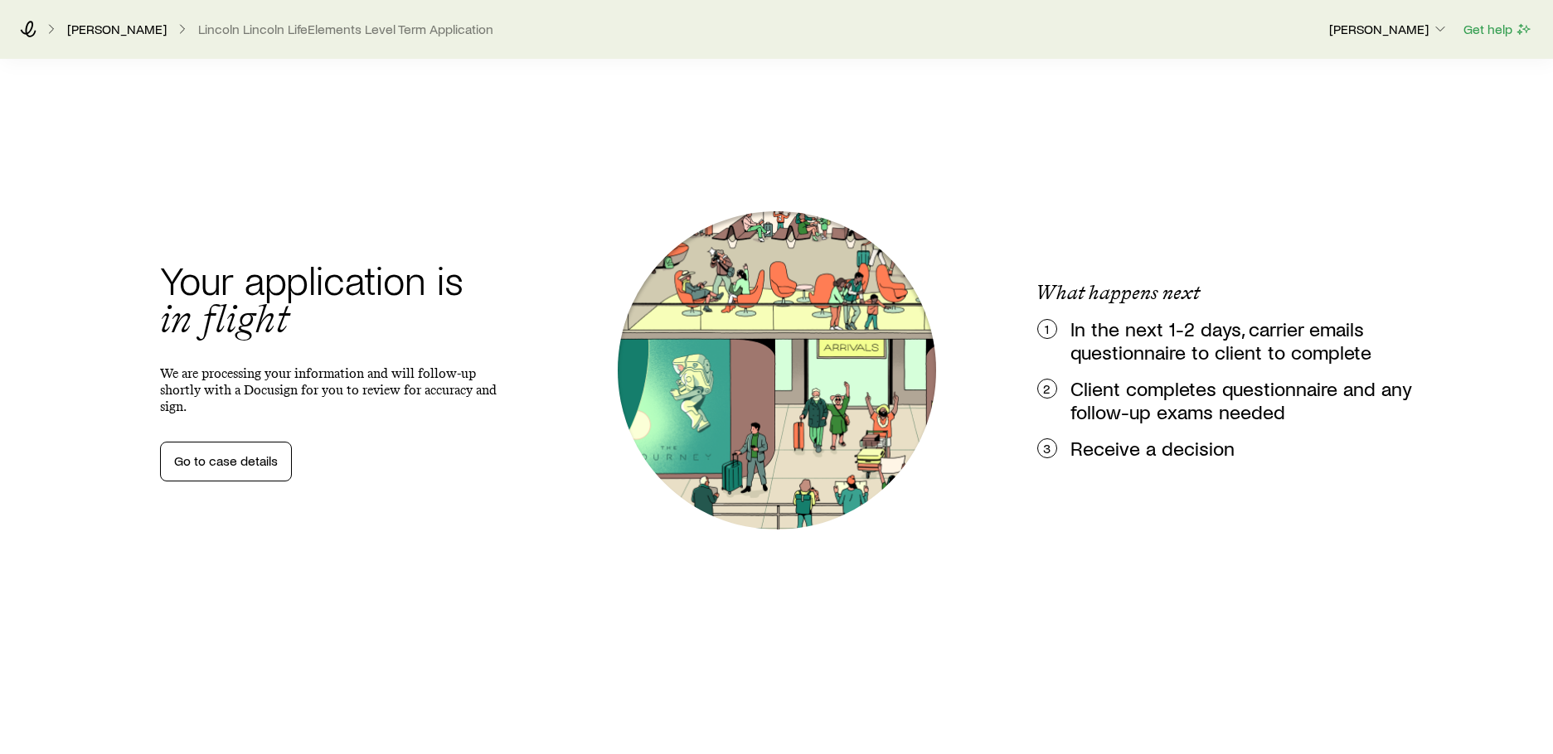
scroll to position [0, 0]
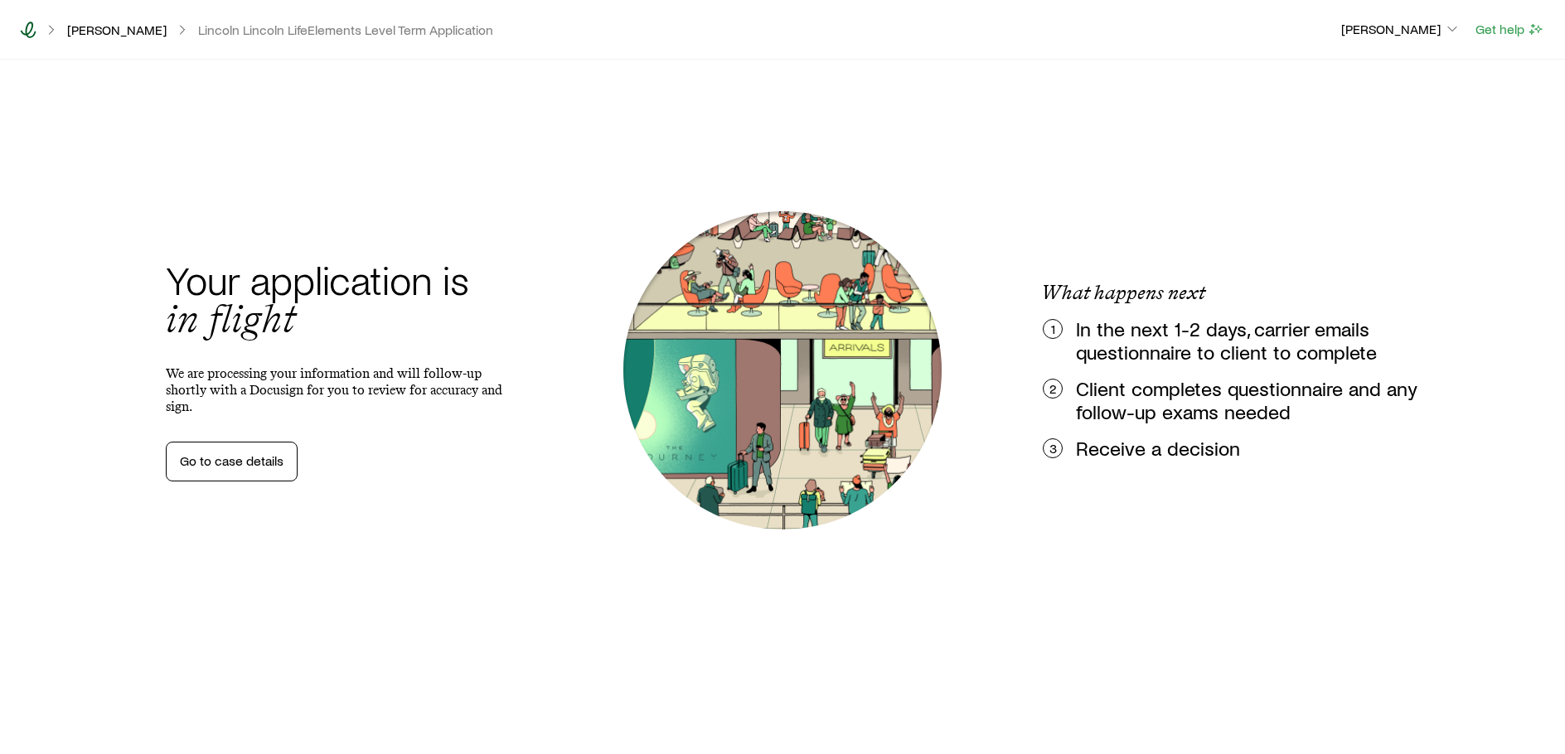
click at [26, 24] on icon at bounding box center [28, 30] width 17 height 17
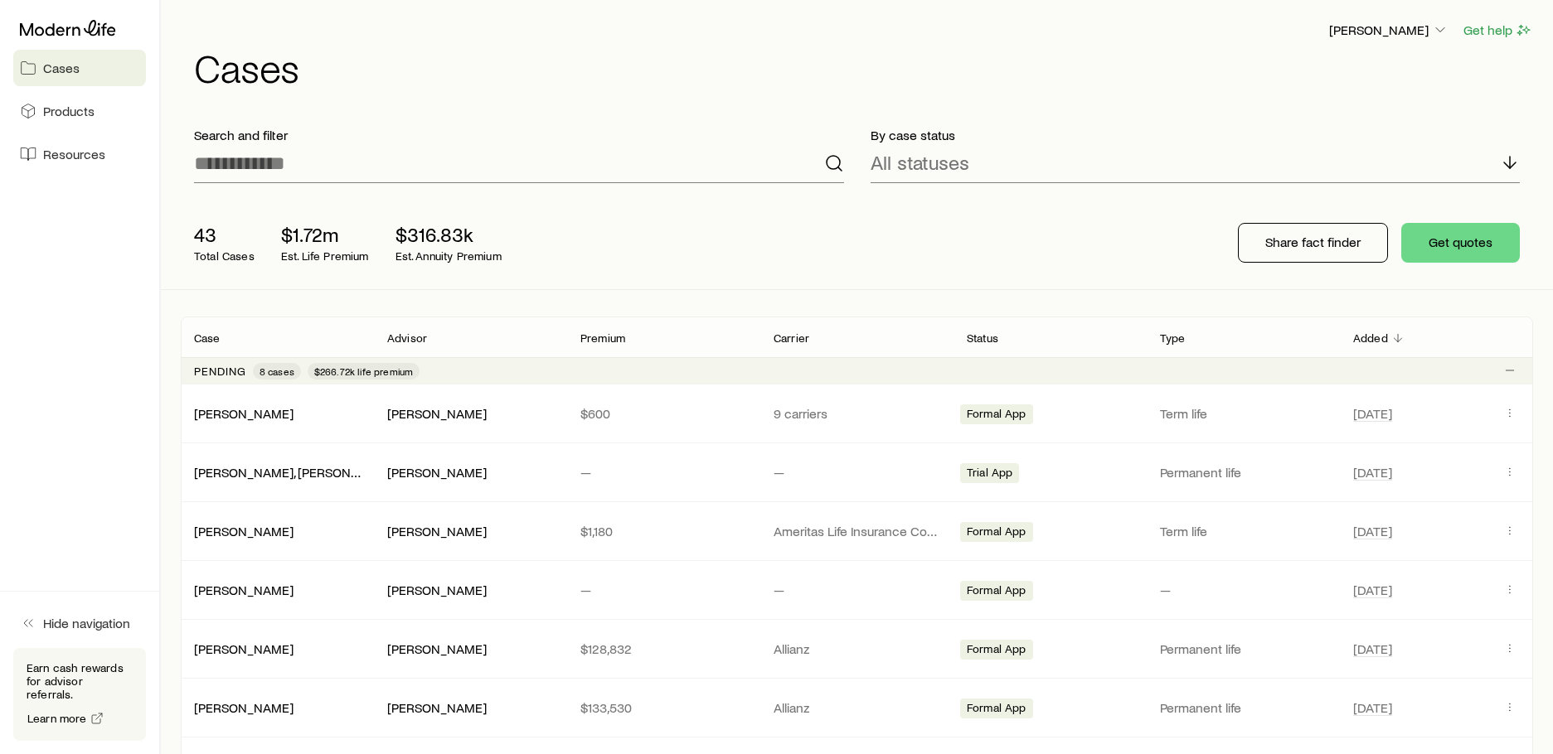
click at [47, 69] on span "Cases" at bounding box center [61, 68] width 36 height 17
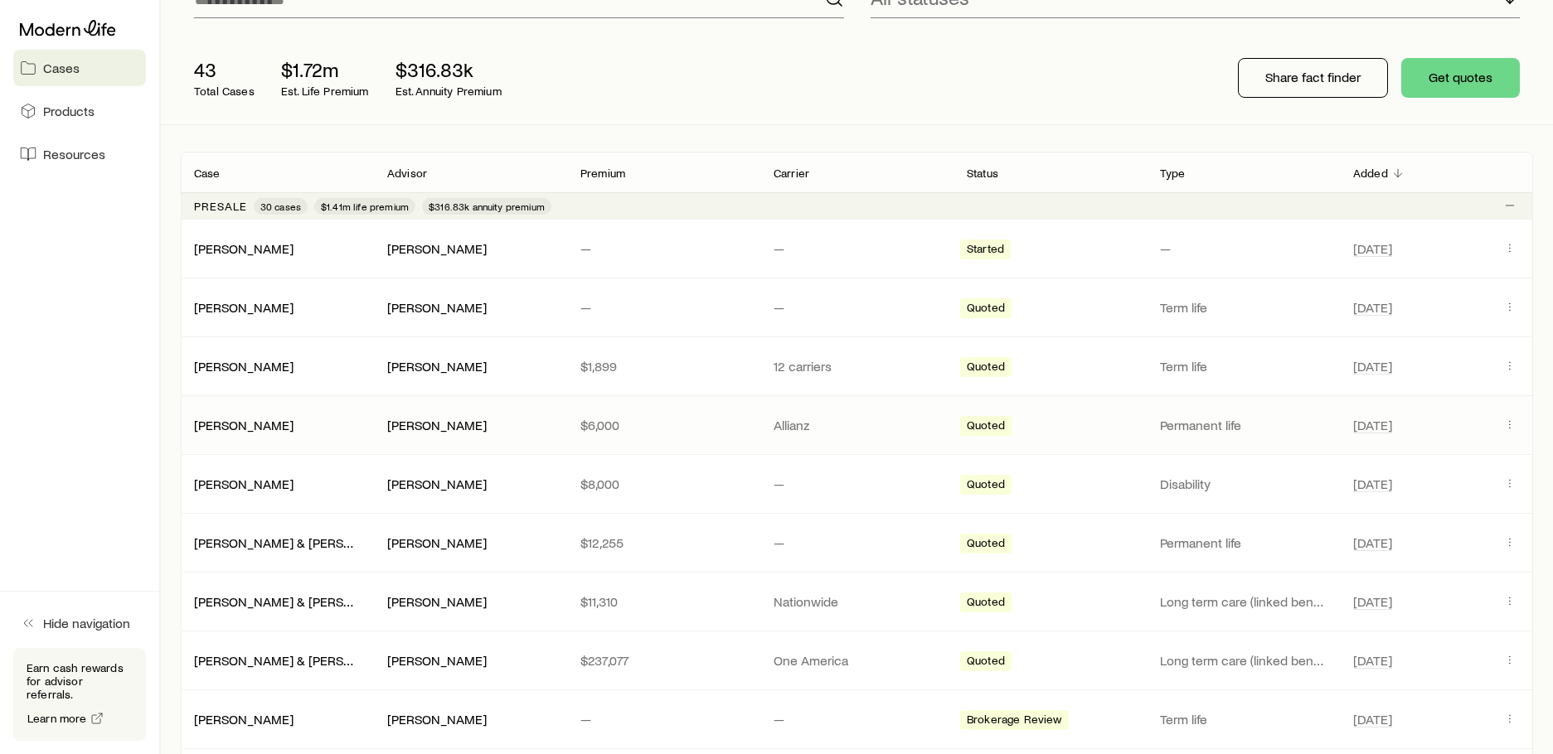
scroll to position [166, 0]
click at [1513, 541] on icon "Client cases" at bounding box center [1509, 541] width 13 height 13
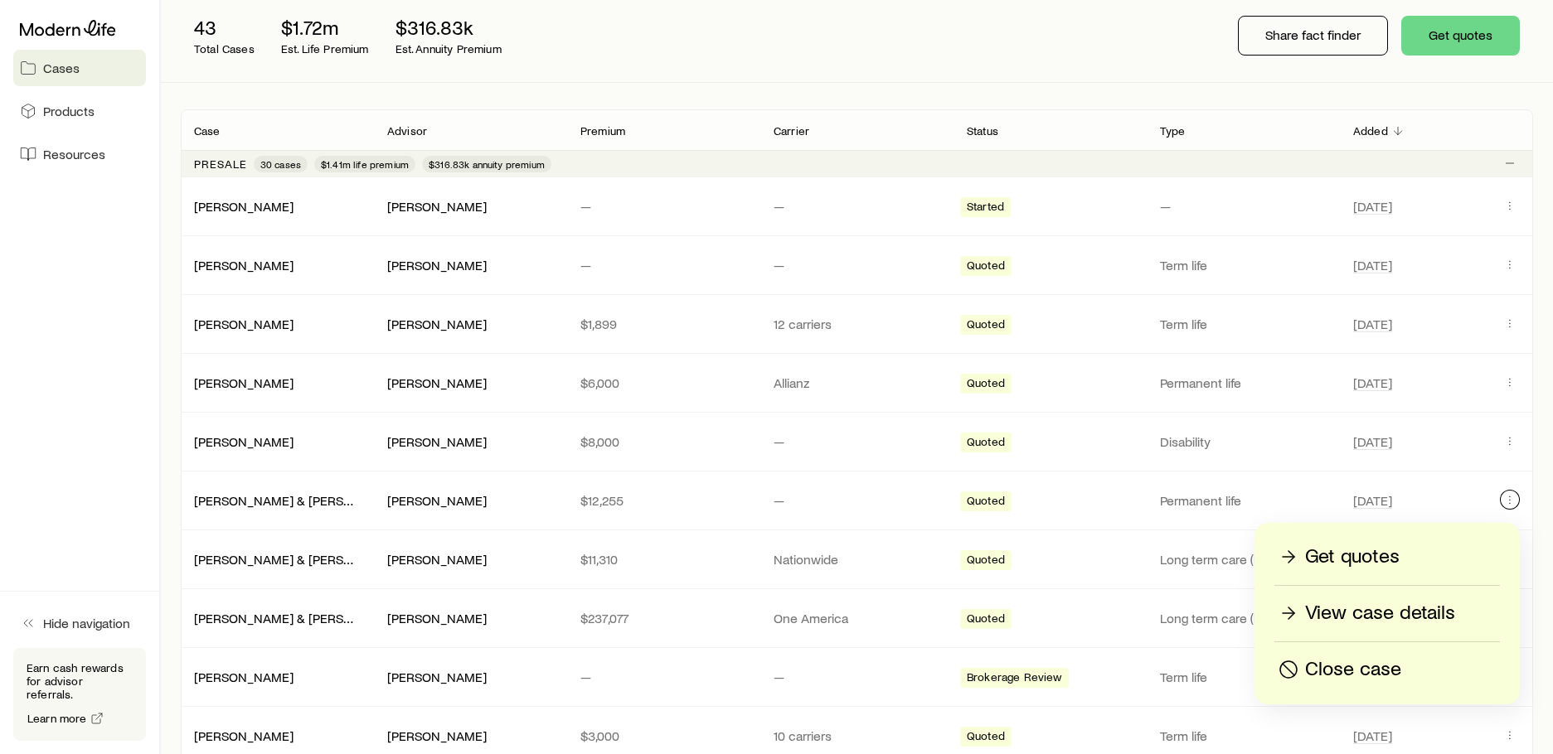
scroll to position [249, 0]
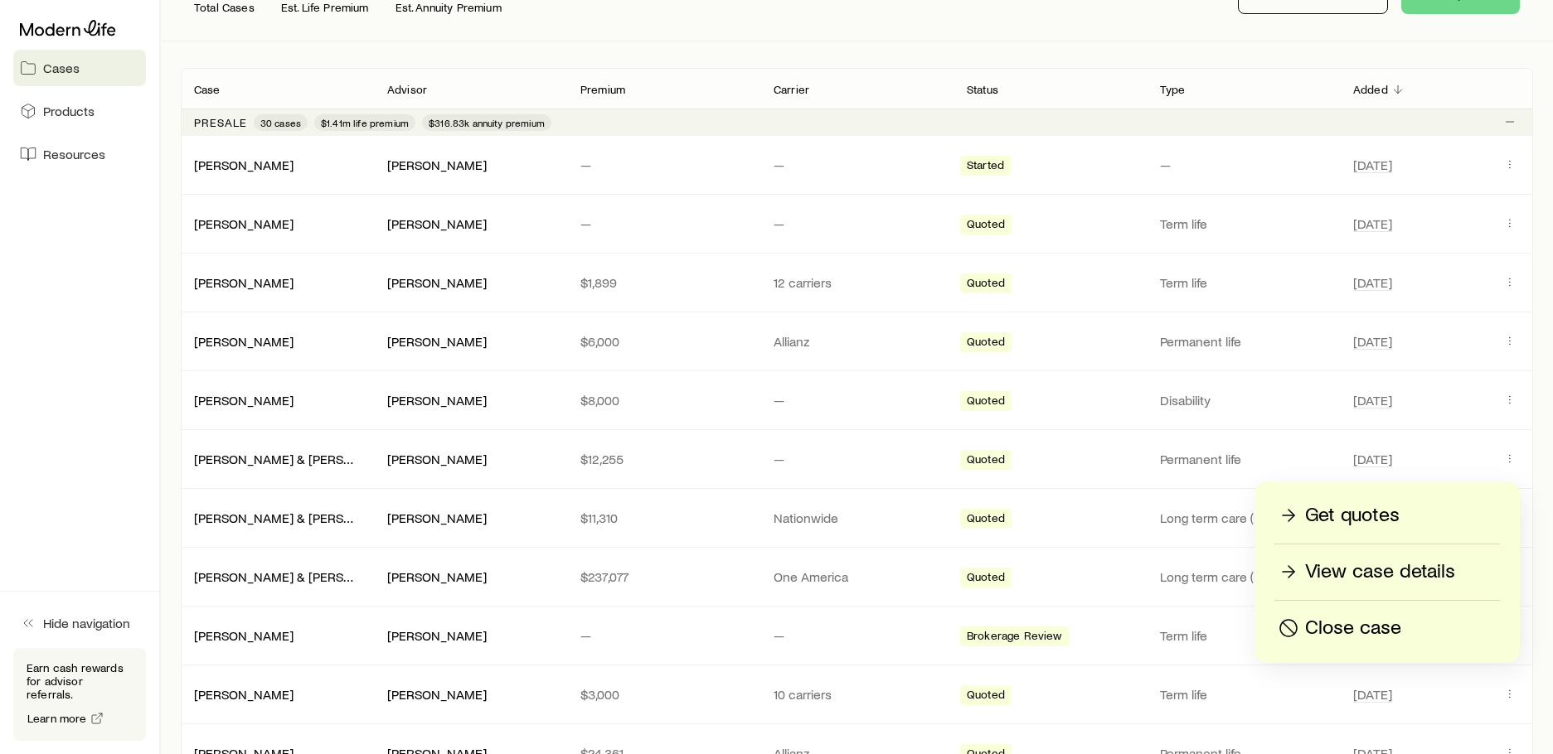
click at [1377, 569] on p "View case details" at bounding box center [1380, 572] width 150 height 27
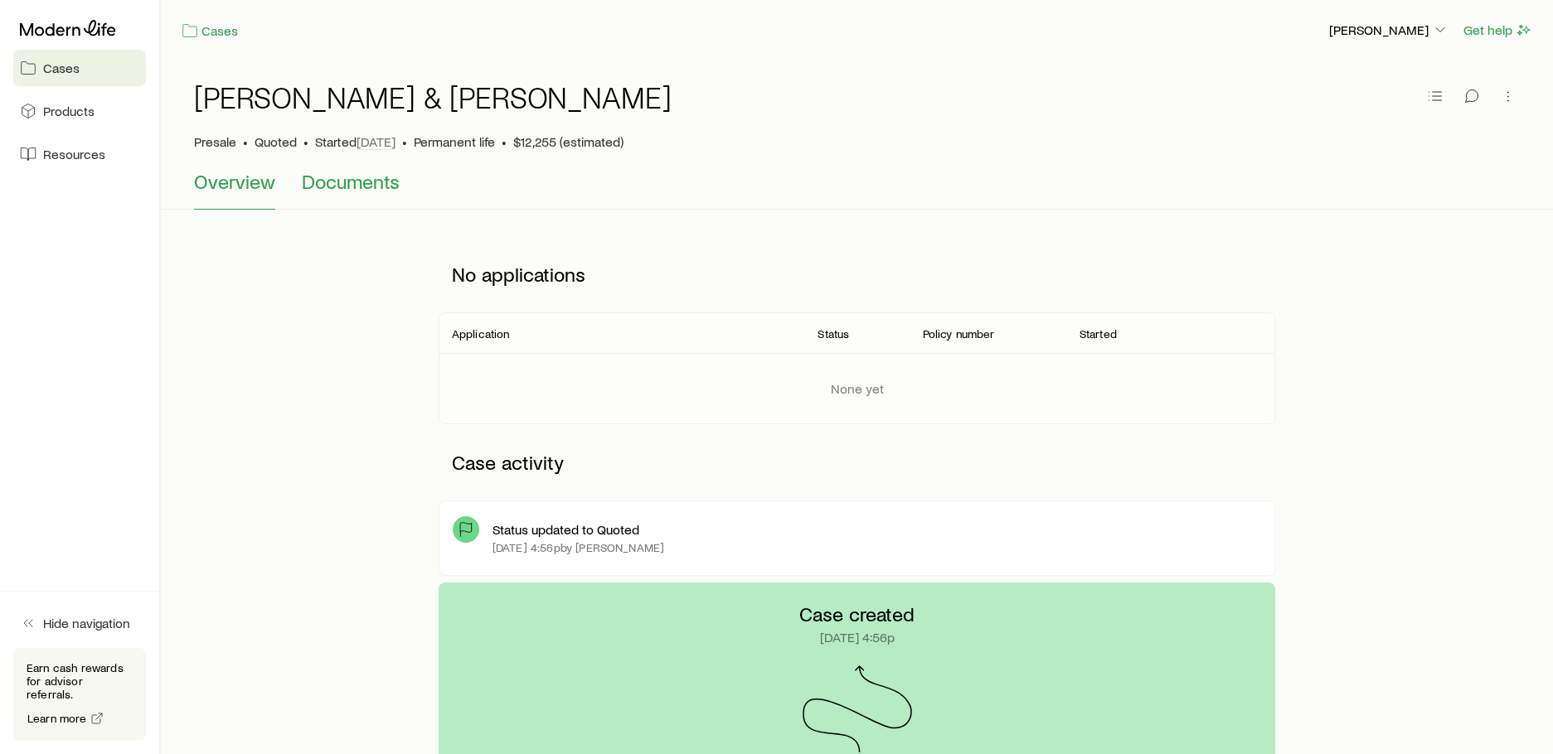
click at [354, 182] on span "Documents" at bounding box center [351, 181] width 98 height 23
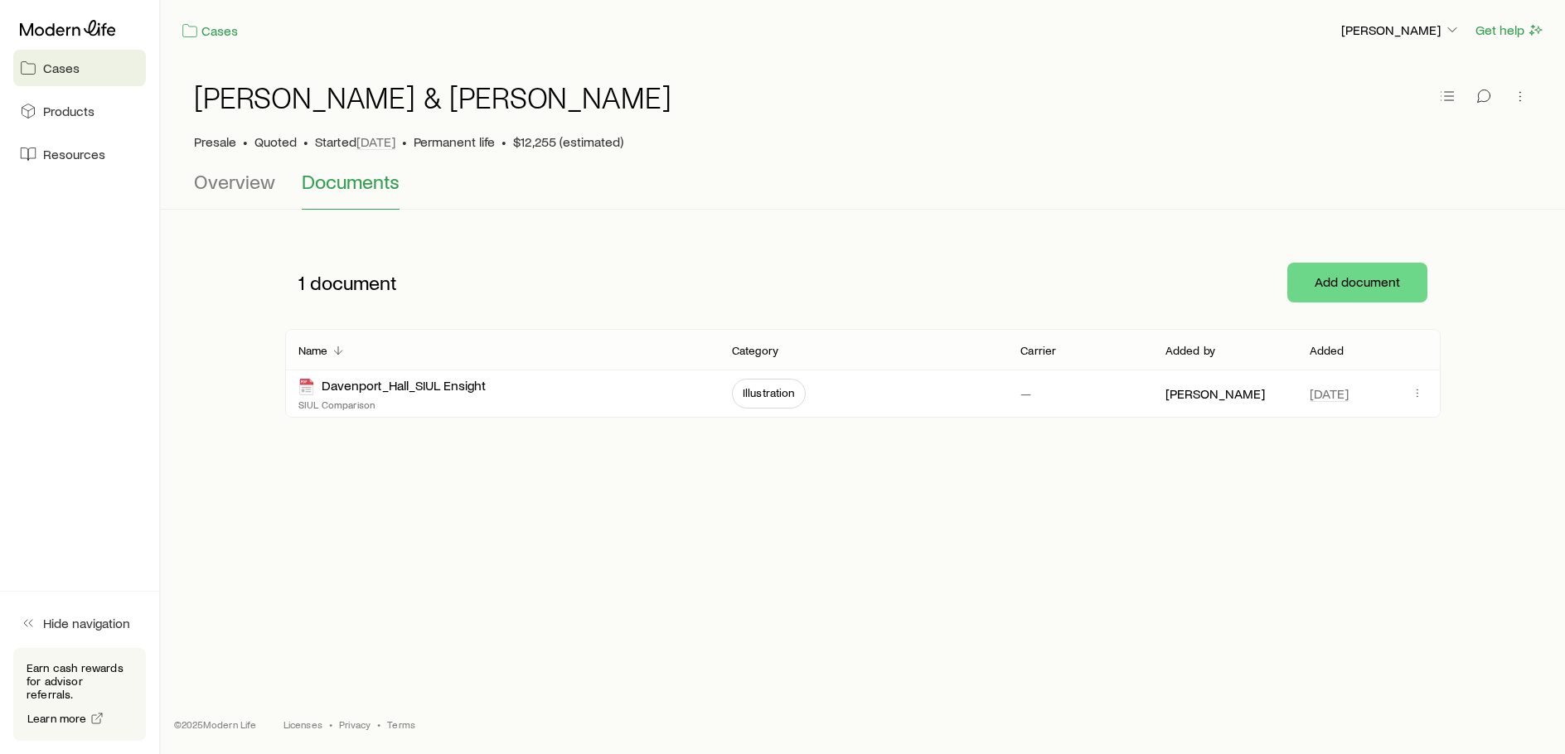
click at [62, 73] on span "Cases" at bounding box center [61, 68] width 36 height 17
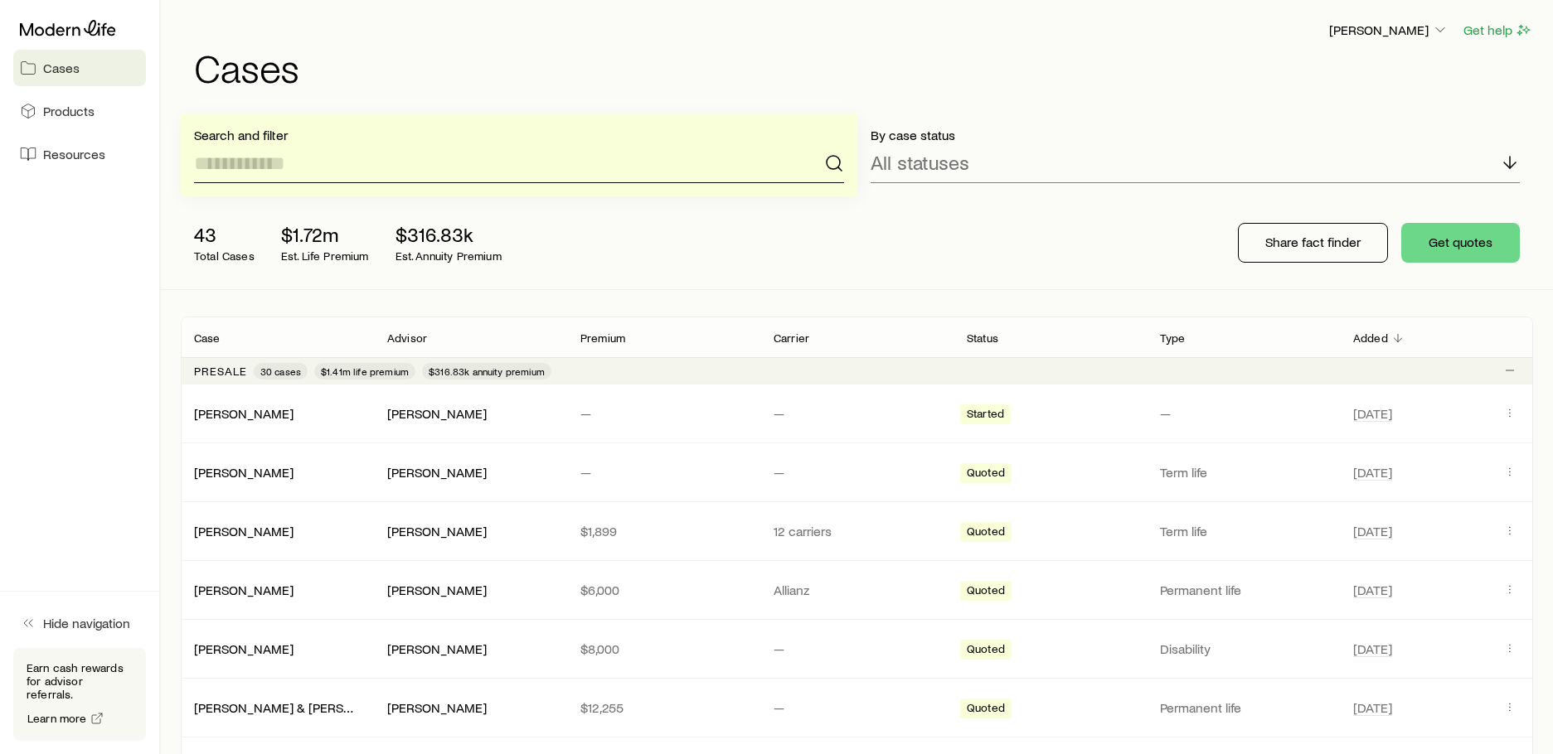
click at [355, 170] on input at bounding box center [519, 163] width 650 height 40
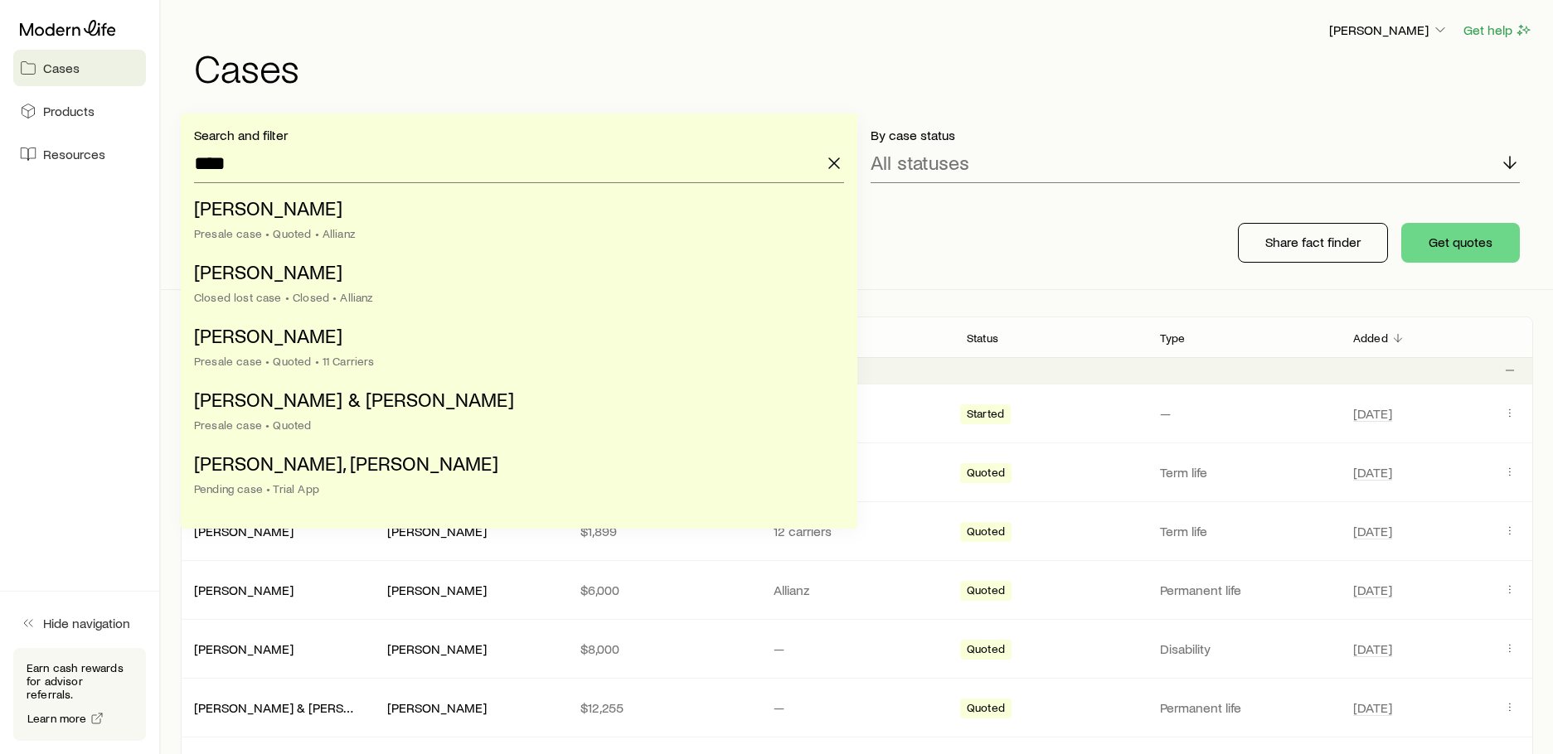
click at [1064, 217] on div "43 Total Cases $1.72m Est. Life Premium $316.83k Est. Annuity Premium Share fac…" at bounding box center [857, 242] width 1352 height 93
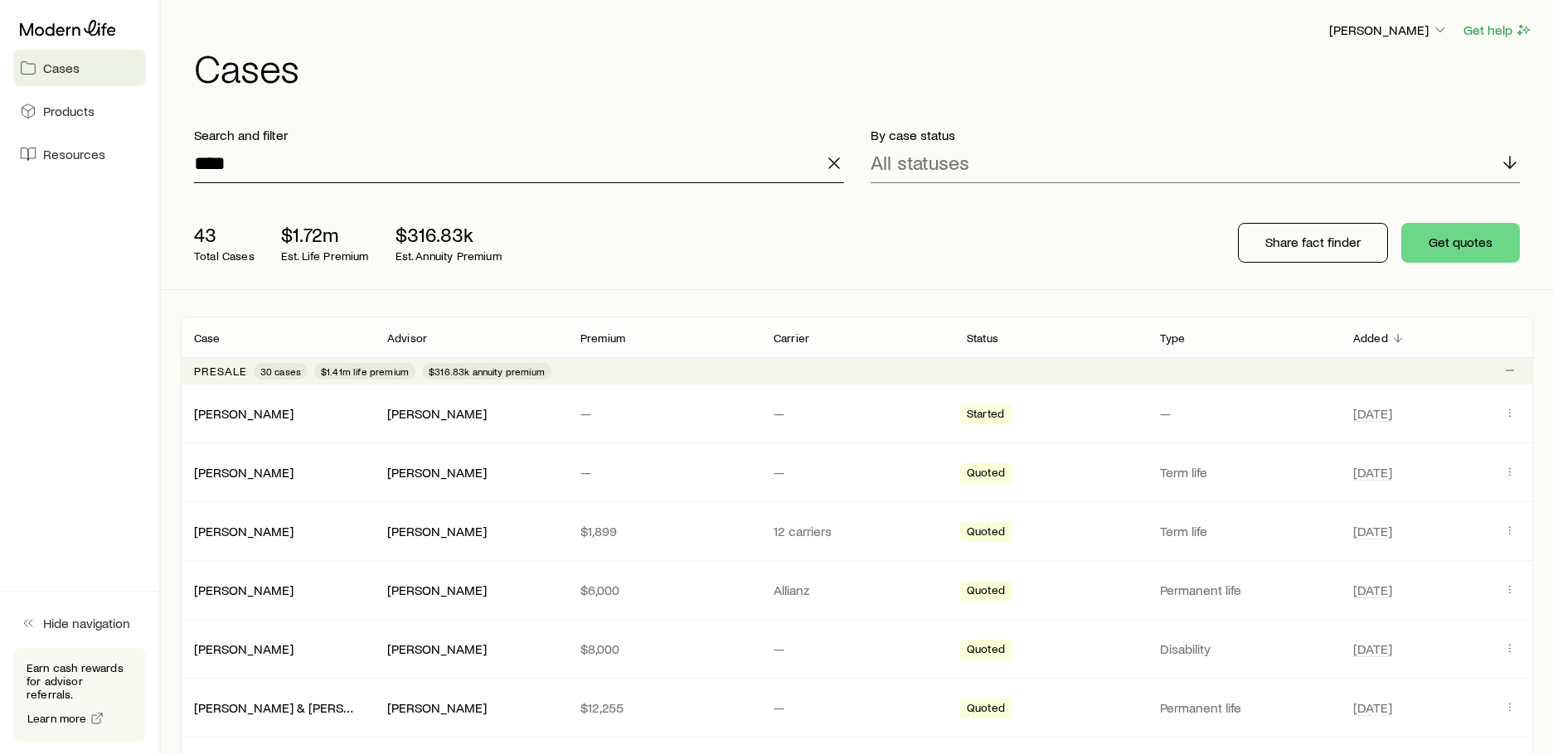
click at [479, 173] on input "****" at bounding box center [519, 163] width 650 height 40
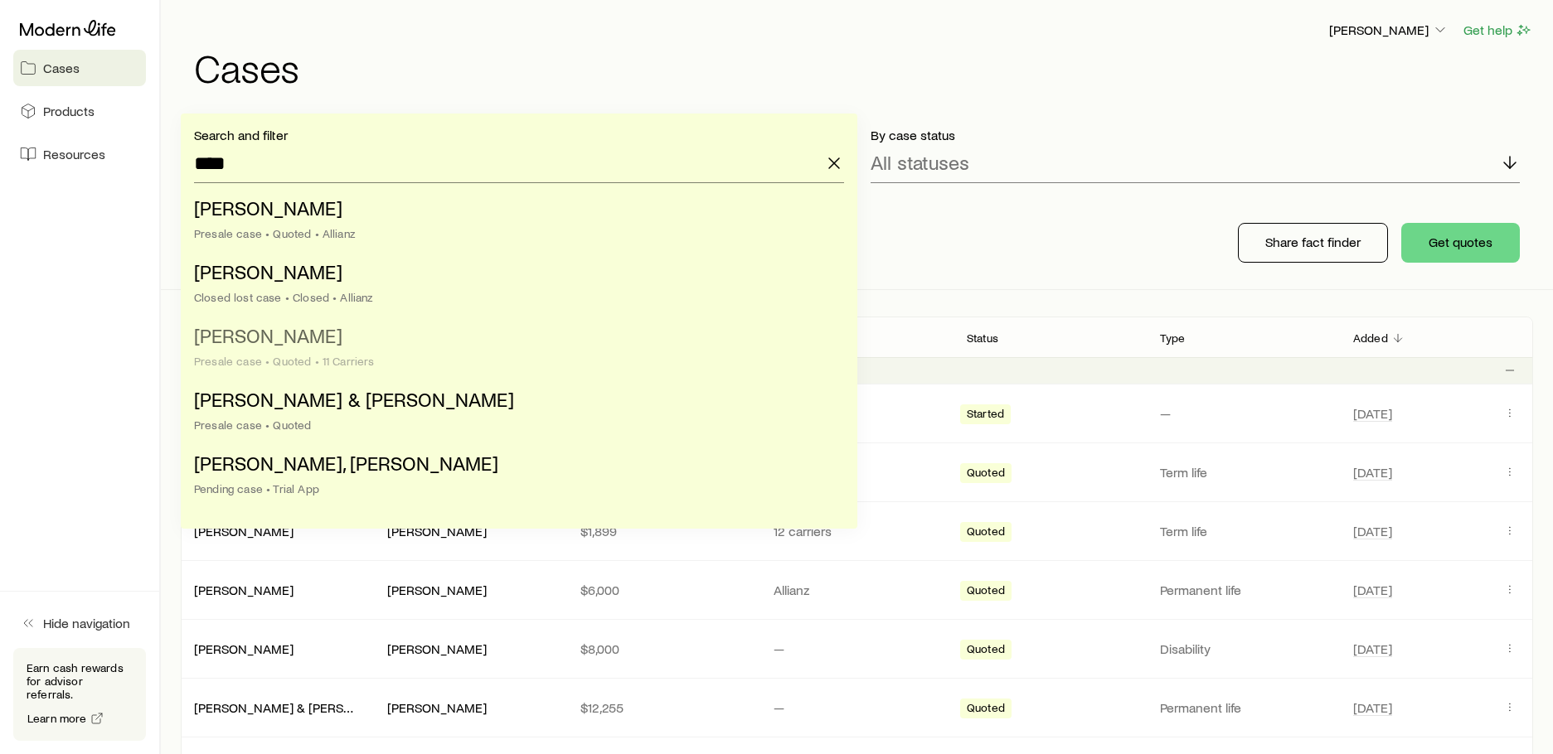
click at [384, 351] on li "[PERSON_NAME] Presale case • Quoted • 11 Carriers" at bounding box center [514, 349] width 640 height 64
type input "**********"
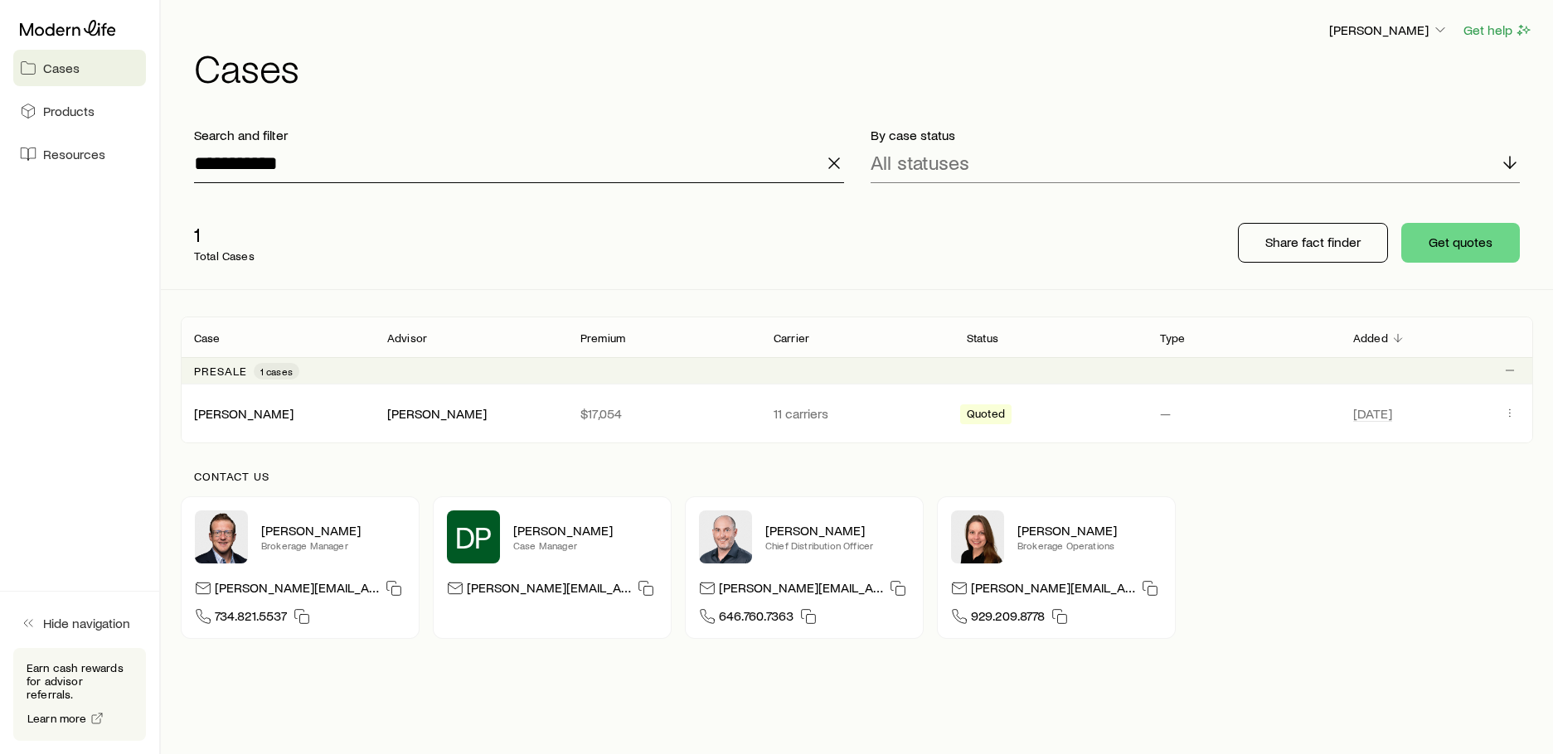
click at [400, 158] on input "**********" at bounding box center [519, 163] width 650 height 40
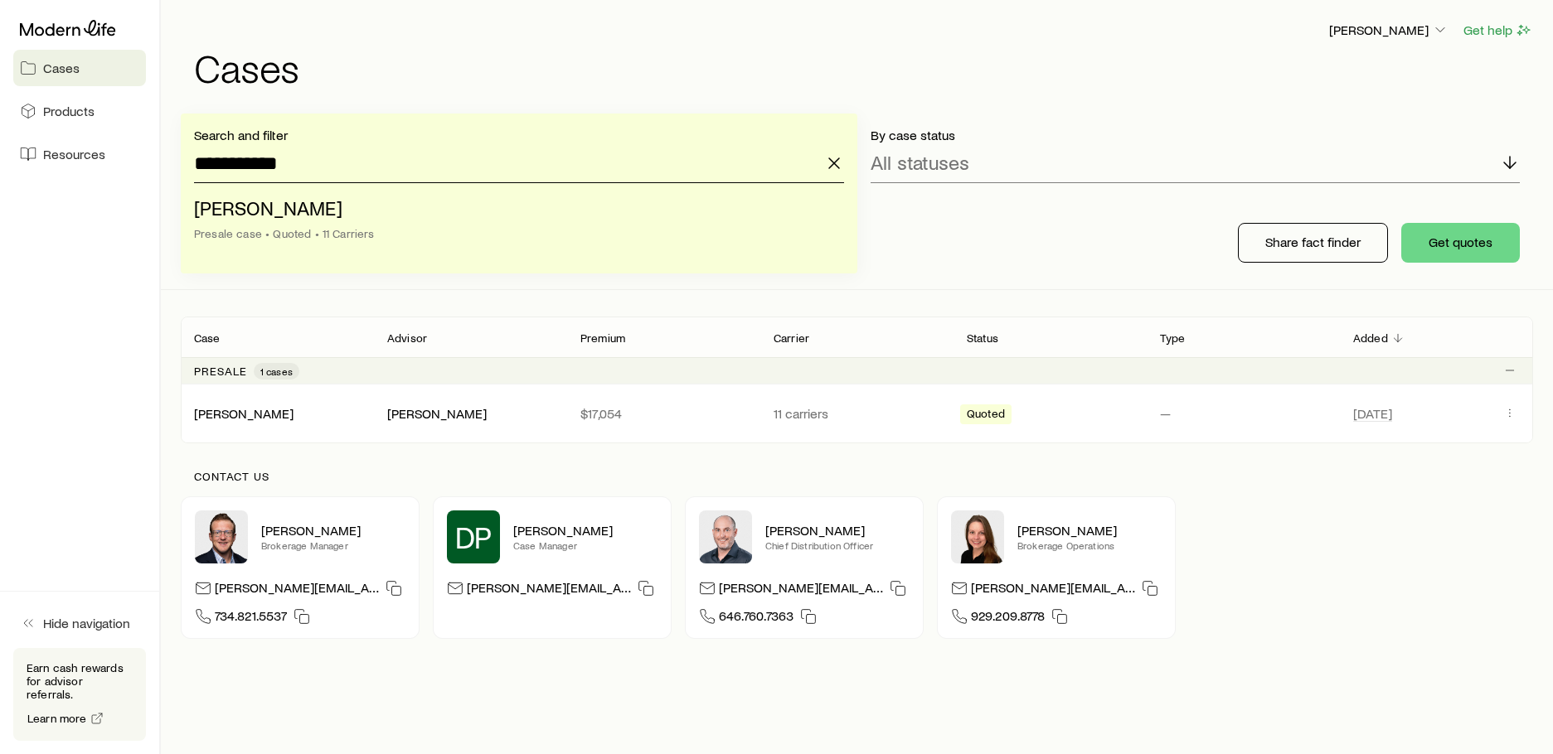
click at [400, 158] on input "**********" at bounding box center [519, 163] width 650 height 40
click at [1514, 411] on icon "Client cases" at bounding box center [1509, 412] width 13 height 13
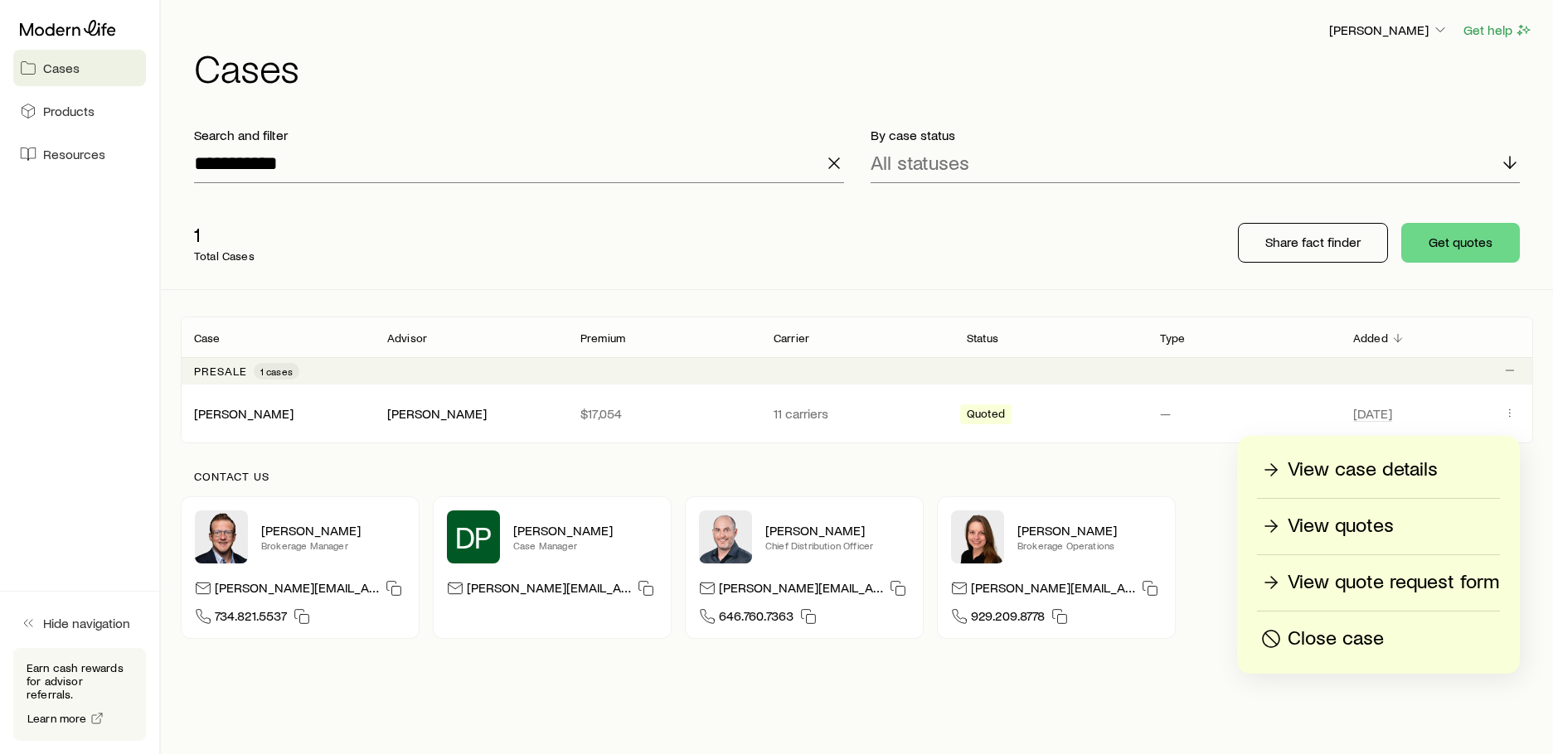
click at [1337, 463] on p "View case details" at bounding box center [1362, 470] width 150 height 27
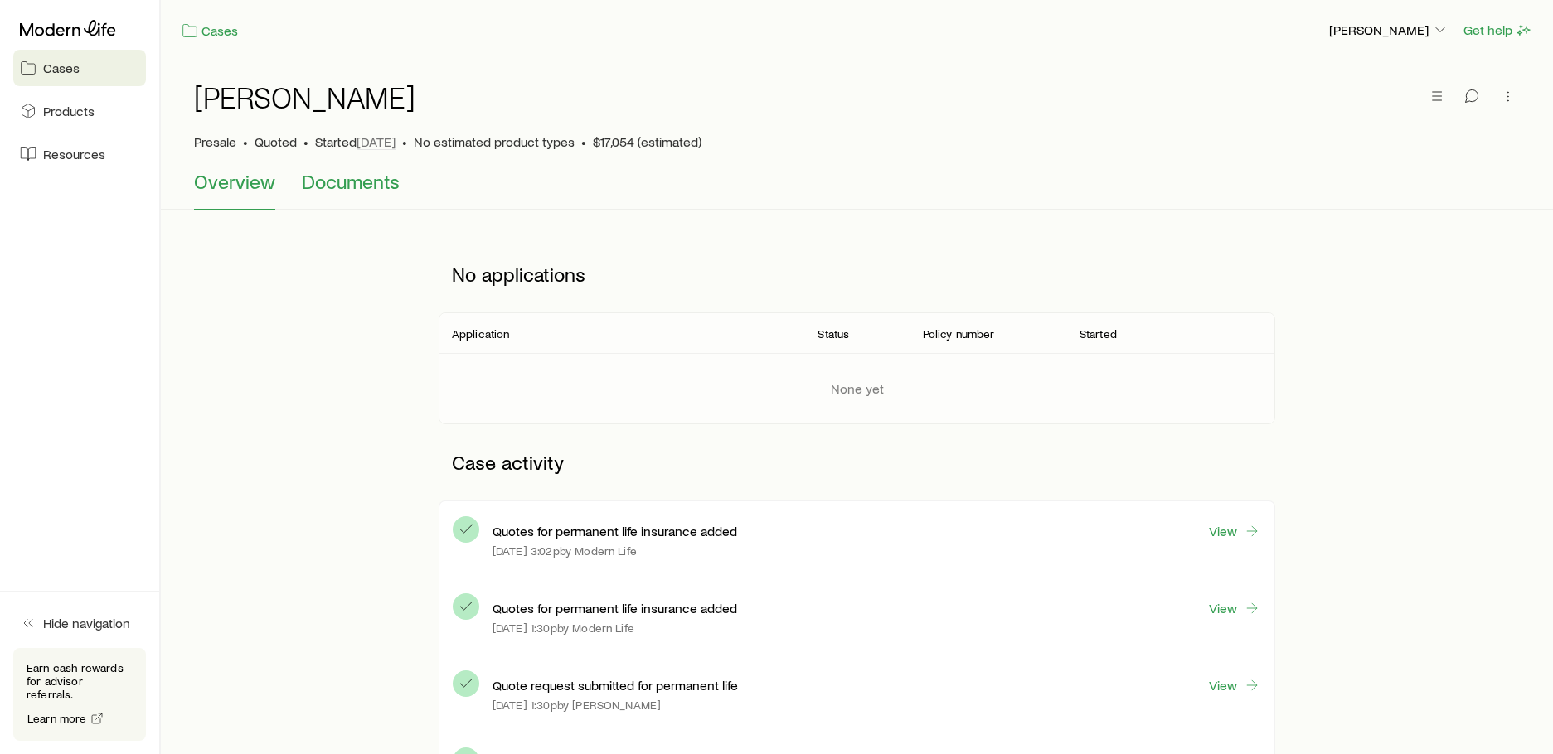
click at [383, 177] on span "Documents" at bounding box center [351, 181] width 98 height 23
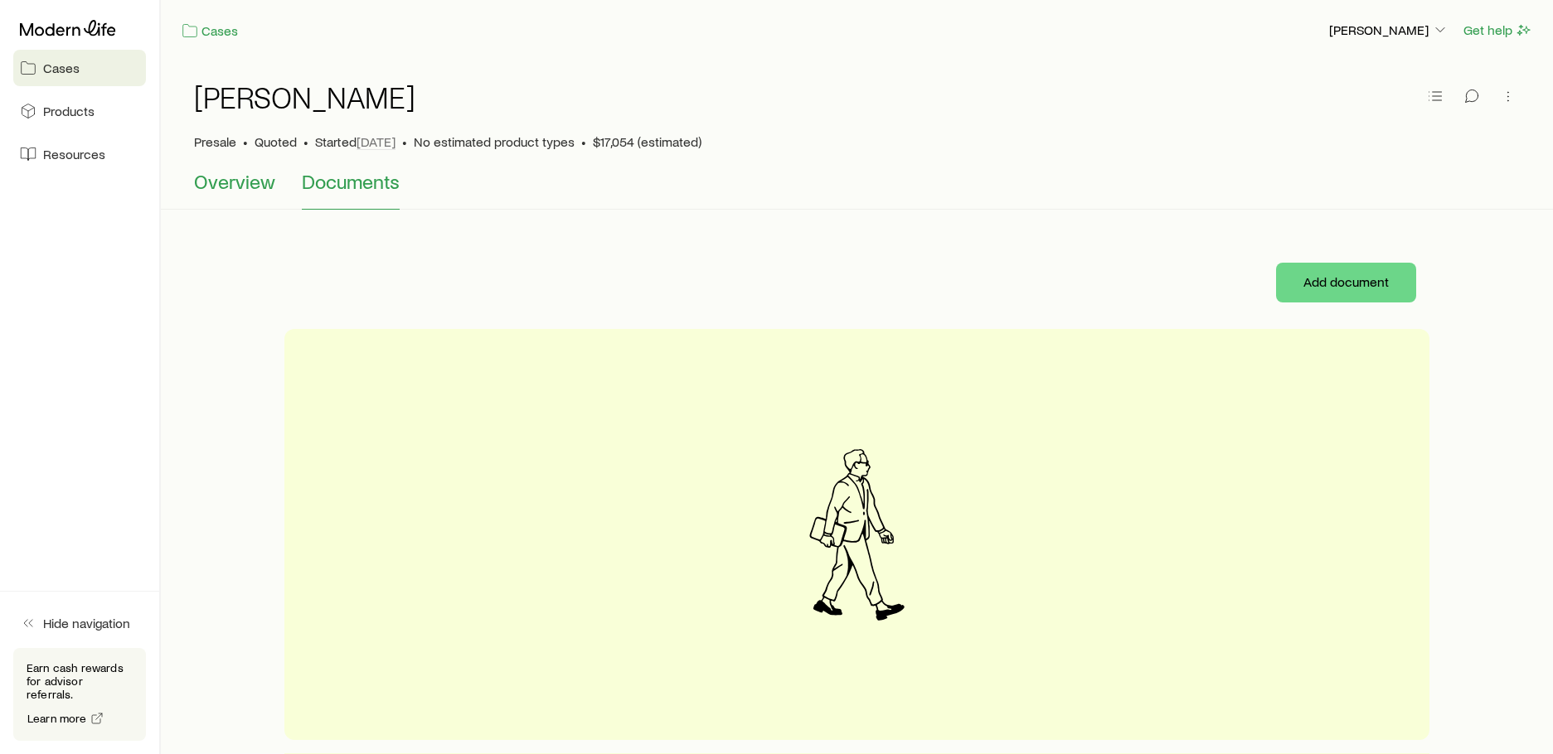
click at [236, 181] on span "Overview" at bounding box center [234, 181] width 81 height 23
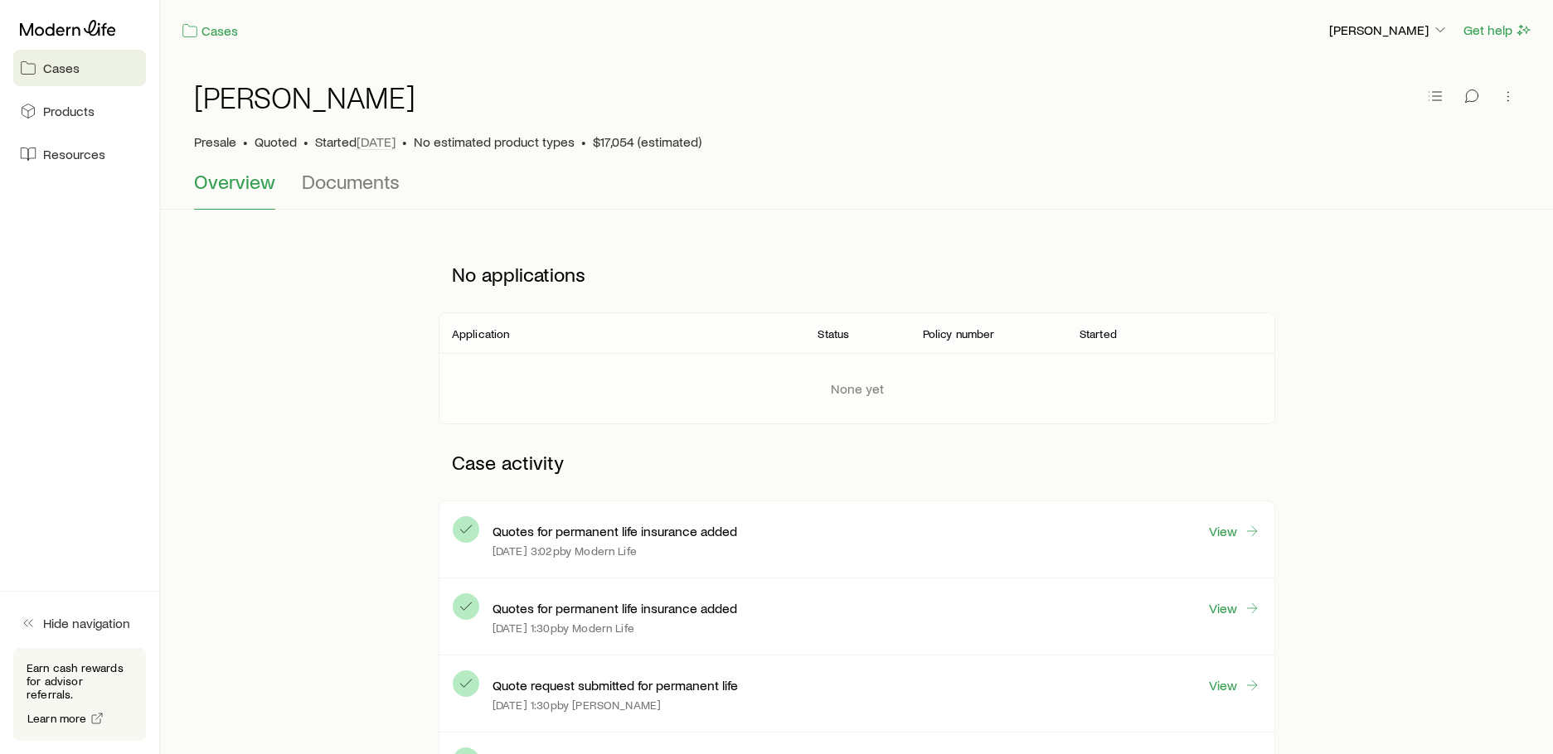
scroll to position [332, 0]
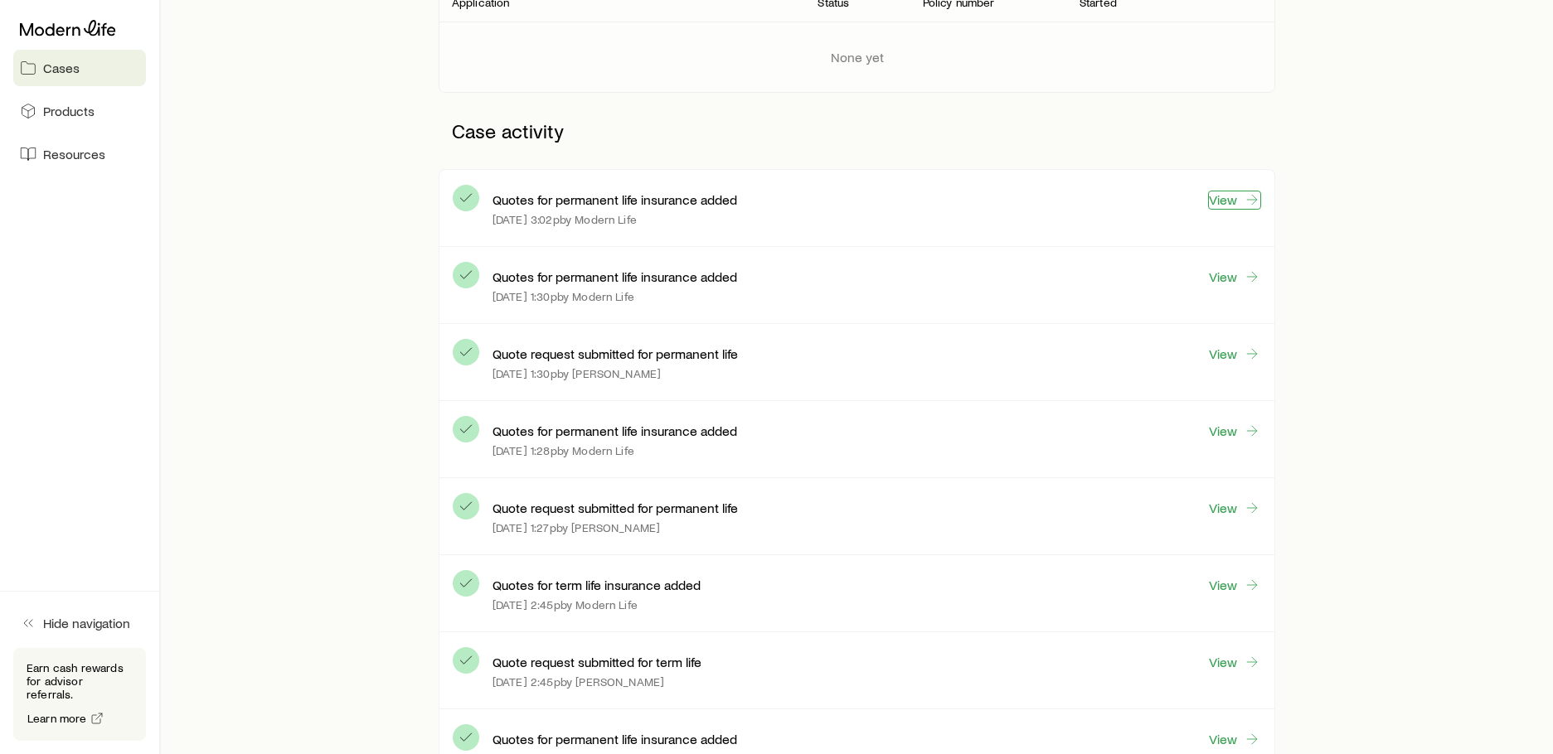
click at [1226, 202] on link "View" at bounding box center [1234, 200] width 53 height 19
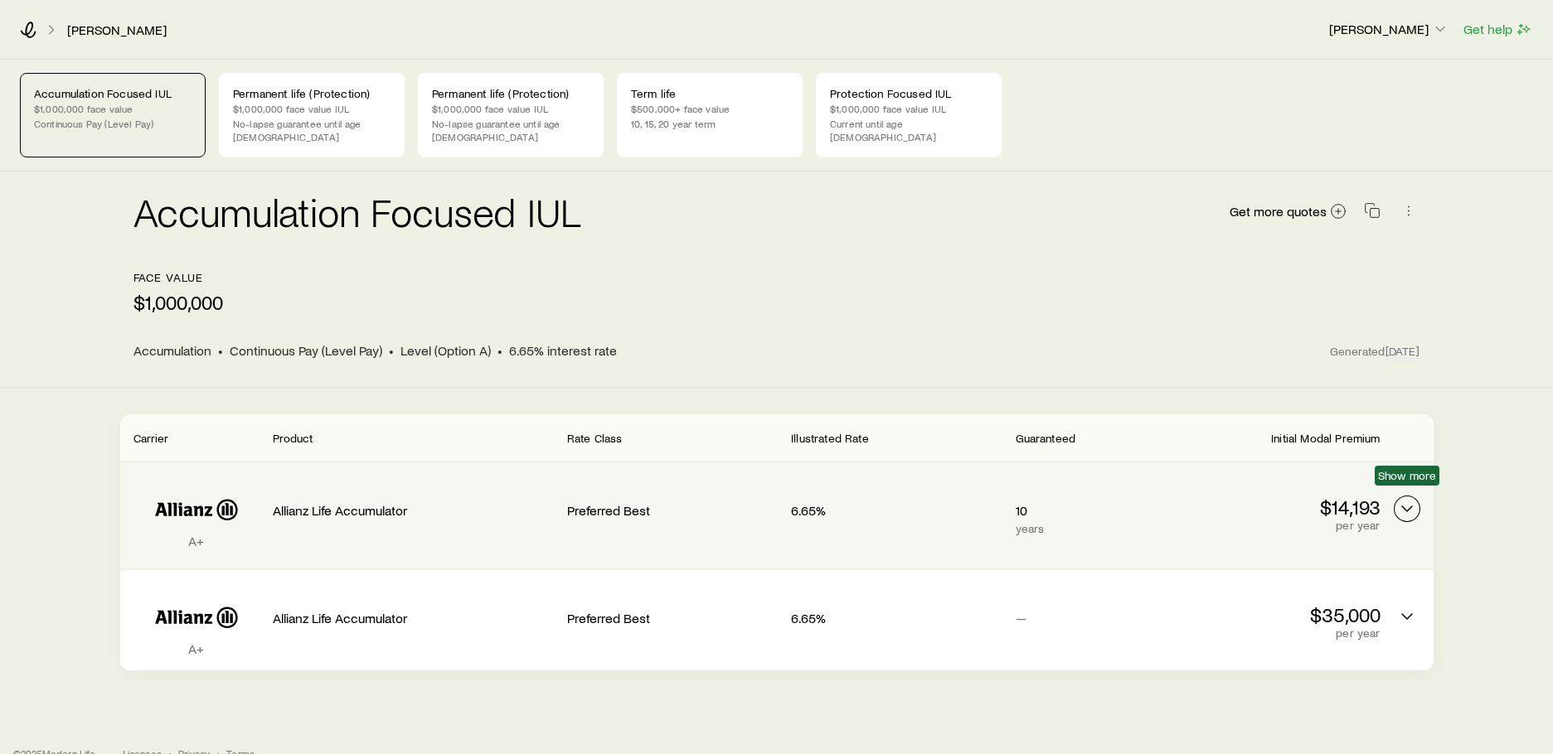
click at [1400, 499] on icon "Permanent quotes" at bounding box center [1407, 509] width 20 height 20
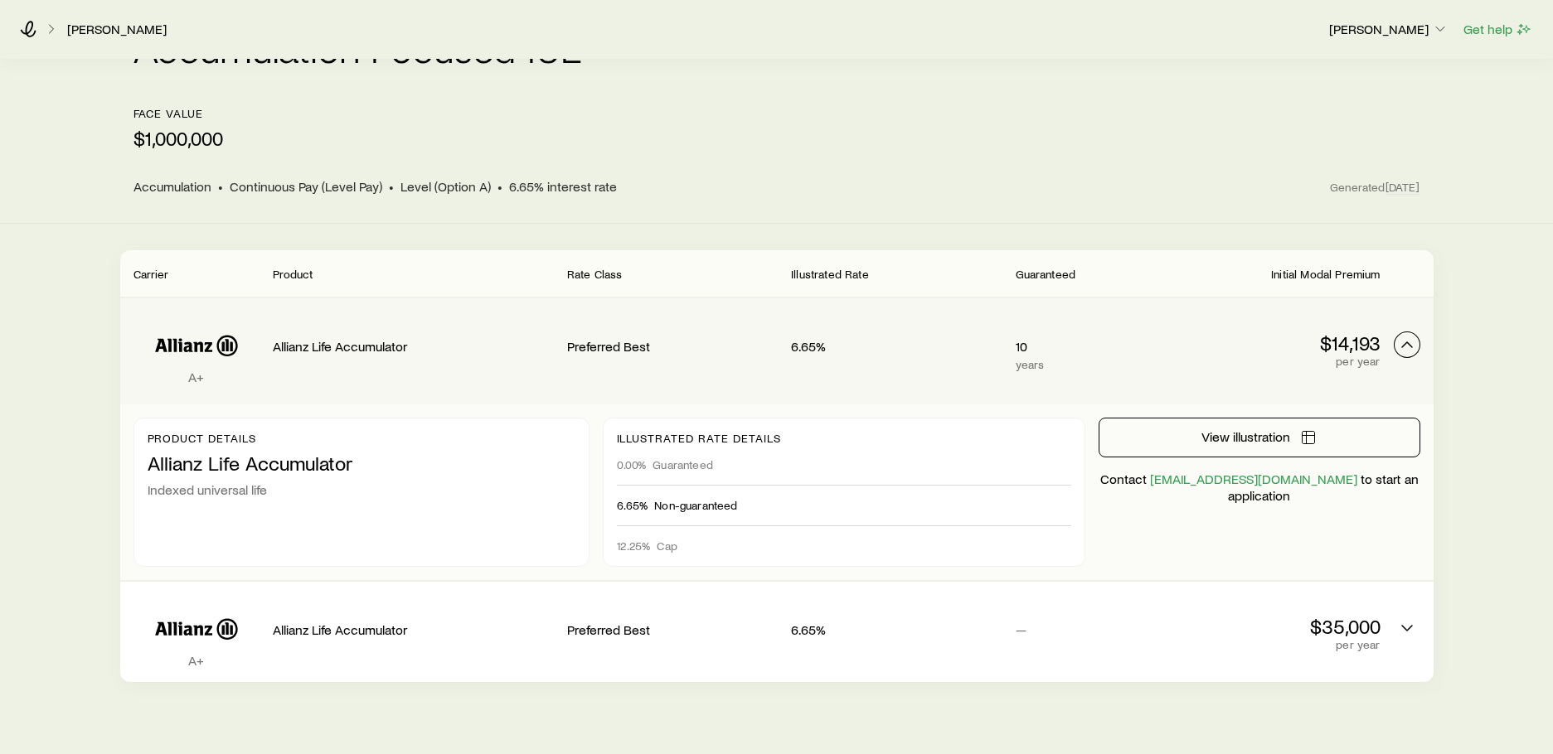
scroll to position [191, 0]
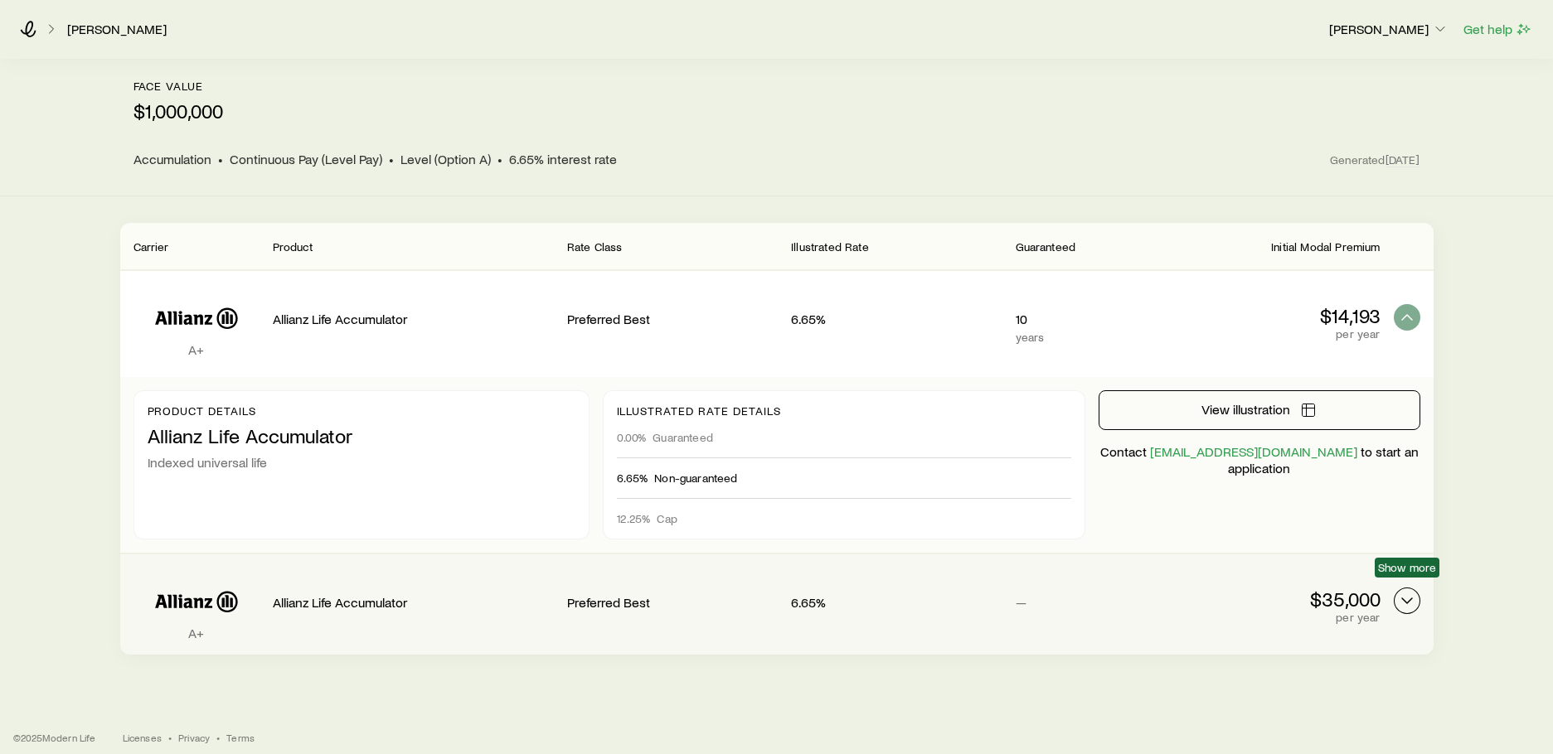
click at [1402, 591] on icon "Permanent quotes" at bounding box center [1407, 601] width 20 height 20
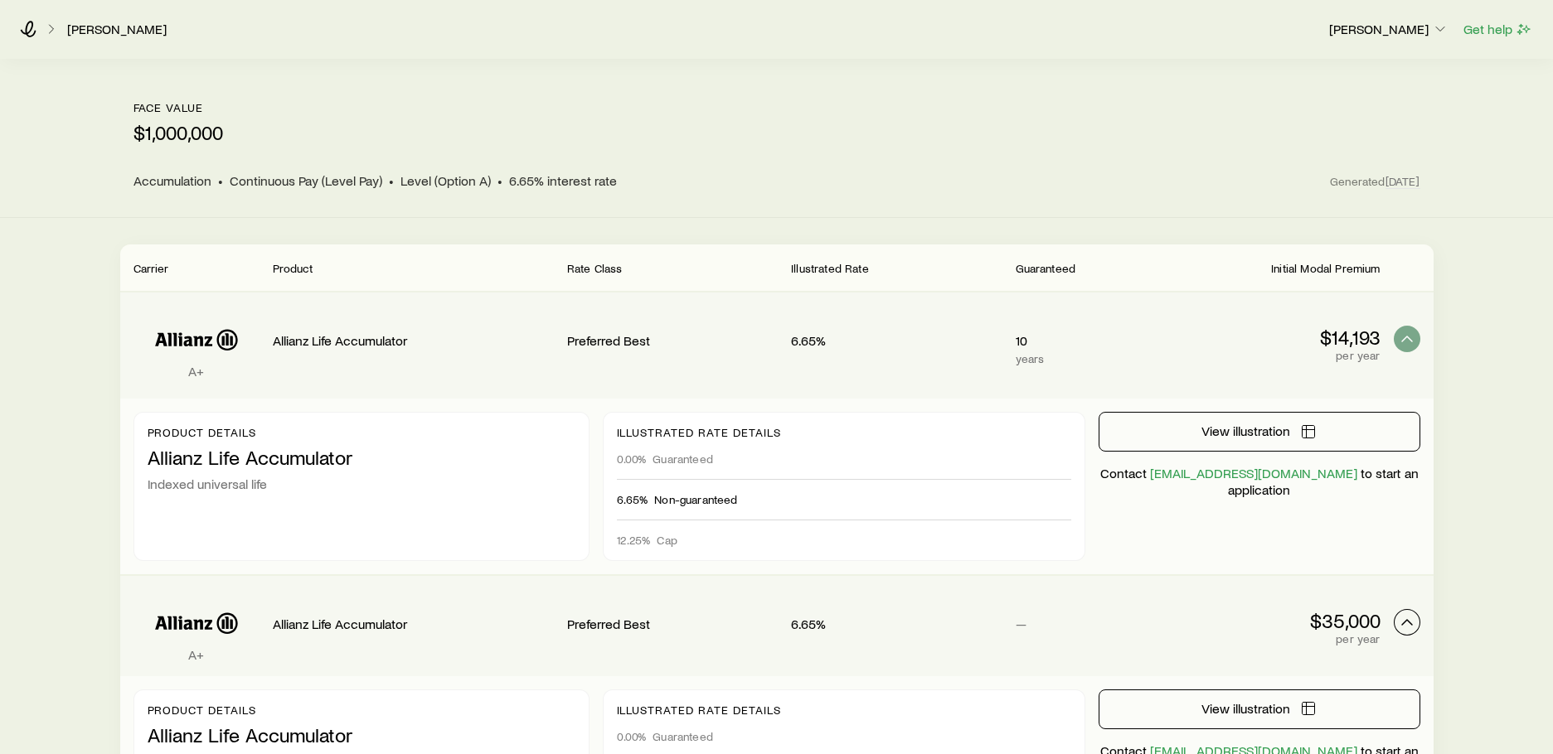
scroll to position [0, 0]
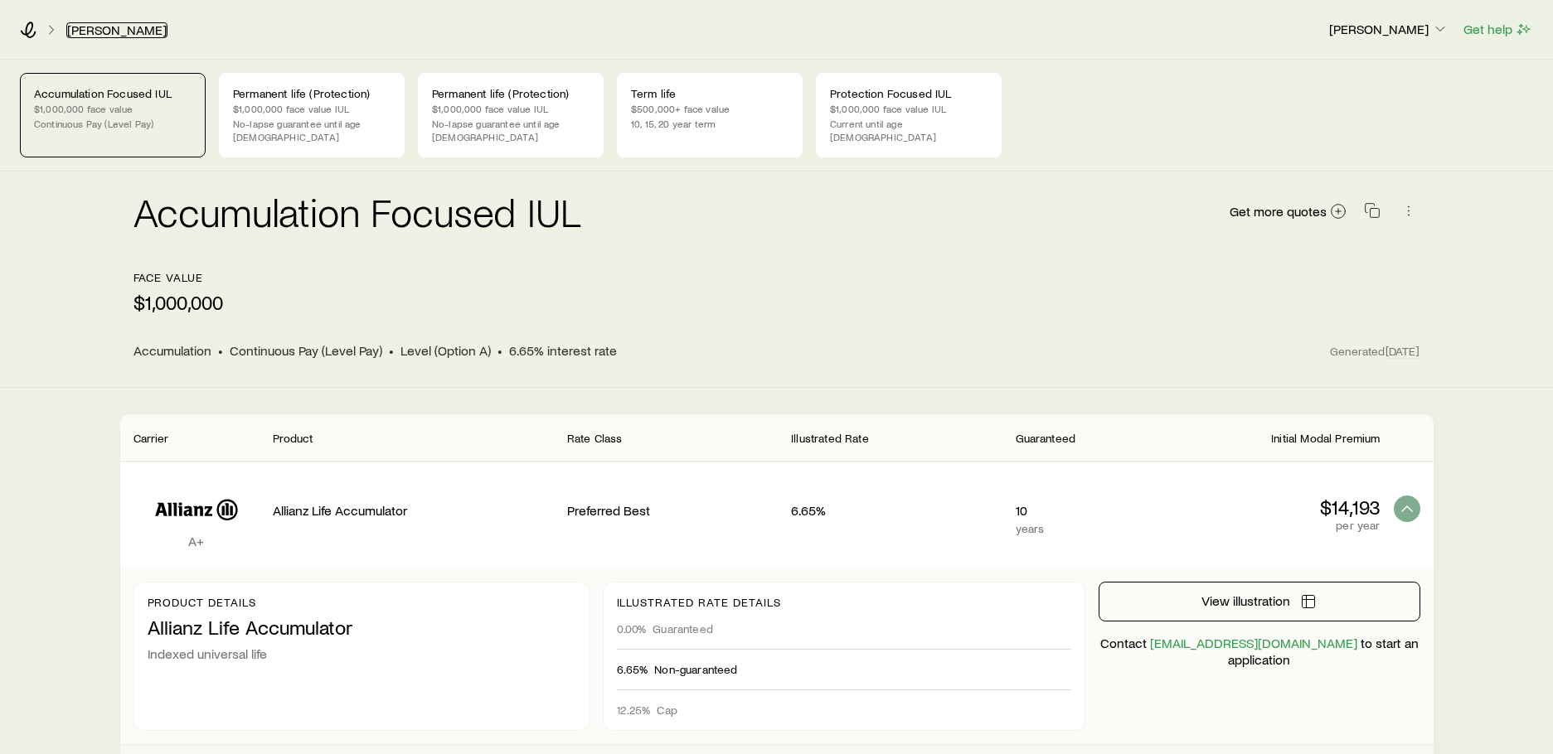
click at [109, 29] on link "[PERSON_NAME]" at bounding box center [116, 30] width 101 height 16
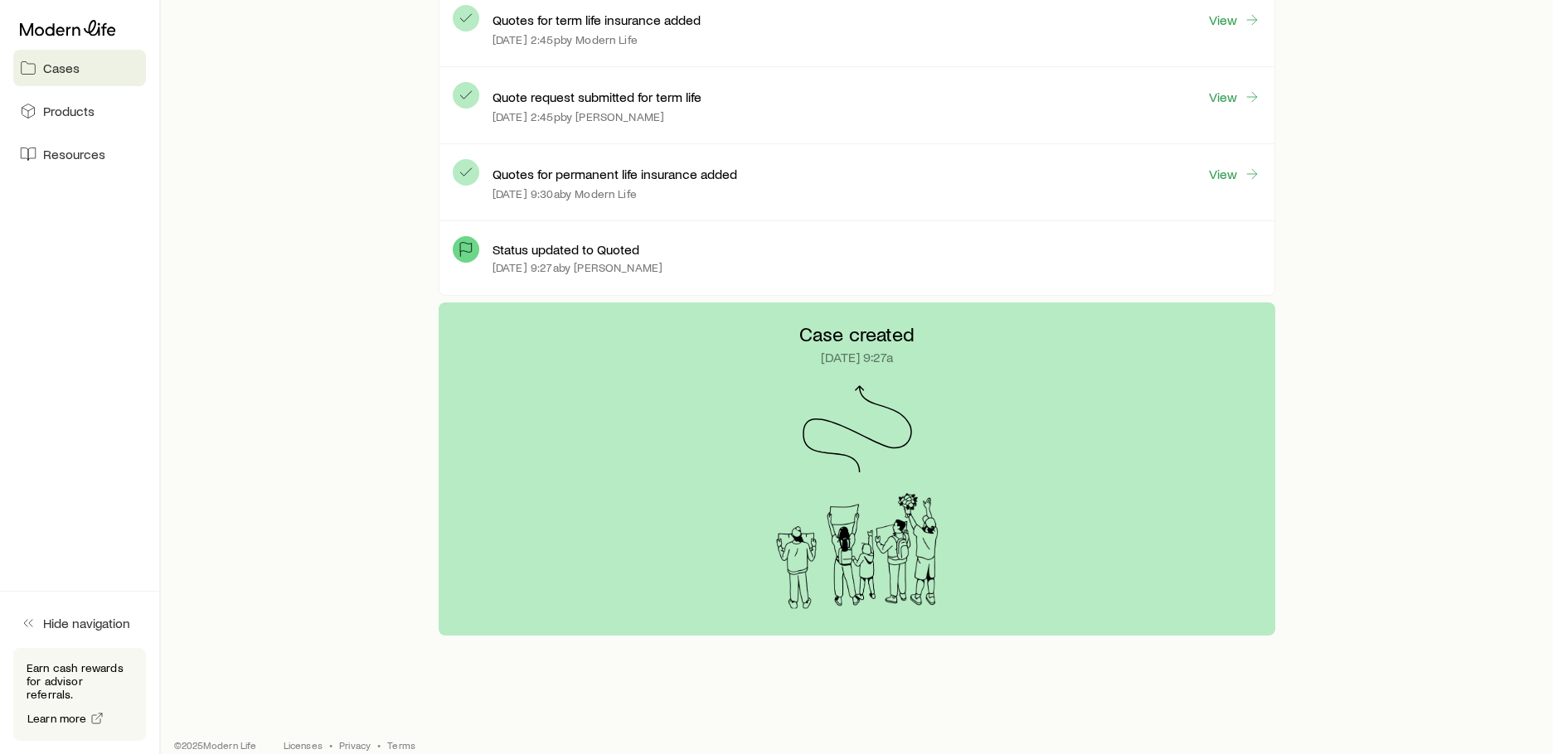
scroll to position [918, 0]
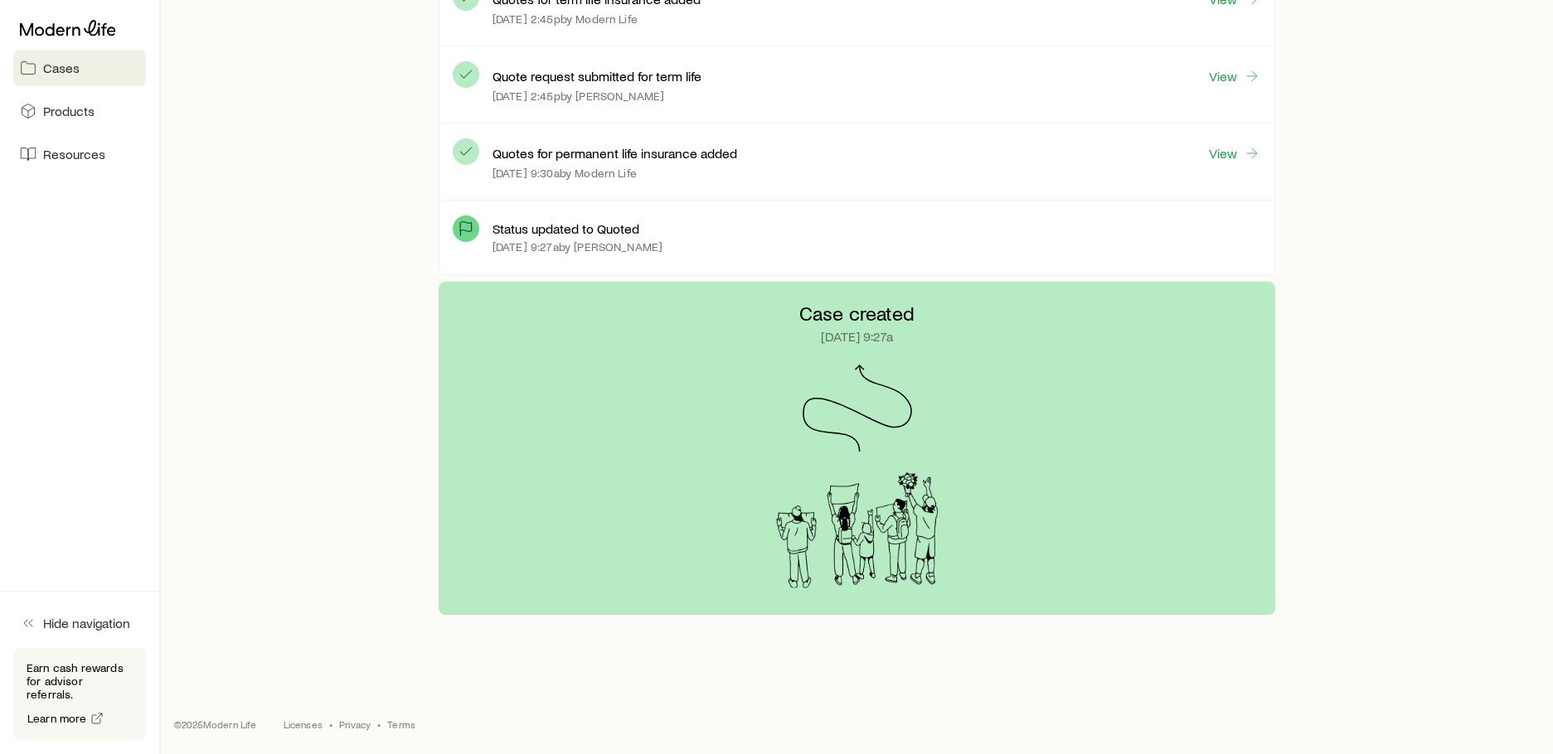
click at [41, 73] on link "Cases" at bounding box center [79, 68] width 133 height 36
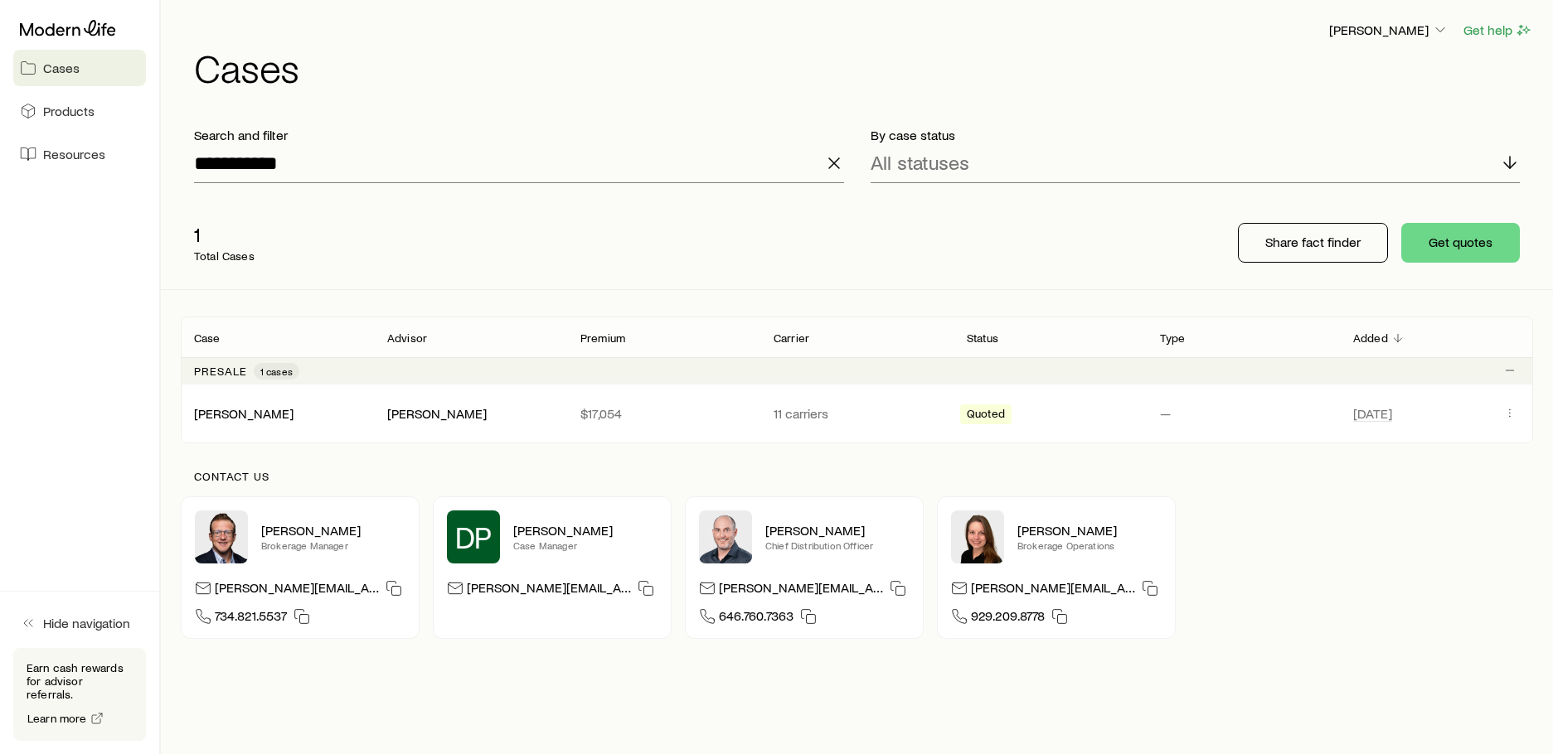
click at [831, 162] on icon "button" at bounding box center [834, 163] width 20 height 20
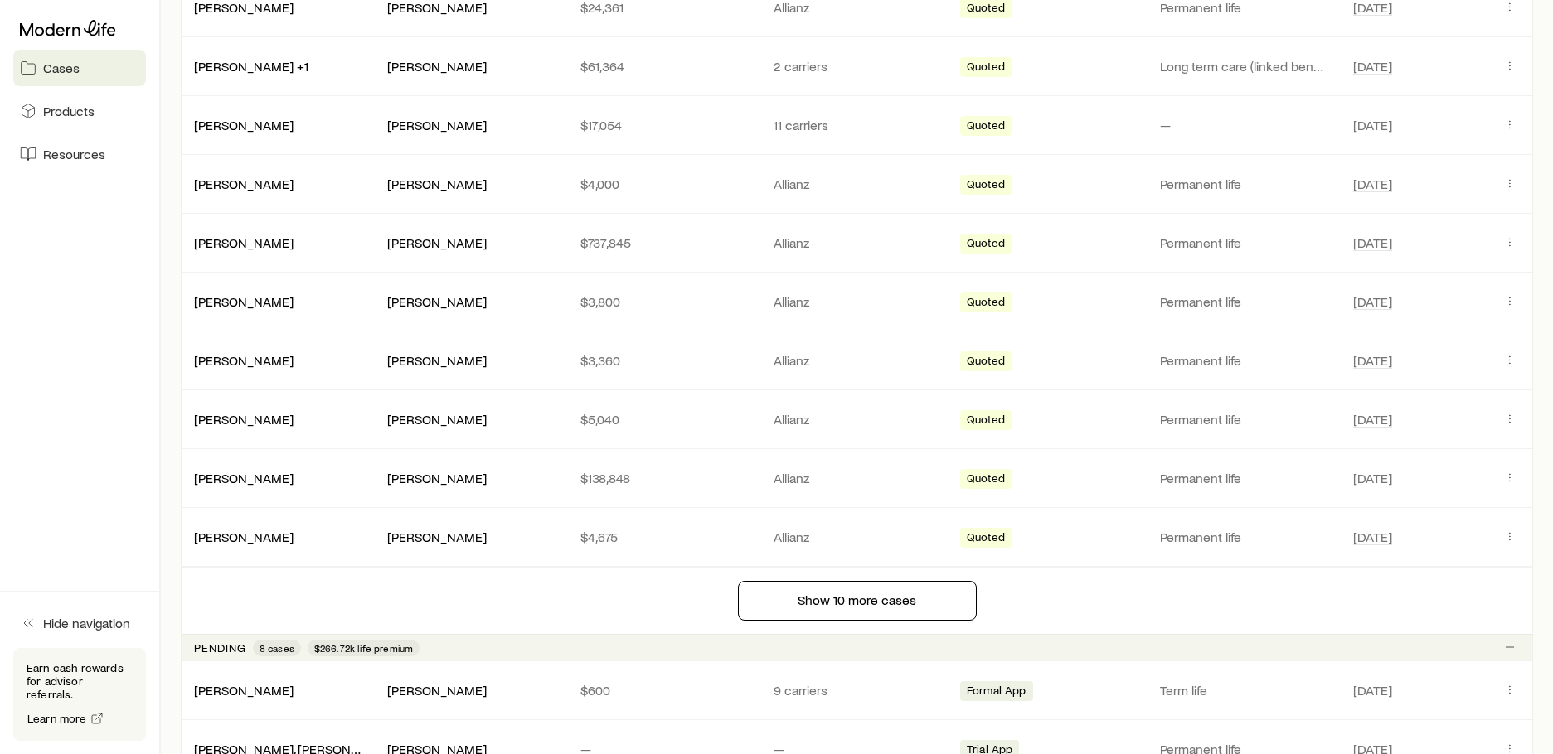
scroll to position [1160, 0]
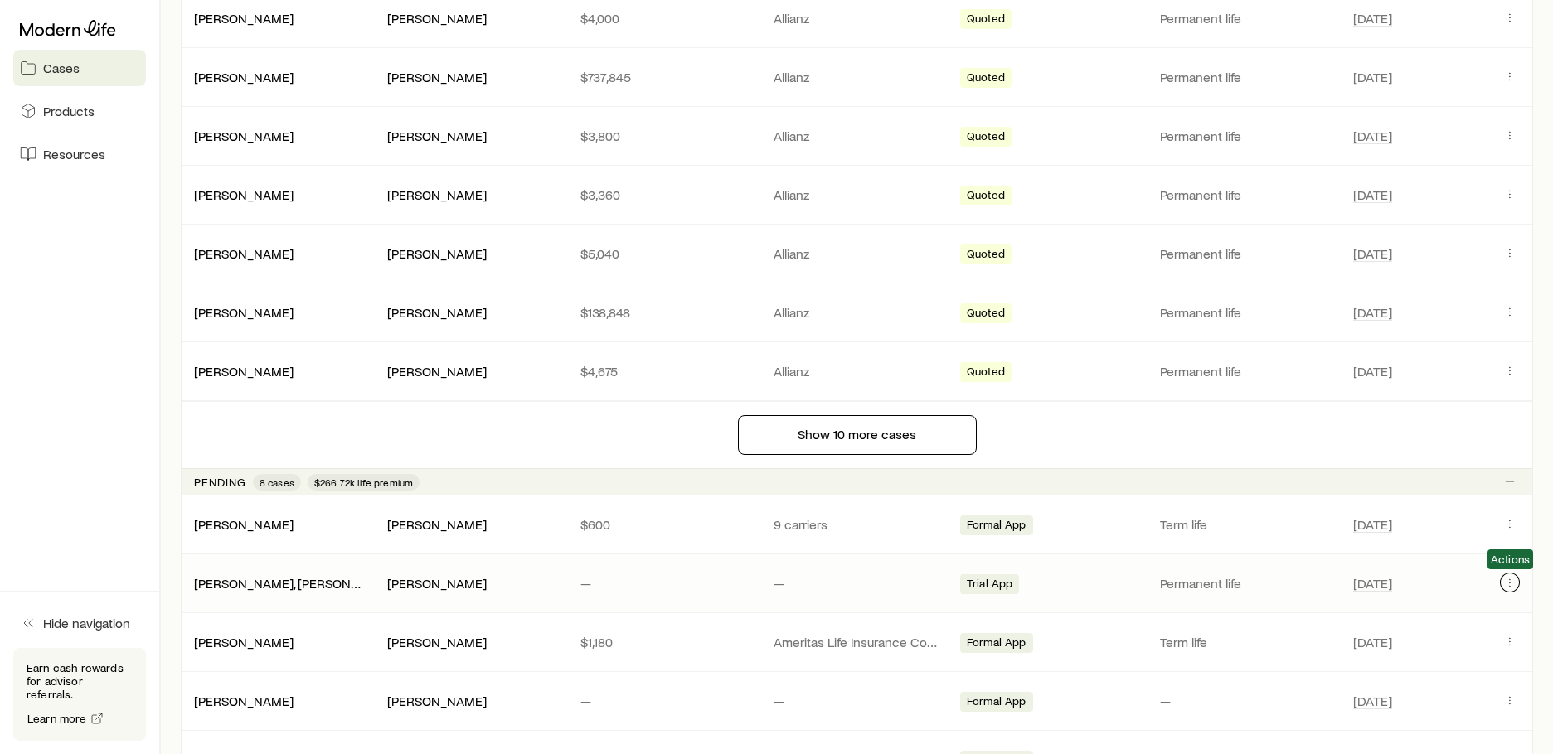
click at [1509, 581] on icon "Client cases" at bounding box center [1509, 582] width 13 height 13
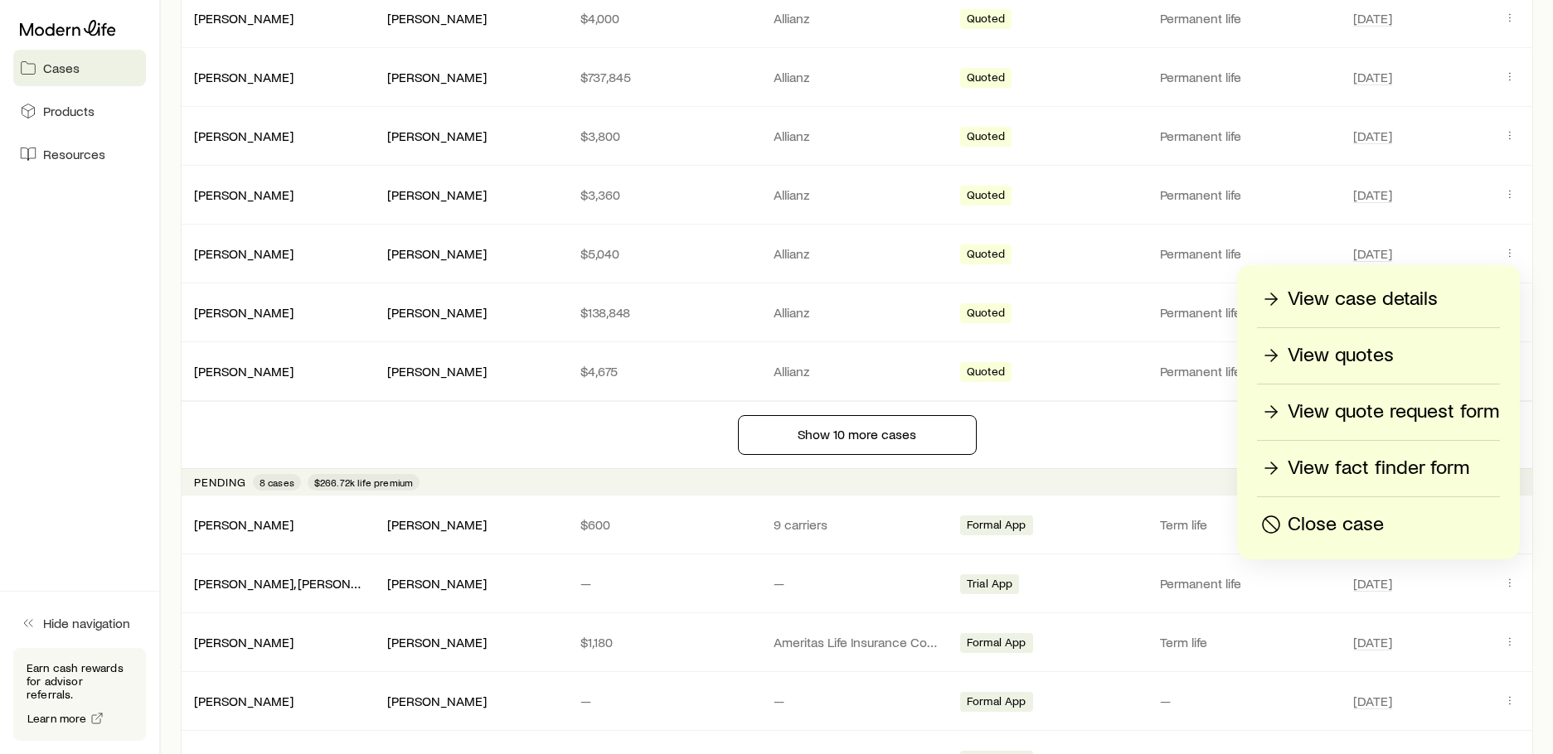
click at [1335, 287] on p "View case details" at bounding box center [1362, 299] width 150 height 27
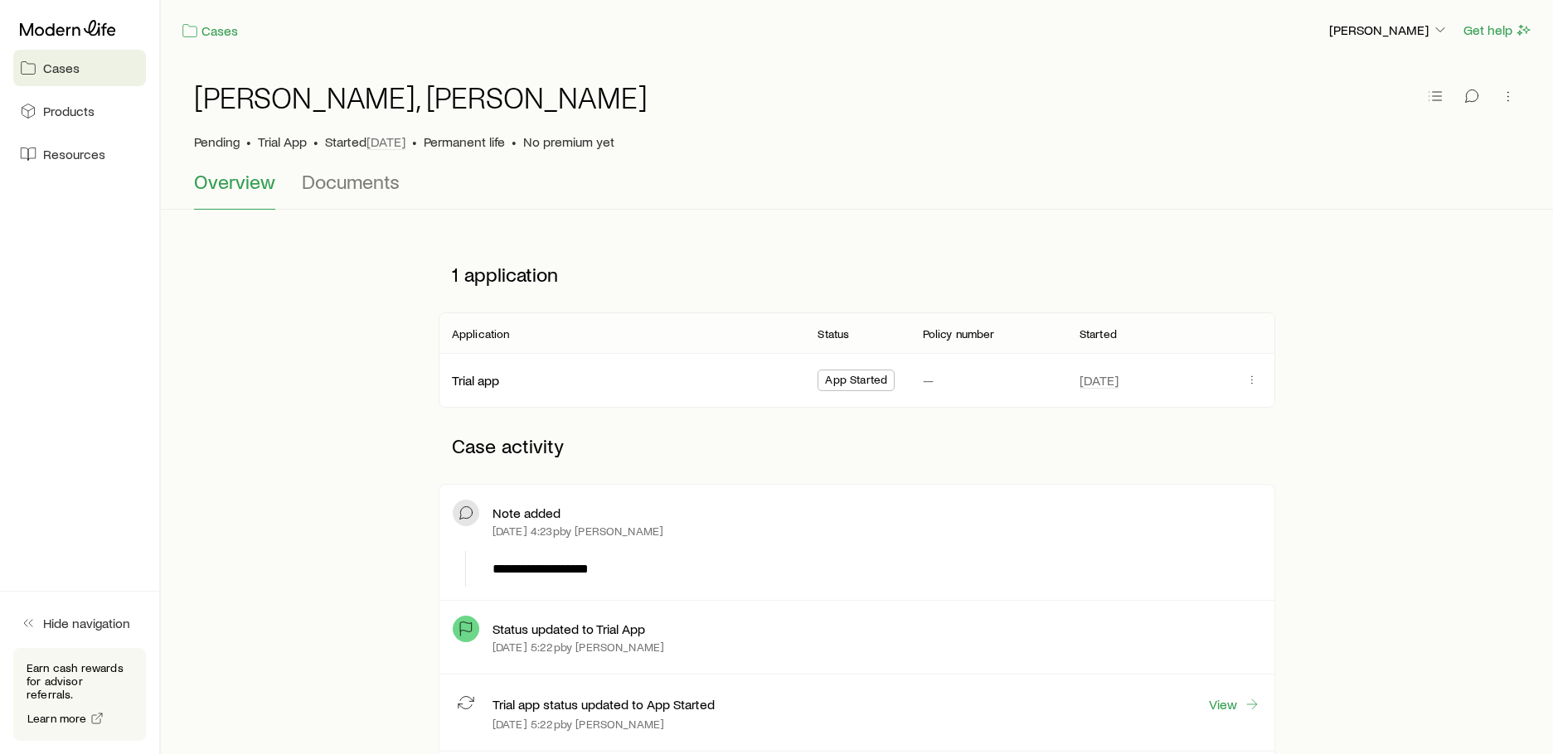
click at [860, 384] on span "App Started" at bounding box center [856, 381] width 62 height 17
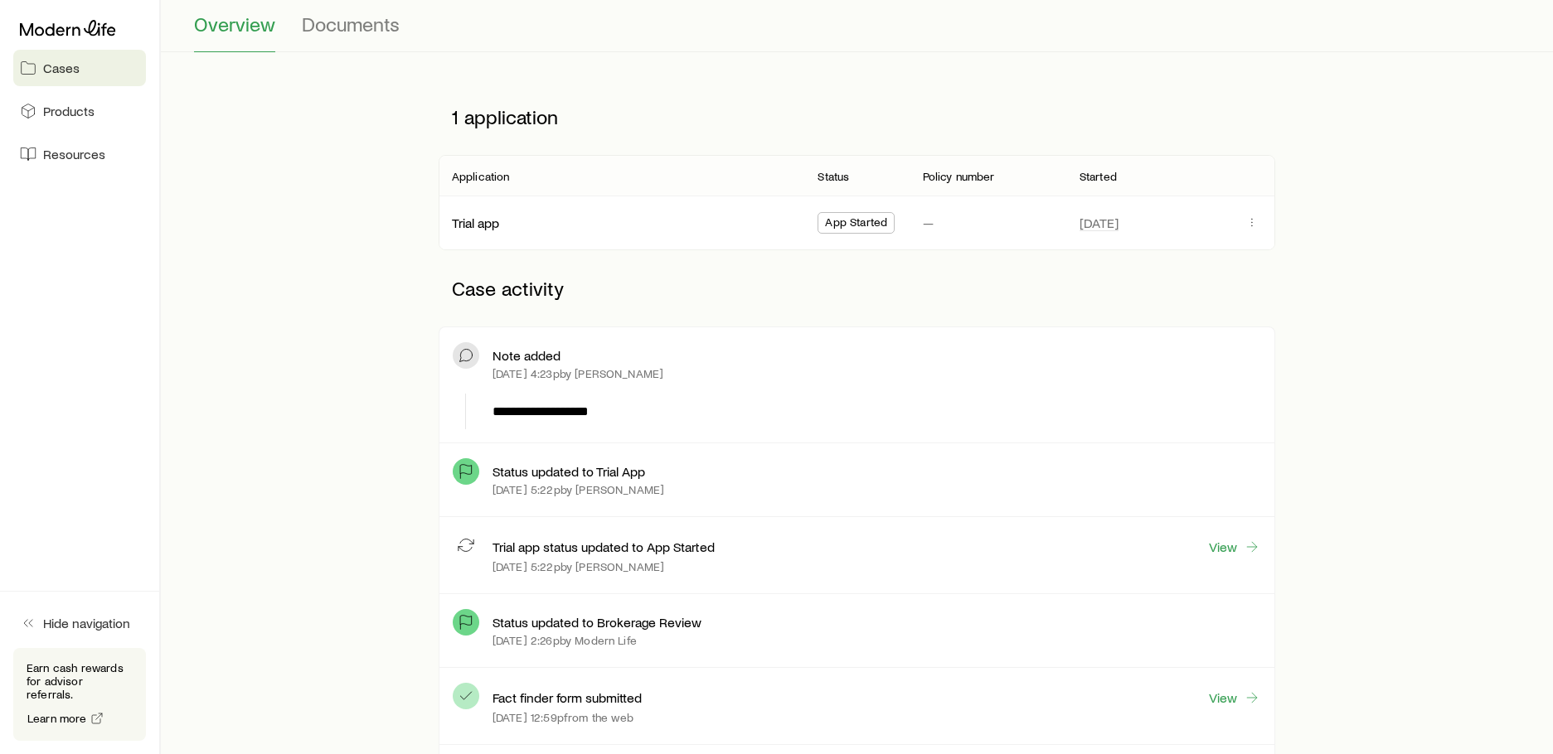
scroll to position [166, 0]
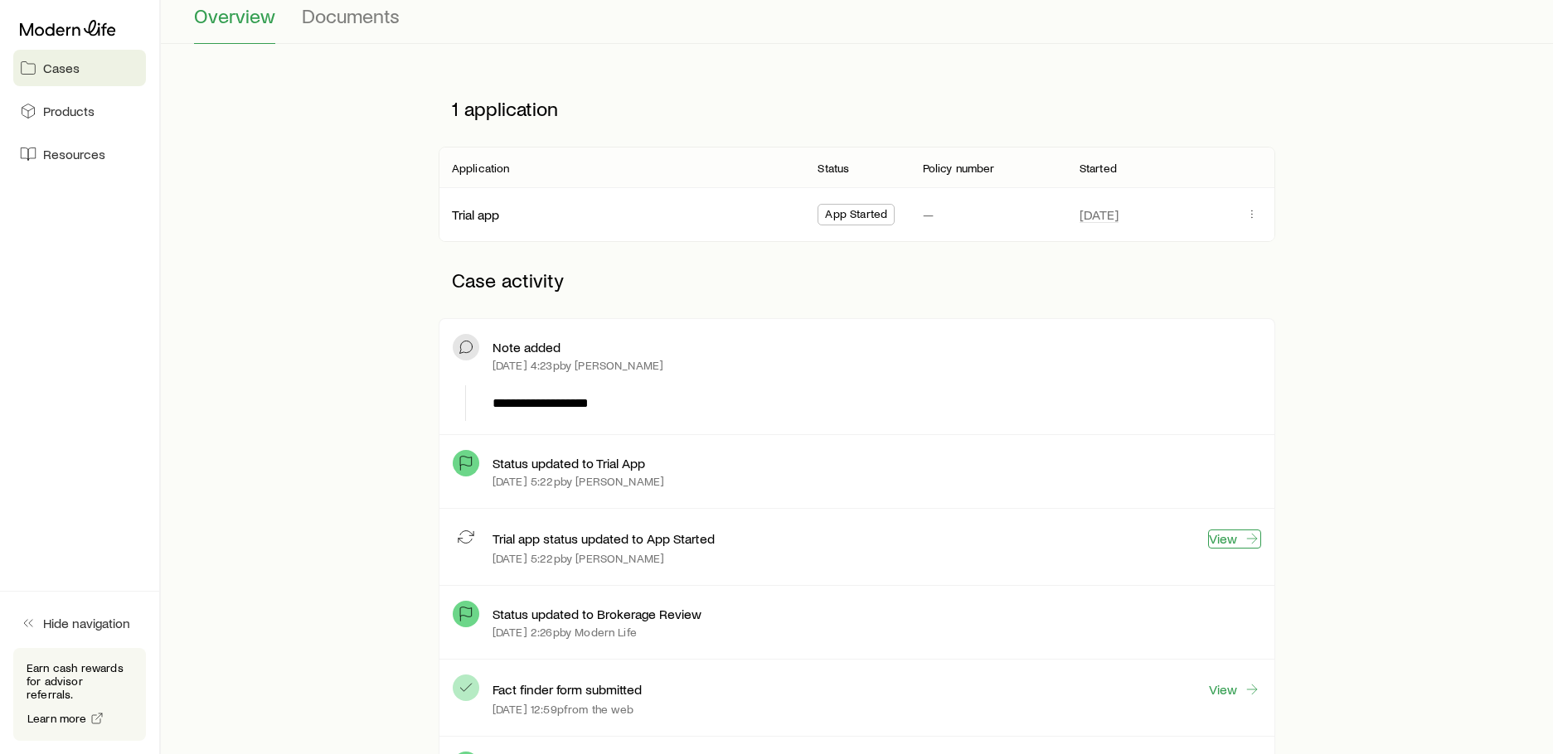
click at [1227, 532] on link "View" at bounding box center [1234, 539] width 53 height 19
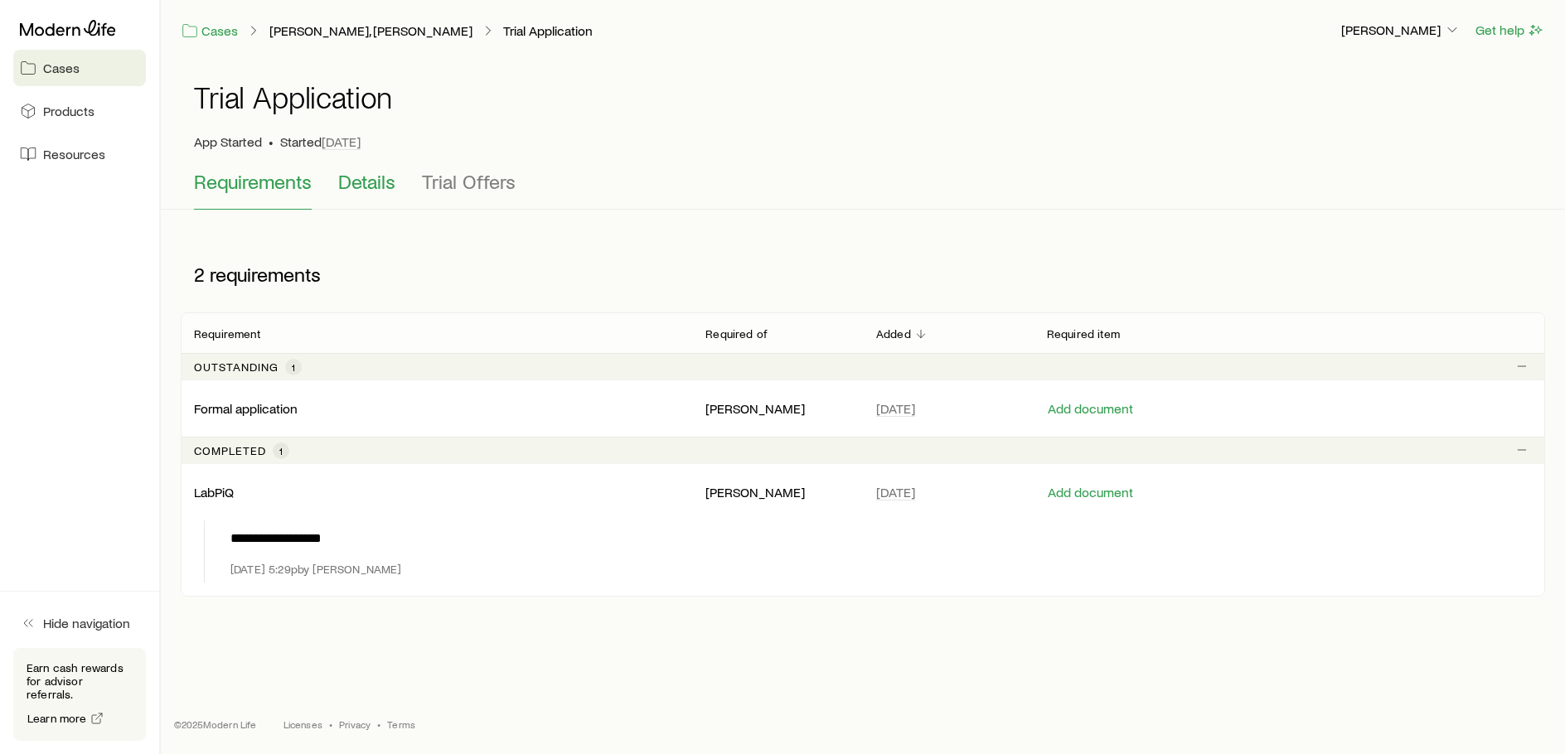
click at [366, 174] on span "Details" at bounding box center [366, 181] width 57 height 23
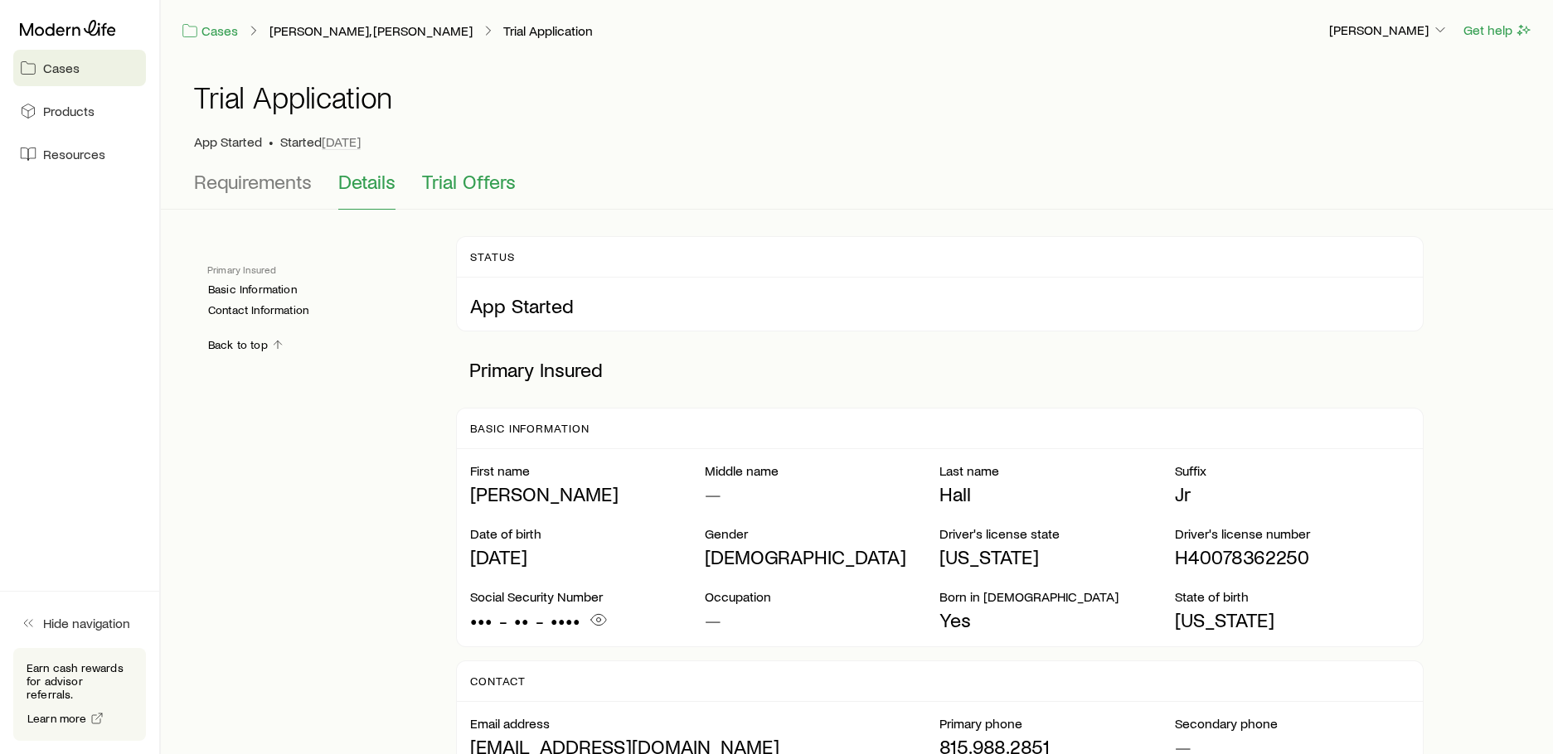
click at [477, 183] on span "Trial Offers" at bounding box center [469, 181] width 94 height 23
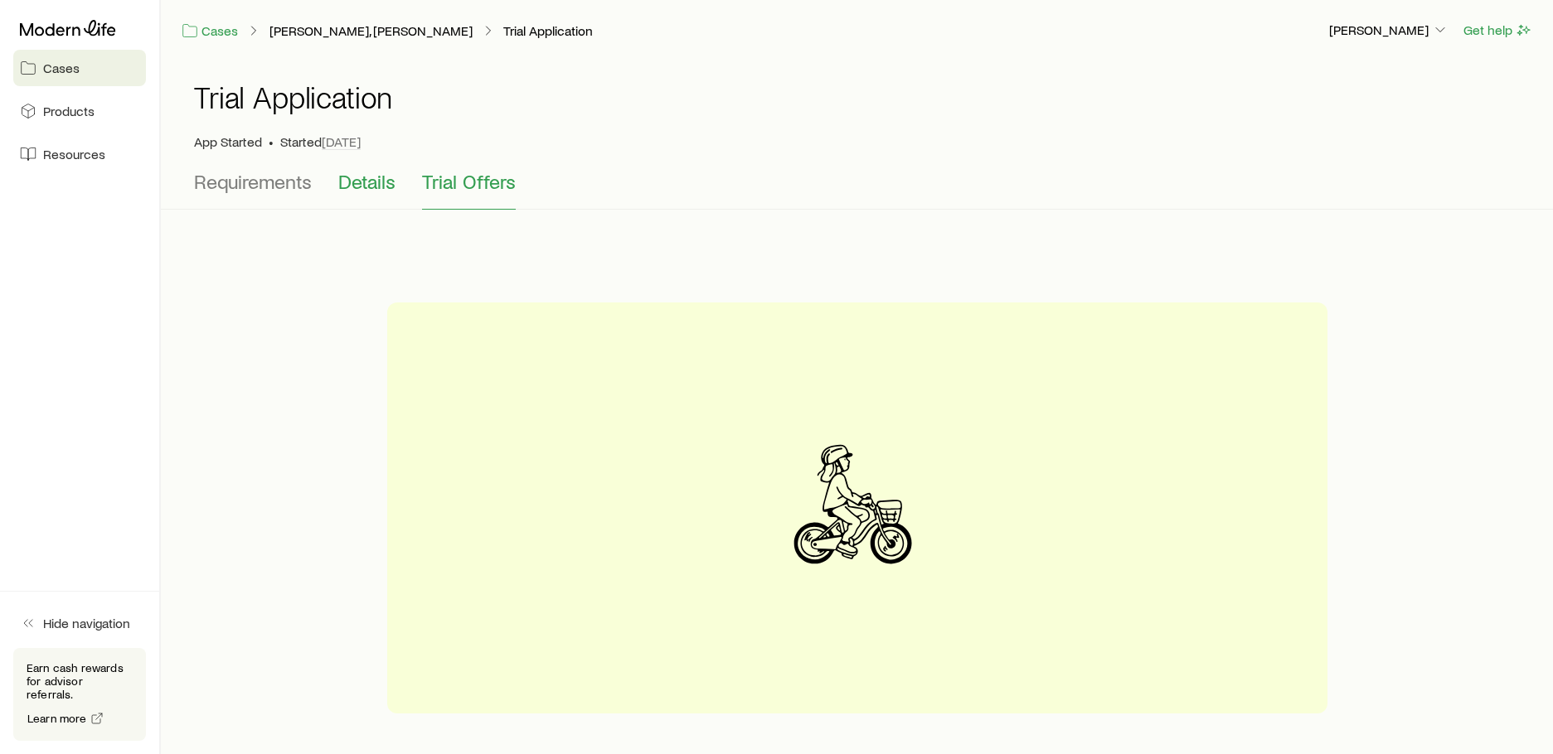
click at [355, 185] on span "Details" at bounding box center [366, 181] width 57 height 23
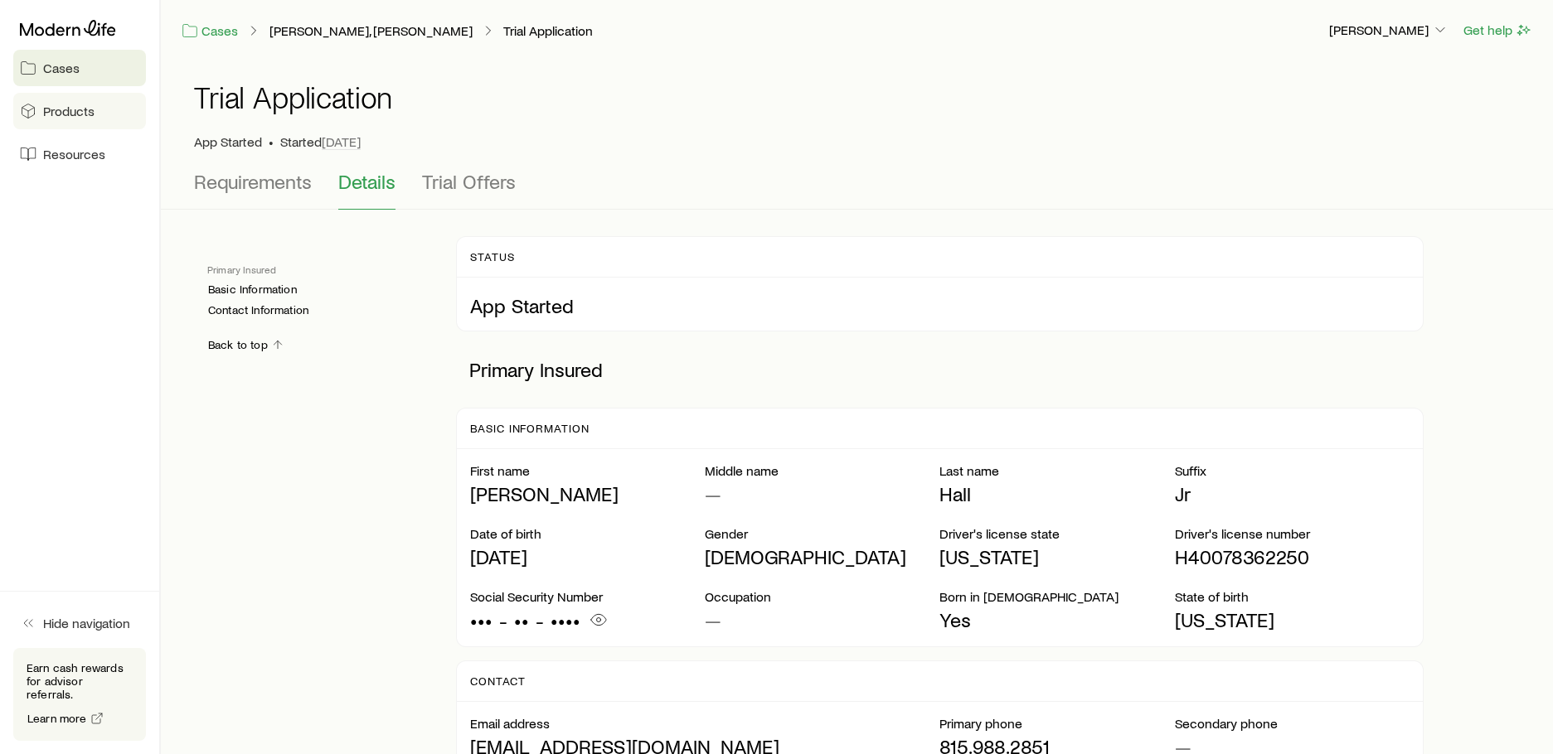
click at [104, 124] on link "Products" at bounding box center [79, 111] width 133 height 36
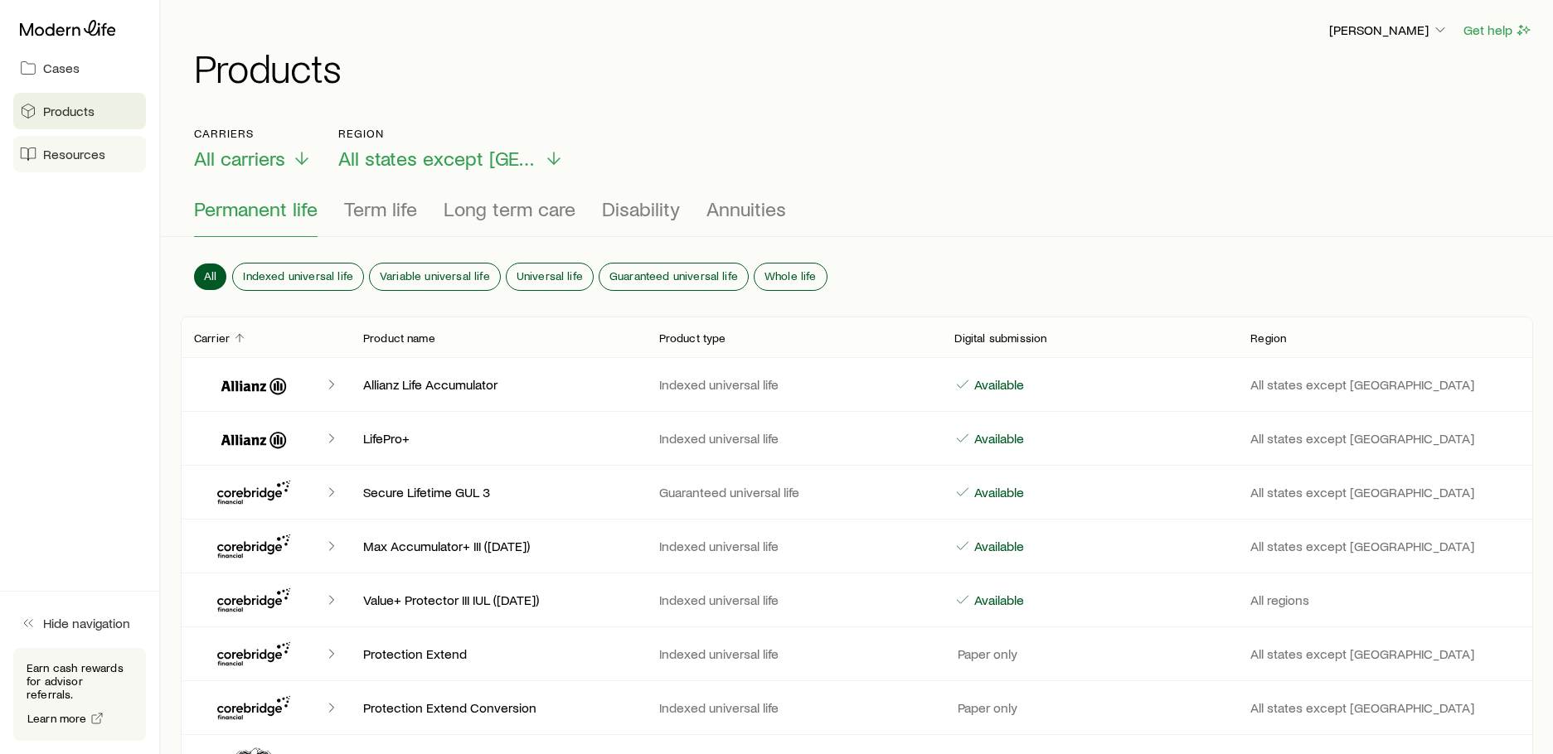
click at [98, 159] on span "Resources" at bounding box center [74, 154] width 62 height 17
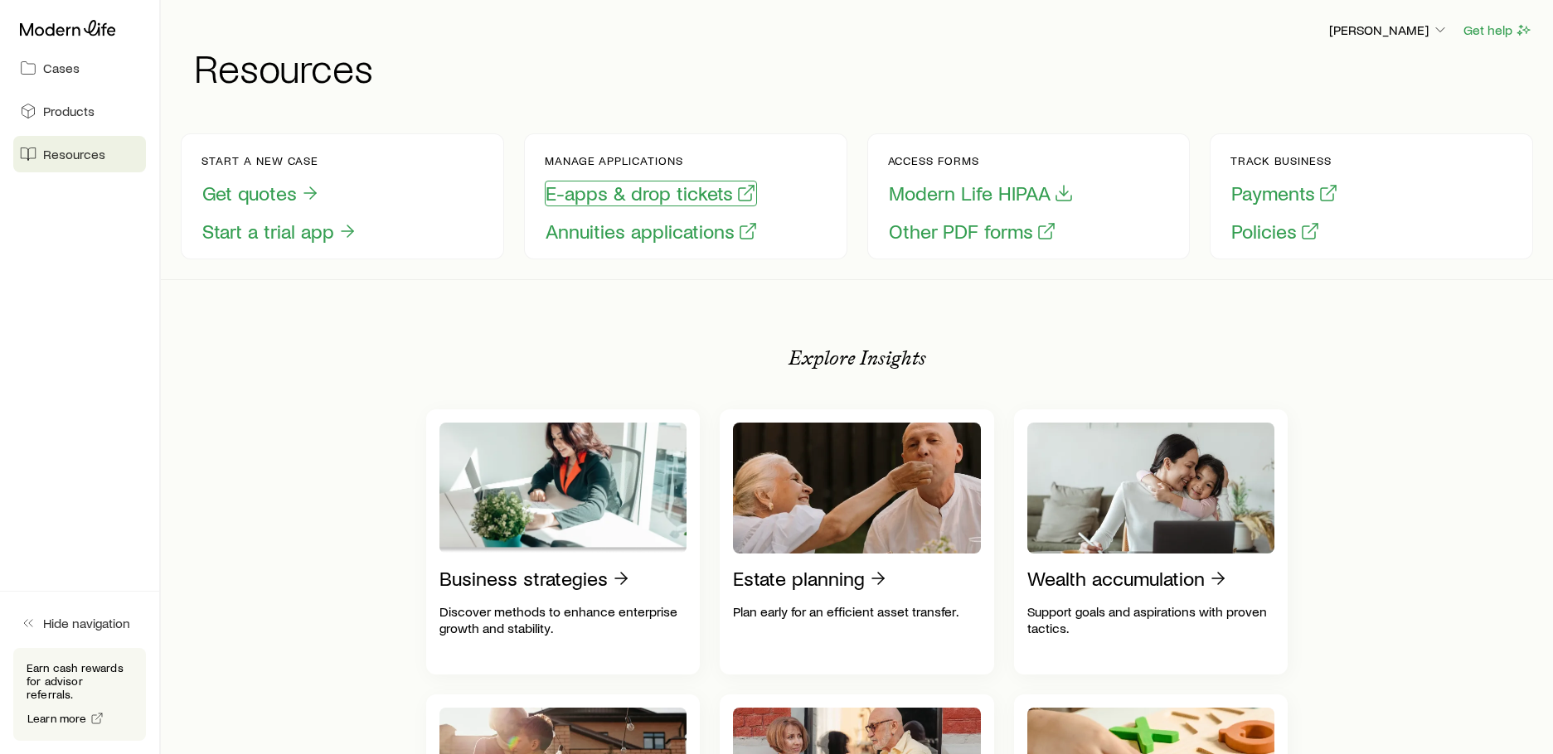
click at [674, 188] on button "E-apps & drop tickets" at bounding box center [651, 194] width 212 height 26
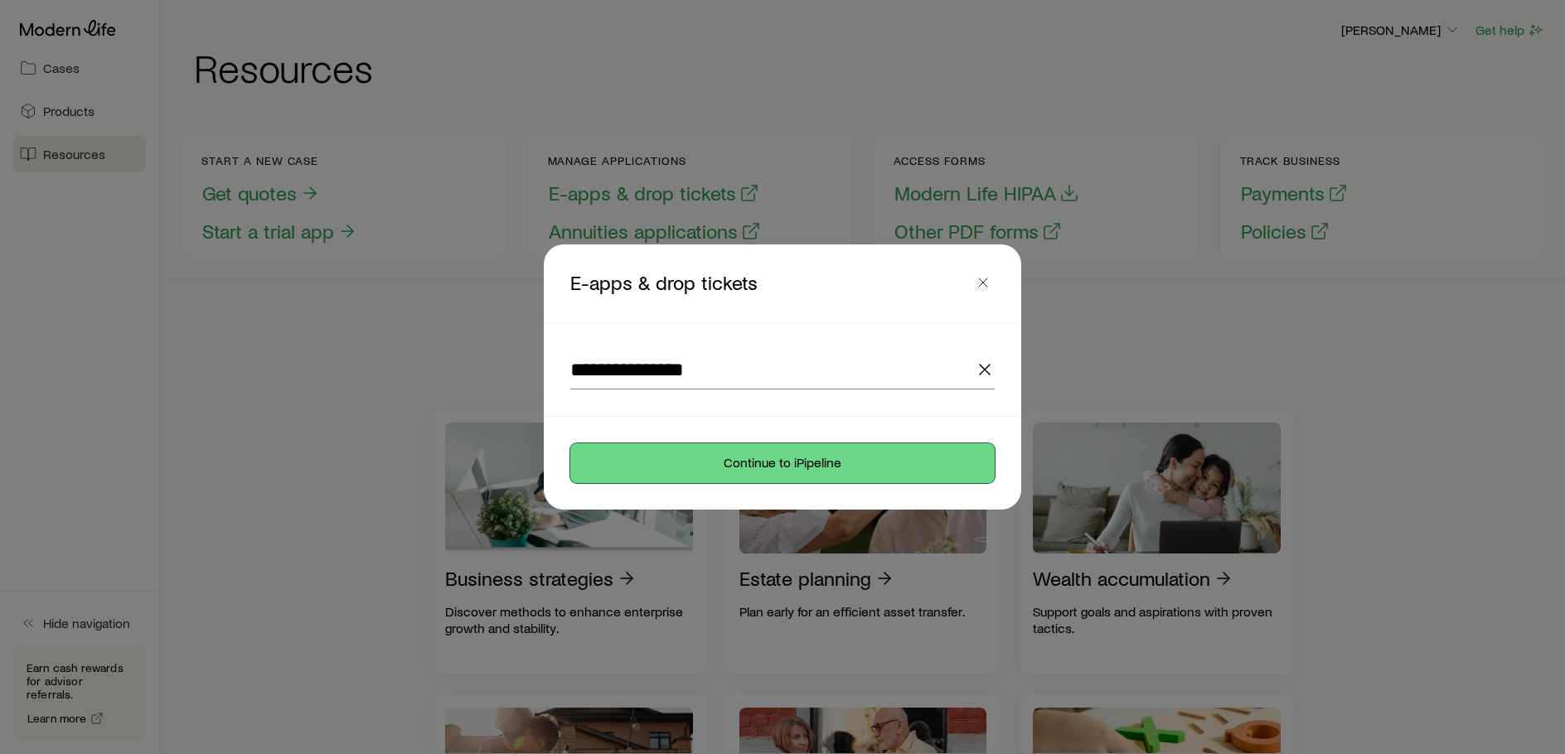
click at [763, 466] on button "Continue to iPipeline" at bounding box center [782, 463] width 424 height 40
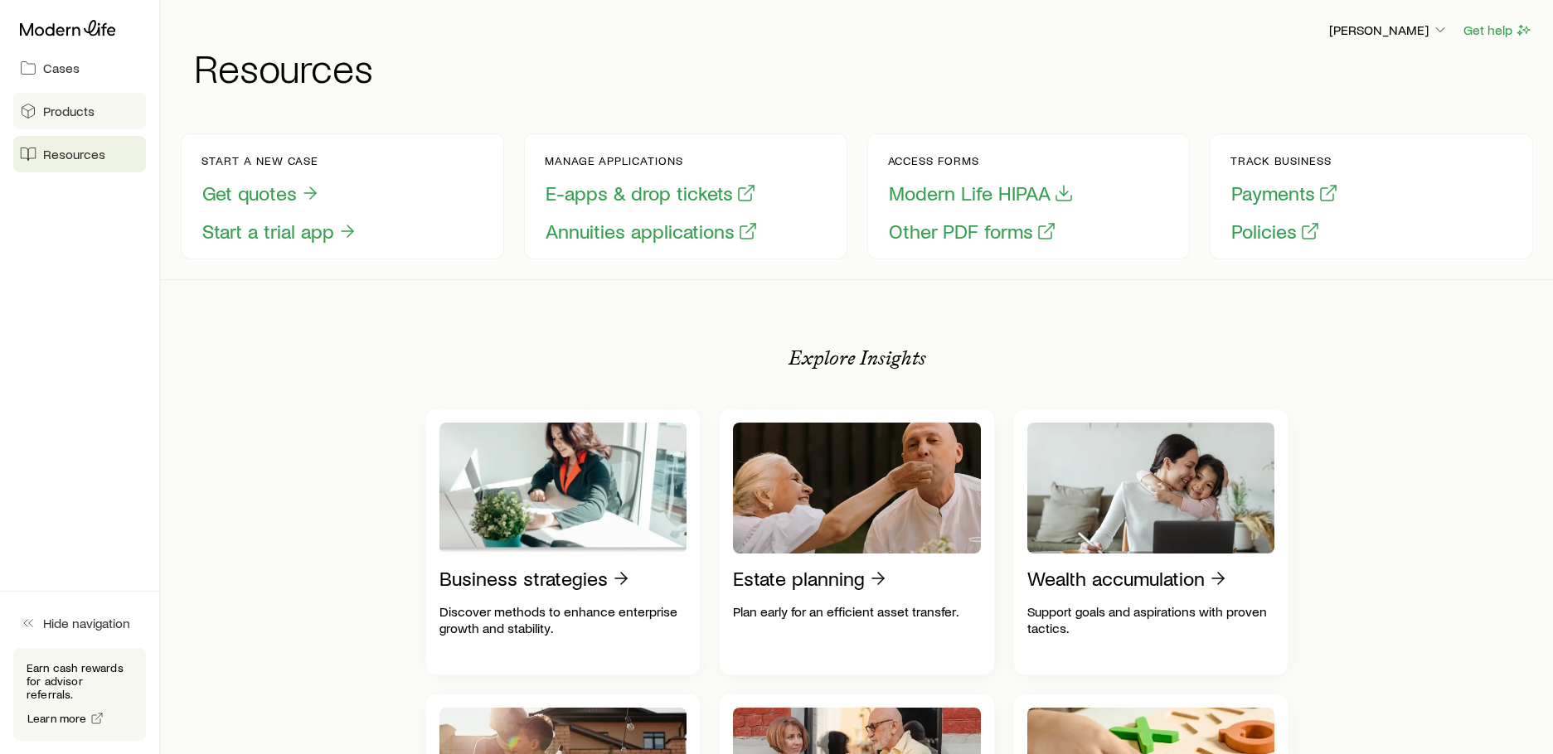
click at [55, 112] on span "Products" at bounding box center [68, 111] width 51 height 17
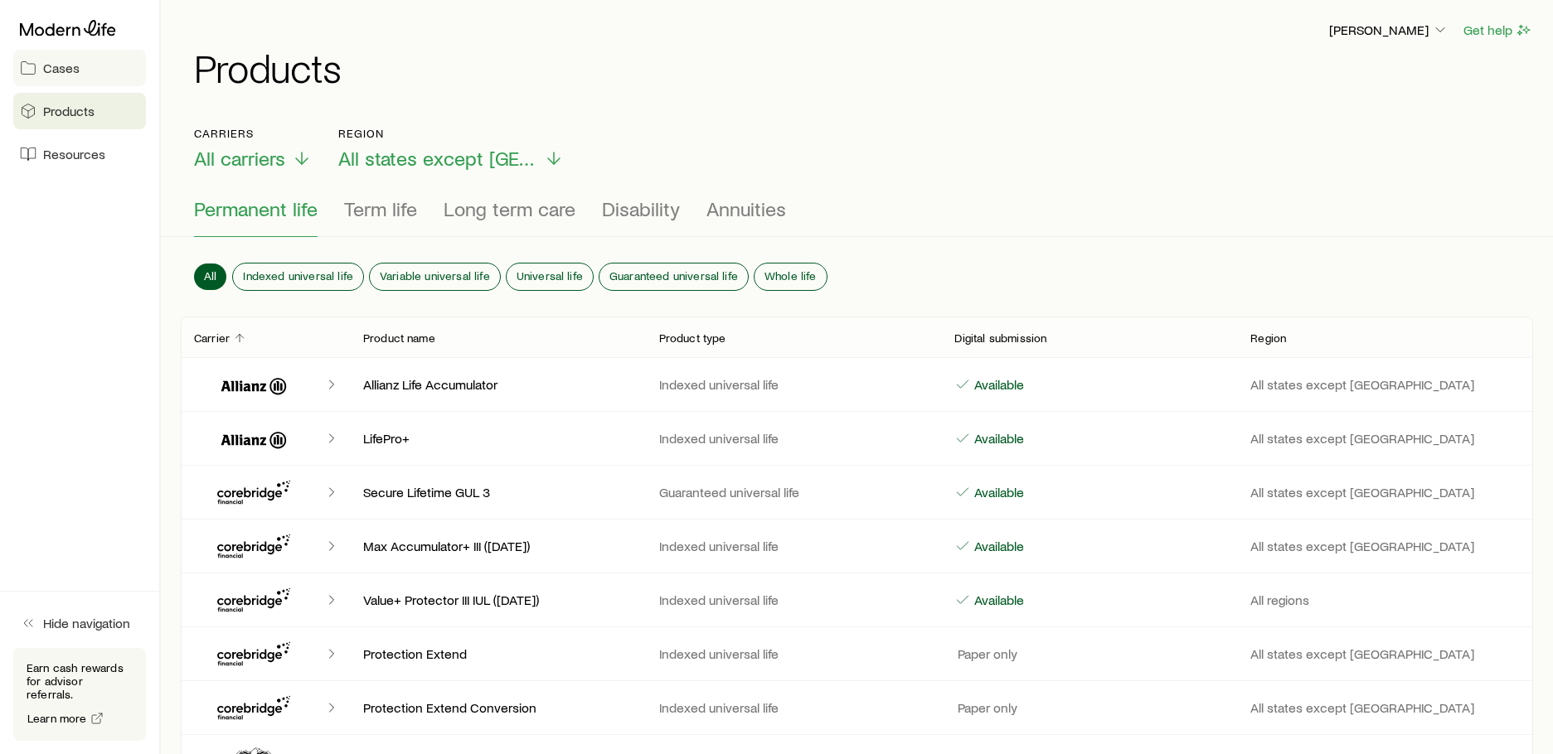
click at [50, 65] on span "Cases" at bounding box center [61, 68] width 36 height 17
